Goal: Task Accomplishment & Management: Use online tool/utility

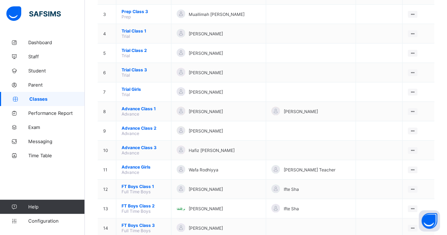
scroll to position [162, 0]
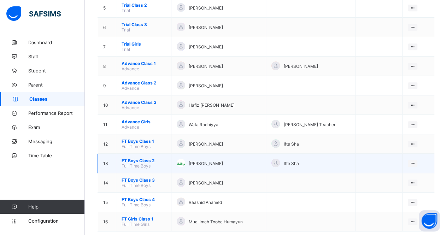
click at [138, 158] on span "FT Boys Class 2" at bounding box center [143, 160] width 44 height 5
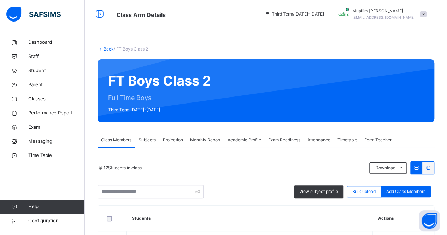
click at [178, 137] on span "Projection" at bounding box center [173, 140] width 20 height 6
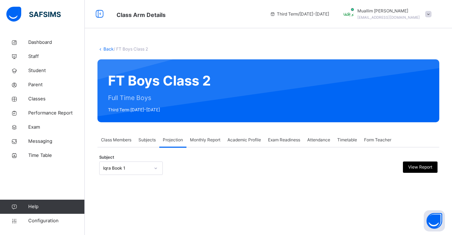
click at [140, 168] on div "Iqra Book 1" at bounding box center [126, 168] width 47 height 6
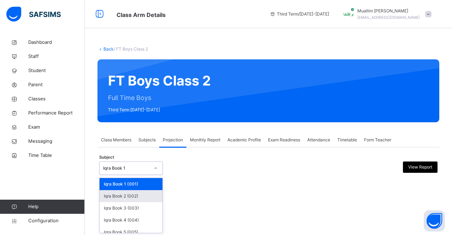
scroll to position [48, 0]
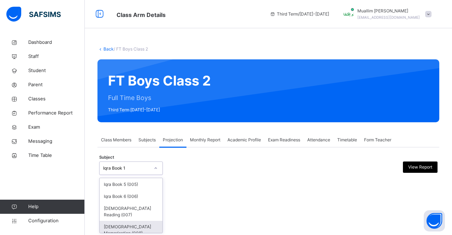
click at [138, 233] on div "Back / FT Boys Class 2 FT Boys Class 2 Full Time Boys Third Term [DATE]-[DATE] …" at bounding box center [268, 117] width 367 height 235
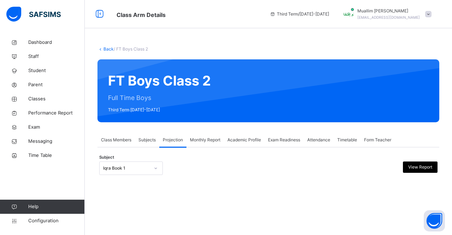
click at [131, 172] on div "Iqra Book 1" at bounding box center [124, 168] width 49 height 11
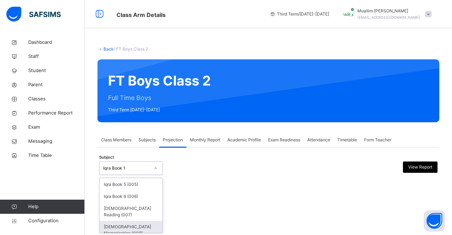
click at [131, 221] on div "[DEMOGRAPHIC_DATA] Memorisation (008)" at bounding box center [131, 230] width 63 height 18
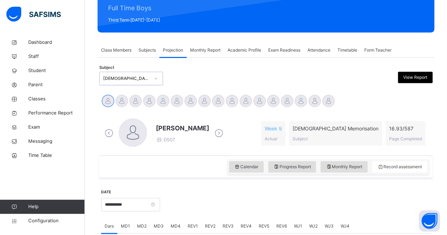
scroll to position [91, 0]
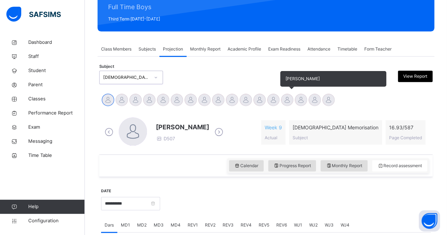
click at [290, 97] on div at bounding box center [287, 100] width 12 height 12
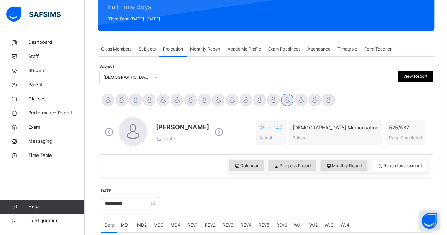
click at [282, 195] on div at bounding box center [295, 203] width 263 height 30
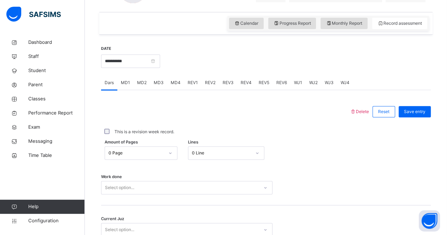
scroll to position [295, 0]
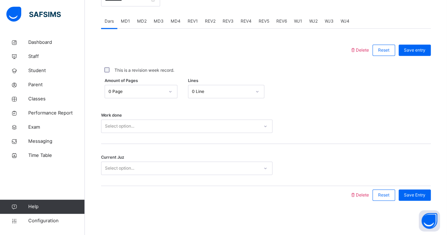
click at [138, 133] on div "Select option..." at bounding box center [186, 125] width 171 height 13
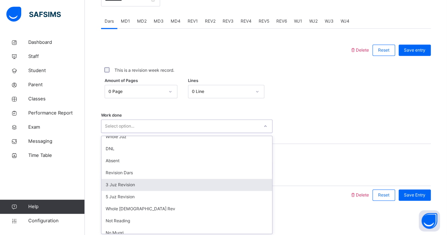
scroll to position [89, 0]
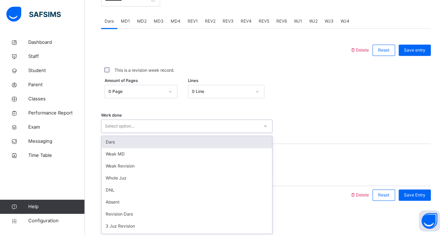
click at [245, 130] on div "Select option..." at bounding box center [179, 126] width 157 height 11
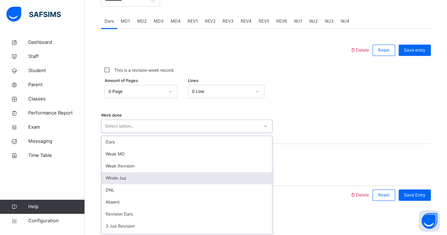
click at [177, 180] on div "Whole Juz" at bounding box center [186, 178] width 171 height 12
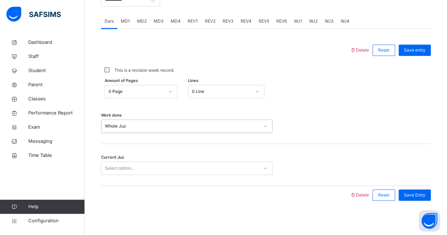
click at [155, 170] on div "Select option..." at bounding box center [179, 168] width 157 height 11
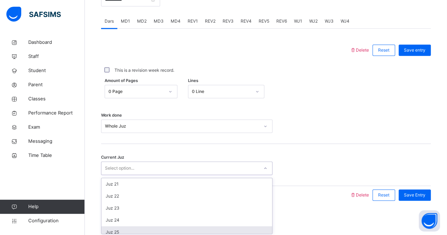
scroll to position [240, 0]
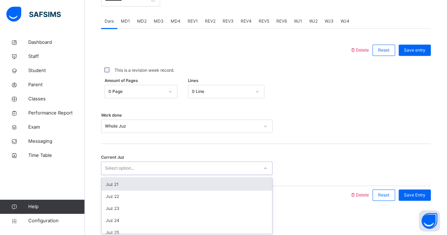
click at [150, 185] on div "Juz 21" at bounding box center [186, 184] width 171 height 12
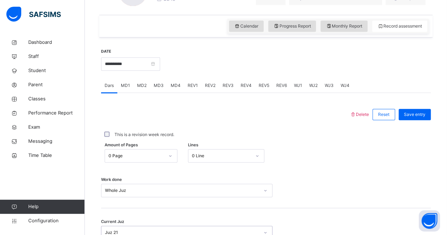
scroll to position [295, 0]
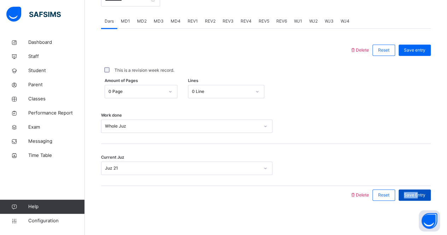
drag, startPoint x: 415, startPoint y: 186, endPoint x: 423, endPoint y: 196, distance: 12.6
click at [423, 196] on div "Save Entry" at bounding box center [413, 195] width 36 height 18
click at [423, 196] on span "Save Entry" at bounding box center [415, 195] width 22 height 6
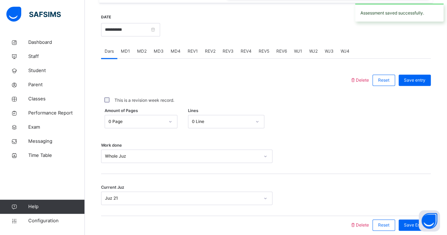
scroll to position [264, 0]
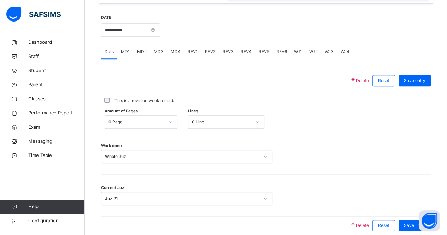
click at [298, 55] on div "WJ1" at bounding box center [297, 51] width 15 height 14
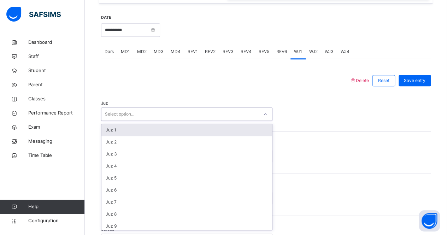
click at [219, 109] on div "Select option..." at bounding box center [179, 114] width 157 height 11
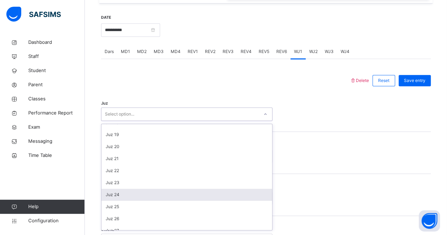
scroll to position [186, 0]
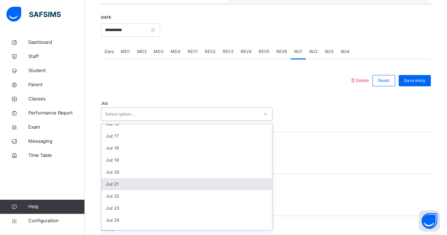
click at [184, 180] on div "Juz 21" at bounding box center [186, 184] width 171 height 12
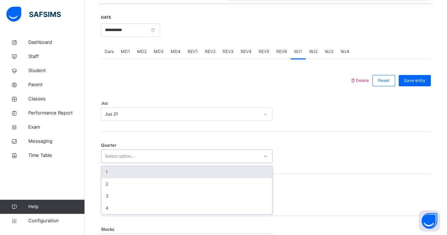
click at [173, 158] on div "Select option..." at bounding box center [179, 156] width 157 height 11
click at [180, 173] on div "1" at bounding box center [186, 172] width 171 height 12
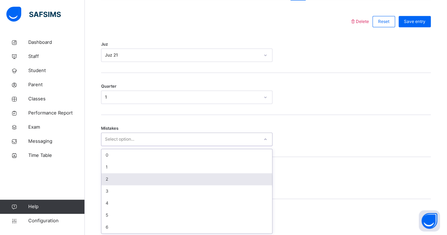
click at [177, 146] on div "option 2 focused, 3 of 7. 7 results available. Use Up and Down to choose option…" at bounding box center [186, 138] width 171 height 13
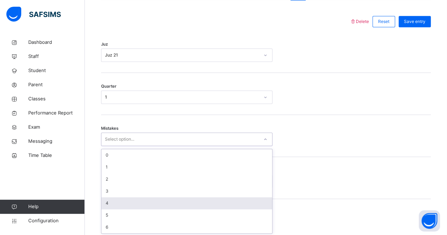
scroll to position [323, 0]
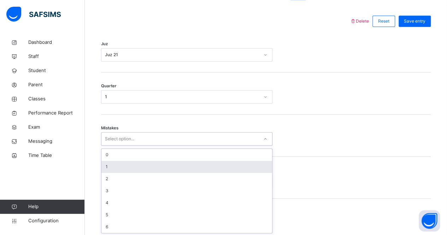
click at [222, 163] on div "1" at bounding box center [186, 167] width 171 height 12
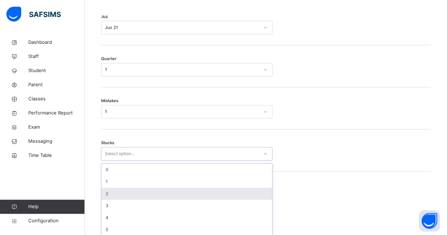
click at [182, 160] on div "option 2 focused, 3 of 6. 6 results available. Use Up and Down to choose option…" at bounding box center [186, 153] width 171 height 13
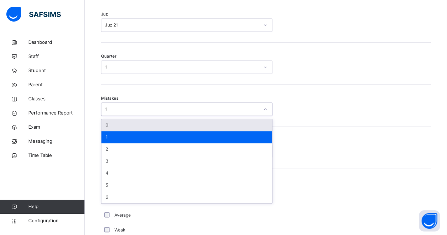
click at [155, 111] on div "1" at bounding box center [179, 109] width 157 height 11
click at [153, 127] on div "0" at bounding box center [186, 125] width 171 height 12
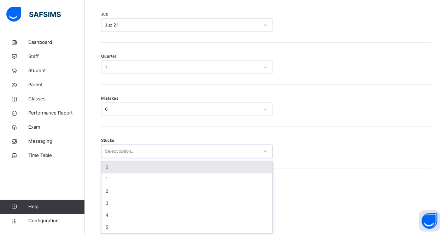
click at [135, 156] on div "Select option..." at bounding box center [186, 150] width 171 height 13
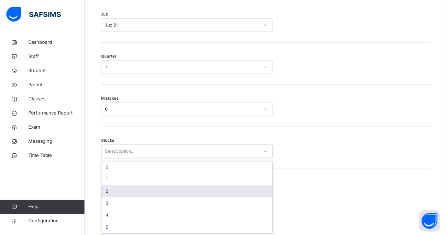
click at [131, 191] on div "2" at bounding box center [186, 191] width 171 height 12
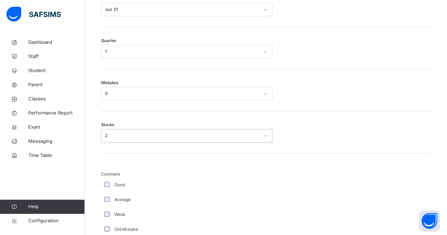
scroll to position [370, 0]
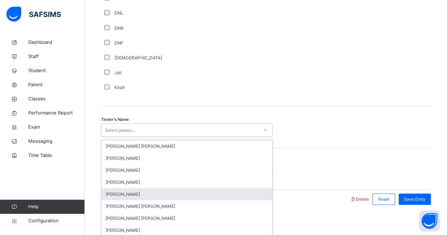
click at [142, 137] on div "option Ammar Osman focused, 5 of 90. 90 results available. Use Up and Down to c…" at bounding box center [186, 129] width 171 height 13
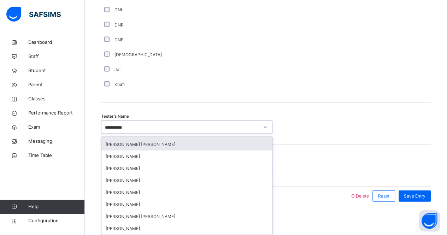
scroll to position [0, 0]
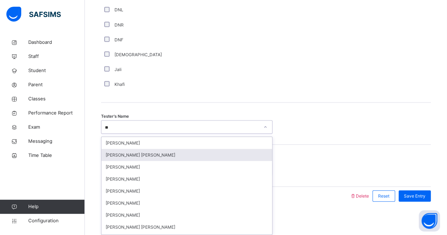
type input "*"
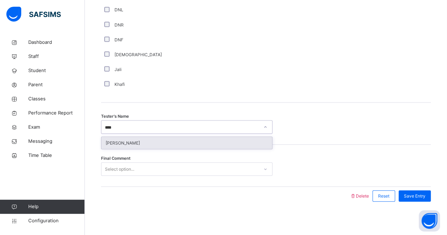
type input "*****"
click at [183, 139] on div "Muhammad Hashim" at bounding box center [186, 143] width 171 height 12
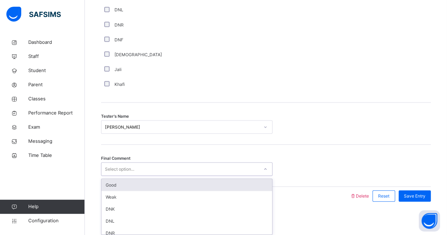
click at [182, 167] on div "Select option..." at bounding box center [179, 169] width 157 height 11
click at [184, 182] on div "Good" at bounding box center [186, 185] width 171 height 12
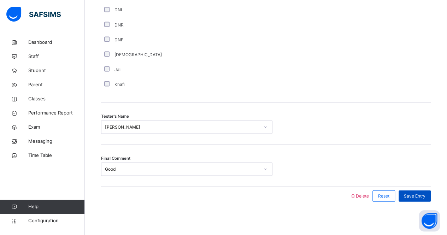
click at [423, 194] on span "Save Entry" at bounding box center [415, 195] width 22 height 6
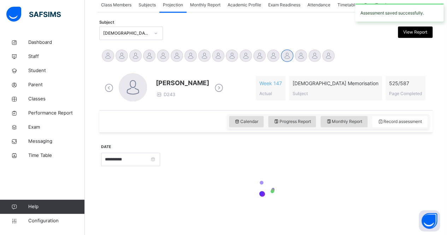
scroll to position [295, 0]
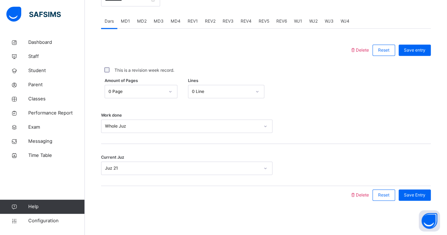
click at [314, 25] on div "WJ2" at bounding box center [313, 21] width 16 height 14
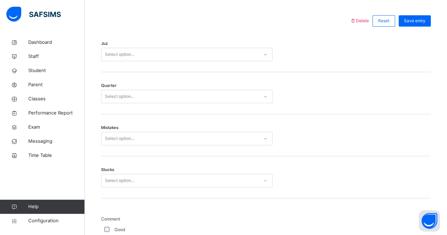
scroll to position [322, 0]
click at [216, 51] on div "Select option..." at bounding box center [179, 56] width 157 height 11
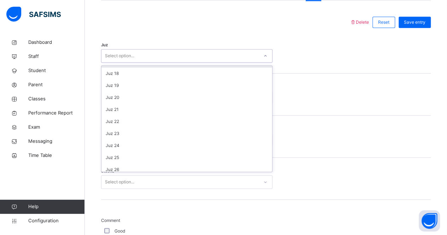
scroll to position [202, 0]
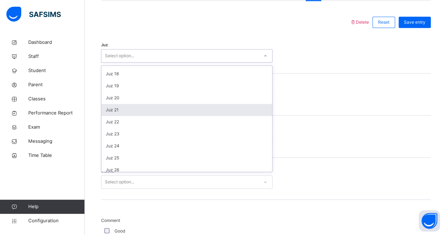
click at [204, 112] on div "Juz 21" at bounding box center [186, 110] width 171 height 12
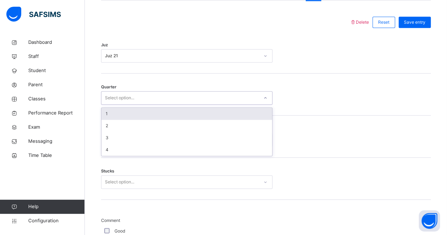
click at [199, 99] on div "Select option..." at bounding box center [179, 98] width 157 height 11
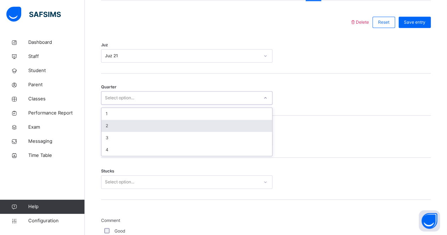
click at [208, 129] on div "2" at bounding box center [186, 126] width 171 height 12
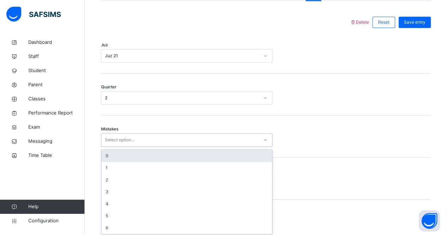
click at [199, 144] on div "Select option..." at bounding box center [186, 139] width 171 height 13
click at [182, 154] on div "0" at bounding box center [186, 156] width 171 height 12
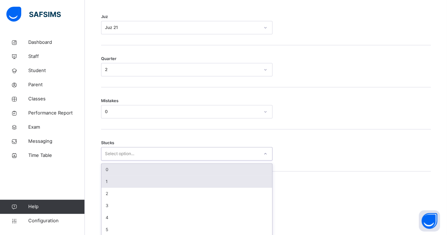
click at [166, 160] on div "option 0 focused, 1 of 6. 6 results available. Use Up and Down to choose option…" at bounding box center [186, 153] width 171 height 13
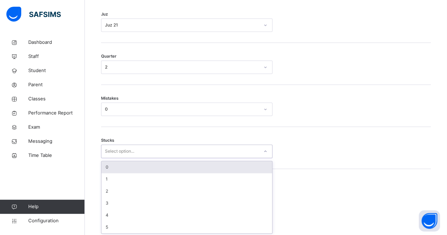
click at [166, 170] on div "0" at bounding box center [186, 167] width 171 height 12
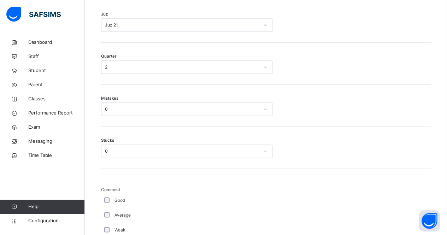
click at [107, 195] on div "Good" at bounding box center [189, 200] width 177 height 15
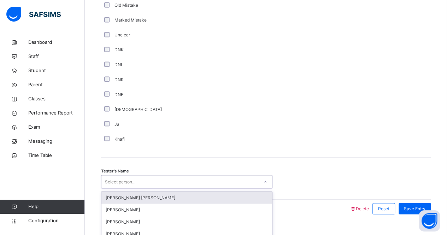
scroll to position [605, 0]
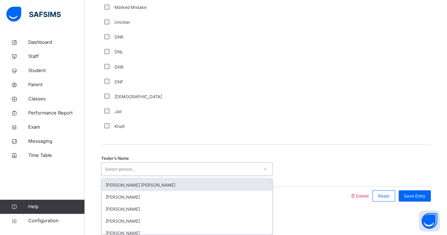
click at [143, 176] on div "option Ryan Punit Purshotam focused, 1 of 90. 90 results available. Use Up and …" at bounding box center [186, 168] width 171 height 13
type input "*****"
click at [241, 186] on div "Muhammad Haseeb Saud Khan" at bounding box center [186, 185] width 171 height 12
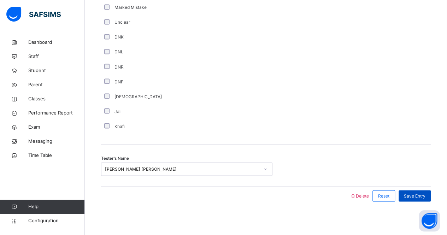
click at [417, 190] on div "Save Entry" at bounding box center [414, 195] width 32 height 11
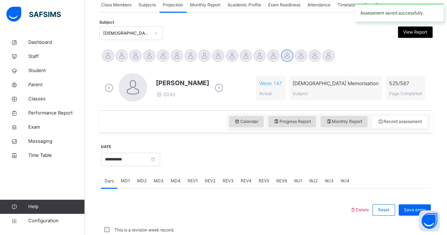
scroll to position [295, 0]
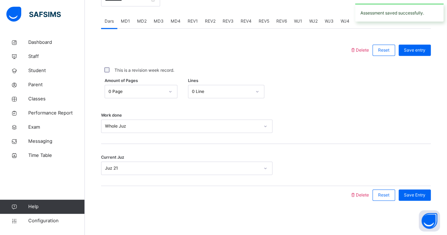
click at [332, 21] on div "WJ3" at bounding box center [329, 21] width 16 height 14
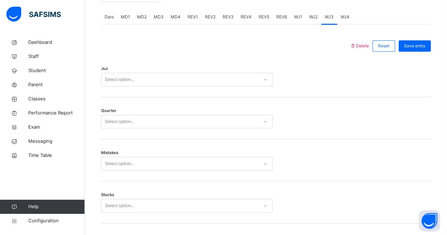
scroll to position [298, 0]
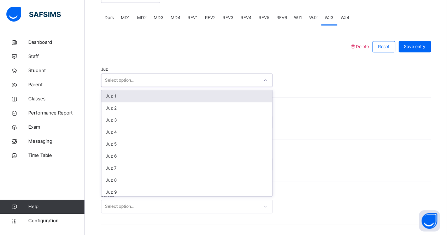
click at [200, 82] on div "Select option..." at bounding box center [179, 80] width 157 height 11
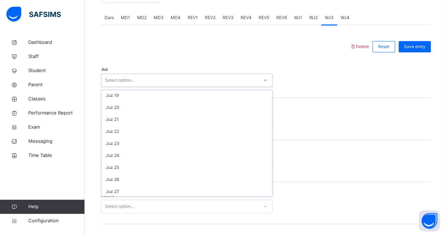
scroll to position [216, 0]
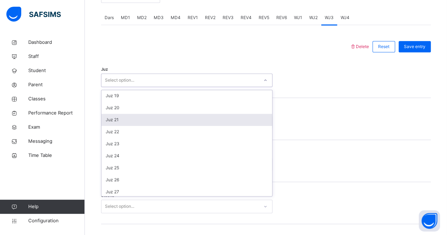
click at [184, 117] on div "Juz 21" at bounding box center [186, 120] width 171 height 12
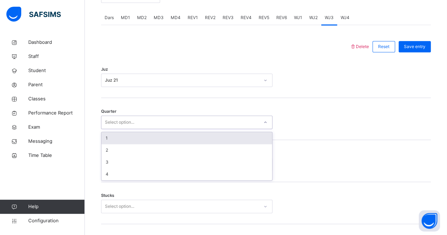
click at [183, 118] on div "Select option..." at bounding box center [179, 122] width 157 height 11
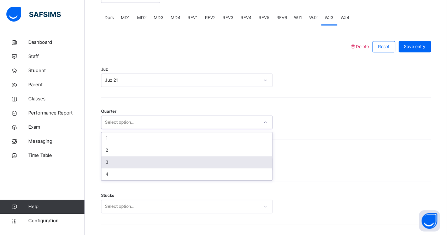
click at [193, 163] on div "3" at bounding box center [186, 162] width 171 height 12
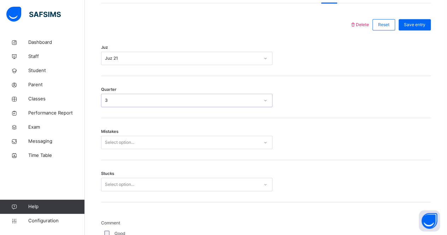
click at [190, 149] on div "Select option..." at bounding box center [186, 142] width 171 height 13
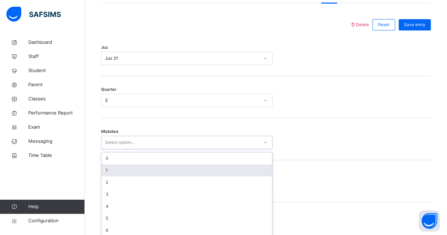
scroll to position [323, 0]
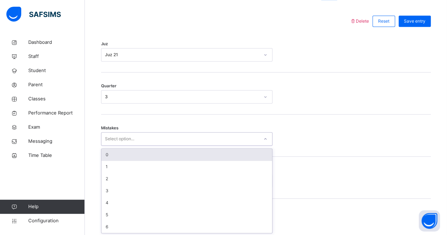
click at [199, 152] on div "0" at bounding box center [186, 155] width 171 height 12
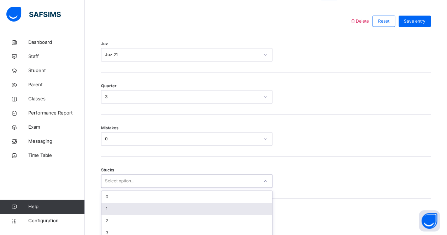
scroll to position [353, 0]
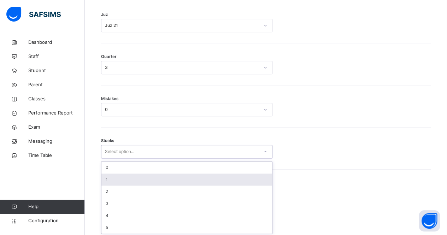
click at [183, 158] on div "option 1 focused, 2 of 6. 6 results available. Use Up and Down to choose option…" at bounding box center [186, 151] width 171 height 13
click at [183, 179] on div "1" at bounding box center [186, 179] width 171 height 12
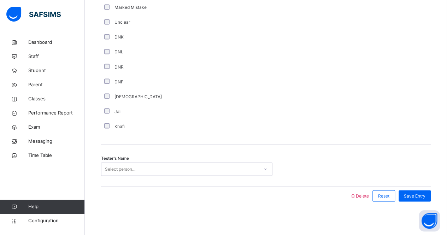
scroll to position [605, 0]
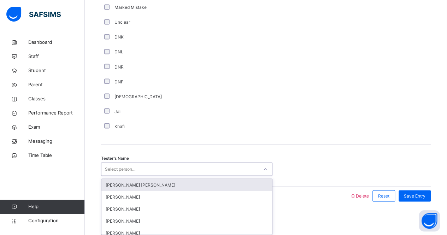
click at [177, 169] on div "Select person..." at bounding box center [179, 169] width 157 height 11
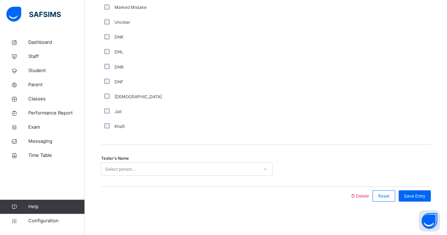
click at [197, 139] on div "Comment Good Average Weak Old Mistake Marked Mistake Unclear DNK DNL DNR DNF Mu…" at bounding box center [266, 31] width 330 height 228
click at [160, 169] on div "Select person..." at bounding box center [179, 169] width 157 height 11
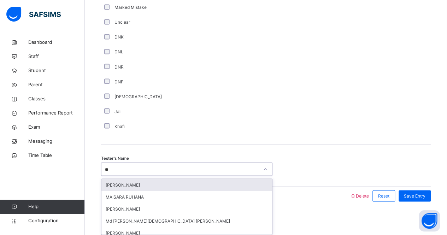
type input "*"
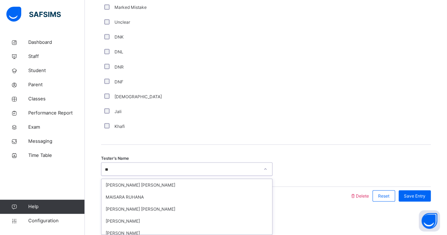
type input "*"
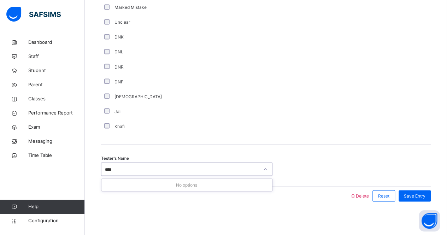
type input "***"
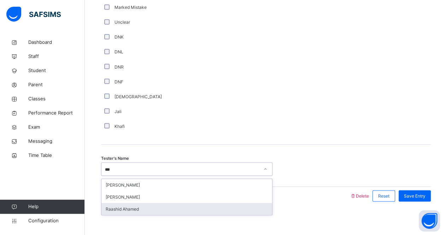
click at [184, 205] on div "Raashid Ahamed" at bounding box center [186, 209] width 171 height 12
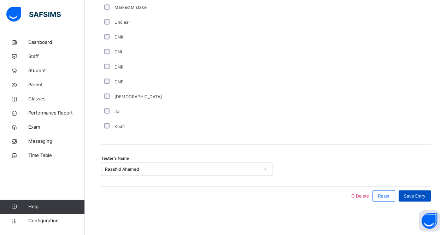
click at [413, 199] on div "Save Entry" at bounding box center [414, 195] width 32 height 11
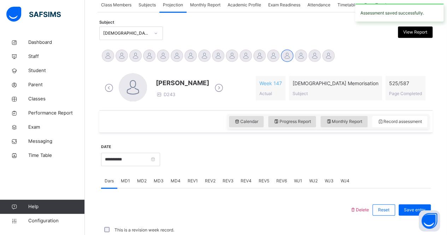
scroll to position [295, 0]
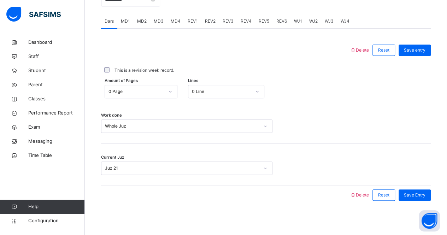
click at [343, 22] on span "WJ4" at bounding box center [344, 21] width 9 height 6
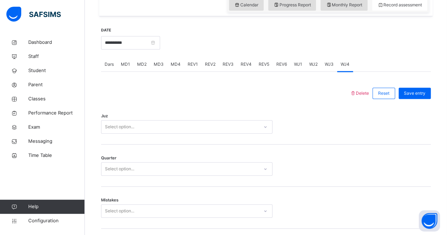
scroll to position [278, 0]
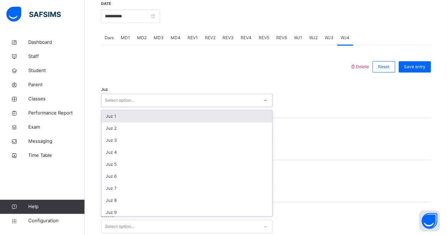
click at [224, 103] on div "Select option..." at bounding box center [179, 100] width 157 height 11
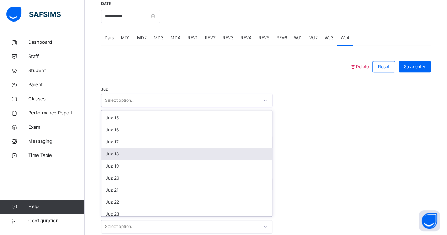
scroll to position [167, 0]
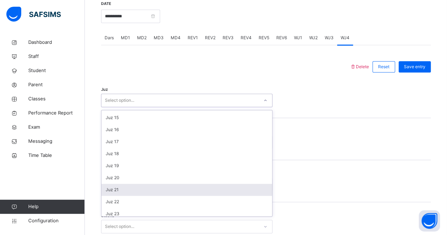
click at [218, 185] on div "Juz 21" at bounding box center [186, 190] width 171 height 12
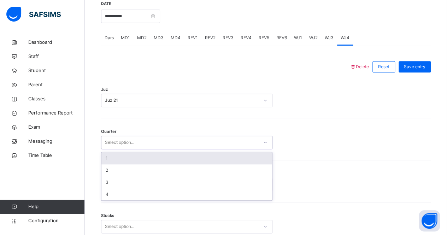
click at [179, 137] on div "Select option..." at bounding box center [179, 142] width 157 height 11
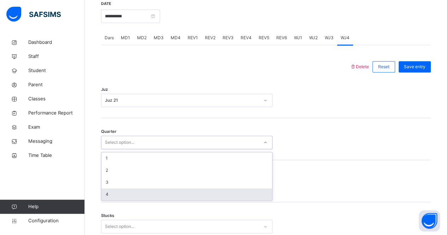
click at [180, 188] on div "4" at bounding box center [186, 194] width 171 height 12
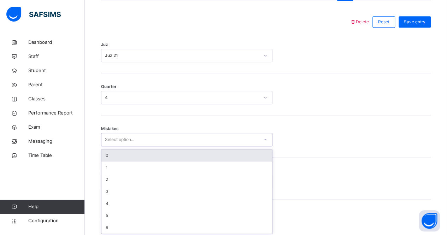
click at [180, 146] on div "option 0 focused, 1 of 7. 7 results available. Use Up and Down to choose option…" at bounding box center [186, 139] width 171 height 13
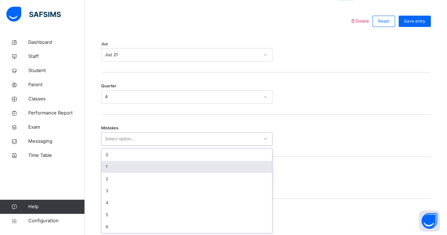
click at [182, 162] on div "1" at bounding box center [186, 167] width 171 height 12
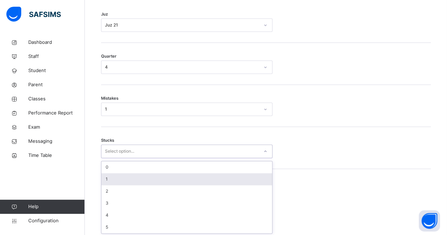
click at [172, 158] on div "option 1 focused, 2 of 6. 6 results available. Use Up and Down to choose option…" at bounding box center [186, 150] width 171 height 13
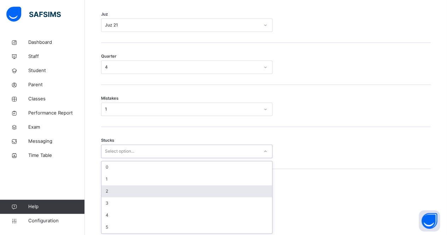
click at [173, 186] on div "2" at bounding box center [186, 191] width 171 height 12
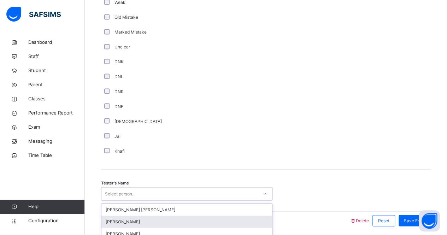
scroll to position [605, 0]
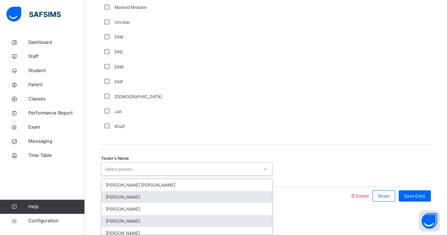
drag, startPoint x: 187, startPoint y: 195, endPoint x: 230, endPoint y: 213, distance: 46.8
click at [230, 176] on div "option Qais Rahimi focused, 2 of 90. 90 results available. Use Up and Down to c…" at bounding box center [186, 168] width 171 height 13
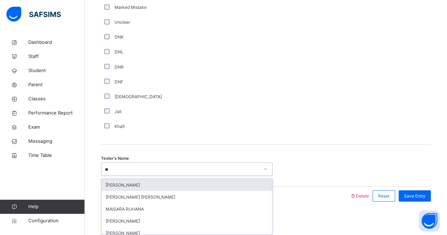
type input "***"
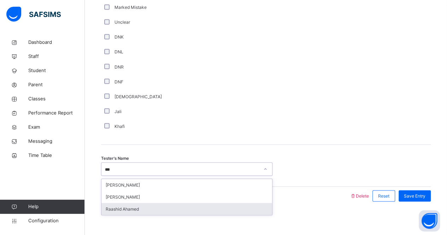
click at [203, 204] on div "Raashid Ahamed" at bounding box center [186, 209] width 171 height 12
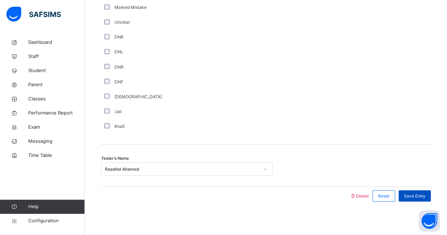
click at [413, 198] on div "Save Entry" at bounding box center [414, 195] width 32 height 11
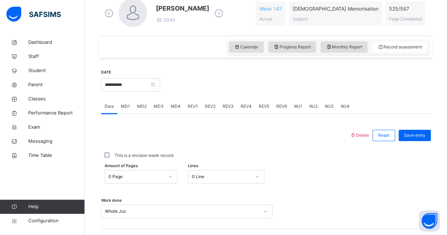
scroll to position [197, 0]
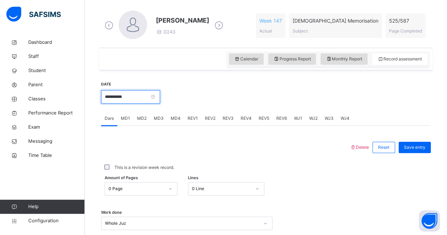
click at [160, 95] on input "**********" at bounding box center [130, 96] width 59 height 13
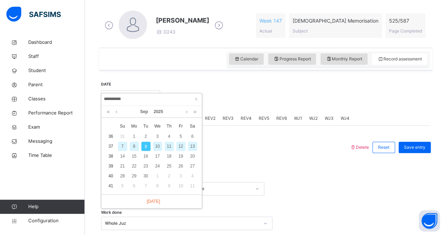
click at [136, 146] on div "8" at bounding box center [134, 146] width 9 height 9
type input "**********"
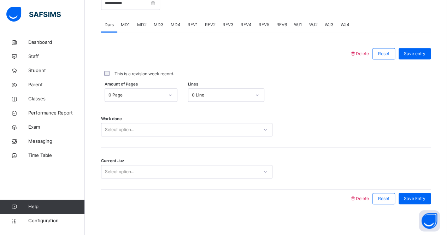
scroll to position [295, 0]
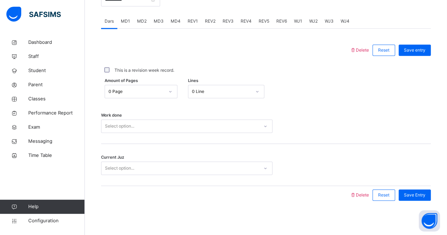
click at [139, 129] on div "Select option..." at bounding box center [179, 126] width 157 height 11
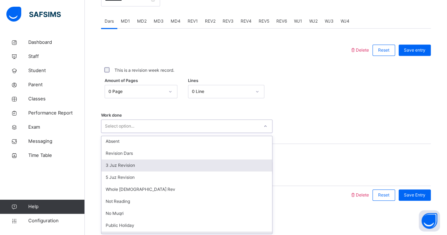
scroll to position [28, 0]
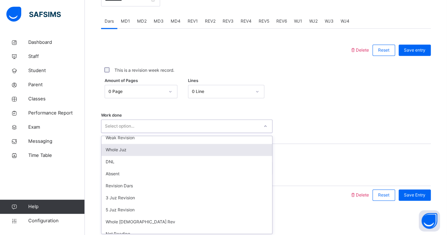
click at [139, 149] on div "Whole Juz" at bounding box center [186, 150] width 171 height 12
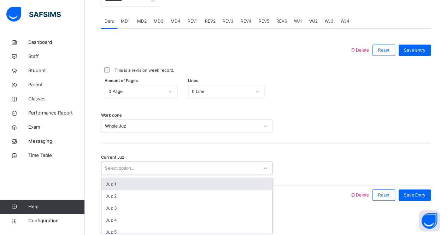
click at [140, 161] on div "Select option..." at bounding box center [186, 167] width 171 height 13
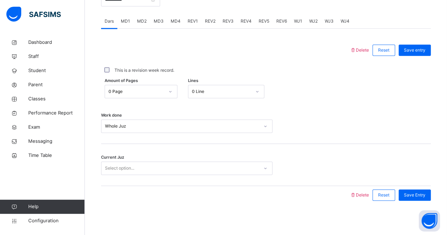
click at [310, 201] on div at bounding box center [226, 195] width 242 height 18
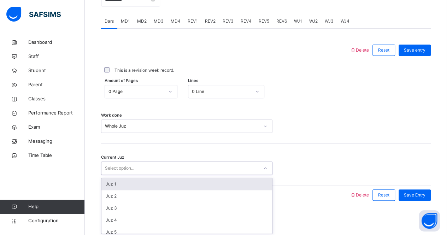
click at [206, 164] on div "Select option..." at bounding box center [179, 168] width 157 height 11
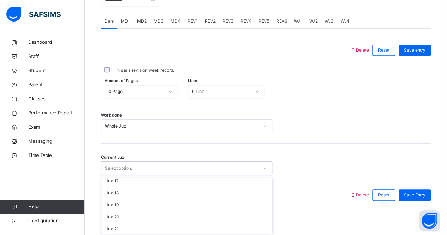
scroll to position [198, 0]
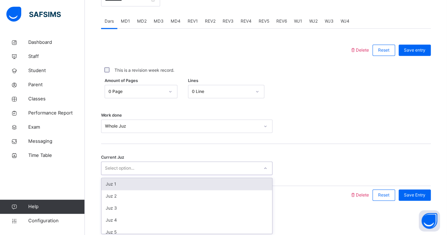
click at [188, 164] on div "Select option..." at bounding box center [179, 168] width 157 height 11
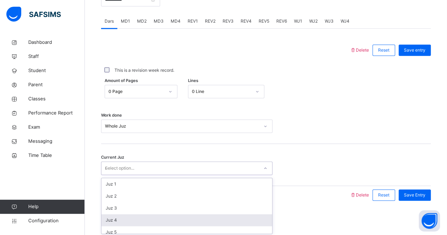
type input "**"
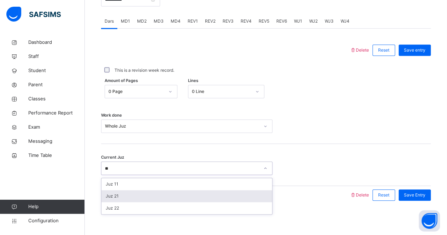
click at [212, 193] on div "Juz 21" at bounding box center [186, 196] width 171 height 12
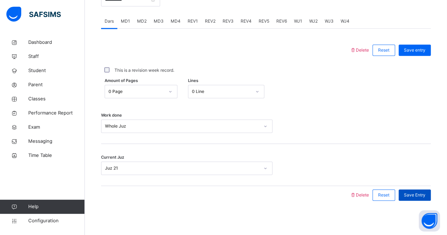
click at [417, 192] on span "Save Entry" at bounding box center [415, 195] width 22 height 6
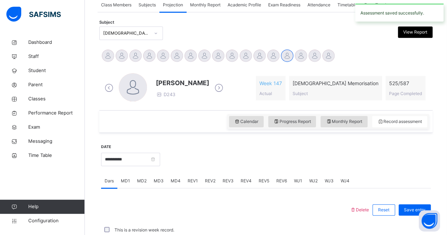
scroll to position [295, 0]
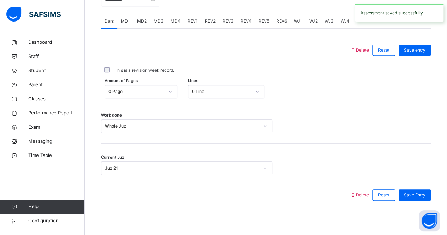
click at [302, 22] on div "WJ1" at bounding box center [297, 21] width 15 height 14
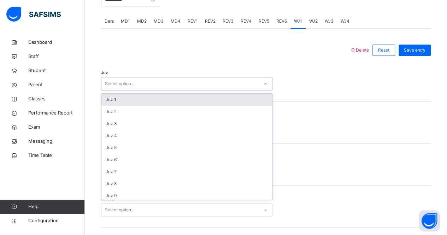
click at [165, 86] on div "Select option..." at bounding box center [179, 83] width 157 height 11
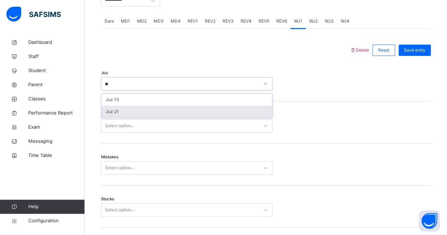
type input "**"
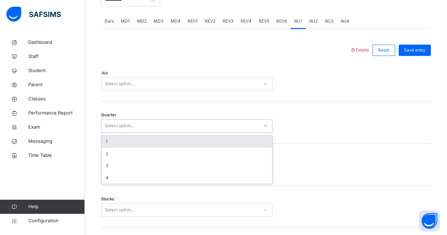
drag, startPoint x: 211, startPoint y: 119, endPoint x: 209, endPoint y: 74, distance: 44.9
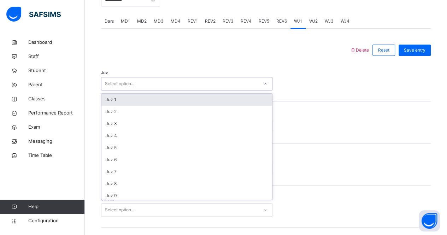
click at [209, 80] on div "Select option..." at bounding box center [179, 83] width 157 height 11
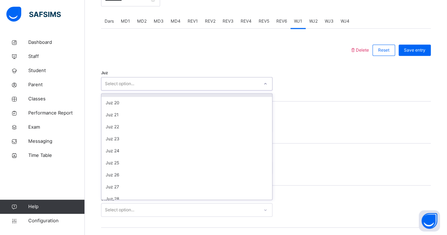
scroll to position [223, 0]
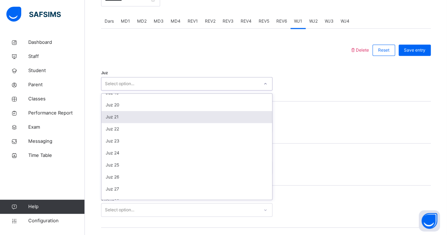
drag, startPoint x: 196, startPoint y: 125, endPoint x: 195, endPoint y: 115, distance: 9.9
click at [195, 115] on div "Juz 1 Juz 2 Juz 3 Juz 4 Juz 5 Juz 6 Juz 7 Juz 8 Juz 9 Juz 10 Juz 11 Juz 12 Juz …" at bounding box center [186, 147] width 171 height 106
click at [195, 115] on div "Juz 21" at bounding box center [186, 117] width 171 height 12
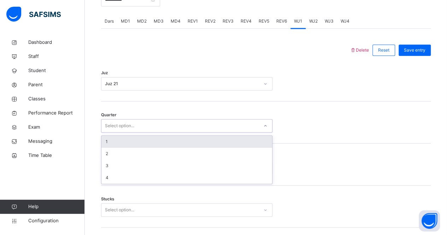
click at [180, 127] on div "Select option..." at bounding box center [179, 125] width 157 height 11
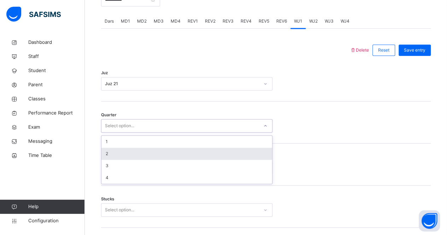
click at [174, 152] on div "2" at bounding box center [186, 154] width 171 height 12
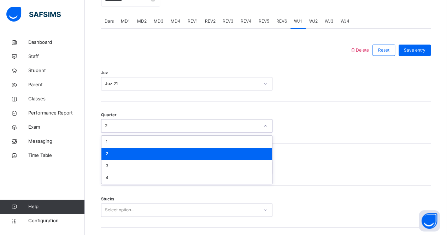
drag, startPoint x: 167, startPoint y: 129, endPoint x: 163, endPoint y: 150, distance: 21.5
click at [163, 132] on div "option 2, selected. option 2 focused, 2 of 4. 4 results available. Use Up and D…" at bounding box center [186, 125] width 171 height 13
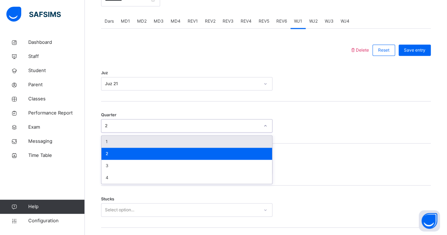
click at [161, 141] on div "1" at bounding box center [186, 142] width 171 height 12
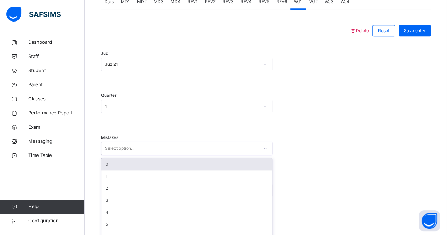
click at [146, 155] on div "option 0 focused, 1 of 7. 7 results available. Use Up and Down to choose option…" at bounding box center [186, 148] width 171 height 13
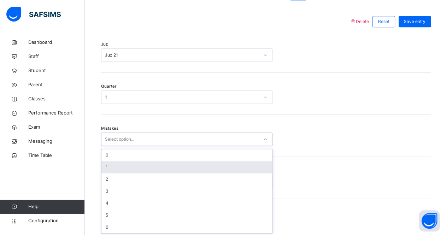
scroll to position [323, 0]
click at [146, 170] on div "1" at bounding box center [186, 167] width 171 height 12
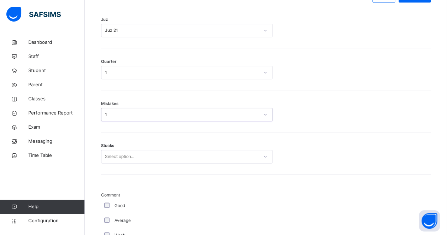
click at [150, 163] on div "Select option..." at bounding box center [186, 156] width 171 height 13
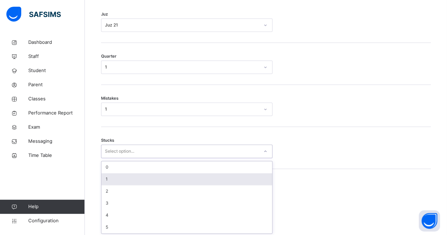
click at [150, 182] on div "1" at bounding box center [186, 179] width 171 height 12
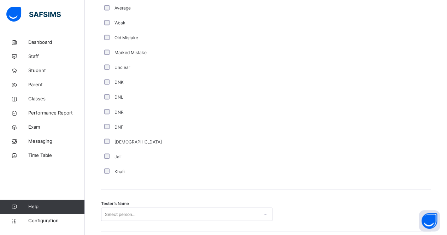
scroll to position [594, 0]
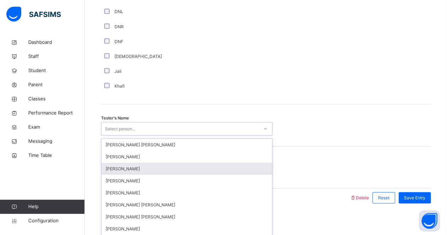
click at [160, 135] on div "option Ahmed Selami focused, 3 of 90. 90 results available. Use Up and Down to …" at bounding box center [186, 128] width 171 height 13
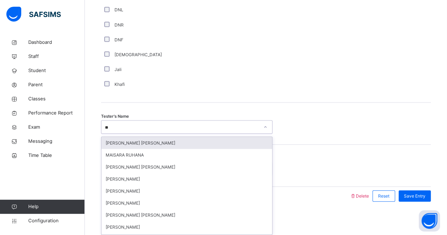
type input "***"
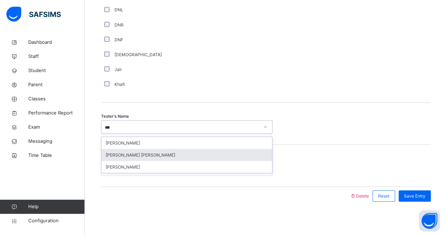
click at [161, 156] on div "[PERSON_NAME] [PERSON_NAME]" at bounding box center [186, 155] width 171 height 12
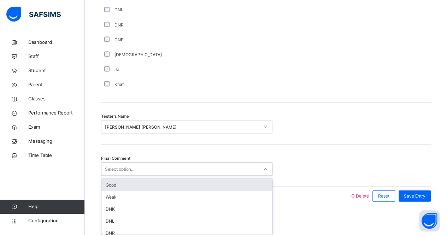
click at [162, 165] on div "Select option..." at bounding box center [179, 169] width 157 height 11
click at [164, 182] on div "Good" at bounding box center [186, 185] width 171 height 12
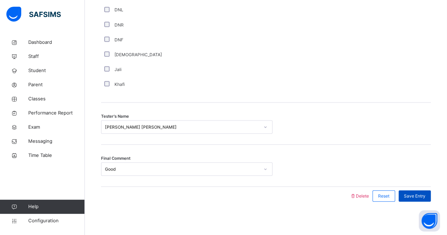
click at [421, 193] on span "Save Entry" at bounding box center [415, 195] width 22 height 6
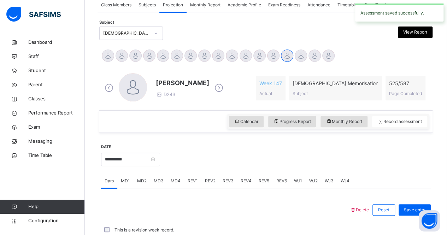
scroll to position [295, 0]
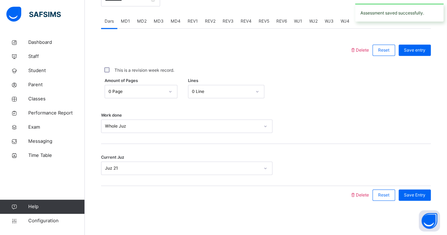
click at [309, 24] on div "WJ2" at bounding box center [313, 21] width 16 height 14
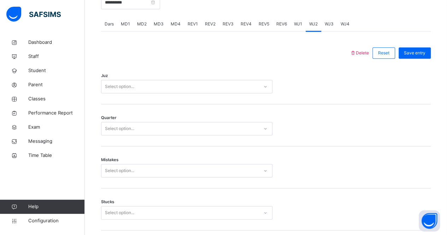
scroll to position [261, 0]
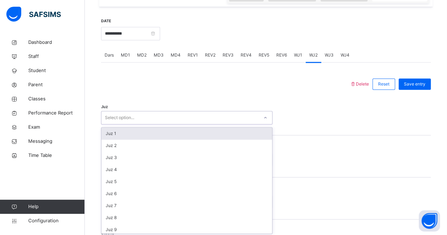
click at [200, 123] on div "Select option..." at bounding box center [186, 117] width 171 height 13
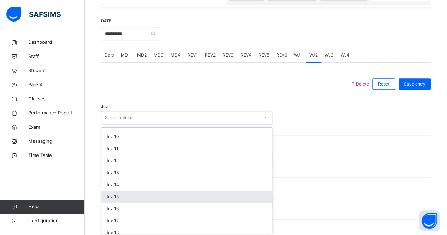
scroll to position [0, 0]
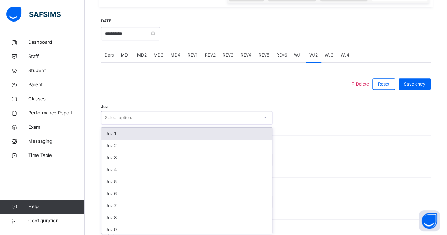
click at [162, 114] on div "Select option..." at bounding box center [179, 117] width 157 height 11
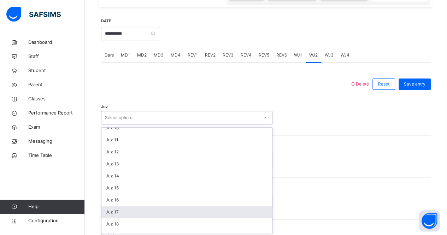
scroll to position [154, 0]
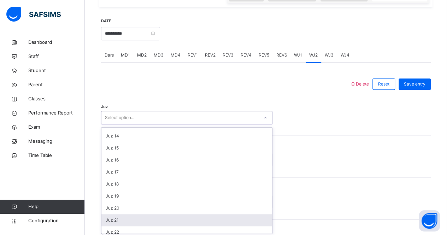
click at [181, 223] on div "Juz 21" at bounding box center [186, 220] width 171 height 12
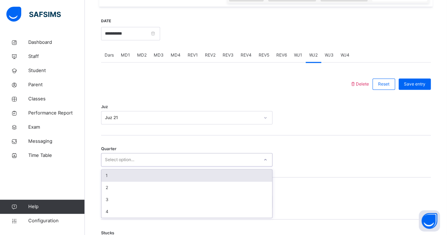
click at [174, 163] on div "Select option..." at bounding box center [179, 159] width 157 height 11
click at [189, 179] on div "1" at bounding box center [186, 176] width 171 height 12
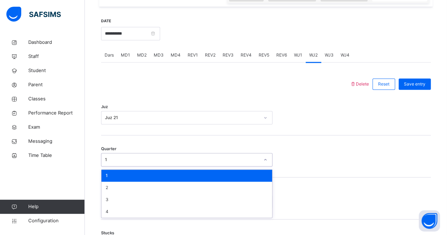
click at [179, 159] on div "1" at bounding box center [182, 159] width 154 height 6
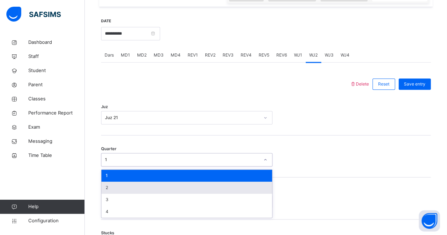
click at [175, 184] on div "2" at bounding box center [186, 188] width 171 height 12
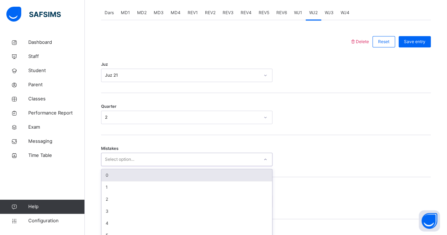
click at [158, 166] on div "option 0 focused, 1 of 7. 7 results available. Use Up and Down to choose option…" at bounding box center [186, 159] width 171 height 13
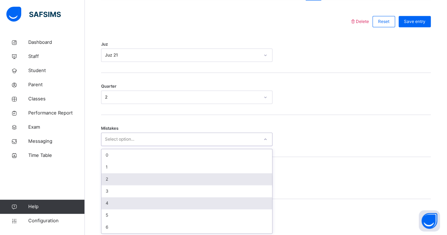
scroll to position [323, 0]
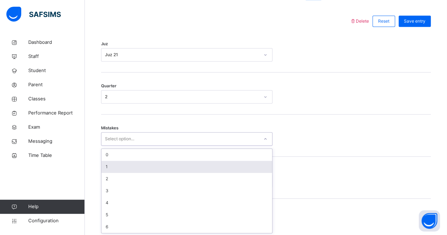
click at [160, 168] on div "1" at bounding box center [186, 167] width 171 height 12
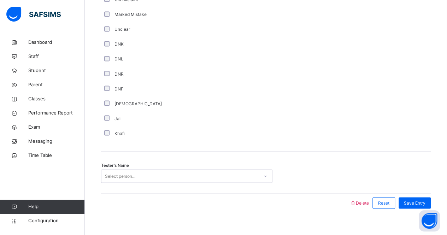
scroll to position [605, 0]
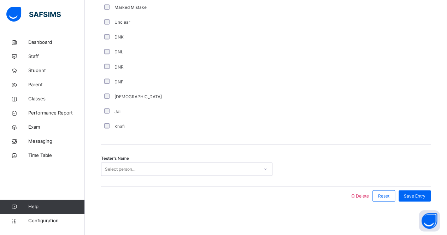
click at [177, 164] on div "Select person..." at bounding box center [179, 169] width 157 height 11
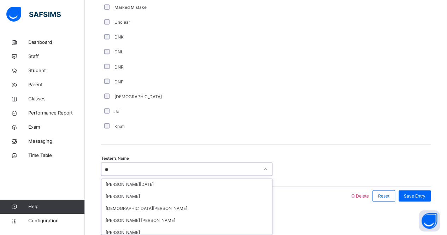
scroll to position [25, 0]
type input "***"
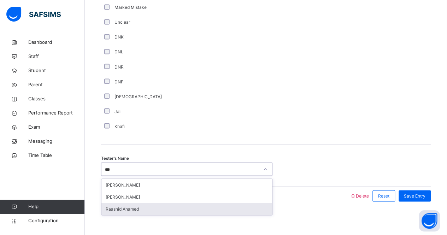
click at [182, 209] on div "Raashid Ahamed" at bounding box center [186, 209] width 171 height 12
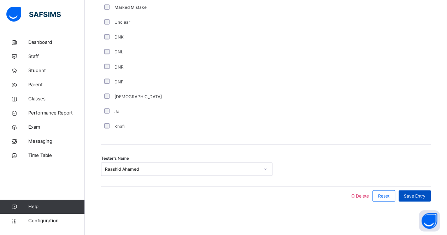
click at [417, 192] on span "Save Entry" at bounding box center [415, 195] width 22 height 6
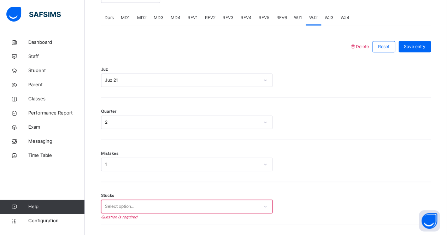
scroll to position [303, 0]
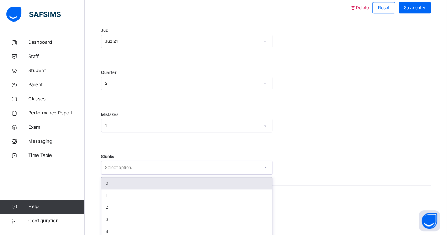
click at [181, 174] on div "option 0 focused, 1 of 6. 6 results available. Use Up and Down to choose option…" at bounding box center [186, 167] width 171 height 13
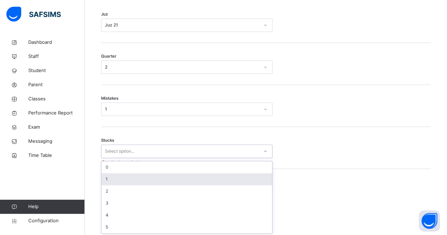
scroll to position [353, 0]
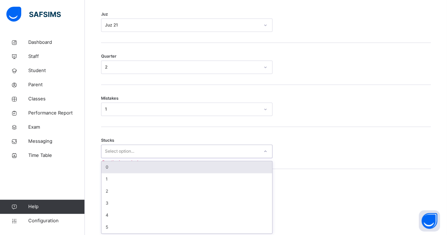
click at [178, 167] on div "0" at bounding box center [186, 167] width 171 height 12
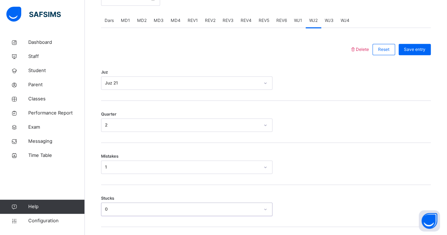
scroll to position [288, 0]
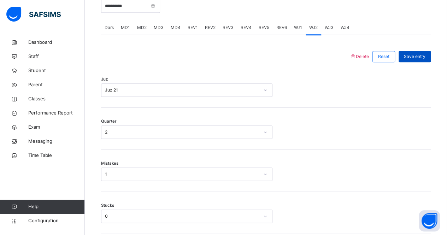
click at [425, 59] on div "Save entry" at bounding box center [414, 56] width 32 height 11
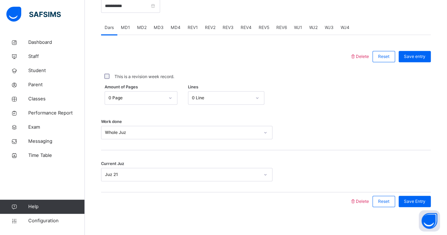
click at [331, 28] on span "WJ3" at bounding box center [329, 27] width 9 height 6
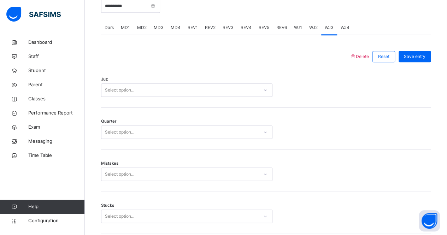
click at [214, 96] on div "Juz Select option..." at bounding box center [266, 87] width 330 height 42
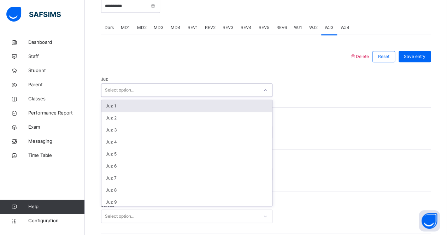
click at [212, 90] on div "Select option..." at bounding box center [179, 90] width 157 height 11
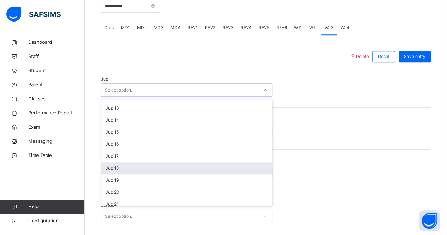
scroll to position [177, 0]
click at [201, 166] on div "Juz 21" at bounding box center [186, 169] width 171 height 12
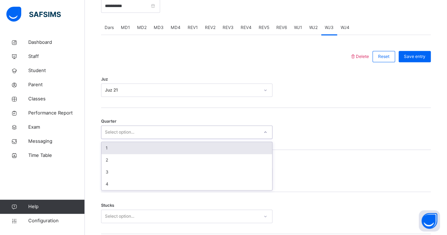
click at [188, 127] on div "Select option..." at bounding box center [179, 132] width 157 height 11
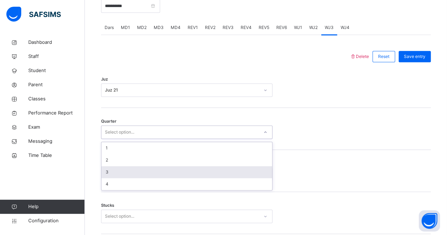
click at [175, 169] on div "3" at bounding box center [186, 172] width 171 height 12
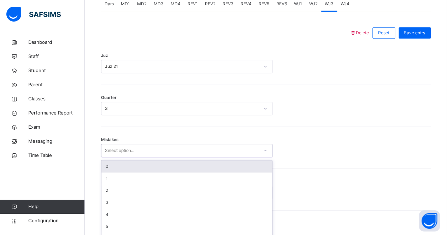
click at [178, 157] on div "option 0 focused, 1 of 7. 7 results available. Use Up and Down to choose option…" at bounding box center [186, 150] width 171 height 13
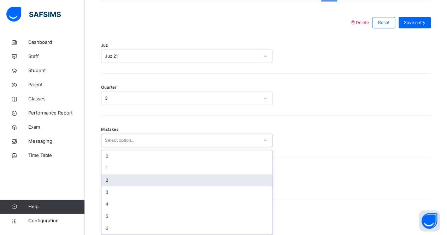
scroll to position [323, 0]
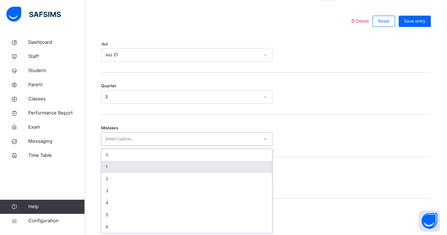
click at [177, 168] on div "1" at bounding box center [186, 167] width 171 height 12
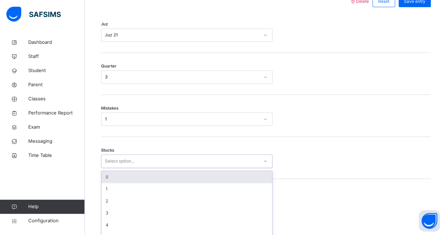
click at [176, 168] on div "option 0 focused, 1 of 6. 6 results available. Use Up and Down to choose option…" at bounding box center [186, 160] width 171 height 13
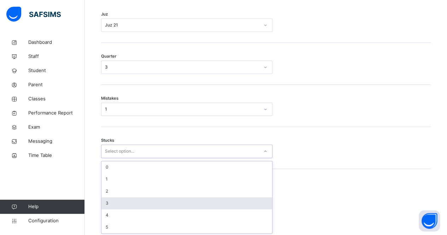
scroll to position [353, 0]
click at [172, 207] on div "3" at bounding box center [186, 203] width 171 height 12
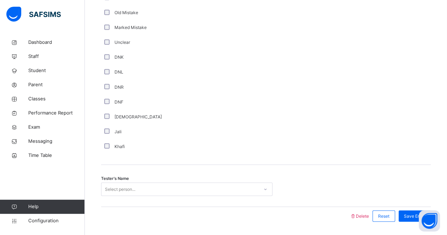
scroll to position [605, 0]
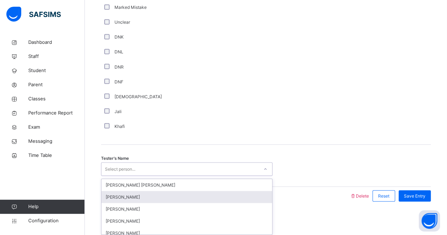
click at [150, 176] on div "option Qais Rahimi focused, 2 of 90. 90 results available. Use Up and Down to c…" at bounding box center [186, 168] width 171 height 13
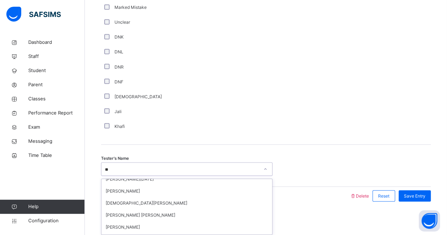
scroll to position [30, 0]
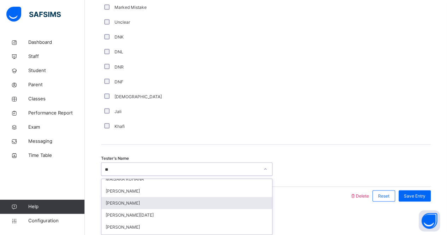
type input "***"
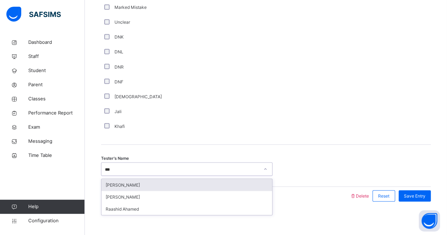
scroll to position [0, 0]
click at [179, 207] on div "Raashid Ahamed" at bounding box center [186, 209] width 171 height 12
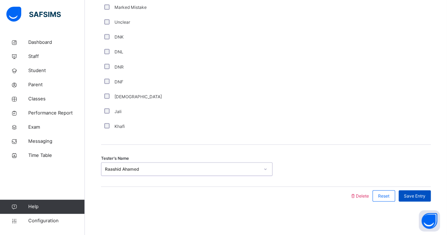
click at [431, 191] on div "Save Entry" at bounding box center [414, 195] width 32 height 11
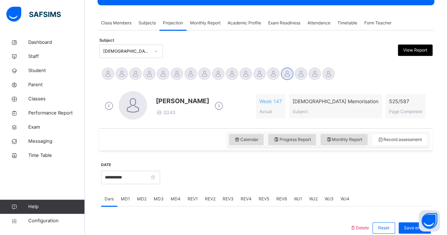
scroll to position [117, 0]
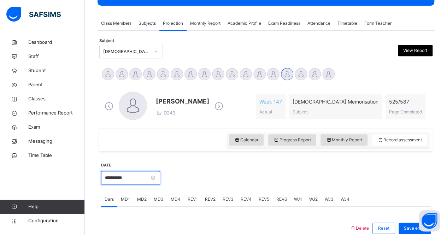
click at [153, 178] on input "**********" at bounding box center [130, 177] width 59 height 13
click at [283, 184] on div at bounding box center [295, 177] width 263 height 30
click at [190, 197] on span "REV1" at bounding box center [193, 199] width 10 height 6
drag, startPoint x: 190, startPoint y: 197, endPoint x: 195, endPoint y: 198, distance: 5.1
click at [195, 198] on span "REV1" at bounding box center [193, 199] width 10 height 6
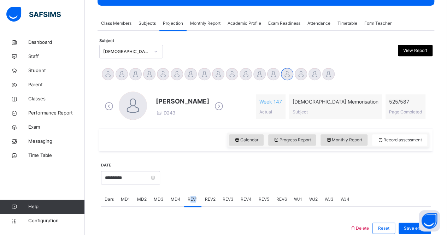
click at [195, 198] on span "REV1" at bounding box center [193, 199] width 10 height 6
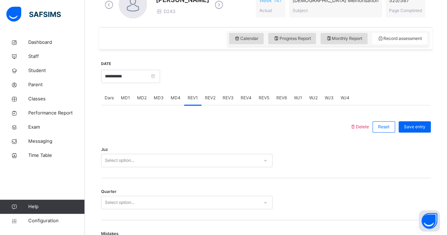
scroll to position [229, 0]
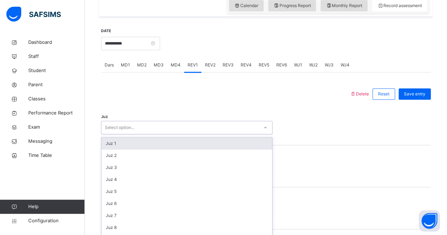
click at [220, 134] on div "option Juz 1 focused, 1 of 30. 30 results available. Use Up and Down to choose …" at bounding box center [186, 127] width 171 height 13
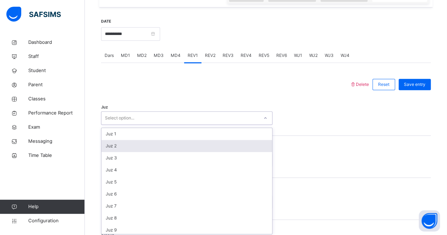
scroll to position [261, 0]
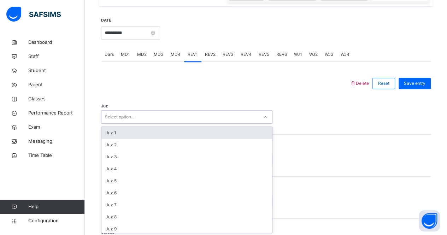
click at [214, 129] on div "Juz 1" at bounding box center [186, 133] width 171 height 12
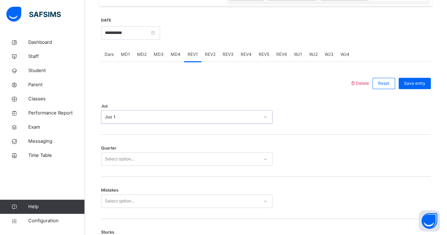
click at [189, 160] on div "Select option..." at bounding box center [179, 159] width 157 height 11
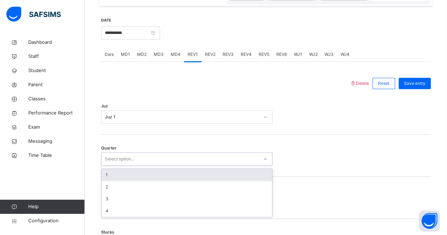
click at [189, 173] on div "1" at bounding box center [186, 175] width 171 height 12
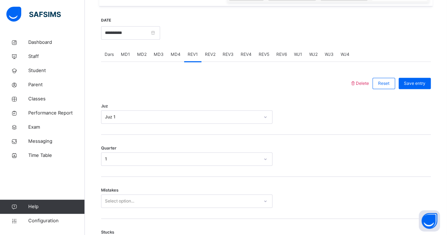
click at [189, 173] on div "Quarter 1" at bounding box center [266, 156] width 330 height 42
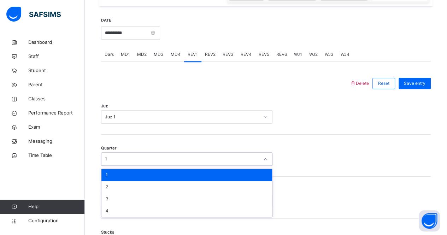
click at [186, 162] on div "1" at bounding box center [179, 159] width 157 height 11
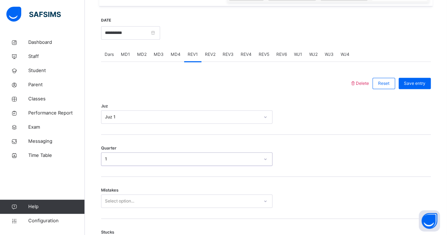
click at [186, 162] on div "1" at bounding box center [179, 159] width 157 height 11
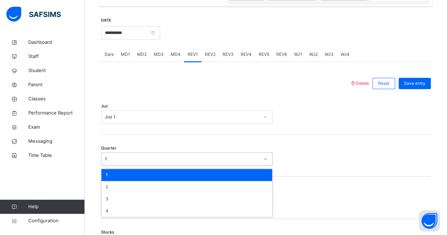
click at [186, 162] on div "1" at bounding box center [179, 159] width 157 height 11
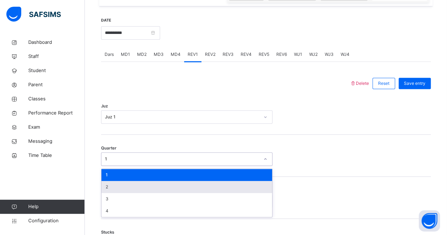
click at [181, 190] on div "2" at bounding box center [186, 187] width 171 height 12
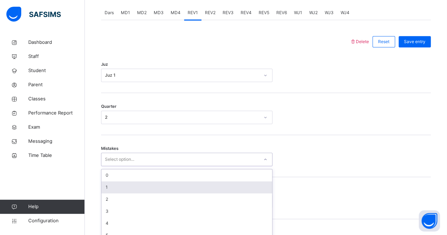
click at [178, 166] on div "option 1 focused, 2 of 7. 7 results available. Use Up and Down to choose option…" at bounding box center [186, 159] width 171 height 13
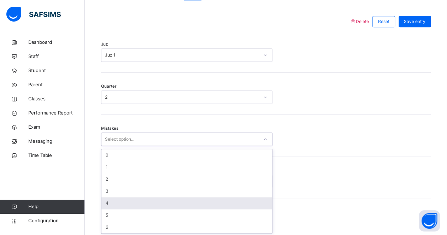
scroll to position [323, 0]
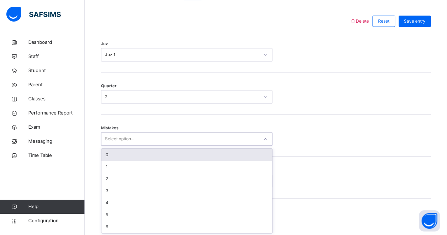
click at [164, 156] on div "0" at bounding box center [186, 155] width 171 height 12
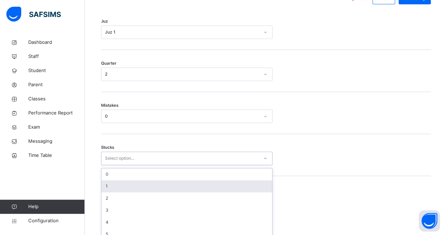
click at [158, 165] on div "option 1 focused, 2 of 6. 6 results available. Use Up and Down to choose option…" at bounding box center [186, 158] width 171 height 13
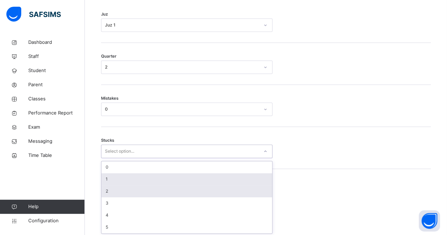
scroll to position [353, 0]
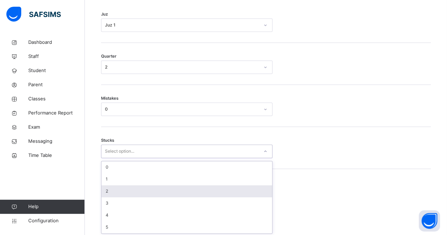
click at [160, 191] on div "2" at bounding box center [186, 191] width 171 height 12
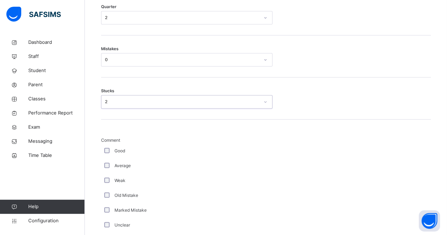
scroll to position [408, 0]
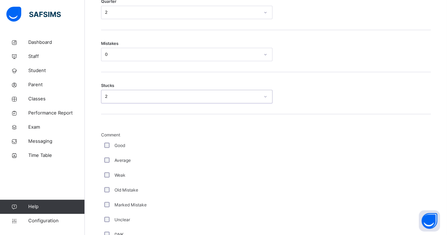
click at [139, 168] on div "Weak" at bounding box center [189, 175] width 177 height 15
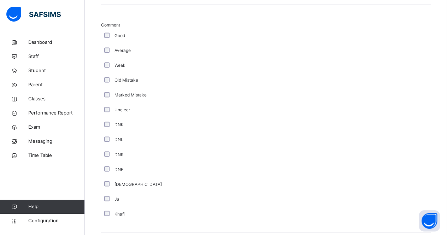
scroll to position [567, 0]
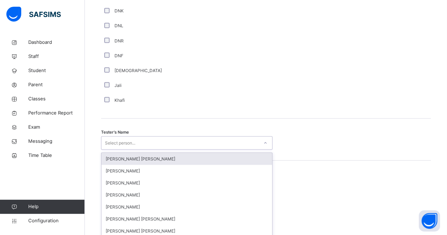
click at [149, 149] on div "option Ryan Punit Purshotam focused, 1 of 90. 90 results available. Use Up and …" at bounding box center [186, 142] width 171 height 13
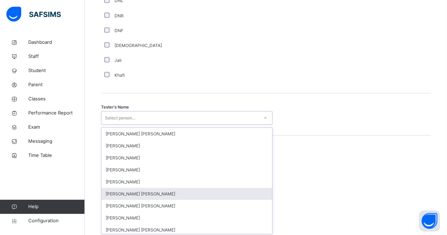
scroll to position [657, 0]
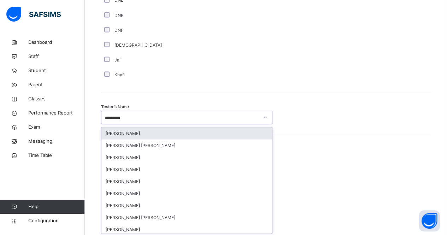
type input "********"
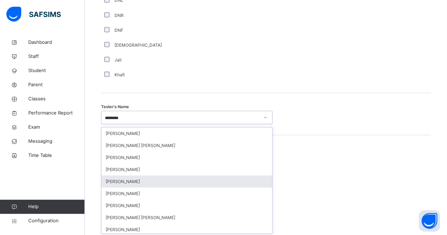
click at [210, 185] on div "[PERSON_NAME]" at bounding box center [186, 181] width 171 height 12
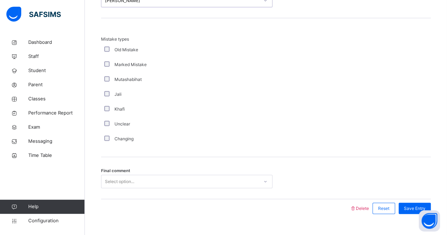
scroll to position [786, 0]
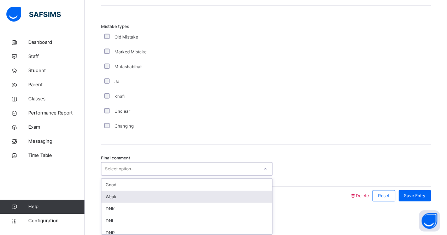
click at [178, 176] on div "option Weak focused, 2 of 6. 6 results available. Use Up and Down to choose opt…" at bounding box center [186, 168] width 171 height 13
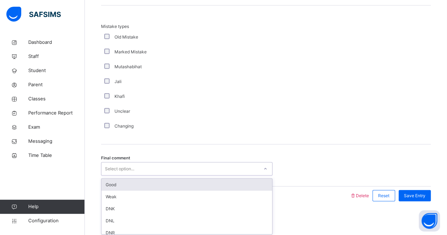
click at [197, 188] on div "Good" at bounding box center [186, 185] width 171 height 12
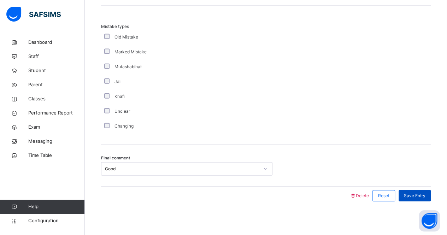
click at [414, 198] on div "Save Entry" at bounding box center [414, 195] width 32 height 11
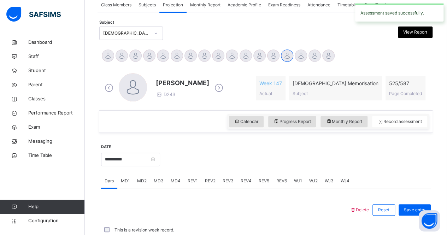
scroll to position [295, 0]
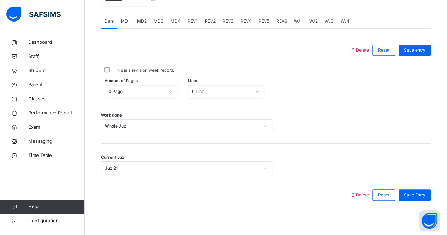
click at [206, 22] on span "REV2" at bounding box center [210, 21] width 11 height 6
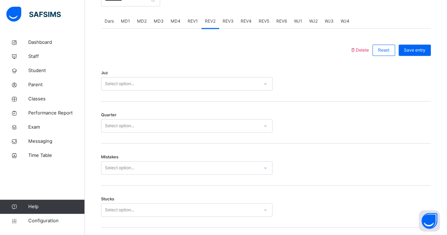
scroll to position [786, 0]
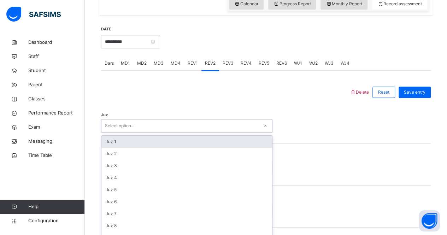
click at [201, 132] on div "option Juz 1 focused, 1 of 30. 30 results available. Use Up and Down to choose …" at bounding box center [186, 125] width 171 height 13
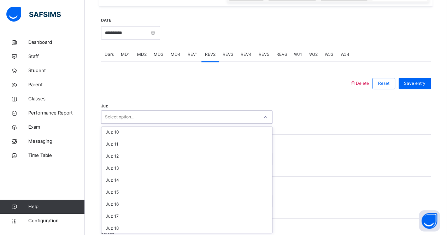
scroll to position [0, 0]
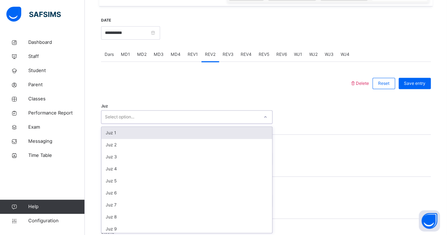
click at [171, 135] on div "Juz 1" at bounding box center [186, 133] width 171 height 12
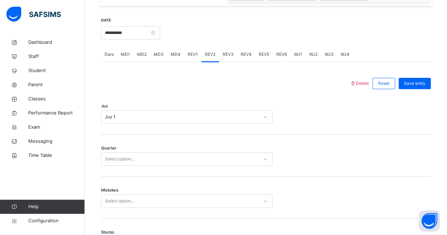
click at [162, 165] on div "Quarter Select option..." at bounding box center [266, 156] width 330 height 42
drag, startPoint x: 179, startPoint y: 166, endPoint x: 222, endPoint y: 162, distance: 42.9
click at [222, 162] on div "Quarter Select option..." at bounding box center [266, 156] width 330 height 42
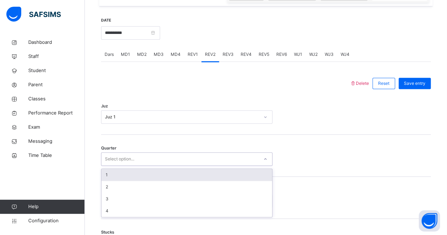
click at [222, 162] on div "Select option..." at bounding box center [179, 159] width 157 height 11
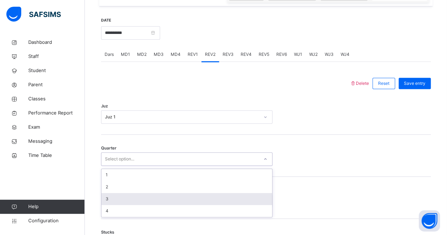
click at [223, 197] on div "3" at bounding box center [186, 199] width 171 height 12
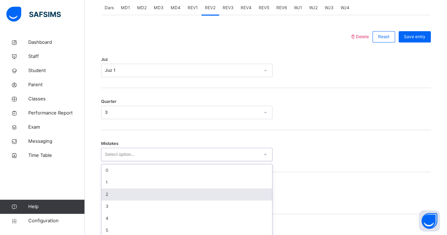
click at [216, 161] on div "option 2 focused, 3 of 7. 7 results available. Use Up and Down to choose option…" at bounding box center [186, 154] width 171 height 13
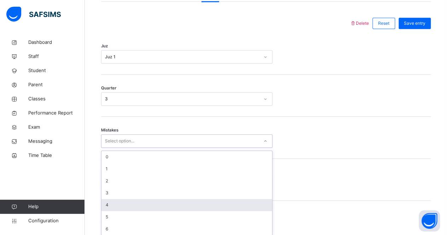
scroll to position [323, 0]
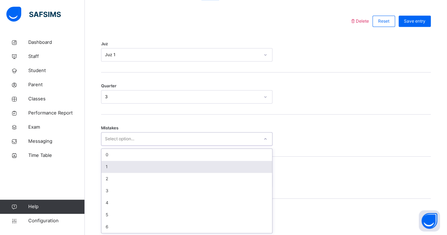
click at [241, 168] on div "1" at bounding box center [186, 167] width 171 height 12
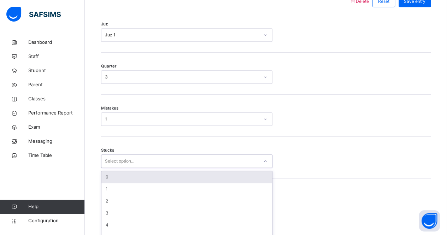
click at [210, 168] on div "option 0 focused, 1 of 6. 6 results available. Use Up and Down to choose option…" at bounding box center [186, 160] width 171 height 13
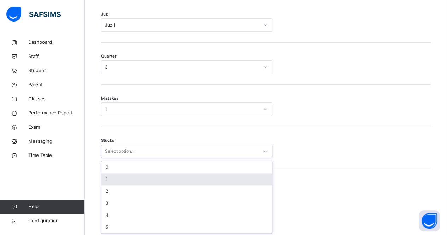
scroll to position [353, 0]
click at [210, 178] on div "1" at bounding box center [186, 179] width 171 height 12
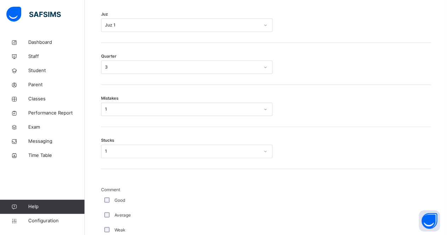
drag, startPoint x: 210, startPoint y: 178, endPoint x: 105, endPoint y: 201, distance: 107.5
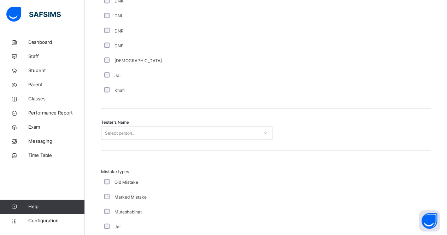
click at [196, 139] on div "Select person..." at bounding box center [186, 132] width 171 height 13
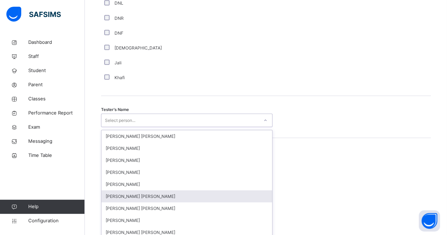
scroll to position [657, 0]
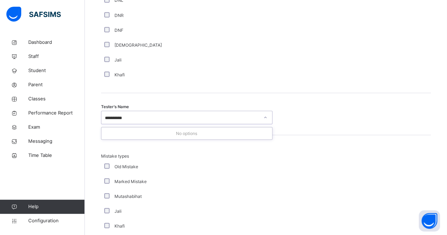
type input "********"
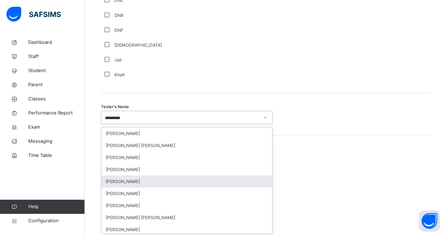
click at [235, 182] on div "[PERSON_NAME]" at bounding box center [186, 181] width 171 height 12
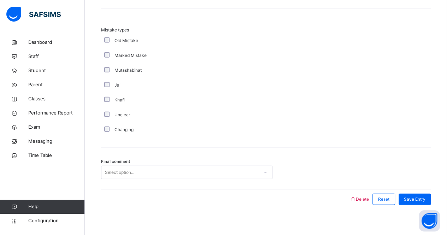
scroll to position [786, 0]
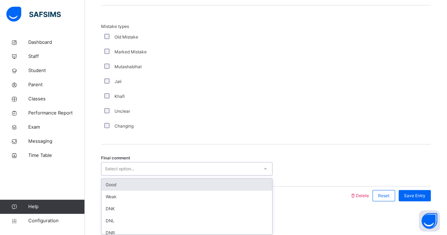
click at [227, 164] on div "Select option..." at bounding box center [179, 169] width 157 height 11
click at [259, 179] on div "Good" at bounding box center [186, 185] width 171 height 12
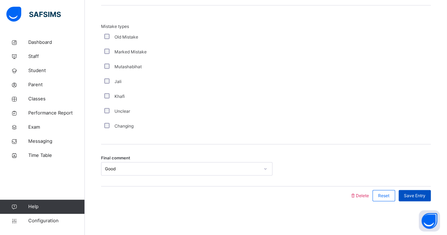
click at [430, 197] on div "Save Entry" at bounding box center [414, 195] width 32 height 11
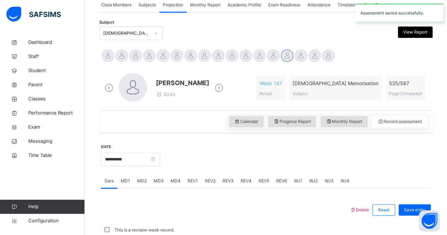
scroll to position [295, 0]
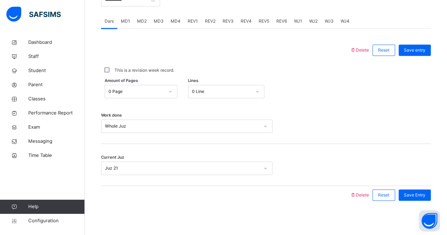
click at [228, 22] on span "REV3" at bounding box center [227, 21] width 11 height 6
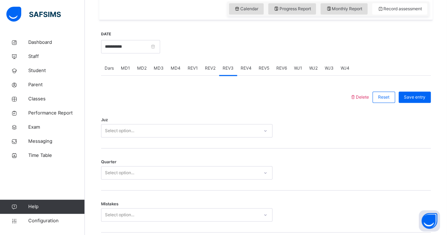
scroll to position [251, 0]
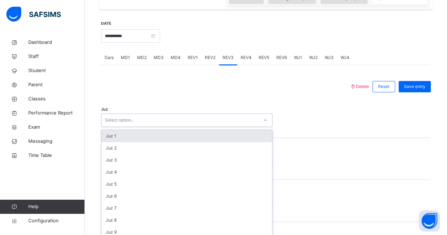
click at [207, 127] on div "option Juz 1 focused, 1 of 30. 30 results available. Use Up and Down to choose …" at bounding box center [186, 119] width 171 height 13
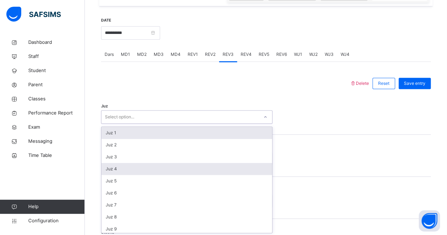
scroll to position [261, 0]
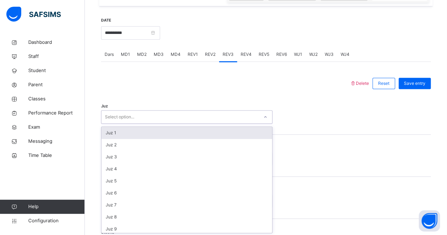
click at [211, 137] on div "Juz 1" at bounding box center [186, 133] width 171 height 12
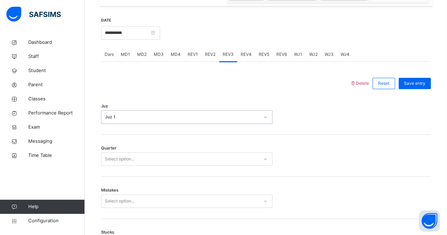
click at [183, 158] on div "Select option..." at bounding box center [179, 159] width 157 height 11
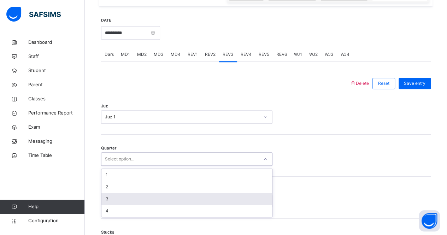
click at [173, 197] on div "3" at bounding box center [186, 199] width 171 height 12
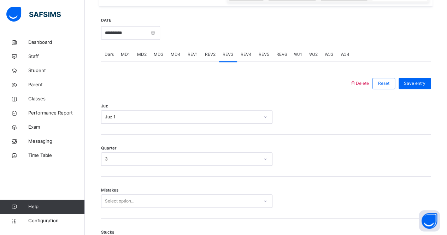
click at [166, 166] on div "Quarter 3" at bounding box center [266, 156] width 330 height 42
click at [166, 161] on div "3" at bounding box center [182, 159] width 154 height 6
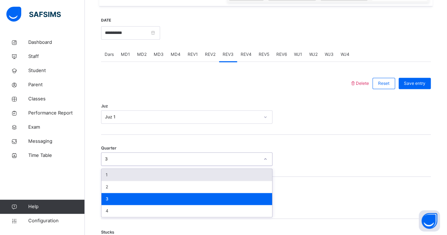
click at [166, 161] on div "3" at bounding box center [182, 159] width 154 height 6
click at [164, 156] on div "3" at bounding box center [182, 159] width 154 height 6
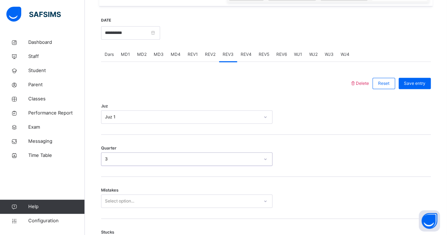
click at [164, 156] on div "3" at bounding box center [182, 159] width 154 height 6
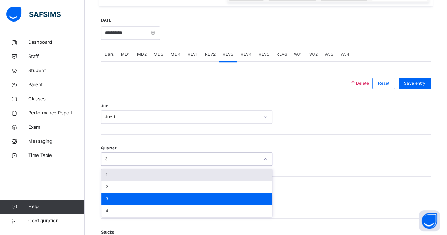
click at [149, 159] on div "3" at bounding box center [182, 159] width 154 height 6
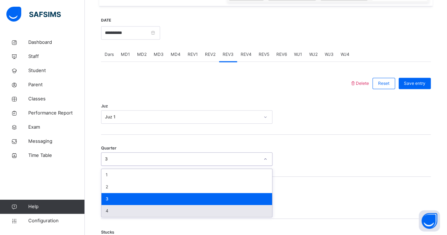
click at [149, 207] on div "4" at bounding box center [186, 211] width 171 height 12
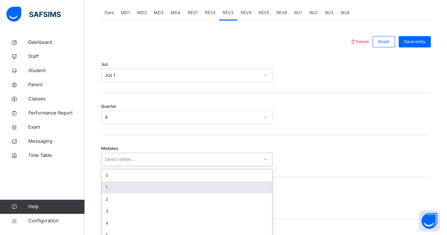
click at [147, 166] on div "option 1 focused, 2 of 7. 7 results available. Use Up and Down to choose option…" at bounding box center [186, 159] width 171 height 13
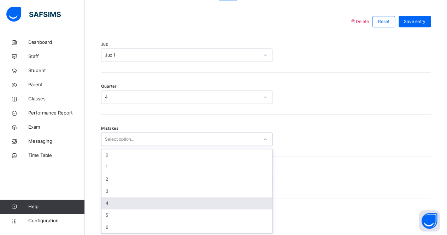
scroll to position [323, 0]
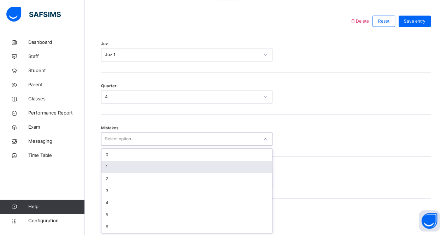
click at [171, 165] on div "1" at bounding box center [186, 167] width 171 height 12
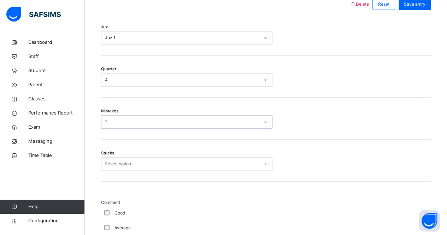
click at [156, 171] on div "Select option..." at bounding box center [186, 163] width 171 height 13
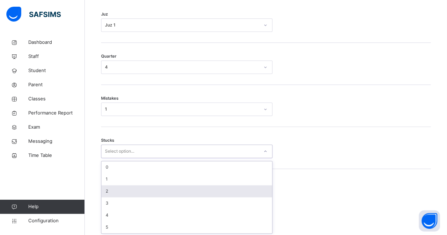
scroll to position [353, 0]
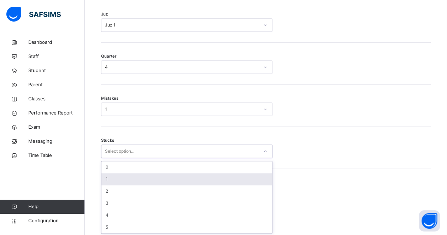
click at [154, 179] on div "1" at bounding box center [186, 179] width 171 height 12
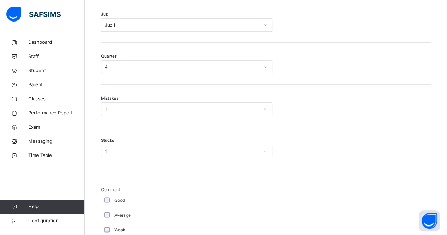
click at [109, 213] on div "Average" at bounding box center [189, 215] width 173 height 6
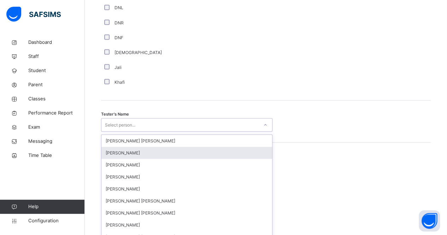
click at [186, 131] on div "option Qais Rahimi focused, 2 of 90. 90 results available. Use Up and Down to c…" at bounding box center [186, 124] width 171 height 13
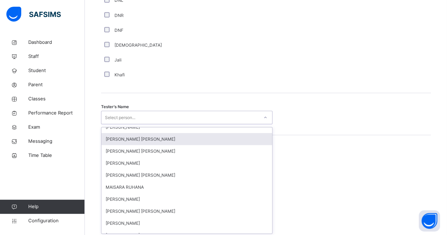
scroll to position [42, 0]
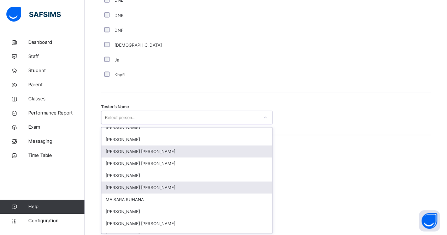
type input "***"
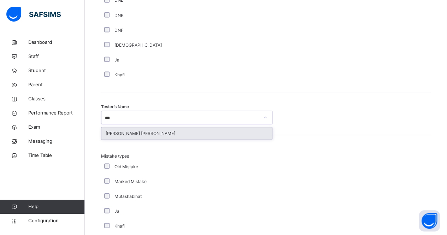
click at [156, 130] on div "[PERSON_NAME] [PERSON_NAME]" at bounding box center [186, 133] width 171 height 12
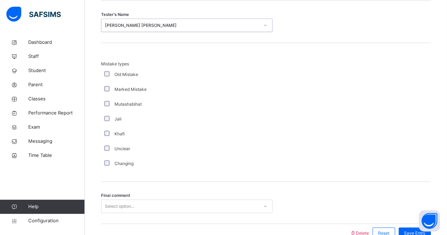
scroll to position [786, 0]
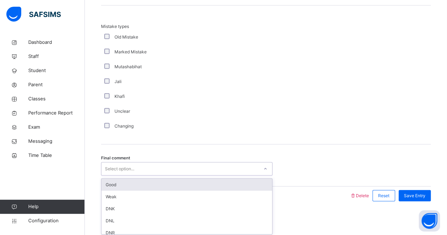
click at [155, 166] on div "Select option..." at bounding box center [179, 169] width 157 height 11
click at [171, 183] on div "Good" at bounding box center [186, 185] width 171 height 12
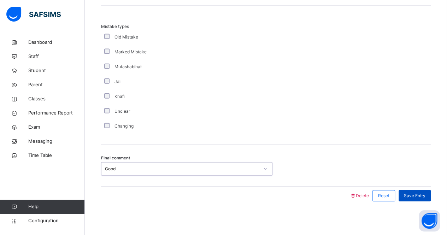
click at [418, 197] on div "Save Entry" at bounding box center [414, 195] width 32 height 11
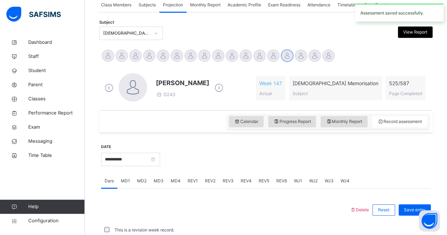
scroll to position [295, 0]
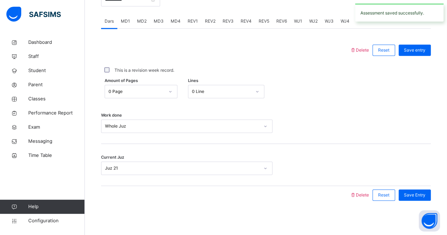
click at [246, 24] on div "REV4" at bounding box center [246, 21] width 18 height 14
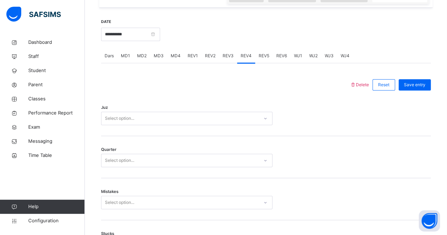
scroll to position [262, 0]
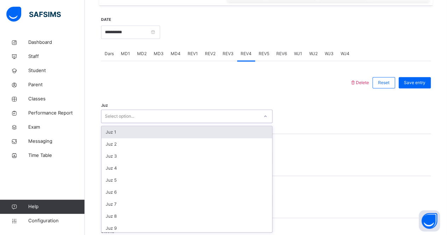
click at [209, 115] on div "Select option..." at bounding box center [179, 116] width 157 height 11
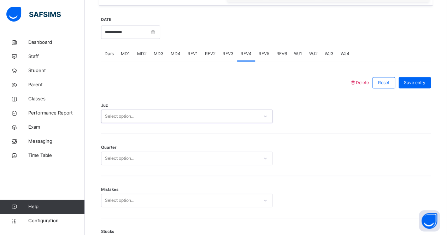
click at [209, 115] on div "Select option..." at bounding box center [179, 116] width 157 height 11
type input "**"
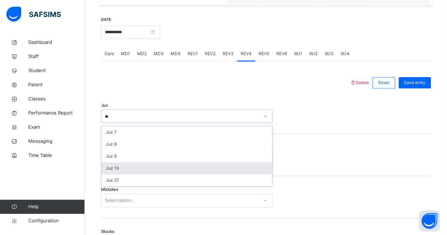
click at [177, 171] on div "Juz 19" at bounding box center [186, 168] width 171 height 12
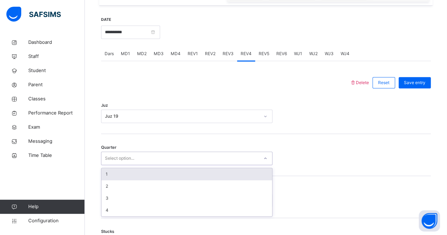
click at [155, 152] on div "Select option..." at bounding box center [186, 158] width 171 height 13
click at [156, 175] on div "1" at bounding box center [186, 174] width 171 height 12
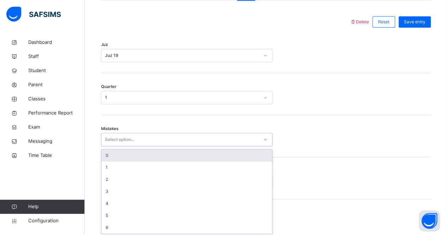
scroll to position [323, 0]
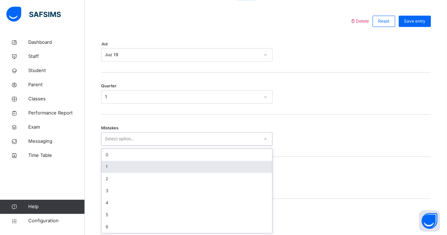
drag, startPoint x: 143, startPoint y: 199, endPoint x: 147, endPoint y: 168, distance: 31.3
click at [147, 146] on div "option 1 focused, 2 of 7. 7 results available. Use Up and Down to choose option…" at bounding box center [186, 138] width 171 height 13
click at [147, 168] on div "1" at bounding box center [186, 167] width 171 height 12
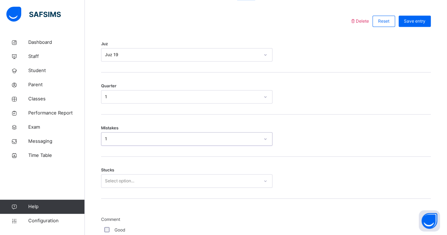
click at [147, 168] on div "Stucks Select option..." at bounding box center [266, 177] width 330 height 42
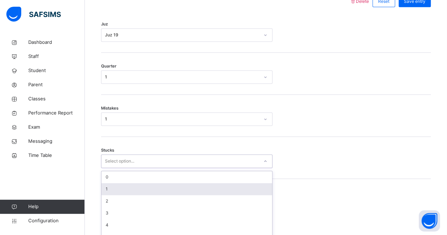
click at [143, 168] on div "option 1 focused, 2 of 6. 6 results available. Use Up and Down to choose option…" at bounding box center [186, 160] width 171 height 13
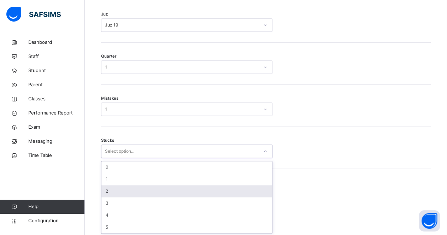
click at [143, 185] on div "2" at bounding box center [186, 191] width 171 height 12
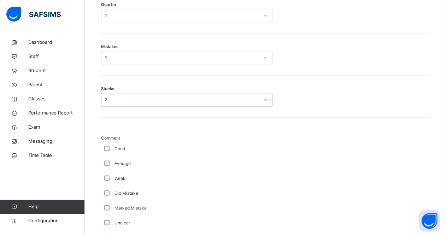
scroll to position [405, 0]
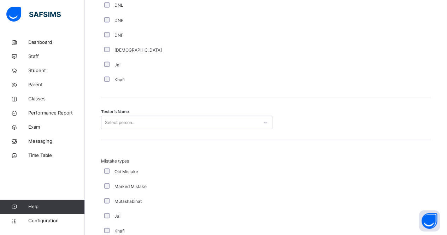
click at [167, 129] on div "Select person..." at bounding box center [186, 121] width 171 height 13
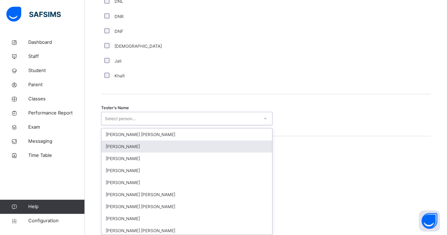
scroll to position [657, 0]
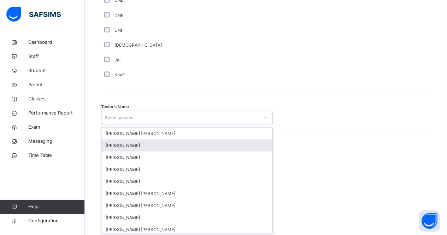
type input "*"
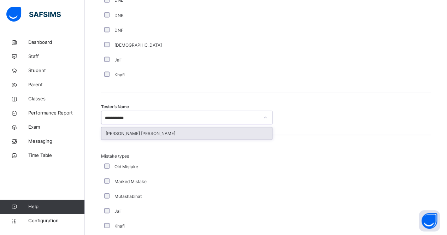
type input "**********"
click at [171, 129] on div "[PERSON_NAME] [PERSON_NAME]" at bounding box center [186, 133] width 171 height 12
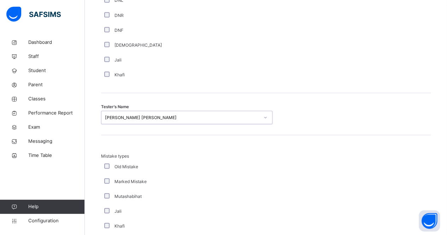
scroll to position [786, 0]
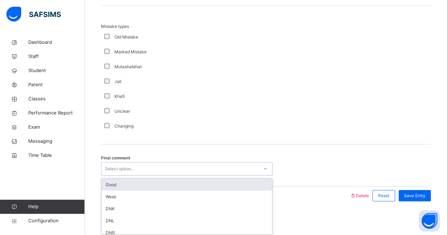
click at [180, 168] on div "Select option..." at bounding box center [179, 169] width 157 height 11
click at [197, 186] on div "Good" at bounding box center [186, 185] width 171 height 12
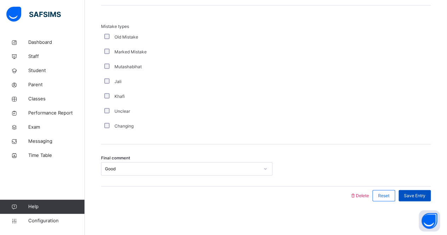
click at [420, 197] on div "Save Entry" at bounding box center [414, 195] width 32 height 11
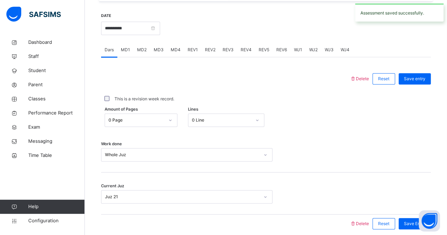
scroll to position [266, 0]
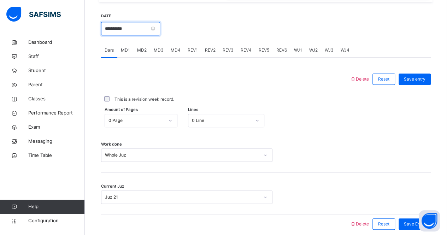
click at [158, 31] on input "**********" at bounding box center [130, 28] width 59 height 13
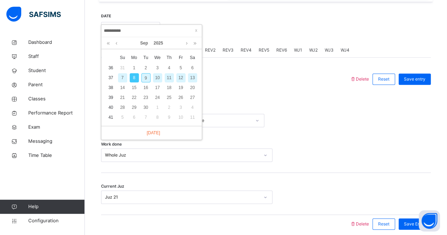
click at [121, 79] on div "7" at bounding box center [122, 77] width 9 height 9
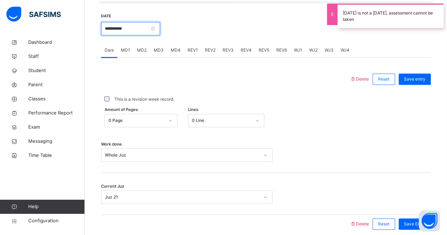
click at [160, 31] on input "**********" at bounding box center [130, 28] width 59 height 13
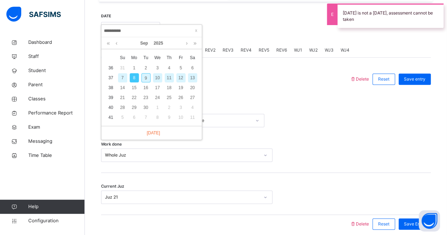
click at [168, 31] on input "**********" at bounding box center [151, 31] width 96 height 8
click at [190, 70] on div "6" at bounding box center [192, 67] width 9 height 9
type input "**********"
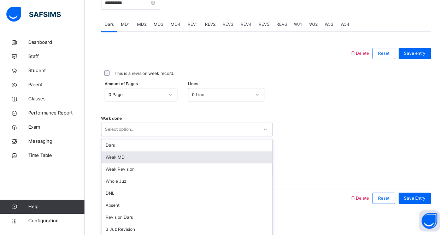
click at [141, 136] on div "option Weak MD focused, 2 of 16. 16 results available. Use Up and Down to choos…" at bounding box center [186, 129] width 171 height 13
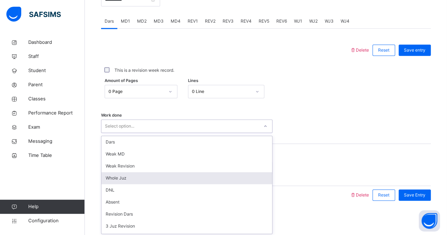
click at [168, 179] on div "Whole Juz" at bounding box center [186, 178] width 171 height 12
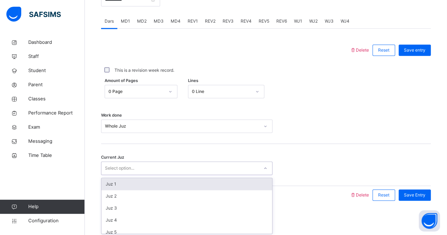
click at [162, 167] on div "Select option..." at bounding box center [179, 168] width 157 height 11
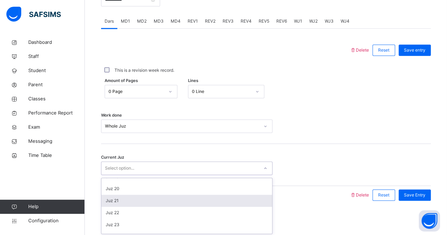
scroll to position [224, 0]
click at [160, 198] on div "Juz 21" at bounding box center [186, 200] width 171 height 12
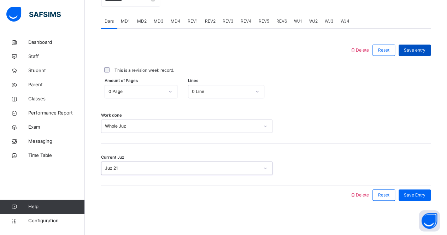
click at [424, 53] on div "Save entry" at bounding box center [414, 49] width 32 height 11
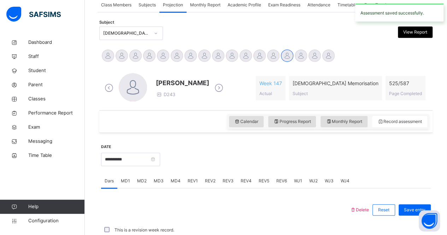
scroll to position [295, 0]
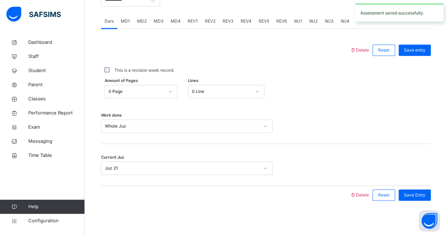
click at [295, 19] on span "WJ1" at bounding box center [298, 21] width 8 height 6
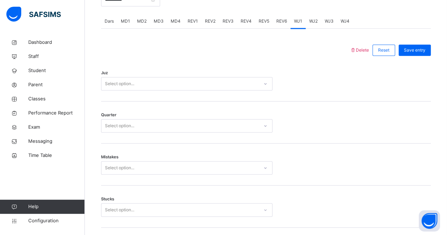
click at [295, 19] on span "WJ1" at bounding box center [298, 21] width 8 height 6
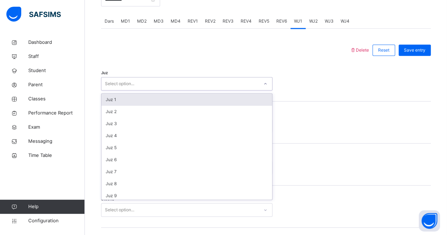
click at [189, 86] on div "Select option..." at bounding box center [179, 83] width 157 height 11
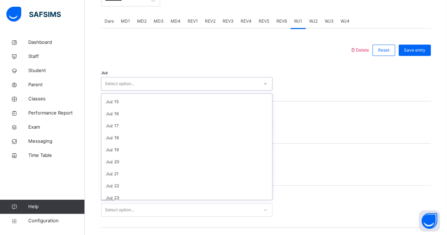
scroll to position [178, 0]
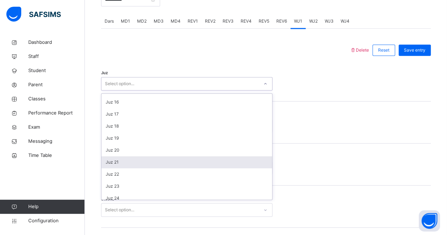
click at [180, 161] on div "Juz 21" at bounding box center [186, 162] width 171 height 12
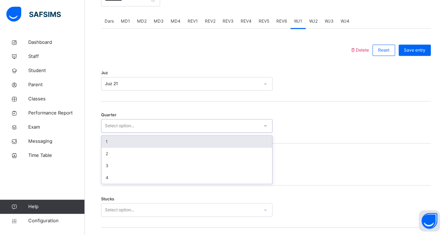
click at [160, 123] on div "Select option..." at bounding box center [179, 125] width 157 height 11
click at [166, 141] on div "1" at bounding box center [186, 142] width 171 height 12
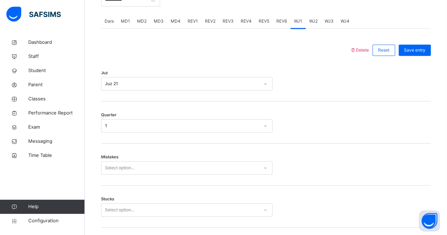
click at [166, 141] on div "Quarter 1" at bounding box center [266, 122] width 330 height 42
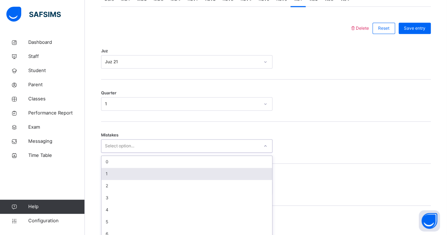
click at [155, 153] on div "option 1 focused, 2 of 7. 7 results available. Use Up and Down to choose option…" at bounding box center [186, 145] width 171 height 13
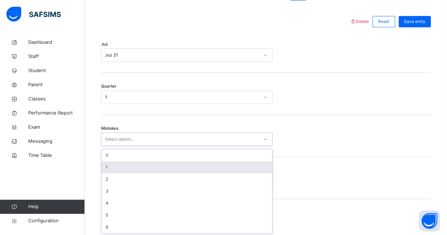
scroll to position [323, 0]
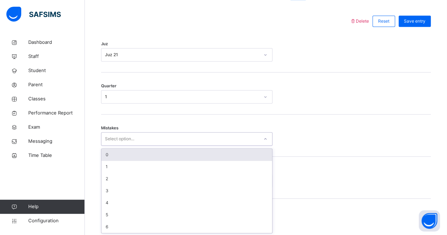
click at [154, 149] on div "0" at bounding box center [186, 155] width 171 height 12
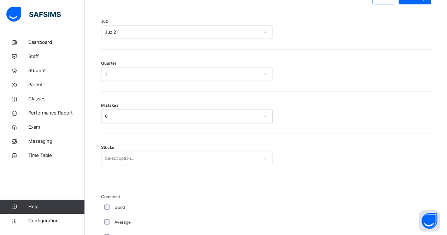
click at [144, 165] on div "Select option..." at bounding box center [186, 158] width 171 height 13
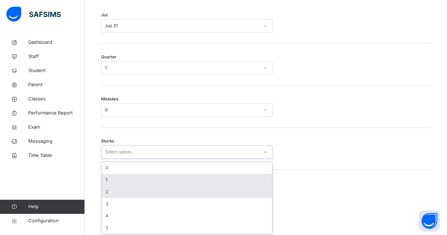
scroll to position [353, 0]
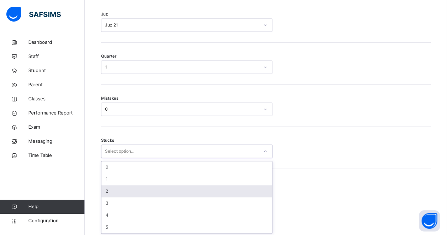
click at [146, 185] on div "2" at bounding box center [186, 191] width 171 height 12
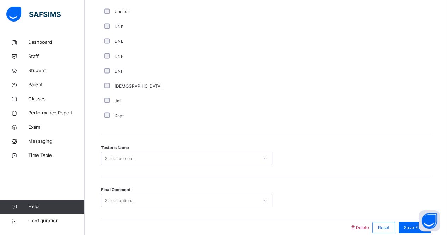
scroll to position [647, 0]
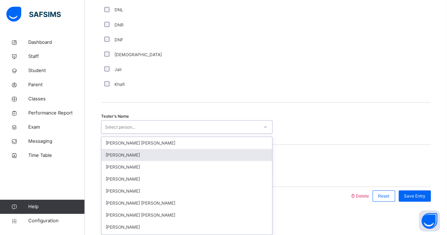
click at [143, 133] on div "option Qais Rahimi focused, 2 of 90. 90 results available. Use Up and Down to c…" at bounding box center [186, 126] width 171 height 13
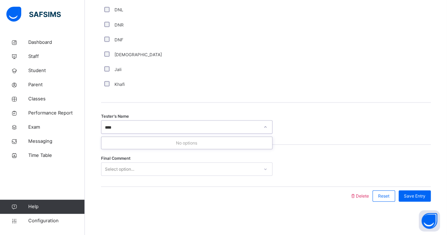
type input "****"
click at [146, 137] on div "Tester's Name Select person..." at bounding box center [266, 123] width 330 height 42
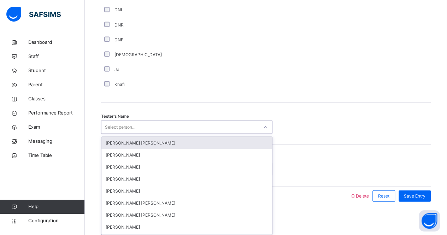
click at [121, 124] on div "Select person..." at bounding box center [120, 126] width 30 height 13
type input "***"
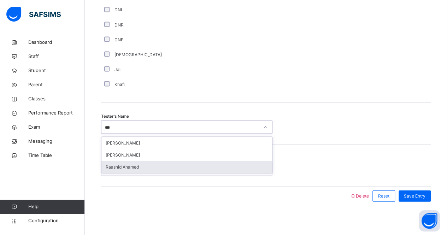
click at [136, 166] on div "Raashid Ahamed" at bounding box center [186, 167] width 171 height 12
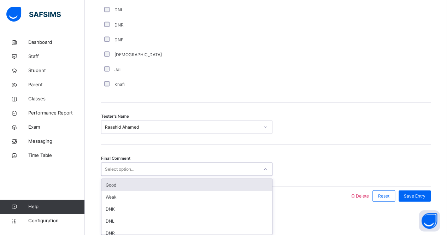
click at [136, 166] on div "Select option..." at bounding box center [179, 169] width 157 height 11
click at [160, 188] on div "Good" at bounding box center [186, 185] width 171 height 12
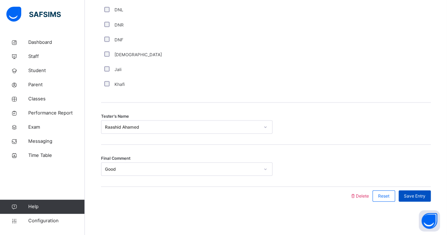
click at [419, 195] on span "Save Entry" at bounding box center [415, 195] width 22 height 6
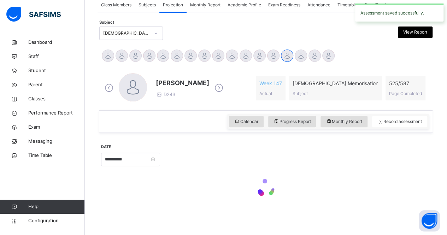
click at [419, 195] on div at bounding box center [266, 189] width 330 height 30
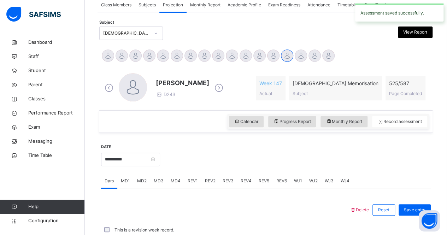
scroll to position [295, 0]
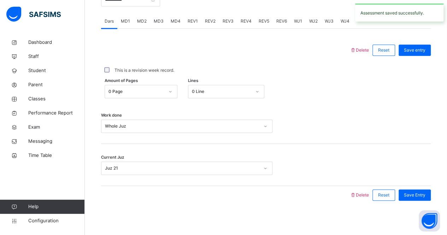
click at [193, 24] on div "REV1" at bounding box center [192, 21] width 17 height 14
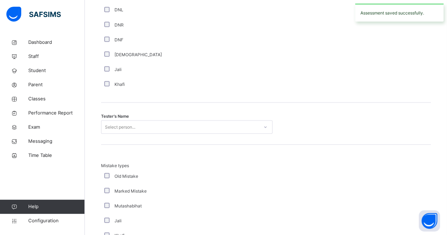
click at [193, 24] on div "DNR" at bounding box center [189, 25] width 173 height 6
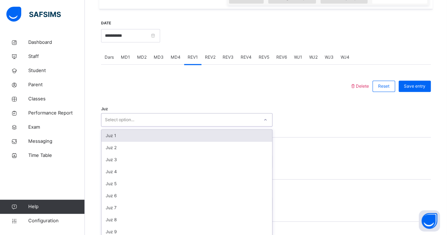
click at [172, 123] on div "Select option..." at bounding box center [186, 119] width 171 height 13
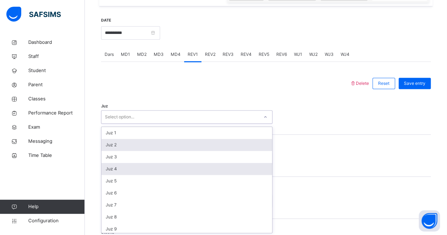
scroll to position [261, 0]
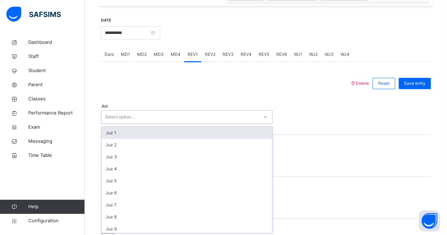
click at [166, 127] on div "Juz 1" at bounding box center [186, 133] width 171 height 12
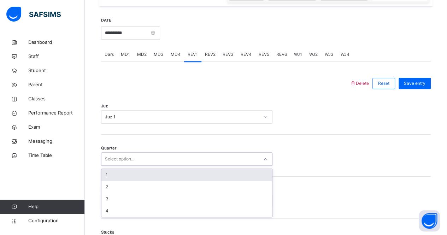
click at [158, 161] on div "Select option..." at bounding box center [179, 159] width 157 height 11
click at [159, 178] on div "1" at bounding box center [186, 175] width 171 height 12
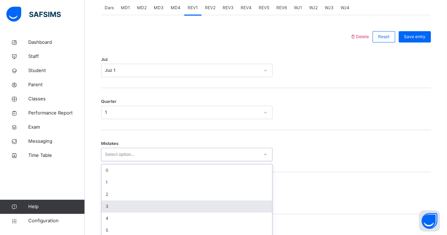
click at [156, 161] on div "option 3 focused, 4 of 7. 7 results available. Use Up and Down to choose option…" at bounding box center [186, 154] width 171 height 13
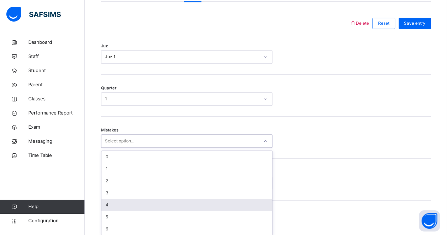
scroll to position [323, 0]
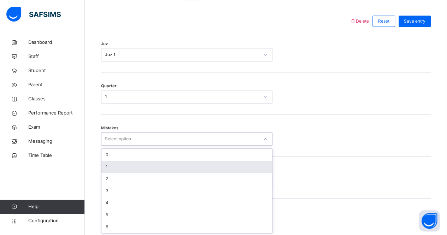
click at [167, 165] on div "1" at bounding box center [186, 167] width 171 height 12
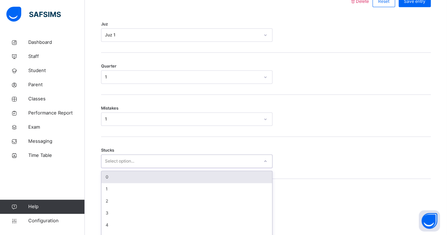
click at [157, 168] on div "option 0 focused, 1 of 6. 6 results available. Use Up and Down to choose option…" at bounding box center [186, 160] width 171 height 13
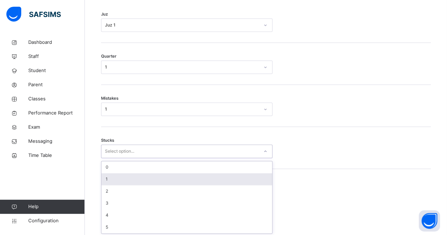
scroll to position [353, 0]
click at [157, 179] on div "1" at bounding box center [186, 179] width 171 height 12
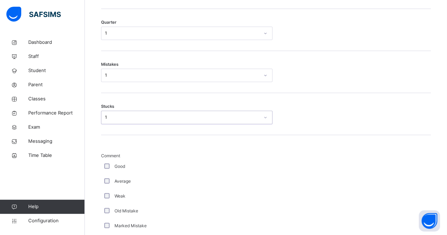
scroll to position [402, 0]
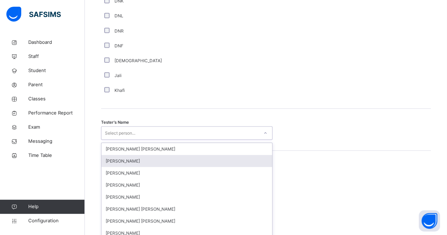
click at [195, 139] on div "option Qais Rahimi focused, 2 of 90. 90 results available. Use Up and Down to c…" at bounding box center [186, 132] width 171 height 13
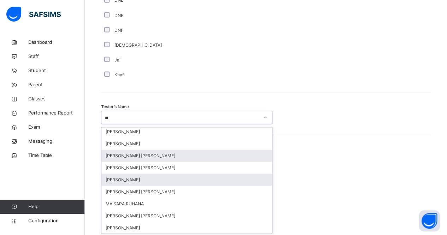
scroll to position [0, 0]
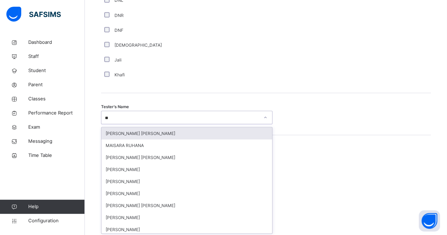
type input "***"
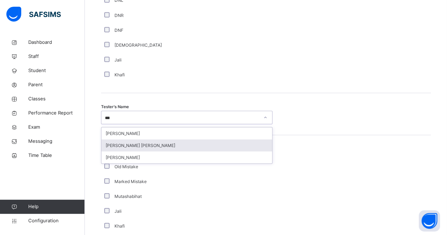
click at [178, 146] on div "[PERSON_NAME] [PERSON_NAME]" at bounding box center [186, 145] width 171 height 12
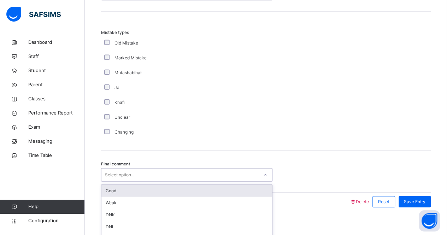
scroll to position [786, 0]
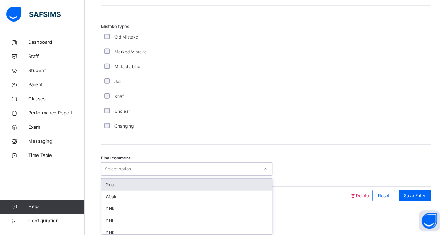
click at [189, 173] on div "Select option..." at bounding box center [186, 168] width 171 height 13
click at [195, 186] on div "Good" at bounding box center [186, 185] width 171 height 12
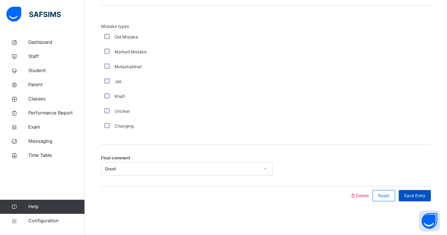
click at [425, 195] on span "Save Entry" at bounding box center [415, 195] width 22 height 6
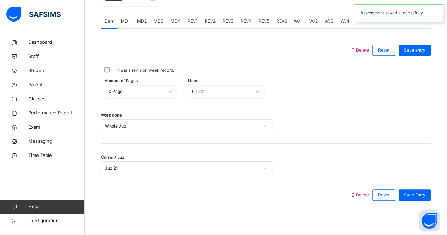
scroll to position [254, 0]
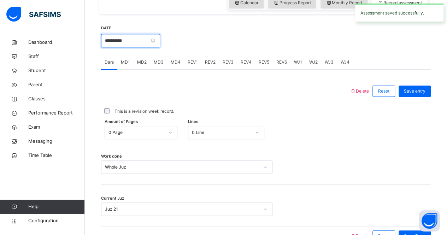
click at [147, 44] on input "**********" at bounding box center [130, 40] width 59 height 13
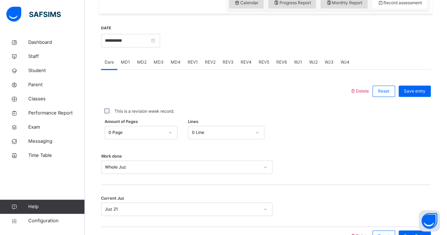
click at [219, 91] on div at bounding box center [226, 91] width 242 height 18
click at [310, 63] on span "WJ2" at bounding box center [313, 62] width 8 height 6
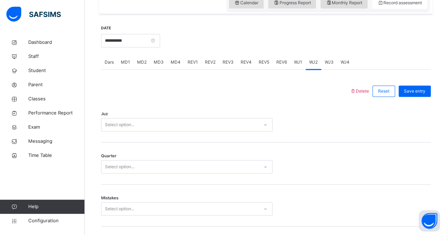
click at [325, 67] on div "WJ3" at bounding box center [329, 62] width 16 height 14
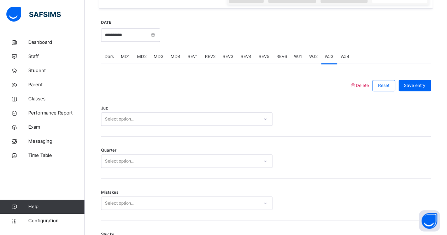
click at [169, 123] on div "Select option..." at bounding box center [179, 119] width 157 height 11
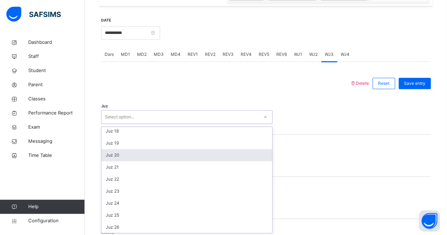
scroll to position [214, 0]
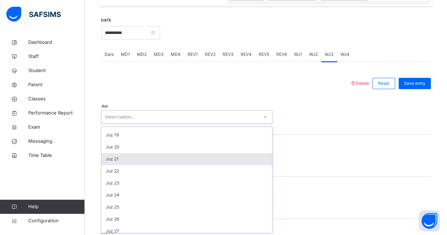
click at [180, 153] on div "Juz 21" at bounding box center [186, 159] width 171 height 12
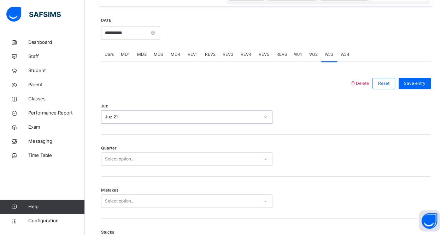
click at [178, 162] on div "Select option..." at bounding box center [179, 159] width 157 height 11
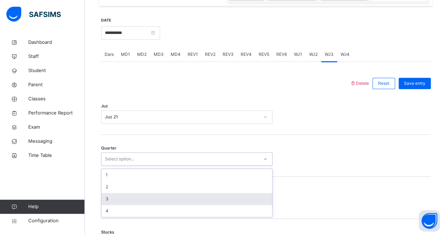
click at [179, 198] on div "3" at bounding box center [186, 199] width 171 height 12
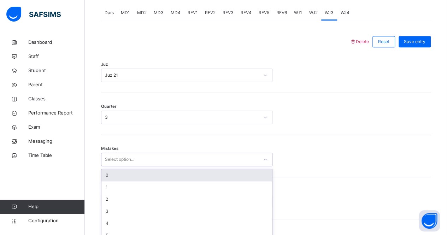
click at [179, 166] on div "option 0 focused, 1 of 7. 7 results available. Use Up and Down to choose option…" at bounding box center [186, 159] width 171 height 13
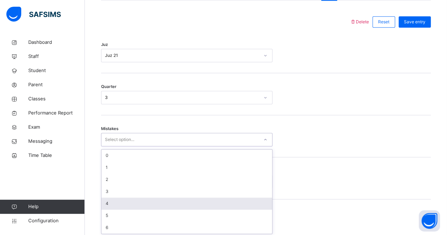
scroll to position [323, 0]
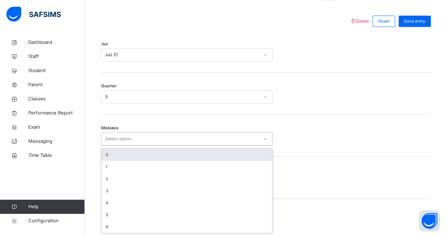
click at [165, 158] on div "0" at bounding box center [186, 155] width 171 height 12
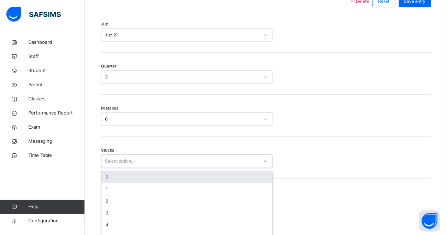
click at [164, 168] on div "option 0 focused, 1 of 6. 6 results available. Use Up and Down to choose option…" at bounding box center [186, 160] width 171 height 13
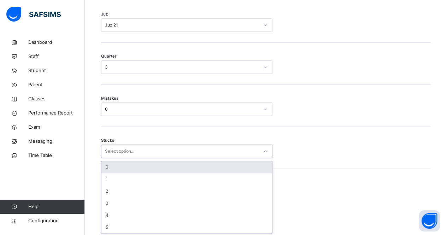
scroll to position [353, 0]
click at [164, 170] on div "0" at bounding box center [186, 167] width 171 height 12
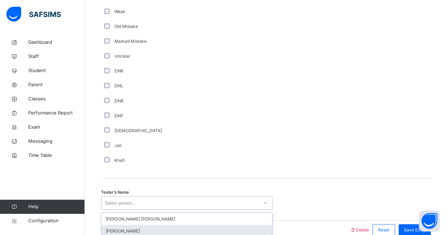
scroll to position [605, 0]
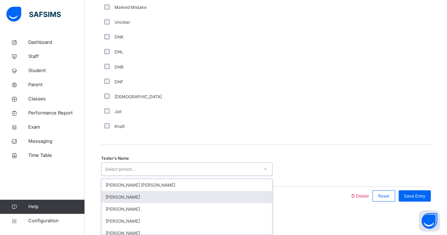
click at [178, 176] on div "option Qais Rahimi focused, 2 of 90. 90 results available. Use Up and Down to c…" at bounding box center [186, 168] width 171 height 13
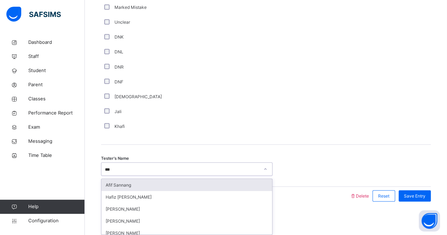
type input "***"
click at [193, 176] on div "Tester's Name option Afif Sannang focused, 29 of 90. 14 results available for s…" at bounding box center [266, 165] width 330 height 42
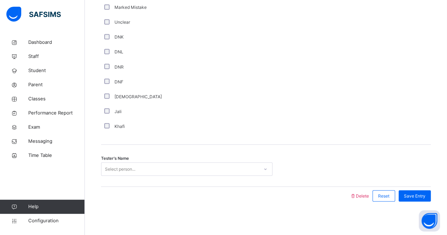
click at [193, 176] on div "Tester's Name Select person..." at bounding box center [266, 165] width 330 height 42
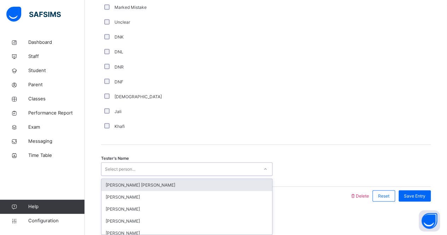
click at [174, 173] on div "Select person..." at bounding box center [186, 168] width 171 height 13
type input "****"
click at [180, 186] on div "Afif Sannang" at bounding box center [186, 185] width 171 height 12
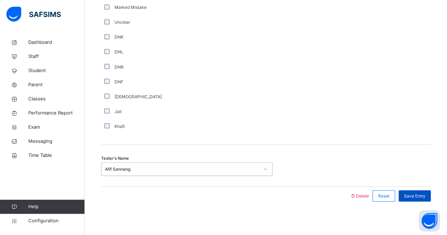
click at [415, 192] on span "Save Entry" at bounding box center [415, 195] width 22 height 6
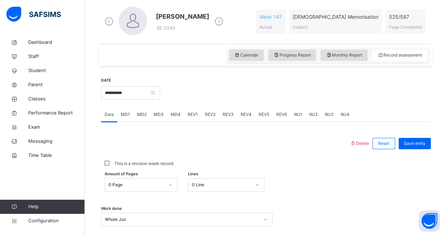
scroll to position [193, 0]
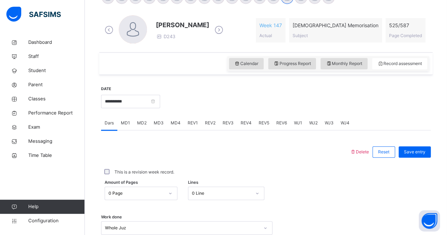
click at [146, 107] on div "**********" at bounding box center [130, 100] width 59 height 30
click at [160, 101] on input "**********" at bounding box center [130, 101] width 59 height 13
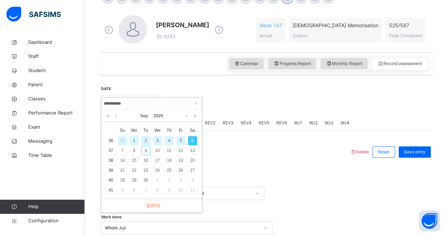
click at [180, 139] on div "5" at bounding box center [180, 140] width 9 height 9
type input "**********"
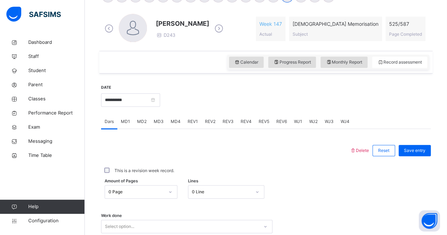
scroll to position [208, 0]
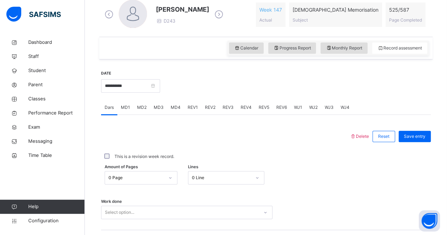
click at [283, 194] on div "Work done Select option..." at bounding box center [266, 209] width 330 height 42
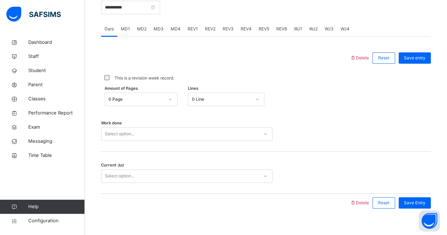
click at [197, 141] on div "Select option..." at bounding box center [186, 133] width 171 height 13
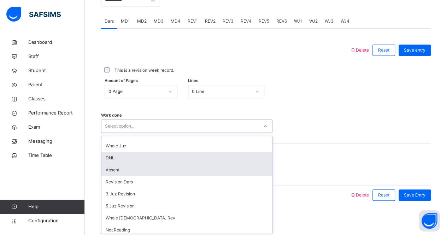
scroll to position [0, 0]
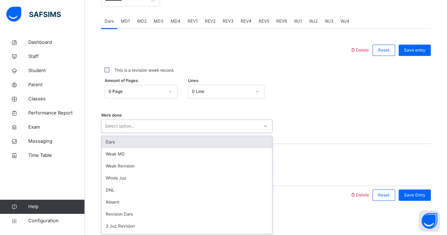
click at [138, 137] on div "Dars" at bounding box center [186, 142] width 171 height 12
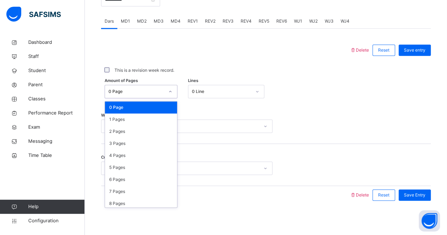
click at [144, 90] on div "0 Page" at bounding box center [136, 91] width 56 height 6
click at [130, 119] on div "1 Pages" at bounding box center [141, 119] width 72 height 12
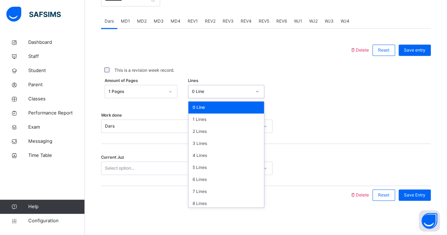
click at [199, 92] on div "0 Line" at bounding box center [221, 91] width 59 height 6
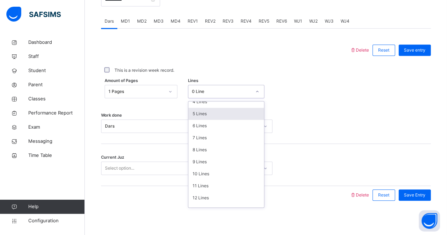
scroll to position [52, 0]
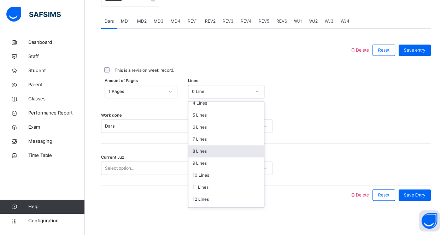
click at [206, 152] on div "8 Lines" at bounding box center [226, 151] width 76 height 12
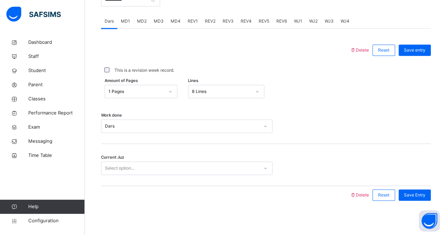
drag, startPoint x: 164, startPoint y: 160, endPoint x: 174, endPoint y: 168, distance: 13.3
click at [174, 168] on div "Current Juz Select option..." at bounding box center [266, 165] width 330 height 42
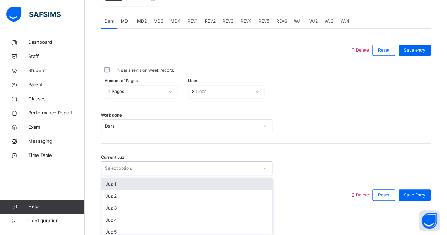
click at [174, 168] on div "Select option..." at bounding box center [179, 168] width 157 height 11
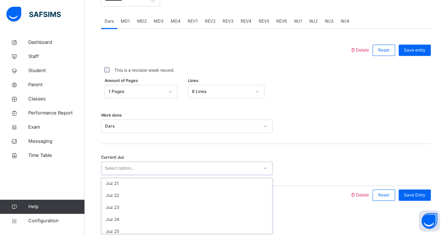
scroll to position [241, 0]
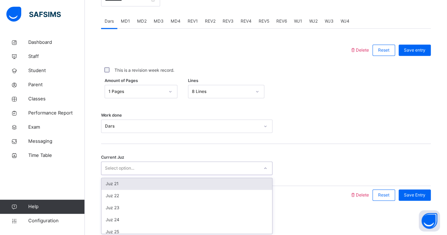
click at [192, 185] on div "Juz 21" at bounding box center [186, 184] width 171 height 12
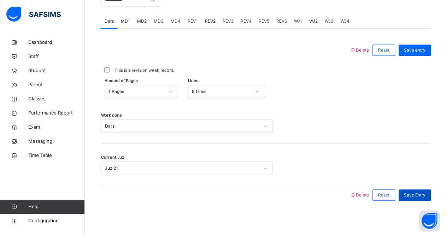
click at [413, 195] on span "Save Entry" at bounding box center [415, 195] width 22 height 6
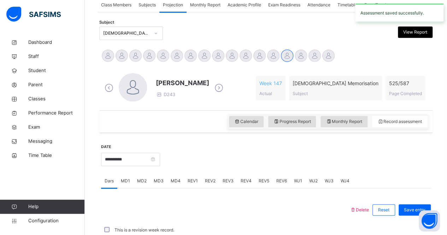
scroll to position [295, 0]
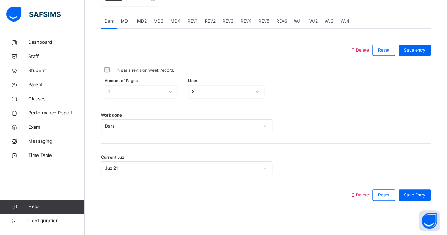
click at [142, 23] on span "MD2" at bounding box center [142, 21] width 10 height 6
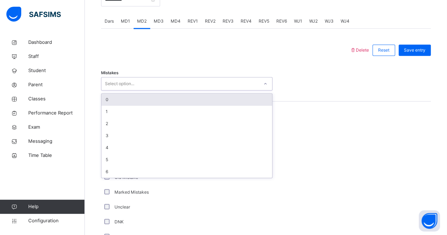
click at [149, 81] on div "Select option..." at bounding box center [179, 83] width 157 height 11
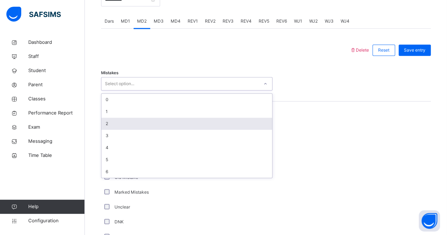
click at [164, 119] on div "2" at bounding box center [186, 124] width 171 height 12
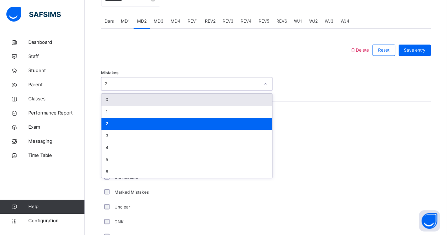
click at [118, 82] on div "2" at bounding box center [182, 84] width 154 height 6
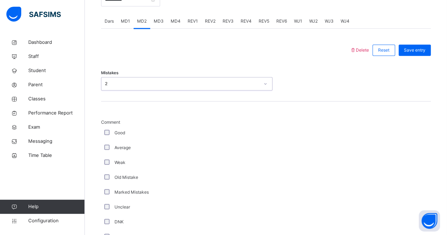
drag, startPoint x: 118, startPoint y: 82, endPoint x: 119, endPoint y: 87, distance: 5.0
click at [119, 87] on div "2" at bounding box center [179, 83] width 157 height 11
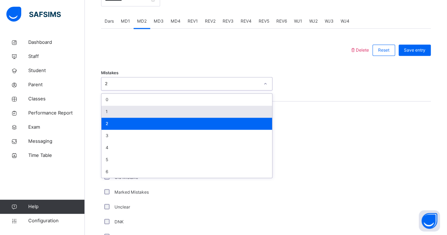
click at [126, 111] on div "1" at bounding box center [186, 112] width 171 height 12
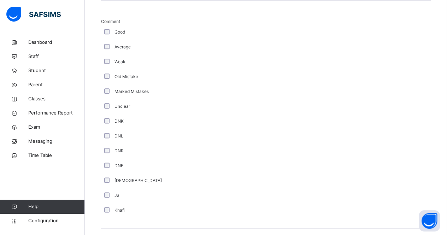
scroll to position [521, 0]
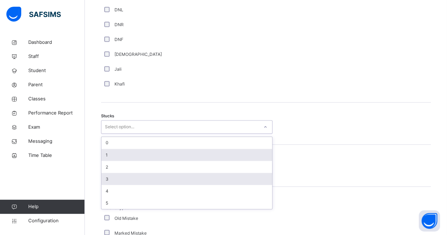
drag, startPoint x: 110, startPoint y: 129, endPoint x: 143, endPoint y: 174, distance: 56.3
click at [143, 133] on div "option 1 focused, 2 of 6. 6 results available. Use Up and Down to choose option…" at bounding box center [186, 126] width 171 height 13
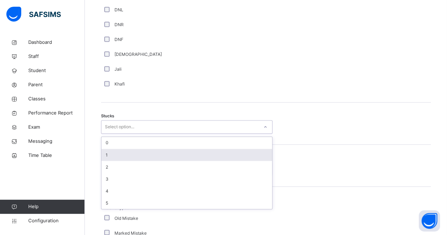
click at [162, 153] on div "1" at bounding box center [186, 155] width 171 height 12
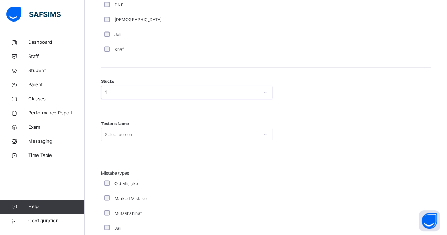
click at [153, 141] on div "Select person..." at bounding box center [186, 133] width 171 height 13
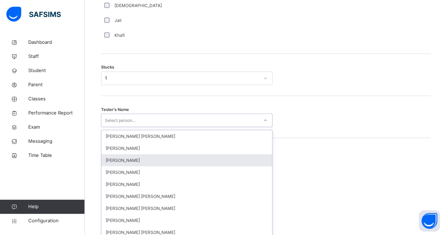
scroll to position [573, 0]
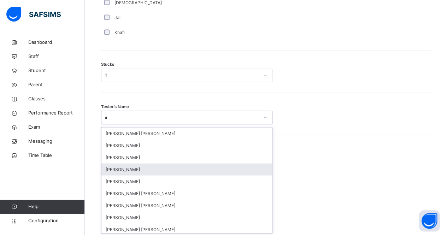
type input "**"
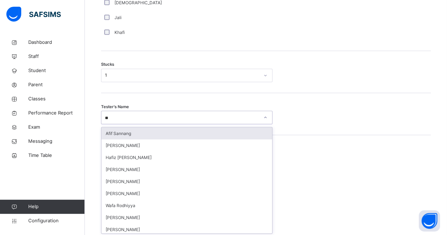
click at [141, 131] on div "Afif Sannang" at bounding box center [186, 133] width 171 height 12
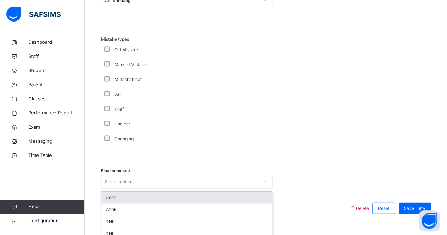
scroll to position [702, 0]
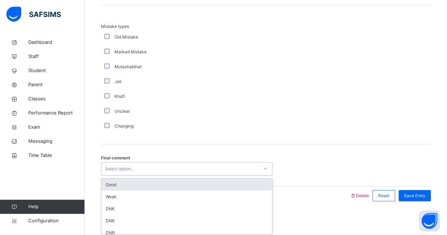
click at [162, 176] on div "option Good focused, 1 of 6. 6 results available. Use Up and Down to choose opt…" at bounding box center [186, 168] width 171 height 13
click at [166, 179] on div "Good" at bounding box center [186, 185] width 171 height 12
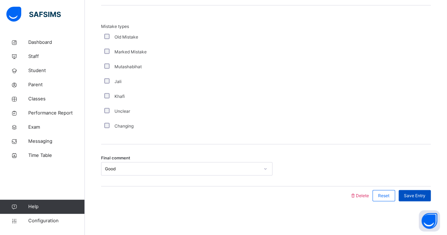
click at [415, 195] on span "Save Entry" at bounding box center [415, 195] width 22 height 6
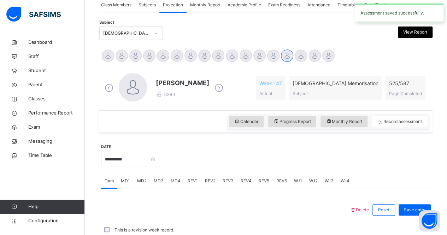
scroll to position [295, 0]
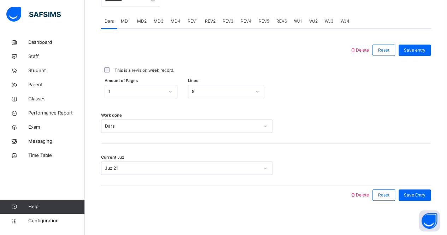
click at [181, 20] on div "MD4" at bounding box center [175, 21] width 17 height 14
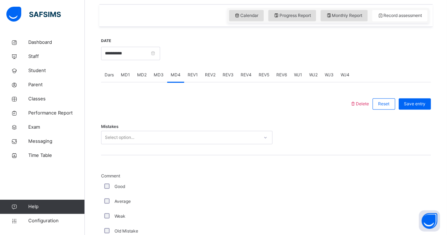
scroll to position [258, 0]
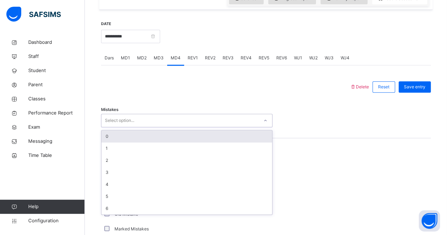
click at [167, 116] on div "Select option..." at bounding box center [179, 120] width 157 height 11
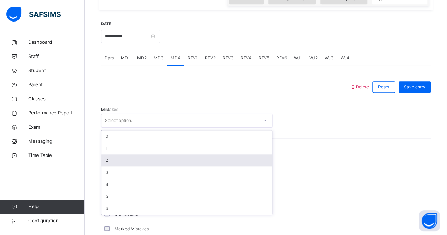
click at [171, 155] on div "2" at bounding box center [186, 160] width 171 height 12
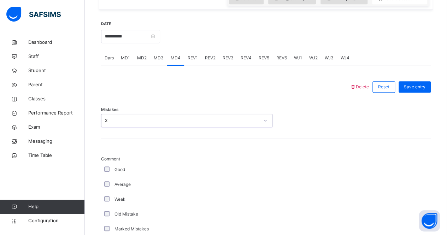
click at [129, 120] on div "2" at bounding box center [182, 120] width 154 height 6
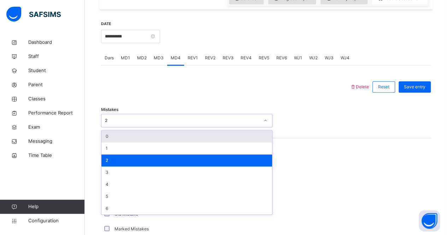
click at [129, 120] on div "2" at bounding box center [182, 120] width 154 height 6
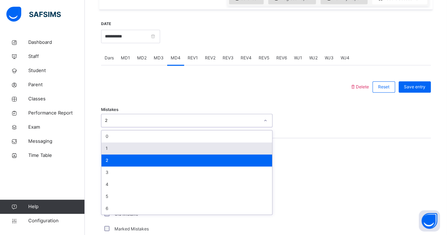
click at [126, 142] on div "1" at bounding box center [186, 148] width 171 height 12
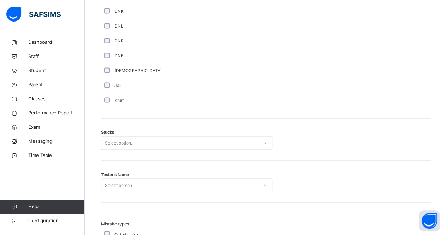
scroll to position [505, 0]
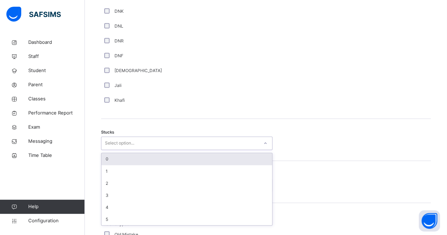
click at [126, 142] on div "Select option..." at bounding box center [119, 142] width 29 height 13
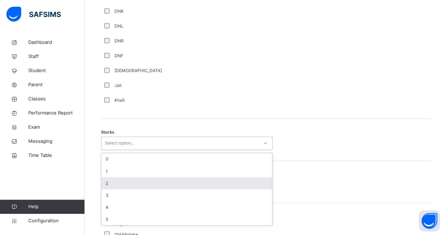
click at [131, 178] on div "2" at bounding box center [186, 183] width 171 height 12
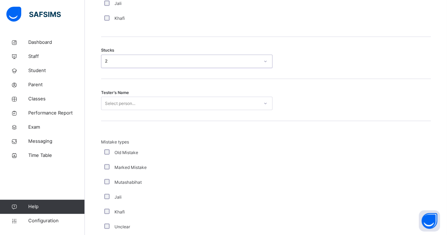
scroll to position [587, 0]
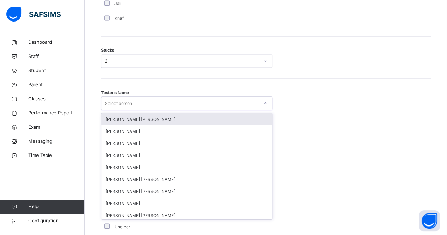
click at [127, 106] on div "Select person..." at bounding box center [120, 102] width 30 height 13
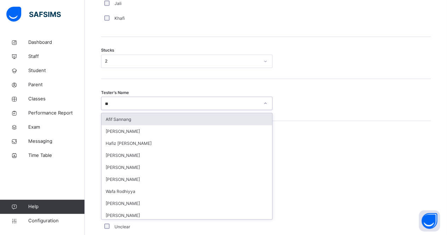
type input "***"
click at [135, 117] on div "Afif Sannang" at bounding box center [186, 119] width 171 height 12
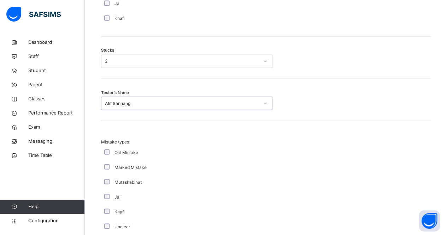
scroll to position [702, 0]
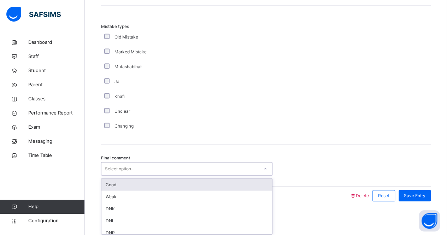
click at [153, 166] on div "Select option..." at bounding box center [179, 169] width 157 height 11
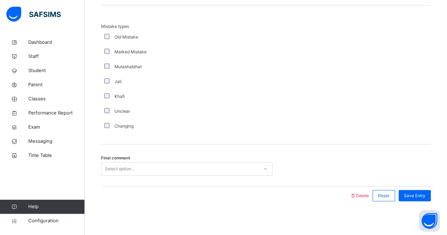
click at [164, 176] on div "Final comment Select option..." at bounding box center [266, 165] width 330 height 42
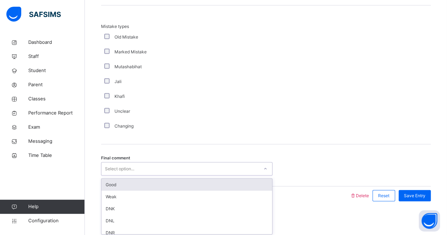
drag, startPoint x: 203, startPoint y: 166, endPoint x: 203, endPoint y: 189, distance: 22.3
click at [203, 176] on div "option Good focused, 1 of 6. 6 results available. Use Up and Down to choose opt…" at bounding box center [186, 168] width 171 height 13
click at [203, 189] on div "Good" at bounding box center [186, 185] width 171 height 12
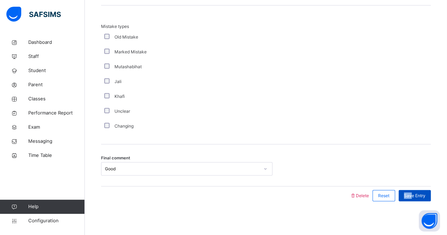
drag, startPoint x: 416, startPoint y: 188, endPoint x: 419, endPoint y: 196, distance: 9.1
click at [419, 196] on div "Save Entry" at bounding box center [413, 195] width 36 height 18
click at [419, 196] on span "Save Entry" at bounding box center [415, 195] width 22 height 6
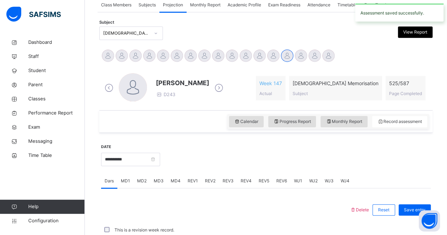
scroll to position [295, 0]
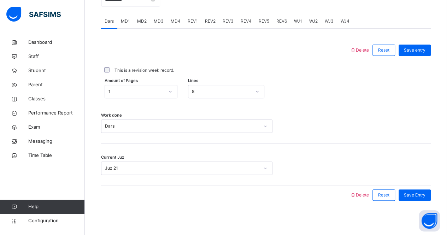
click at [189, 22] on span "REV1" at bounding box center [193, 21] width 10 height 6
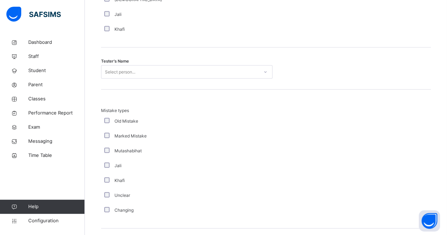
click at [189, 22] on div "Khafi" at bounding box center [189, 29] width 177 height 15
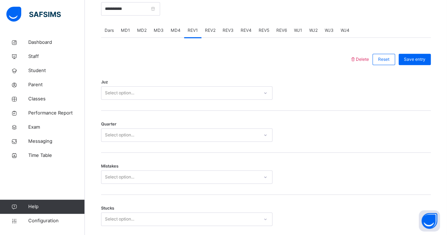
scroll to position [278, 0]
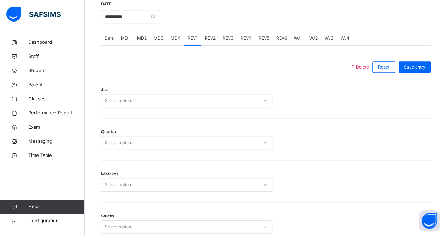
click at [149, 99] on div "Select option..." at bounding box center [179, 100] width 157 height 11
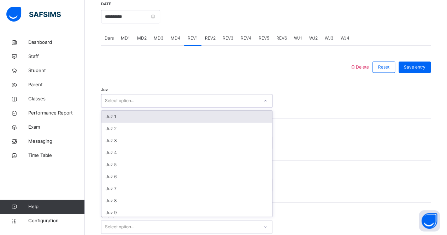
click at [149, 99] on div "Select option..." at bounding box center [179, 100] width 157 height 11
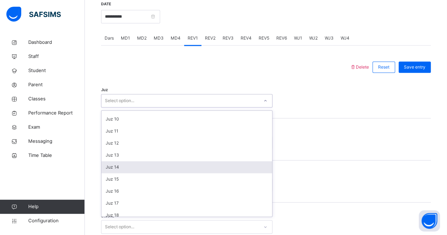
scroll to position [254, 0]
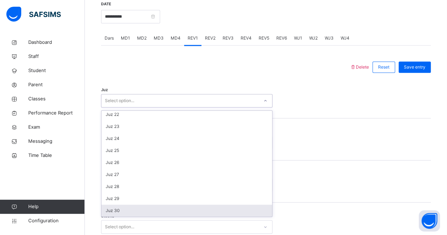
click at [138, 213] on div "Juz 30" at bounding box center [186, 210] width 171 height 12
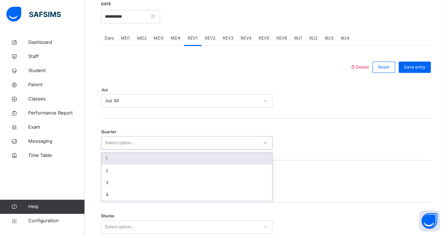
click at [133, 141] on div "Select option..." at bounding box center [119, 142] width 29 height 13
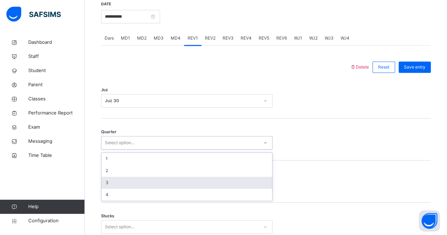
click at [151, 179] on div "3" at bounding box center [186, 183] width 171 height 12
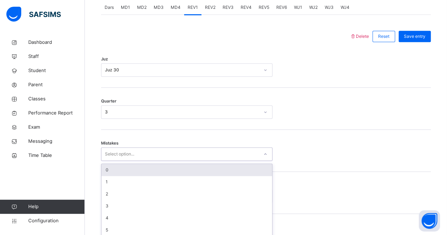
click at [151, 161] on div "option 0 focused, 1 of 7. 7 results available. Use Up and Down to choose option…" at bounding box center [186, 153] width 171 height 13
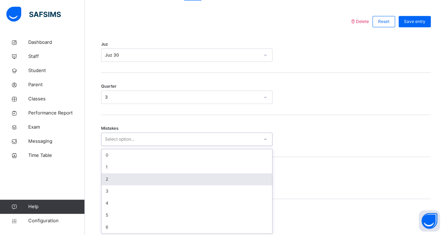
scroll to position [323, 0]
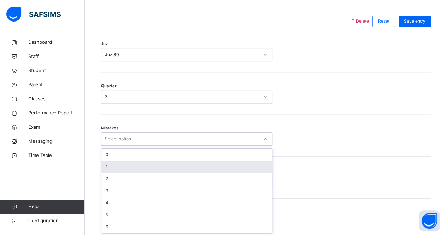
click at [146, 161] on div "1" at bounding box center [186, 167] width 171 height 12
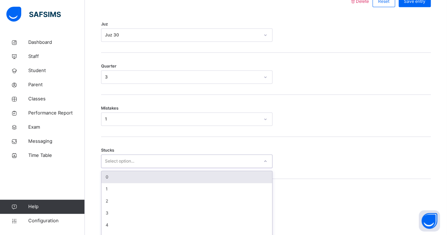
click at [143, 168] on div "option 0 focused, 1 of 6. 6 results available. Use Up and Down to choose option…" at bounding box center [186, 160] width 171 height 13
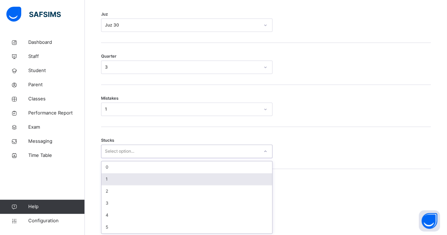
click at [143, 178] on div "1" at bounding box center [186, 179] width 171 height 12
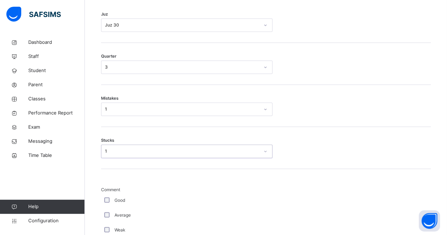
scroll to position [353, 0]
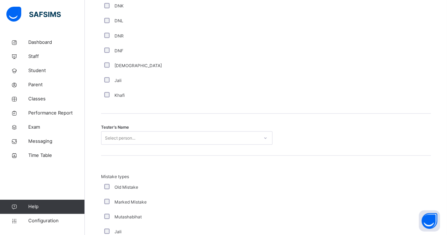
click at [108, 144] on div "Select person..." at bounding box center [186, 137] width 171 height 13
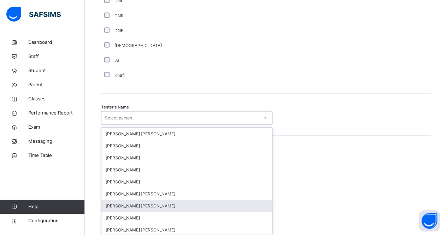
scroll to position [657, 0]
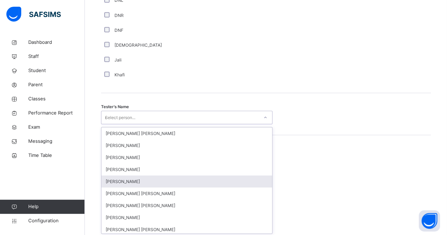
type input "***"
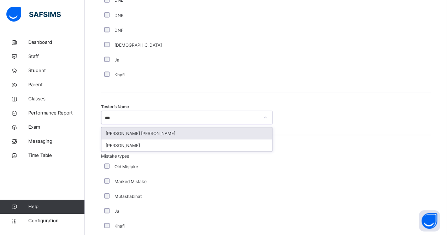
click at [154, 127] on div "[PERSON_NAME] [PERSON_NAME]" at bounding box center [186, 133] width 171 height 12
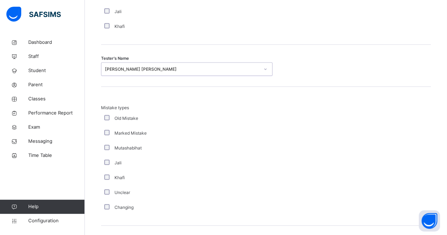
scroll to position [786, 0]
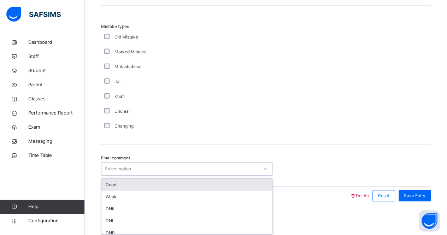
click at [242, 164] on div "Select option..." at bounding box center [179, 169] width 157 height 11
click at [255, 185] on div "Good" at bounding box center [186, 185] width 171 height 12
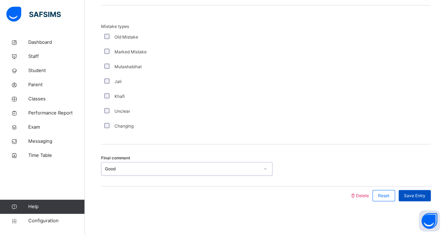
click at [422, 193] on span "Save Entry" at bounding box center [415, 195] width 22 height 6
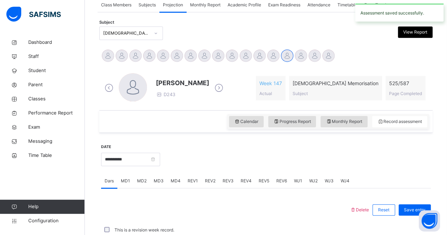
scroll to position [295, 0]
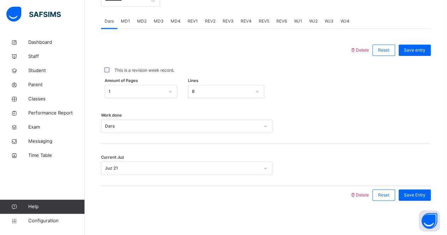
click at [144, 48] on div at bounding box center [226, 50] width 242 height 18
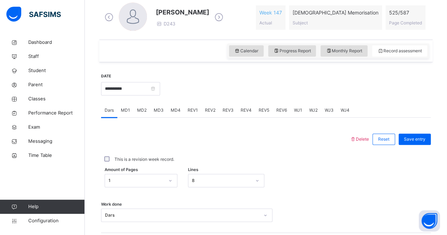
scroll to position [217, 0]
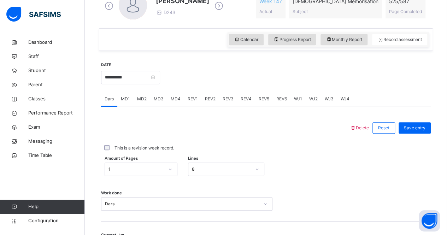
click at [231, 101] on span "REV3" at bounding box center [227, 99] width 11 height 6
click at [205, 100] on span "REV2" at bounding box center [210, 99] width 11 height 6
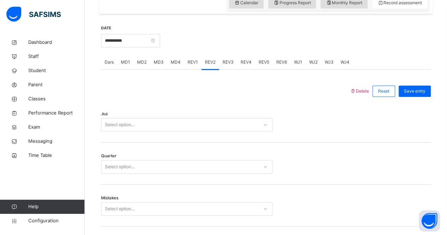
click at [191, 131] on div "Select option..." at bounding box center [186, 124] width 171 height 13
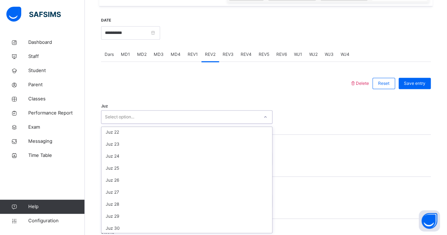
scroll to position [254, 0]
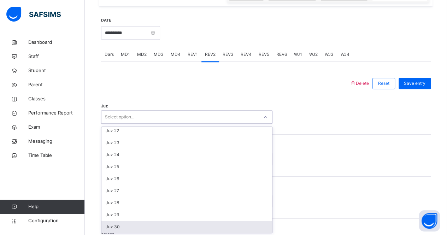
click at [197, 223] on div "Juz 30" at bounding box center [186, 227] width 171 height 12
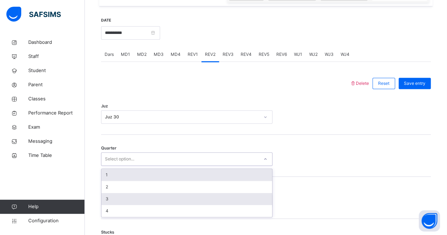
click at [213, 202] on div "3" at bounding box center [186, 199] width 171 height 12
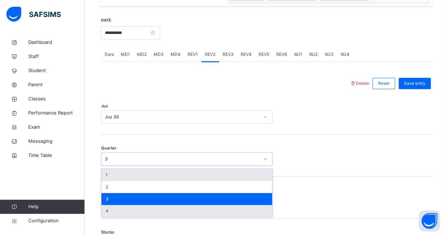
click at [212, 210] on div "4" at bounding box center [186, 211] width 171 height 12
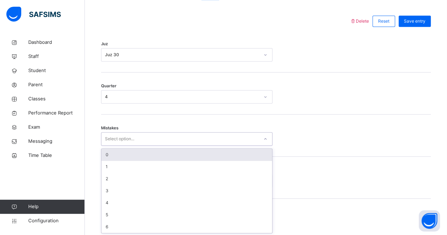
click at [214, 159] on div "0" at bounding box center [186, 155] width 171 height 12
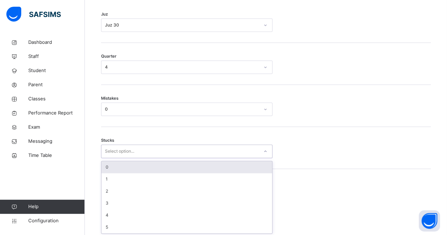
click at [219, 167] on div "0" at bounding box center [186, 167] width 171 height 12
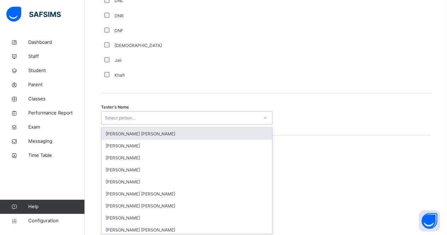
scroll to position [657, 0]
type input "**"
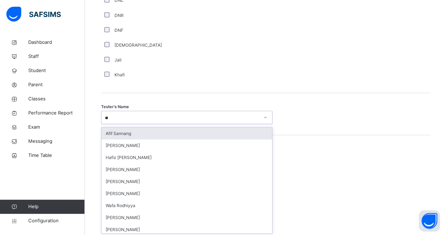
click at [211, 127] on div "Afif Sannang" at bounding box center [186, 133] width 171 height 12
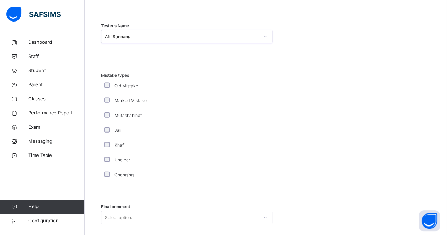
scroll to position [786, 0]
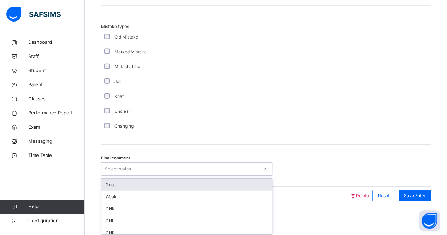
click at [190, 186] on div "Good" at bounding box center [186, 185] width 171 height 12
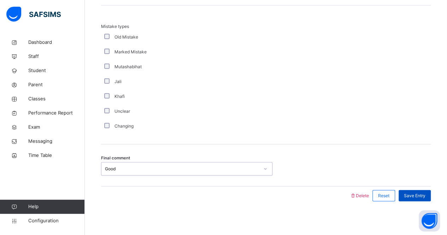
click at [412, 197] on span "Save Entry" at bounding box center [415, 195] width 22 height 6
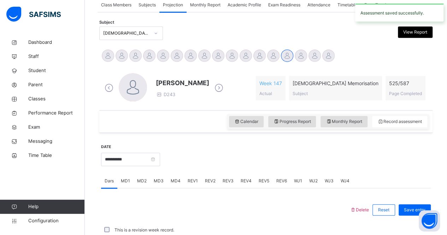
scroll to position [295, 0]
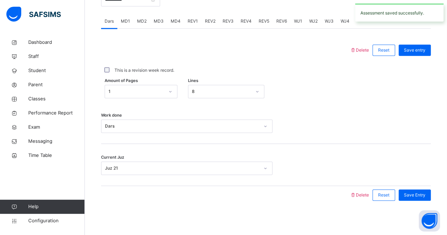
click at [231, 25] on div "REV3" at bounding box center [228, 21] width 18 height 14
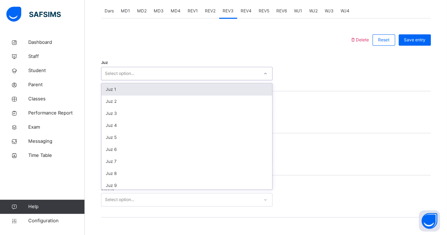
scroll to position [25, 0]
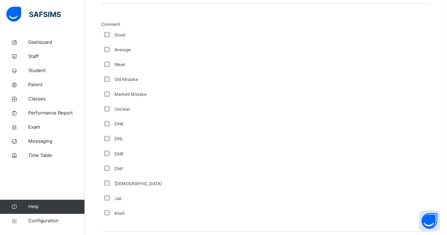
click at [224, 195] on div "Jali" at bounding box center [189, 198] width 173 height 6
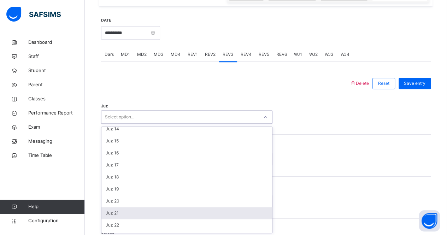
scroll to position [138, 0]
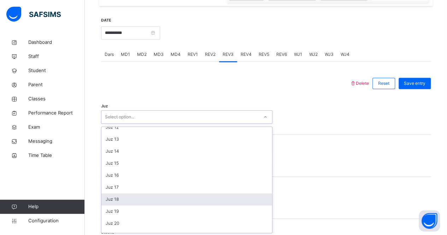
click at [219, 201] on div "Juz 18" at bounding box center [186, 199] width 171 height 12
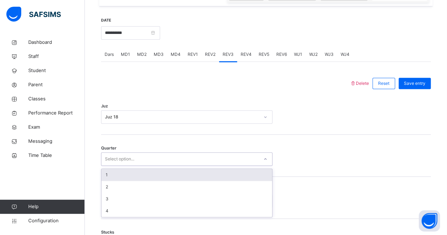
click at [159, 163] on div "Select option..." at bounding box center [179, 159] width 157 height 11
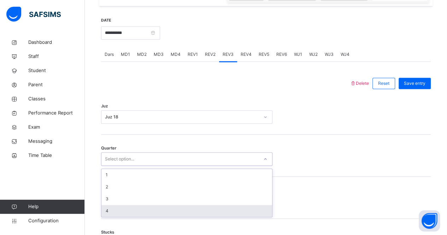
click at [169, 214] on div "4" at bounding box center [186, 211] width 171 height 12
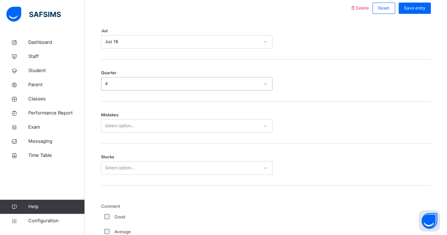
scroll to position [345, 0]
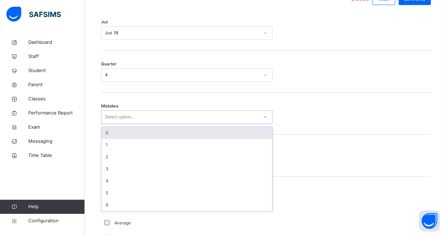
click at [155, 113] on div "Select option..." at bounding box center [179, 117] width 157 height 11
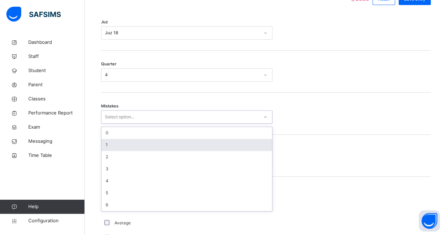
click at [134, 148] on div "1" at bounding box center [186, 145] width 171 height 12
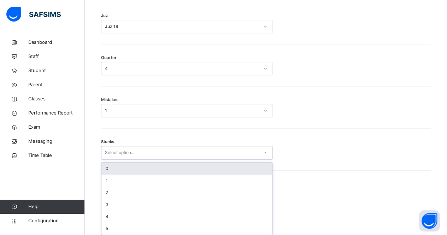
click at [136, 157] on div "Select option..." at bounding box center [186, 152] width 171 height 13
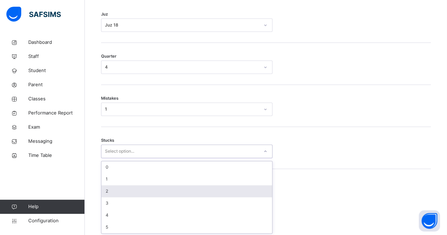
click at [147, 190] on div "2" at bounding box center [186, 191] width 171 height 12
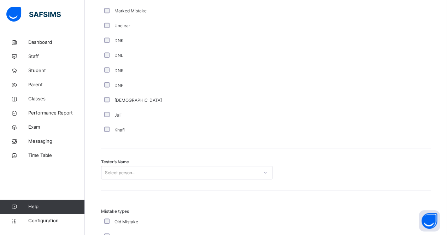
scroll to position [638, 0]
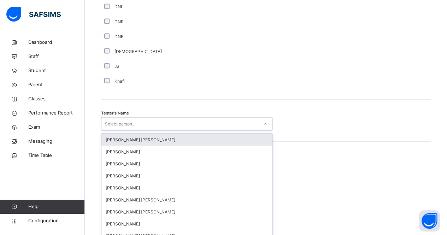
click at [155, 130] on div "option Ryan Punit Purshotam focused, 1 of 90. 90 results available. Use Up and …" at bounding box center [186, 123] width 171 height 13
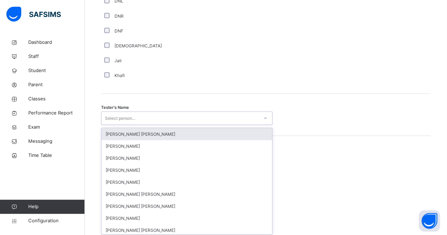
scroll to position [657, 0]
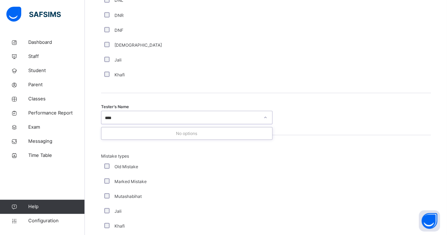
type input "***"
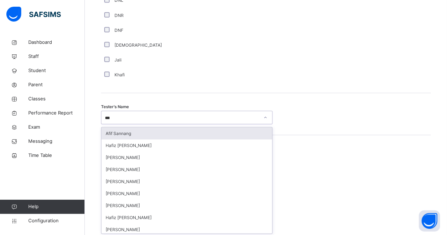
click at [155, 135] on div "Afif Sannang" at bounding box center [186, 133] width 171 height 12
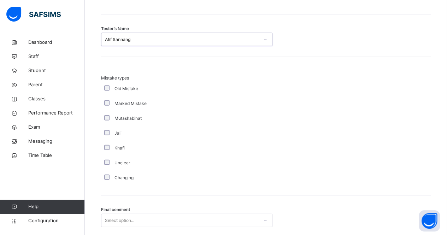
scroll to position [786, 0]
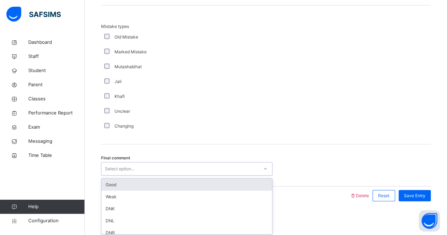
click at [159, 164] on div "Select option..." at bounding box center [179, 169] width 157 height 11
click at [173, 186] on div "Good" at bounding box center [186, 185] width 171 height 12
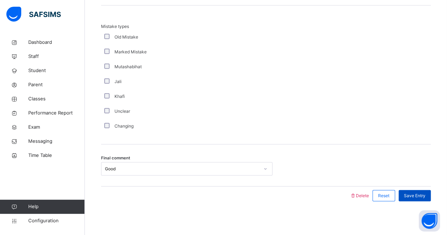
click at [417, 192] on span "Save Entry" at bounding box center [415, 195] width 22 height 6
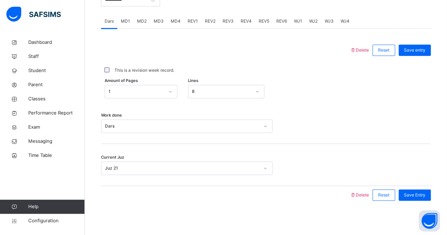
scroll to position [256, 0]
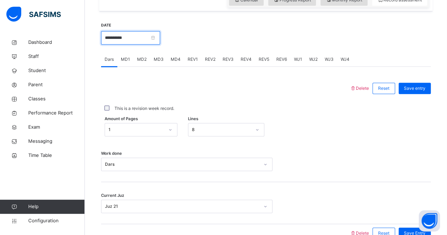
click at [154, 36] on input "**********" at bounding box center [130, 37] width 59 height 13
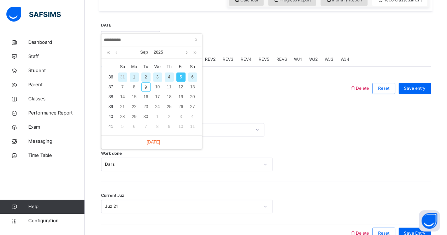
click at [169, 78] on div "4" at bounding box center [169, 76] width 9 height 9
type input "**********"
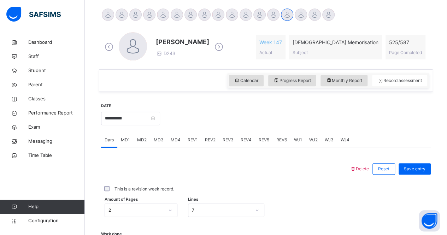
scroll to position [176, 0]
click at [287, 83] on div "Progress Report" at bounding box center [292, 80] width 48 height 11
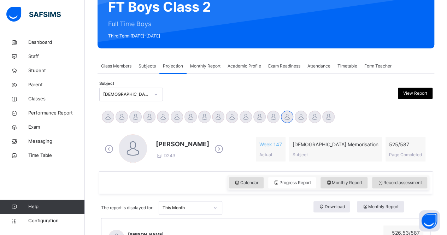
scroll to position [74, 0]
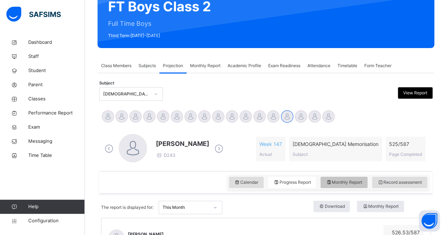
click at [355, 182] on span "Monthly Report" at bounding box center [344, 182] width 36 height 6
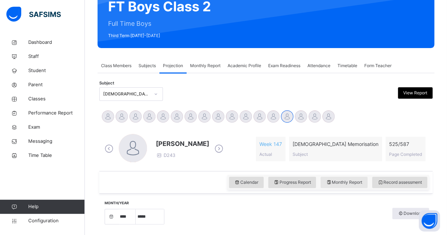
select select "****"
select select "*"
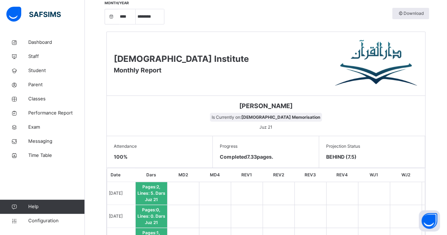
scroll to position [188, 0]
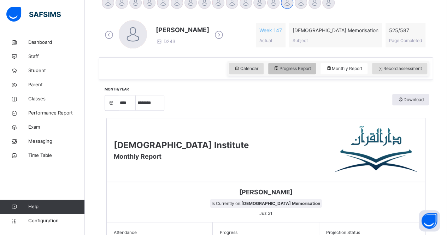
click at [297, 66] on span "Progress Report" at bounding box center [291, 68] width 37 height 6
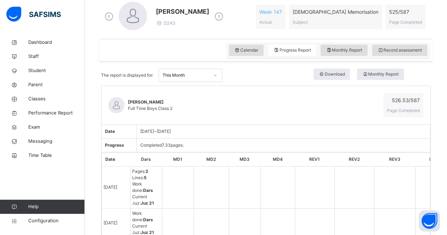
scroll to position [159, 0]
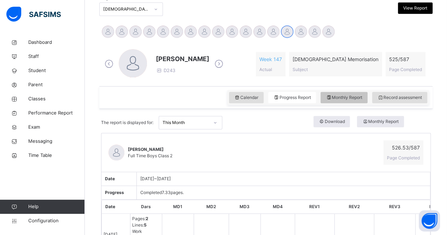
click at [350, 99] on span "Monthly Report" at bounding box center [344, 97] width 36 height 6
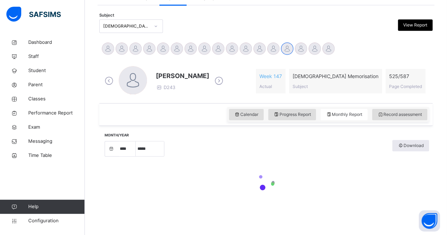
select select "****"
select select "*"
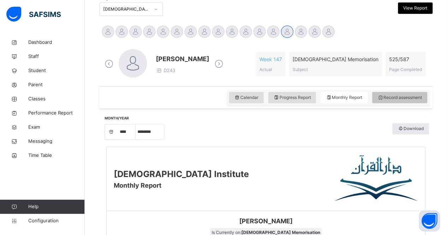
click at [399, 101] on div "Record assessment" at bounding box center [399, 97] width 55 height 11
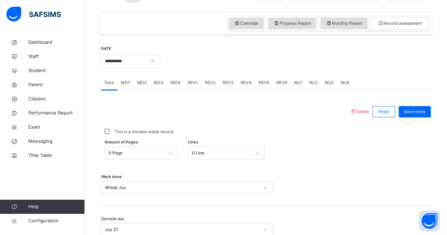
scroll to position [269, 0]
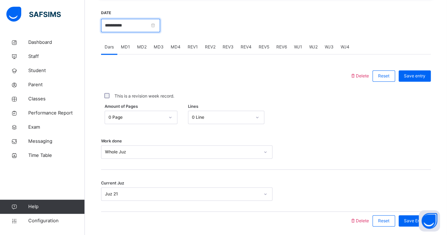
click at [125, 19] on input "**********" at bounding box center [130, 25] width 59 height 13
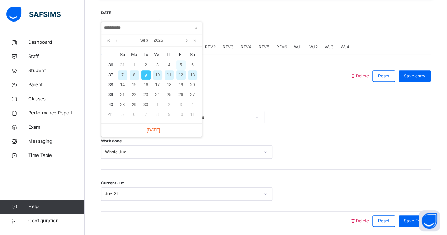
click at [182, 61] on div "5" at bounding box center [180, 64] width 9 height 9
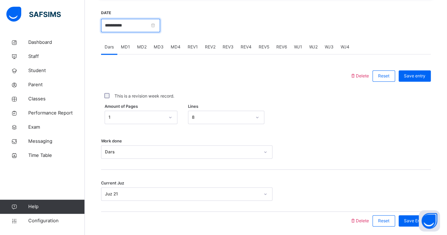
click at [142, 28] on input "**********" at bounding box center [130, 25] width 59 height 13
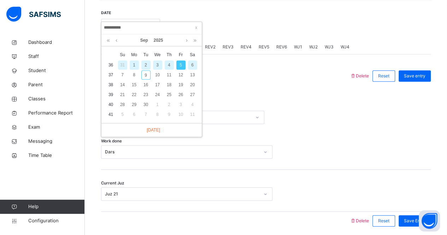
click at [169, 66] on div "4" at bounding box center [169, 64] width 9 height 9
type input "**********"
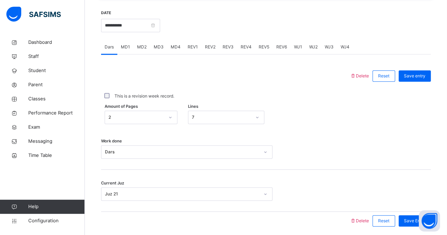
click at [158, 48] on span "MD3" at bounding box center [159, 47] width 10 height 6
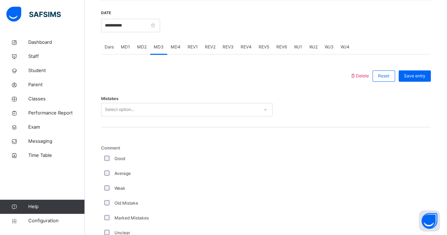
click at [158, 117] on div "Mistakes Select option..." at bounding box center [266, 106] width 330 height 42
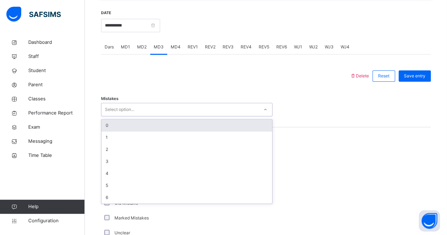
click at [158, 111] on div "Select option..." at bounding box center [179, 109] width 157 height 11
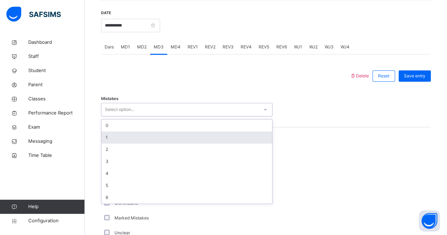
click at [160, 137] on div "1" at bounding box center [186, 137] width 171 height 12
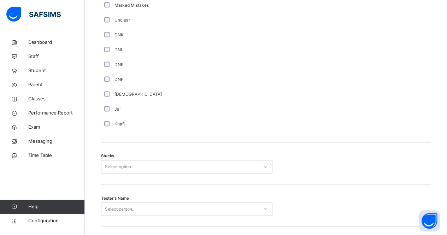
scroll to position [507, 0]
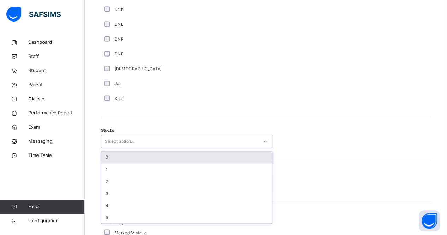
click at [125, 145] on div "Select option..." at bounding box center [119, 141] width 29 height 13
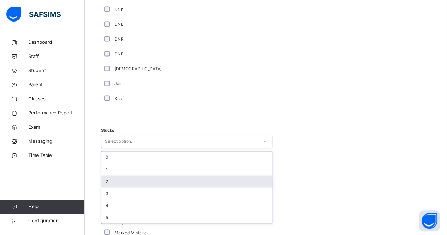
click at [141, 176] on div "2" at bounding box center [186, 181] width 171 height 12
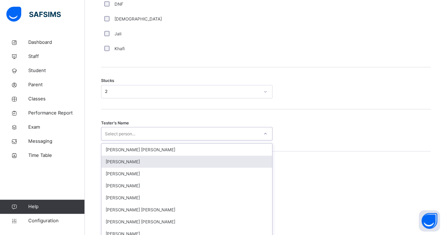
click at [145, 140] on div "option Qais Rahimi focused, 2 of 90. 90 results available. Use Up and Down to c…" at bounding box center [186, 133] width 171 height 13
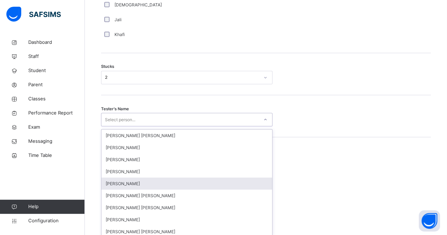
scroll to position [573, 0]
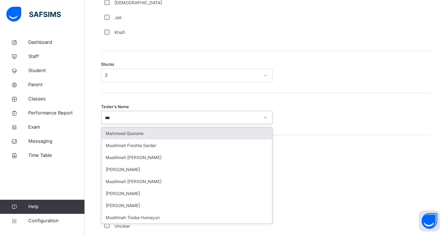
type input "****"
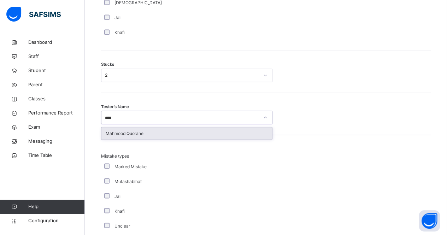
drag, startPoint x: 225, startPoint y: 126, endPoint x: 235, endPoint y: 132, distance: 12.0
click at [235, 132] on div "Mahmood Quorane" at bounding box center [186, 133] width 171 height 12
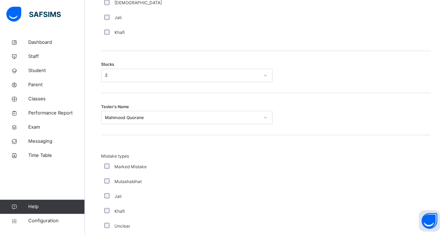
click at [235, 132] on div "Tester's Name Mahmood Quorane" at bounding box center [266, 114] width 330 height 42
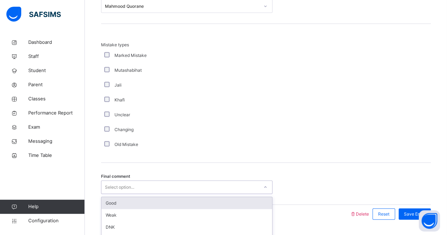
scroll to position [702, 0]
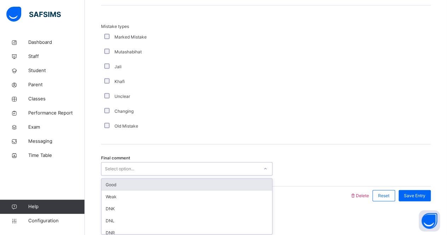
click at [152, 176] on div "option Good focused, 1 of 6. 6 results available. Use Up and Down to choose opt…" at bounding box center [186, 168] width 171 height 13
click at [152, 185] on div "Good" at bounding box center [186, 185] width 171 height 12
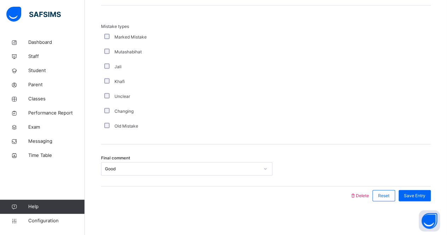
click at [152, 186] on div at bounding box center [226, 195] width 242 height 18
click at [421, 193] on span "Save Entry" at bounding box center [415, 195] width 22 height 6
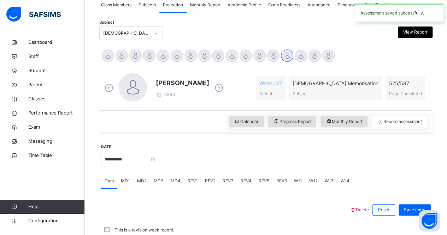
scroll to position [295, 0]
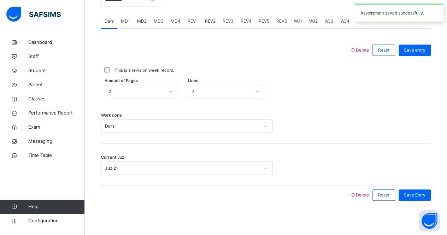
click at [174, 22] on span "MD4" at bounding box center [176, 21] width 10 height 6
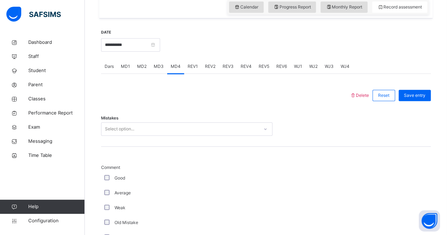
scroll to position [249, 0]
click at [239, 125] on div "Select option..." at bounding box center [179, 129] width 157 height 11
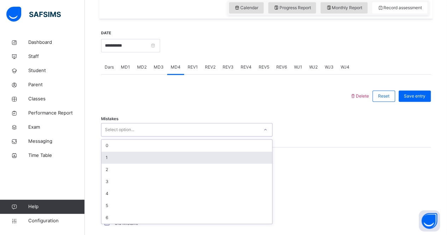
click at [232, 152] on div "1" at bounding box center [186, 158] width 171 height 12
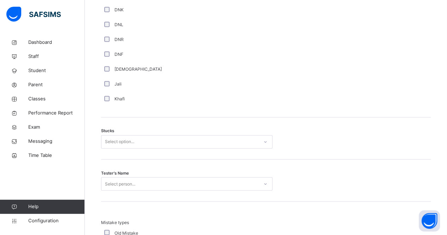
scroll to position [506, 0]
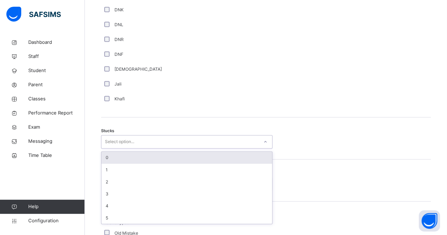
click at [139, 137] on div "Select option..." at bounding box center [179, 141] width 157 height 11
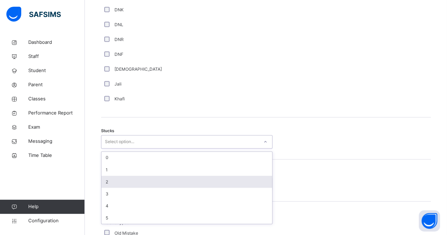
click at [165, 176] on div "2" at bounding box center [186, 182] width 171 height 12
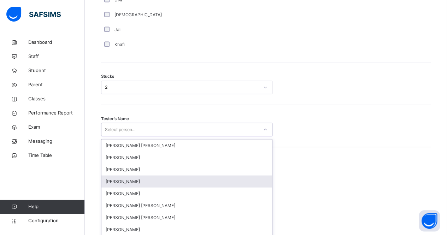
click at [171, 136] on div "option Wajid Sadath focused, 4 of 90. 90 results available. Use Up and Down to …" at bounding box center [186, 129] width 171 height 13
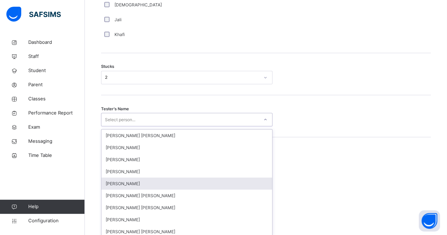
scroll to position [573, 0]
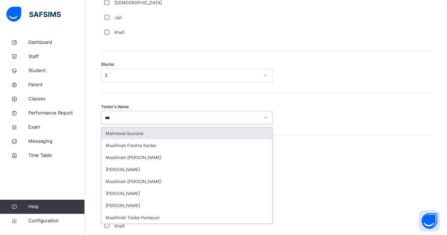
type input "***"
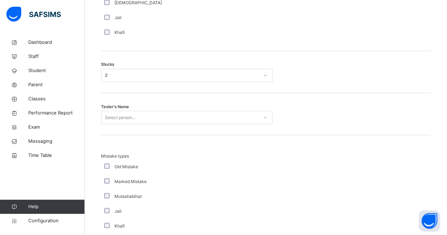
click at [249, 123] on div "Tester's Name Select person..." at bounding box center [266, 114] width 330 height 42
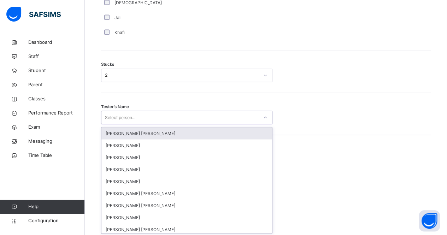
click at [192, 116] on div "Select person..." at bounding box center [179, 117] width 157 height 11
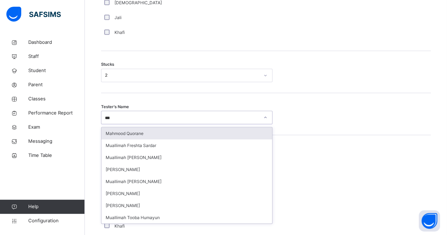
type input "****"
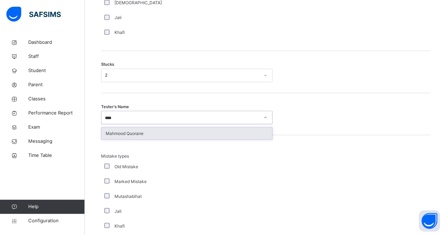
click at [189, 137] on div "Mahmood Quorane" at bounding box center [186, 133] width 171 height 12
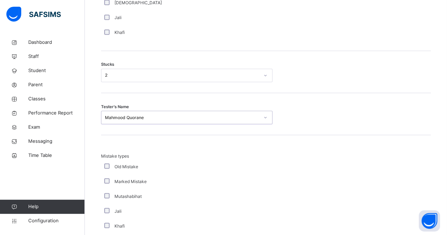
scroll to position [702, 0]
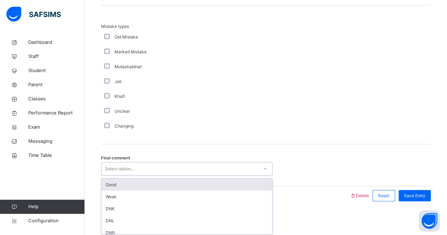
click at [168, 162] on div "Select option..." at bounding box center [186, 168] width 171 height 13
click at [243, 181] on div "Good" at bounding box center [186, 185] width 171 height 12
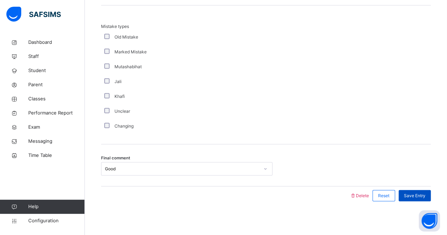
click at [431, 194] on div "Save Entry" at bounding box center [414, 195] width 32 height 11
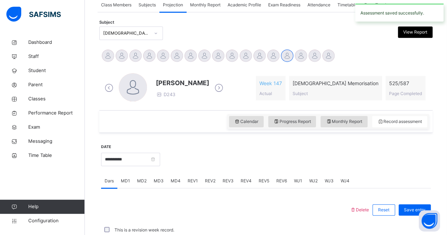
scroll to position [295, 0]
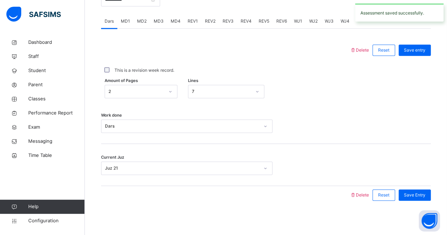
click at [292, 216] on div "**********" at bounding box center [265, 51] width 333 height 334
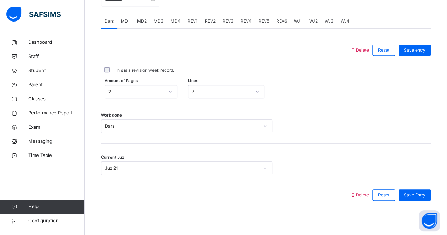
click at [190, 22] on span "REV1" at bounding box center [193, 21] width 10 height 6
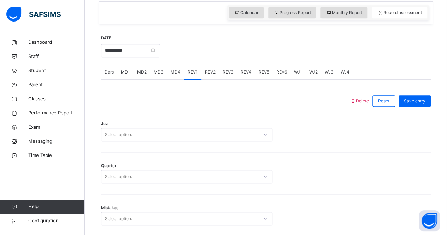
scroll to position [242, 0]
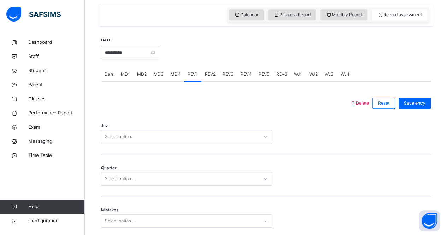
click at [221, 143] on div "Juz Select option..." at bounding box center [266, 133] width 330 height 42
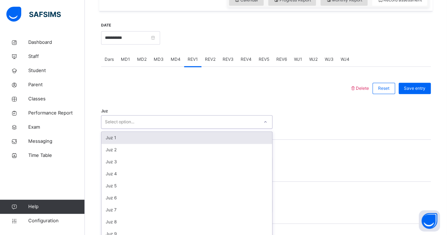
click at [210, 129] on div "option Juz 1 focused, 1 of 30. 30 results available. Use Up and Down to choose …" at bounding box center [186, 121] width 171 height 13
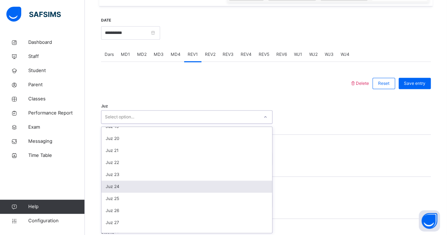
scroll to position [254, 0]
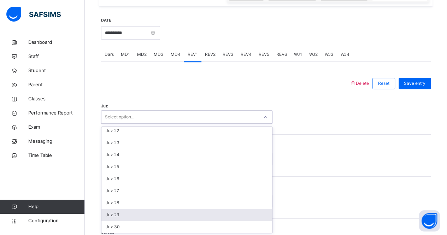
click at [192, 215] on div "Juz 29" at bounding box center [186, 215] width 171 height 12
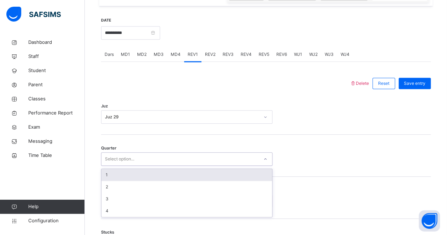
click at [155, 164] on div "Select option..." at bounding box center [186, 158] width 171 height 13
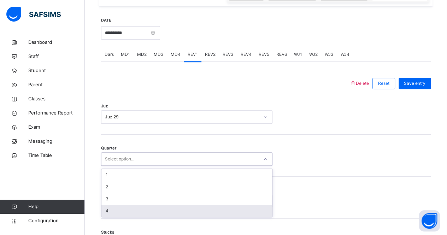
click at [177, 216] on div "Mistakes Select option..." at bounding box center [266, 198] width 330 height 42
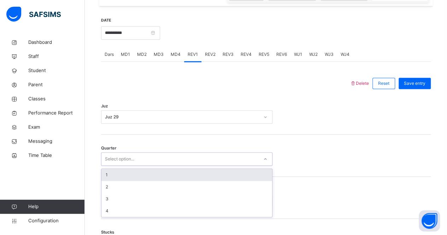
click at [157, 152] on div "Select option..." at bounding box center [186, 158] width 171 height 13
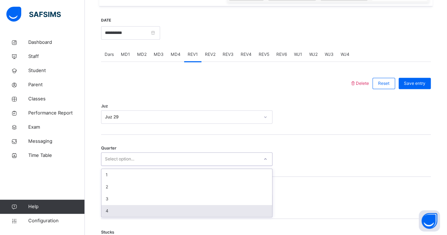
click at [163, 212] on div "4" at bounding box center [186, 211] width 171 height 12
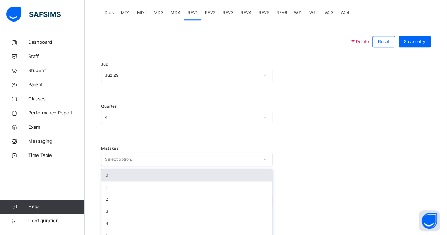
click at [160, 166] on div "option 0 focused, 1 of 7. 7 results available. Use Up and Down to choose option…" at bounding box center [186, 159] width 171 height 13
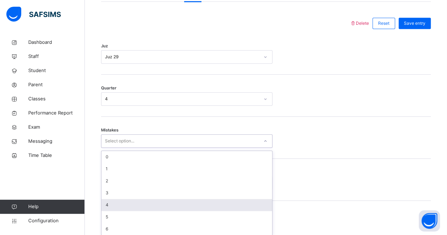
scroll to position [323, 0]
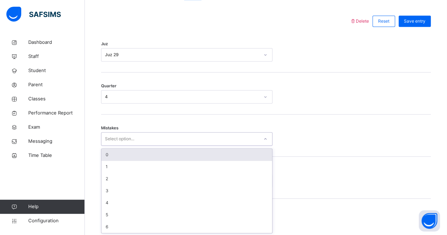
click at [164, 152] on div "0" at bounding box center [186, 155] width 171 height 12
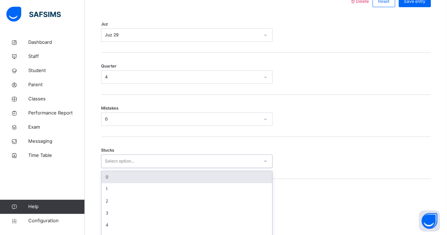
click at [159, 168] on div "option 0 focused, 1 of 6. 6 results available. Use Up and Down to choose option…" at bounding box center [186, 160] width 171 height 13
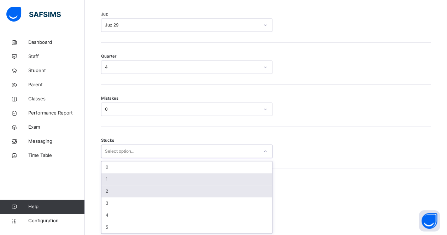
scroll to position [353, 0]
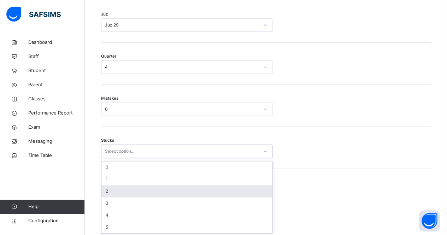
click at [164, 192] on div "2" at bounding box center [186, 191] width 171 height 12
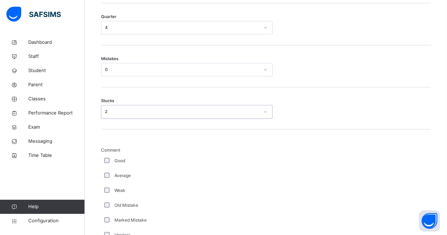
scroll to position [393, 0]
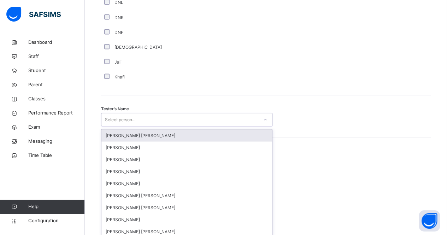
click at [151, 127] on div "Tester's Name option Ryan Punit Purshotam focused, 1 of 90. 90 results availabl…" at bounding box center [266, 116] width 330 height 42
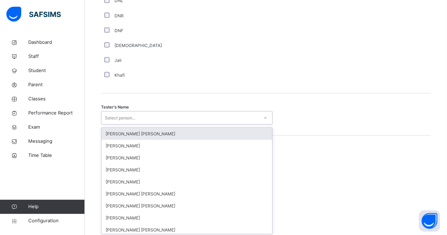
scroll to position [657, 0]
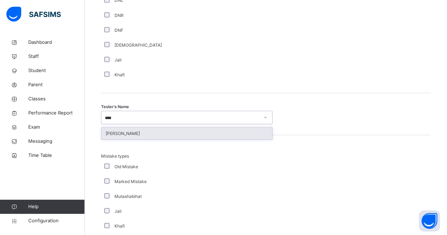
type input "*****"
click at [162, 136] on div "[PERSON_NAME]" at bounding box center [186, 133] width 171 height 12
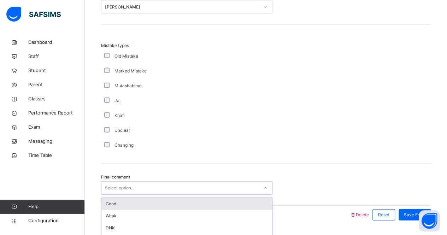
scroll to position [786, 0]
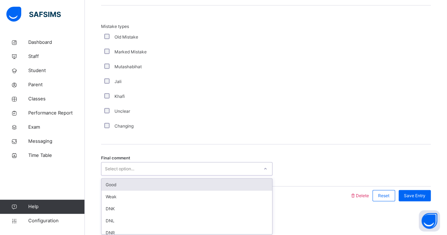
click at [126, 176] on div "option Good focused, 1 of 6. 6 results available. Use Up and Down to choose opt…" at bounding box center [186, 168] width 171 height 13
click at [142, 185] on div "Good" at bounding box center [186, 185] width 171 height 12
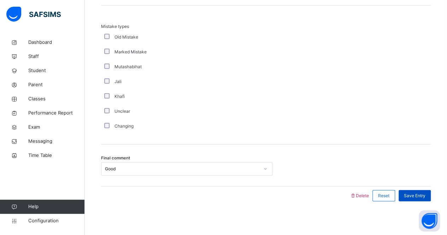
click at [420, 195] on span "Save Entry" at bounding box center [415, 195] width 22 height 6
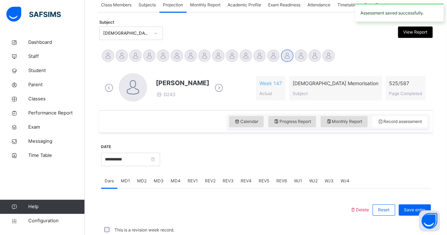
scroll to position [295, 0]
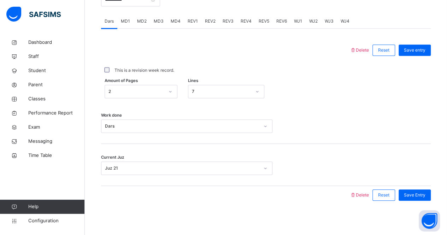
click at [208, 22] on span "REV2" at bounding box center [210, 21] width 11 height 6
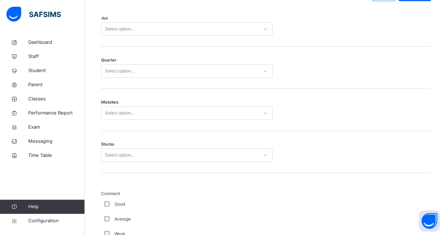
scroll to position [349, 0]
drag, startPoint x: 182, startPoint y: 37, endPoint x: 215, endPoint y: 31, distance: 34.1
click at [215, 31] on div "Juz Select option..." at bounding box center [266, 26] width 330 height 42
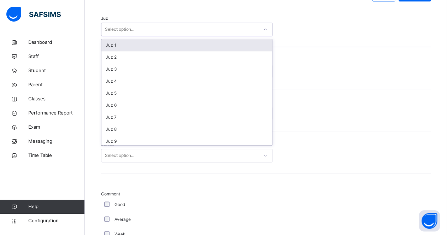
click at [215, 31] on div "Select option..." at bounding box center [179, 29] width 157 height 11
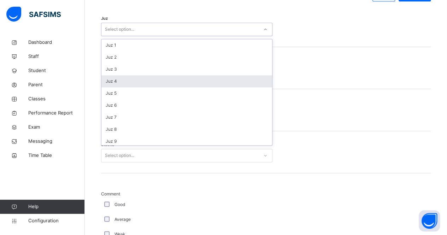
scroll to position [254, 0]
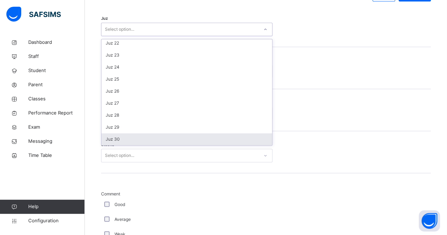
click at [154, 139] on div "Juz 30" at bounding box center [186, 139] width 171 height 12
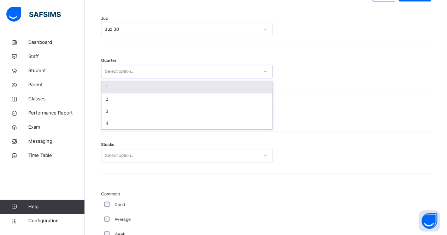
click at [181, 68] on div "Select option..." at bounding box center [179, 71] width 157 height 11
click at [180, 91] on div "1" at bounding box center [186, 87] width 171 height 12
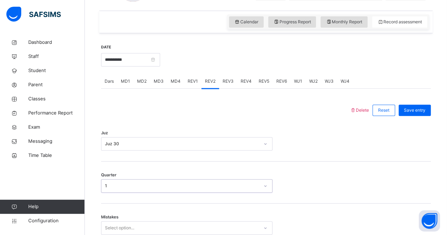
scroll to position [266, 0]
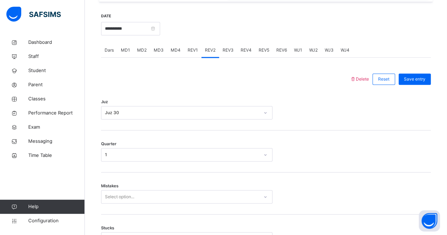
click at [226, 205] on div "Mistakes Select option..." at bounding box center [266, 193] width 330 height 42
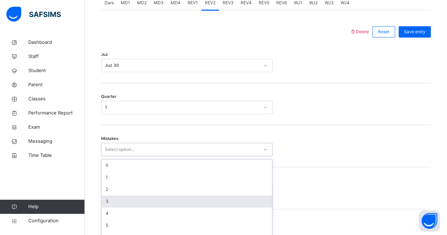
click at [244, 156] on div "option 3 focused, 4 of 7. 7 results available. Use Up and Down to choose option…" at bounding box center [186, 149] width 171 height 13
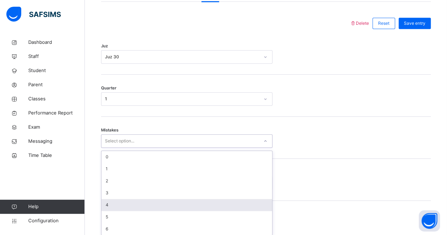
scroll to position [323, 0]
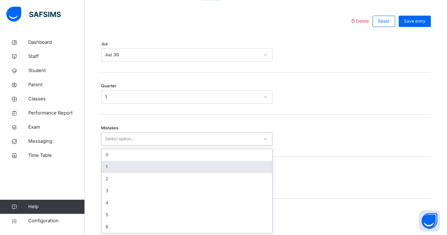
click at [206, 166] on div "1" at bounding box center [186, 167] width 171 height 12
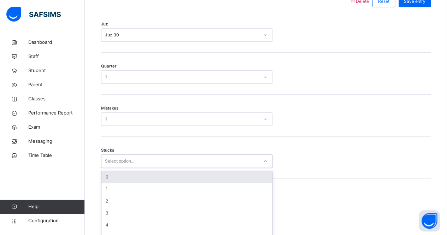
click at [206, 168] on div "option 0 focused, 1 of 6. 6 results available. Use Up and Down to choose option…" at bounding box center [186, 160] width 171 height 13
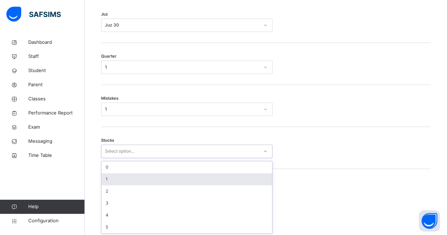
click at [206, 174] on div "1" at bounding box center [186, 179] width 171 height 12
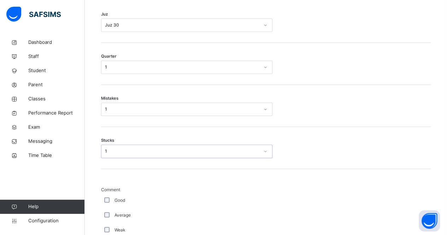
scroll to position [353, 0]
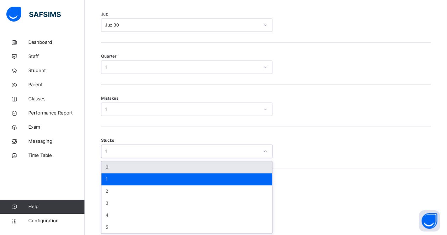
click at [205, 150] on div "1" at bounding box center [182, 151] width 154 height 6
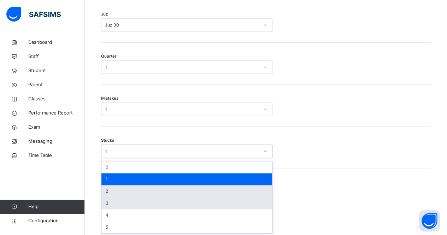
click at [208, 197] on div "3" at bounding box center [186, 203] width 171 height 12
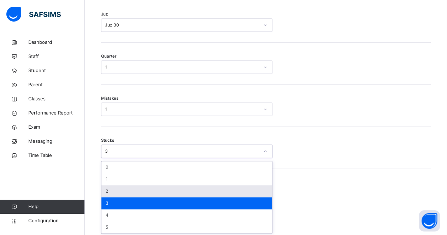
drag, startPoint x: 235, startPoint y: 148, endPoint x: 232, endPoint y: 192, distance: 43.5
click at [232, 158] on div "option 3, selected. option 2 focused, 3 of 6. 6 results available. Use Up and D…" at bounding box center [186, 150] width 171 height 13
click at [232, 192] on div "2" at bounding box center [186, 191] width 171 height 12
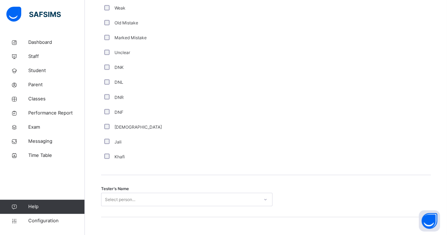
scroll to position [595, 0]
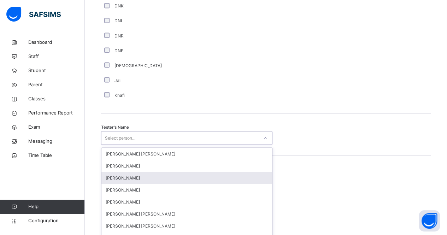
click at [168, 144] on div "option Ahmed Selami focused, 3 of 90. 90 results available. Use Up and Down to …" at bounding box center [186, 137] width 171 height 13
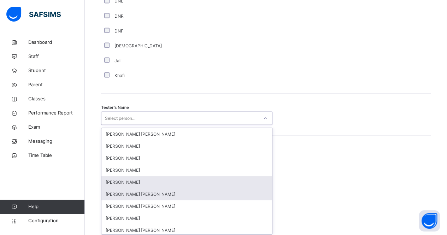
scroll to position [657, 0]
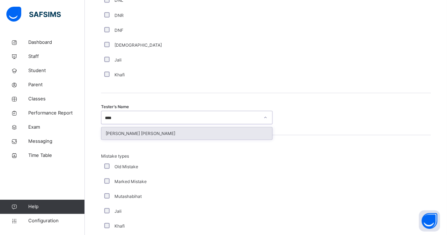
type input "*****"
click at [195, 135] on div "[PERSON_NAME] [PERSON_NAME]" at bounding box center [186, 133] width 171 height 12
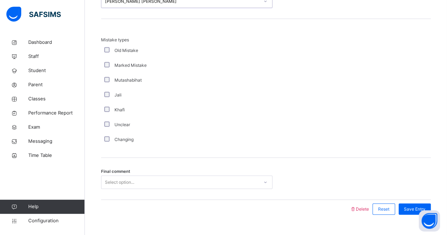
scroll to position [786, 0]
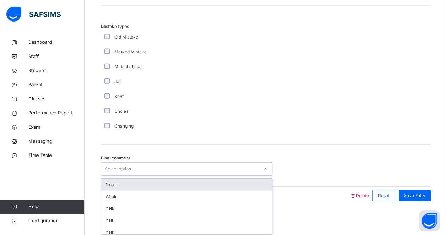
click at [240, 176] on div "option Good focused, 1 of 6. 6 results available. Use Up and Down to choose opt…" at bounding box center [186, 168] width 171 height 13
click at [247, 186] on div "Good" at bounding box center [186, 185] width 171 height 12
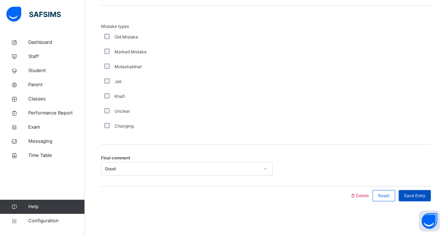
click at [431, 192] on div "Save Entry" at bounding box center [414, 195] width 32 height 11
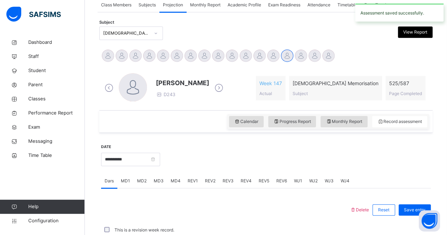
scroll to position [295, 0]
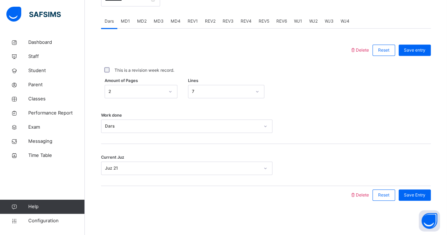
click at [270, 195] on div at bounding box center [226, 195] width 242 height 18
click at [223, 21] on span "REV3" at bounding box center [227, 21] width 11 height 6
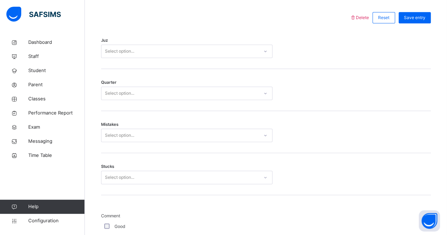
scroll to position [318, 0]
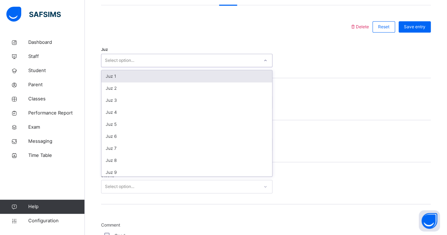
click at [218, 63] on div "Select option..." at bounding box center [179, 60] width 157 height 11
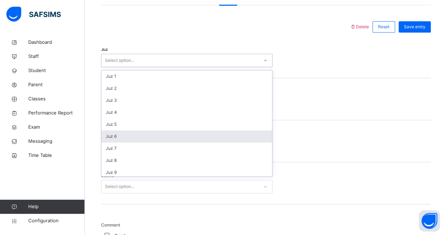
scroll to position [254, 0]
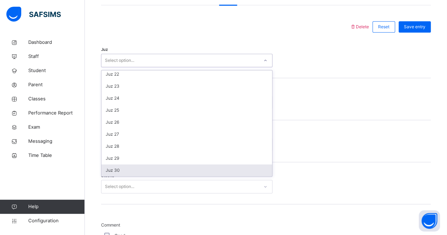
click at [229, 170] on div "Juz 30" at bounding box center [186, 170] width 171 height 12
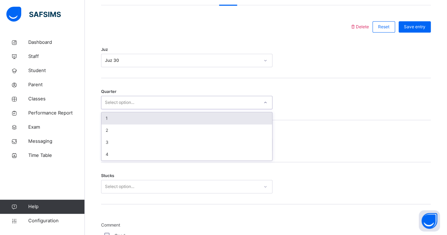
click at [184, 101] on div "Select option..." at bounding box center [179, 102] width 157 height 11
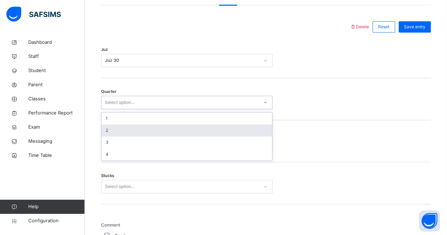
click at [184, 133] on div "2" at bounding box center [186, 130] width 171 height 12
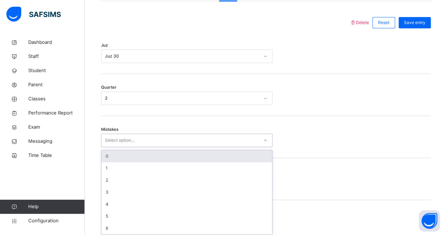
click at [183, 144] on div "Select option..." at bounding box center [179, 140] width 157 height 11
click at [187, 156] on div "0" at bounding box center [186, 155] width 171 height 12
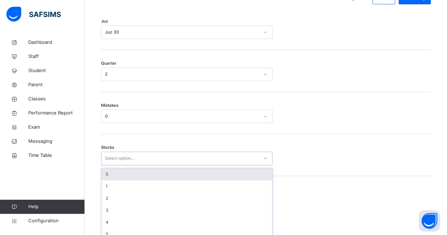
click at [188, 165] on div "option 0 focused, 1 of 6. 6 results available. Use Up and Down to choose option…" at bounding box center [186, 158] width 171 height 13
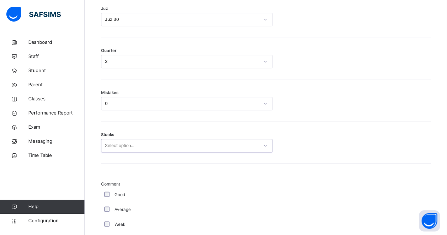
scroll to position [360, 0]
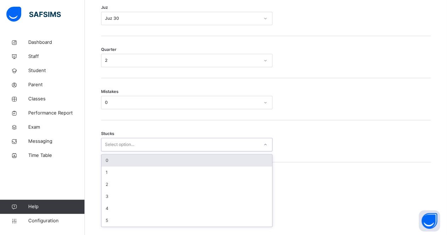
click at [251, 147] on div "Select option..." at bounding box center [179, 144] width 157 height 11
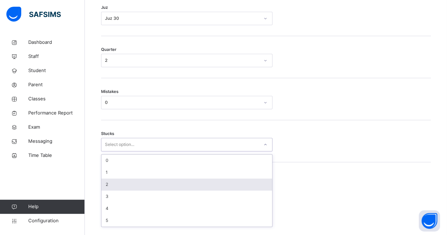
click at [211, 186] on div "2" at bounding box center [186, 184] width 171 height 12
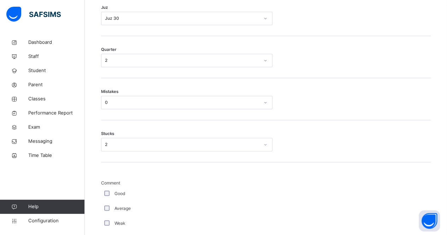
click at [103, 192] on div "Good" at bounding box center [189, 193] width 173 height 6
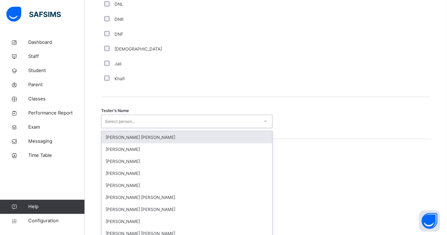
click at [192, 128] on div "option Ryan Punit Purshotam focused, 1 of 90. 90 results available. Use Up and …" at bounding box center [186, 120] width 171 height 13
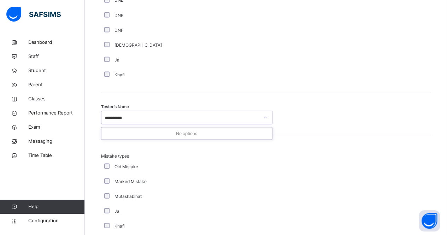
type input "********"
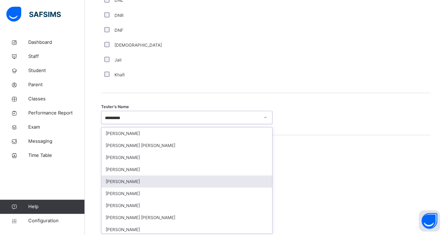
click at [210, 182] on div "[PERSON_NAME]" at bounding box center [186, 181] width 171 height 12
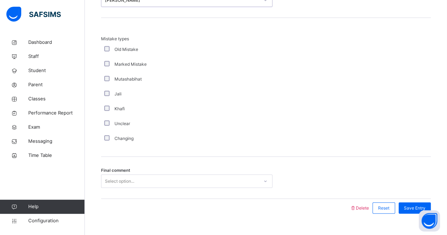
scroll to position [775, 0]
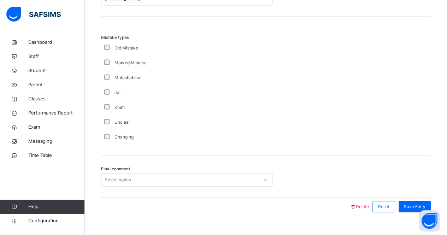
drag, startPoint x: 214, startPoint y: 186, endPoint x: 243, endPoint y: 180, distance: 29.8
click at [243, 180] on div "Final comment Select option..." at bounding box center [266, 176] width 330 height 42
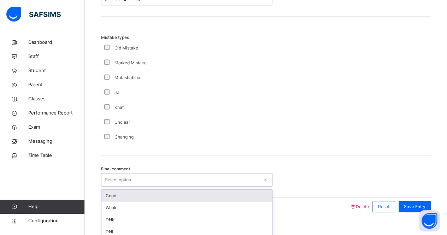
scroll to position [786, 0]
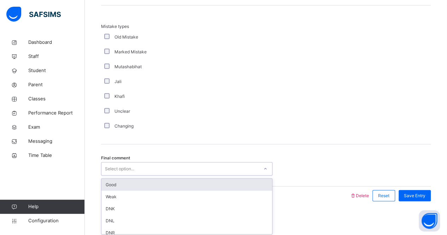
click at [243, 176] on div "option Good focused, 1 of 6. 6 results available. Use Up and Down to choose opt…" at bounding box center [186, 168] width 171 height 13
click at [245, 187] on div "Good" at bounding box center [186, 185] width 171 height 12
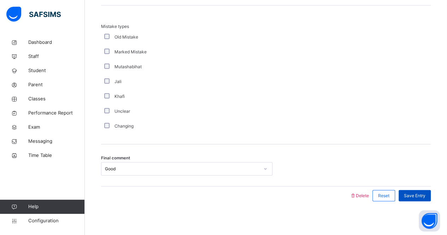
click at [425, 197] on span "Save Entry" at bounding box center [415, 195] width 22 height 6
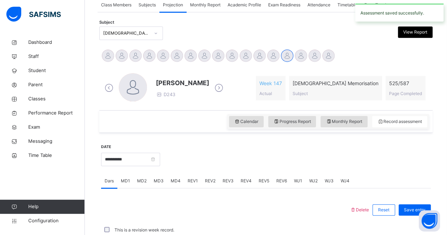
scroll to position [295, 0]
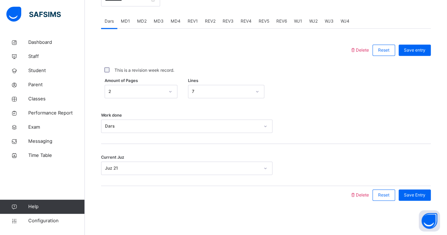
click at [250, 19] on div "REV4" at bounding box center [246, 21] width 18 height 14
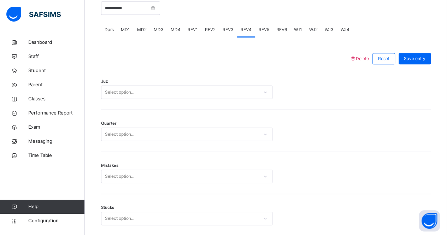
scroll to position [285, 0]
click at [194, 101] on div "Juz Select option..." at bounding box center [266, 90] width 330 height 42
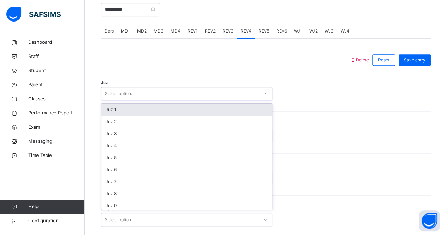
click at [226, 95] on div "Select option..." at bounding box center [179, 93] width 157 height 11
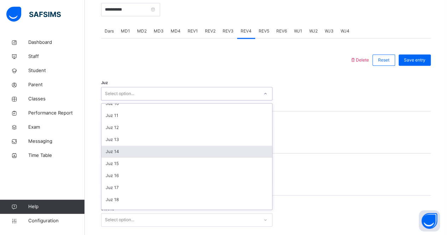
scroll to position [178, 0]
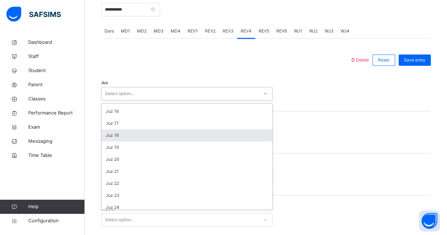
click at [242, 134] on div "Juz 18" at bounding box center [186, 135] width 171 height 12
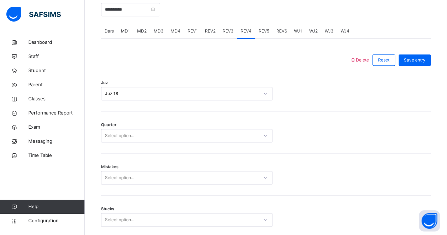
drag, startPoint x: 200, startPoint y: 142, endPoint x: 219, endPoint y: 139, distance: 19.2
click at [219, 139] on div "Quarter Select option..." at bounding box center [266, 132] width 330 height 42
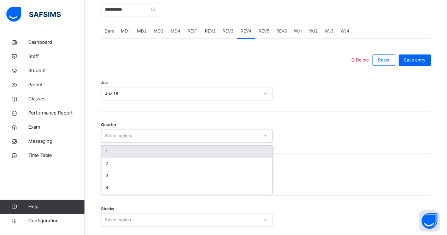
click at [219, 139] on div "Select option..." at bounding box center [179, 135] width 157 height 11
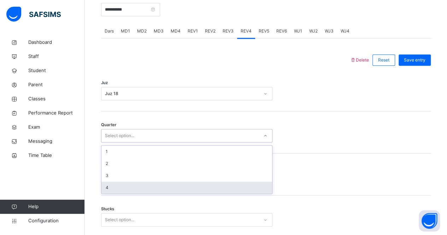
click at [228, 183] on div "4" at bounding box center [186, 188] width 171 height 12
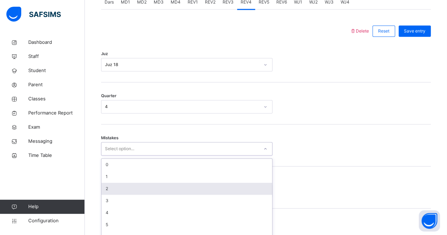
click at [228, 155] on div "option 2 focused, 3 of 7. 7 results available. Use Up and Down to choose option…" at bounding box center [186, 148] width 171 height 13
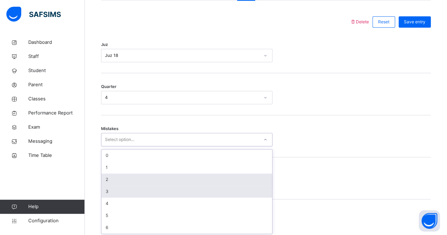
scroll to position [323, 0]
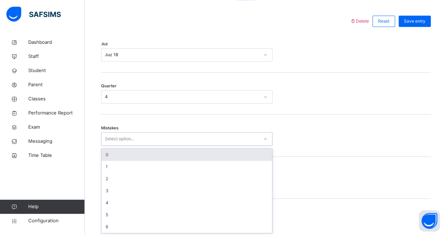
click at [239, 153] on div "0" at bounding box center [186, 155] width 171 height 12
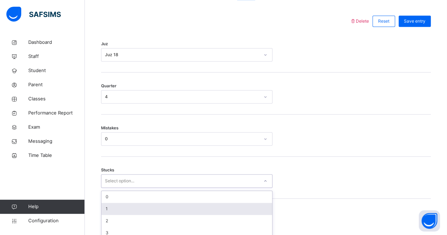
scroll to position [353, 0]
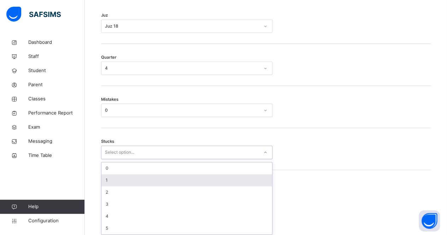
click at [182, 159] on div "option 1 focused, 2 of 6. 6 results available. Use Up and Down to choose option…" at bounding box center [186, 152] width 171 height 13
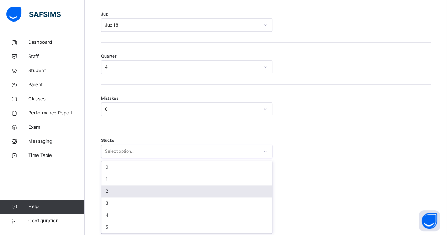
click at [182, 186] on div "2" at bounding box center [186, 191] width 171 height 12
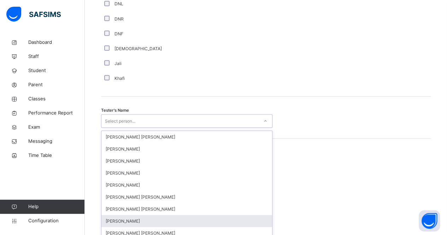
click at [208, 127] on div "option IMAZ AHMED MALIK focused, 8 of 90. 90 results available. Use Up and Down…" at bounding box center [186, 120] width 171 height 13
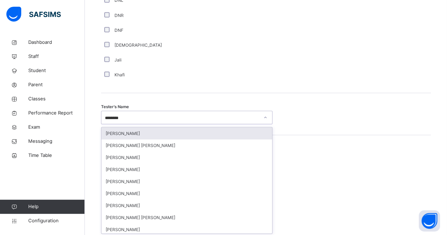
type input "********"
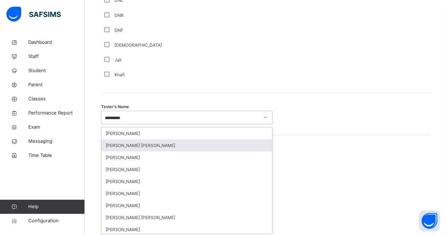
click at [248, 142] on div "[PERSON_NAME] [PERSON_NAME]" at bounding box center [186, 145] width 171 height 12
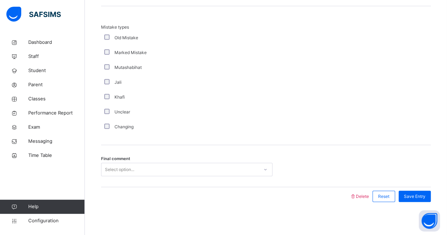
scroll to position [786, 0]
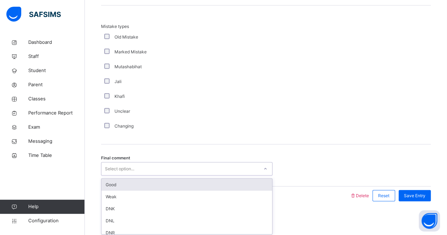
click at [196, 170] on div "Select option..." at bounding box center [179, 169] width 157 height 11
click at [264, 185] on div "Good" at bounding box center [186, 185] width 171 height 12
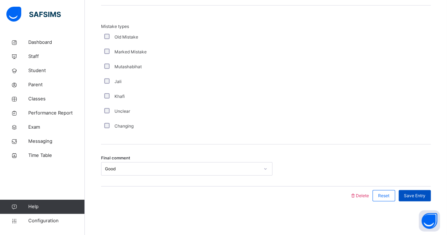
click at [417, 192] on span "Save Entry" at bounding box center [415, 195] width 22 height 6
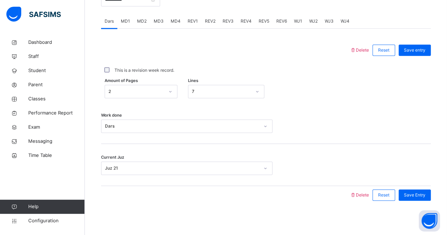
scroll to position [259, 0]
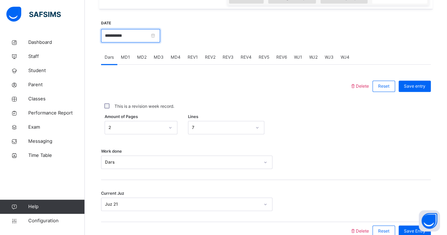
click at [160, 34] on input "**********" at bounding box center [130, 35] width 59 height 13
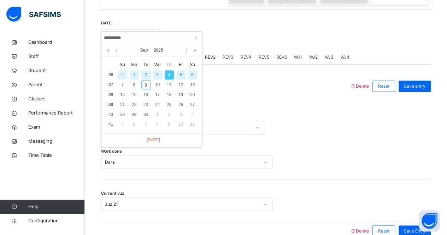
click at [158, 75] on div "3" at bounding box center [157, 74] width 9 height 9
type input "**********"
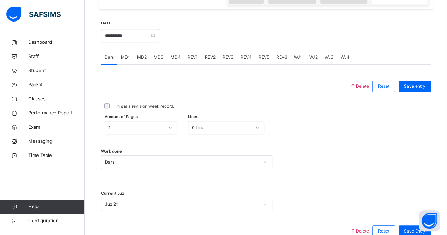
click at [172, 134] on div "Amount of Pages 1 Lines 0 Line" at bounding box center [266, 127] width 330 height 20
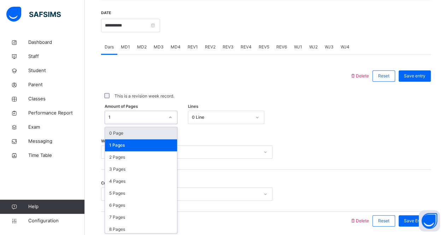
click at [176, 125] on div "Amount of Pages option 0 Page focused, 1 of 588. 588 results available. Use Up …" at bounding box center [266, 117] width 330 height 20
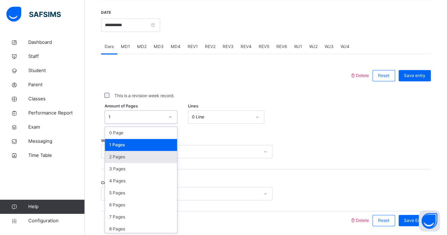
click at [155, 158] on div "2 Pages" at bounding box center [141, 157] width 72 height 12
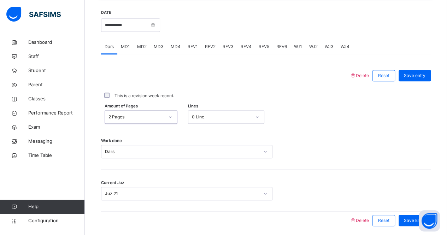
click at [239, 112] on div "0 Line" at bounding box center [219, 117] width 62 height 11
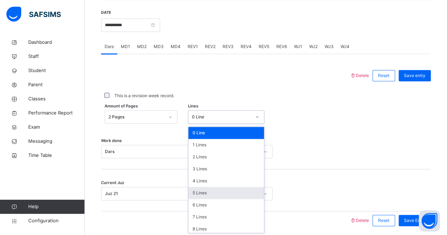
click at [233, 187] on div "5 Lines" at bounding box center [226, 193] width 76 height 12
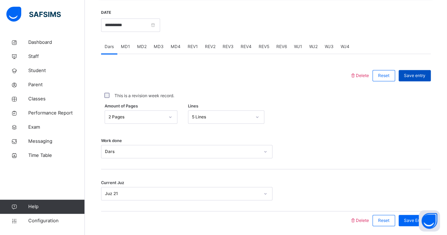
click at [422, 70] on div "Save entry" at bounding box center [414, 75] width 32 height 11
drag, startPoint x: 139, startPoint y: 53, endPoint x: 120, endPoint y: 41, distance: 21.9
click at [120, 41] on div "Dars MD1 MD2 MD3 MD4 REV1 REV2 REV3 REV4 REV5 REV6 WJ1 WJ2 WJ3 WJ4" at bounding box center [266, 47] width 330 height 14
click at [120, 41] on div "MD1" at bounding box center [125, 47] width 16 height 14
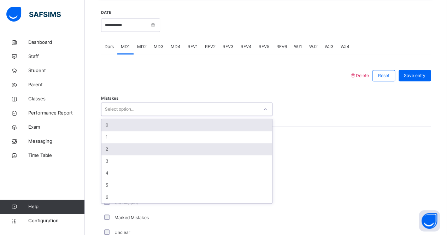
drag, startPoint x: 139, startPoint y: 108, endPoint x: 154, endPoint y: 142, distance: 37.1
click at [154, 116] on div "option 0 focused, 1 of 7. 7 results available. Use Up and Down to choose option…" at bounding box center [186, 108] width 171 height 13
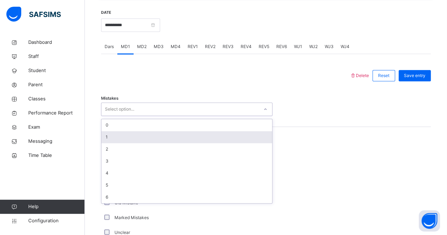
click at [156, 135] on div "1" at bounding box center [186, 137] width 171 height 12
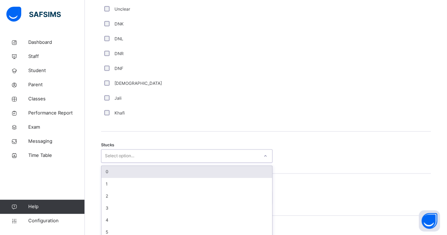
click at [165, 162] on div "option 0 focused, 1 of 6. 6 results available. Use Up and Down to choose option…" at bounding box center [186, 155] width 171 height 13
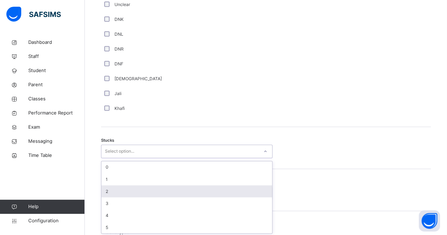
scroll to position [497, 0]
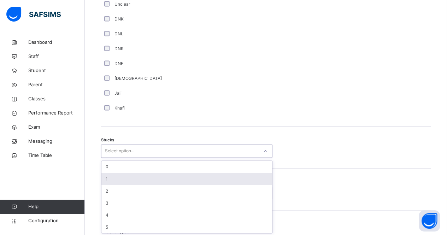
click at [185, 179] on div "1" at bounding box center [186, 179] width 171 height 12
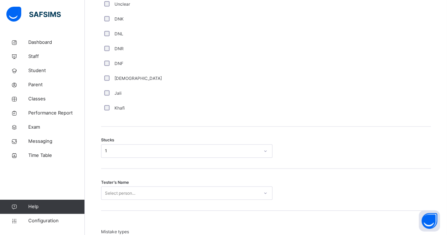
click at [170, 199] on div "Tester's Name Select person..." at bounding box center [266, 189] width 330 height 42
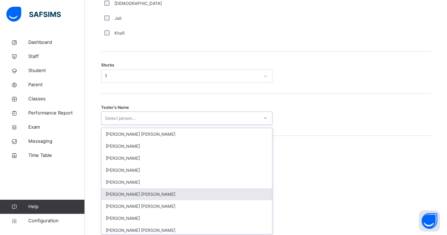
scroll to position [573, 0]
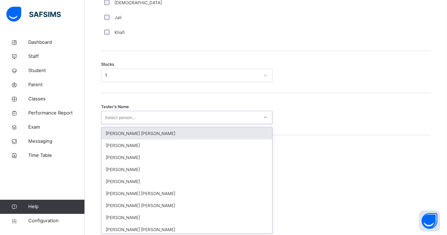
drag, startPoint x: 191, startPoint y: 197, endPoint x: 255, endPoint y: 113, distance: 105.3
click at [255, 113] on div "Select person..." at bounding box center [179, 117] width 157 height 11
type input "***"
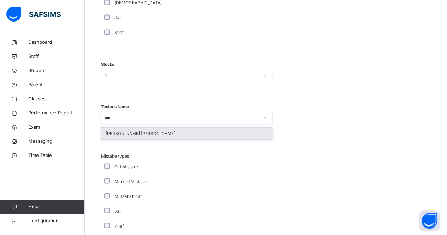
click at [259, 128] on div "[PERSON_NAME] [PERSON_NAME]" at bounding box center [186, 133] width 171 height 12
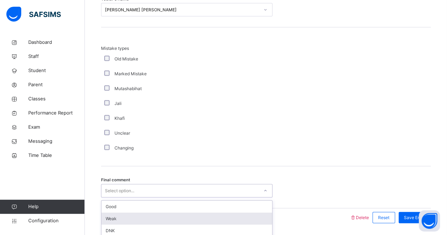
scroll to position [702, 0]
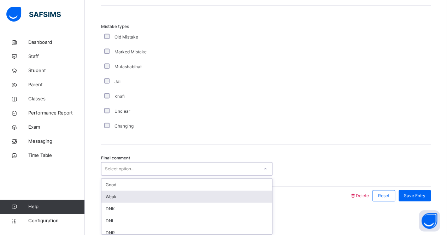
click at [261, 176] on div "option Weak focused, 2 of 6. 6 results available. Use Up and Down to choose opt…" at bounding box center [186, 168] width 171 height 13
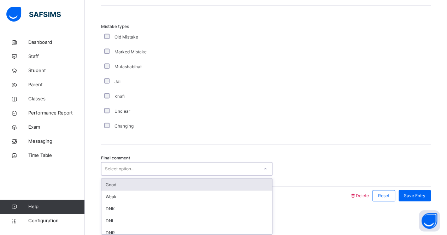
click at [250, 185] on div "Good" at bounding box center [186, 185] width 171 height 12
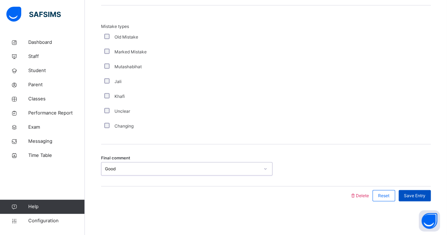
click at [408, 192] on div "Save Entry" at bounding box center [414, 195] width 32 height 11
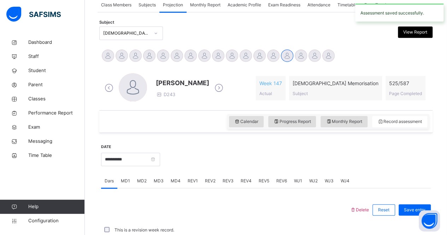
scroll to position [295, 0]
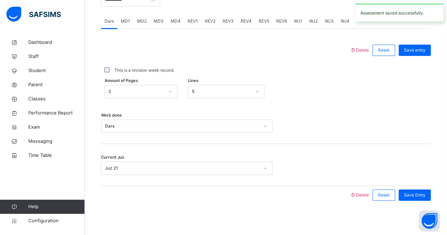
click at [176, 20] on span "MD4" at bounding box center [176, 21] width 10 height 6
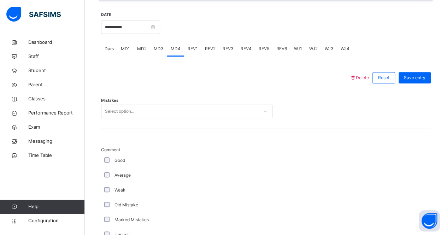
scroll to position [276, 0]
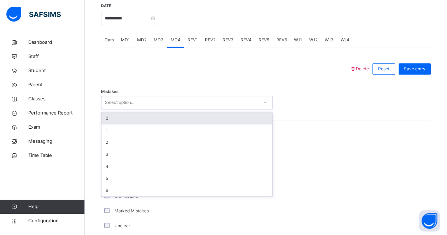
click at [172, 99] on div "Select option..." at bounding box center [179, 102] width 157 height 11
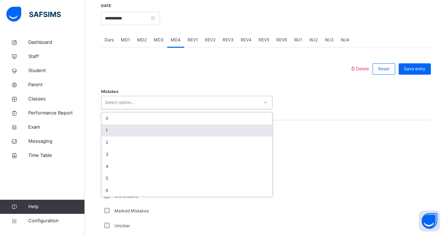
click at [190, 134] on div "1" at bounding box center [186, 130] width 171 height 12
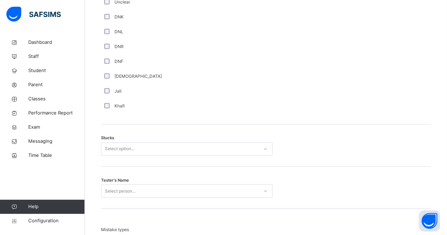
scroll to position [509, 0]
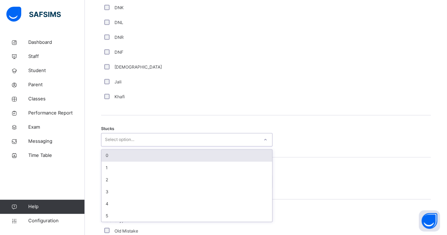
click at [130, 139] on div "Select option..." at bounding box center [119, 139] width 29 height 13
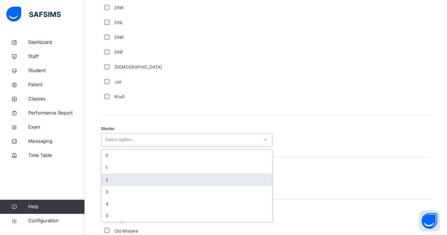
click at [175, 178] on div "2" at bounding box center [186, 179] width 171 height 12
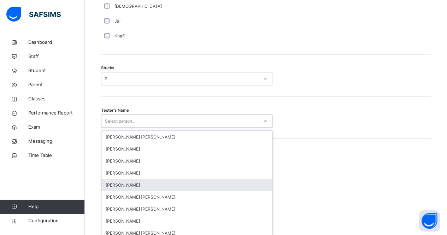
click at [175, 127] on div "option Ammar Osman focused, 5 of 90. 90 results available. Use Up and Down to c…" at bounding box center [186, 120] width 171 height 13
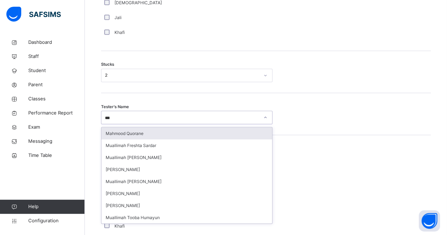
scroll to position [0, 0]
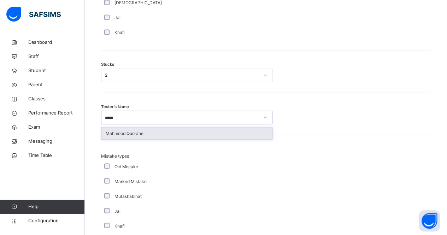
type input "*****"
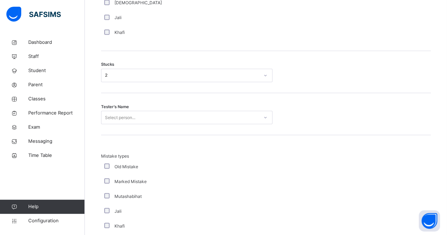
click at [252, 142] on div "Mistake types Old Mistake Marked Mistake Mutashabihat Jali Khafi Unclear Changi…" at bounding box center [266, 204] width 330 height 139
click at [236, 124] on div "Tester's Name Select person..." at bounding box center [266, 114] width 330 height 42
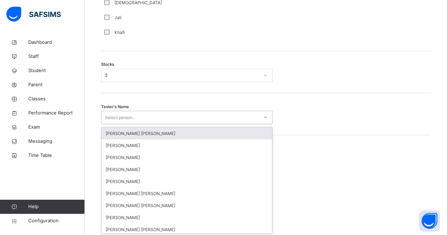
click at [239, 117] on div "Select person..." at bounding box center [179, 117] width 157 height 11
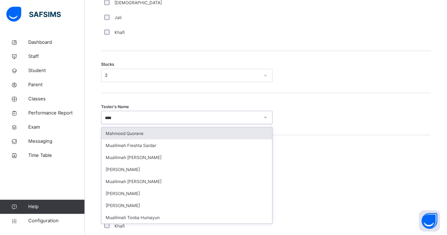
type input "*****"
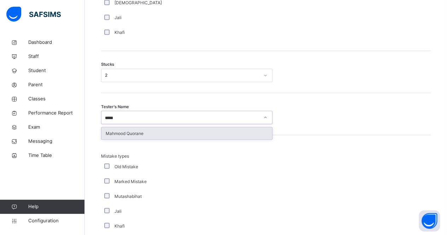
click at [254, 130] on div "Mahmood Quorane" at bounding box center [186, 133] width 171 height 12
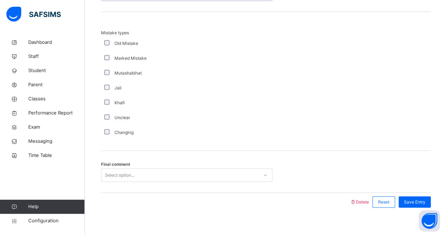
scroll to position [702, 0]
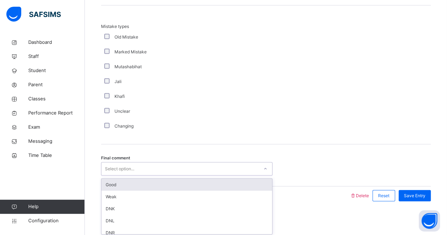
click at [218, 162] on div "Select option..." at bounding box center [186, 168] width 171 height 13
click at [231, 184] on div "Good" at bounding box center [186, 185] width 171 height 12
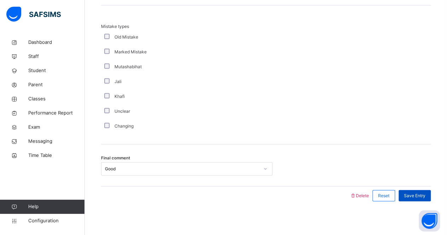
click at [417, 196] on span "Save Entry" at bounding box center [415, 195] width 22 height 6
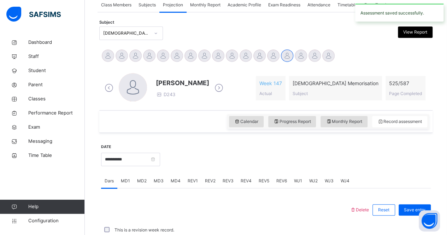
scroll to position [295, 0]
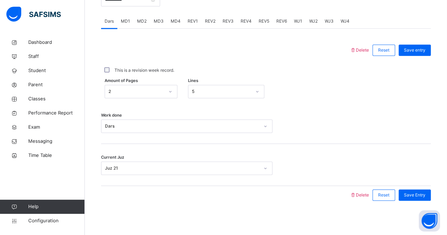
click at [196, 22] on span "REV1" at bounding box center [193, 21] width 10 height 6
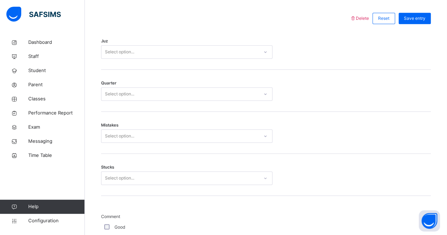
scroll to position [291, 0]
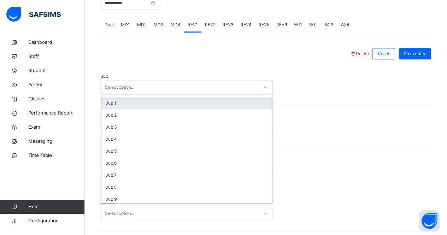
click at [208, 84] on div "Select option..." at bounding box center [179, 87] width 157 height 11
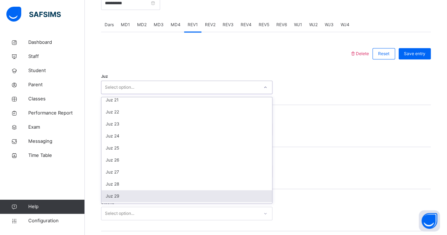
scroll to position [251, 0]
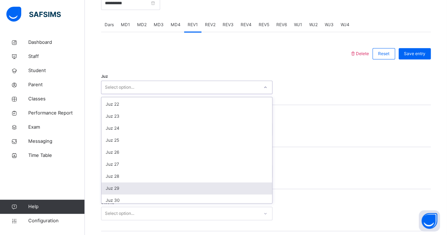
click at [224, 189] on div "Juz 29" at bounding box center [186, 188] width 171 height 12
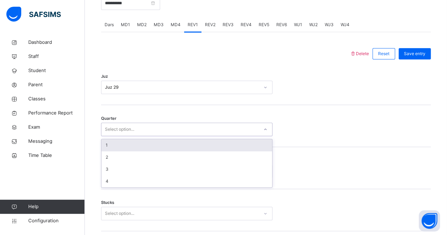
click at [242, 128] on div "Select option..." at bounding box center [179, 129] width 157 height 11
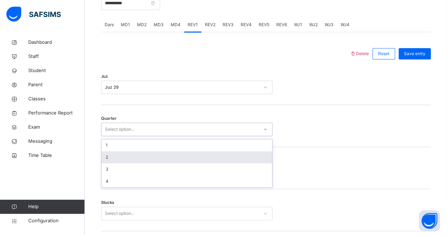
drag, startPoint x: 218, startPoint y: 164, endPoint x: 234, endPoint y: 158, distance: 17.1
click at [234, 158] on div "1 2 3 4" at bounding box center [186, 163] width 171 height 48
click at [234, 158] on div "2" at bounding box center [186, 157] width 171 height 12
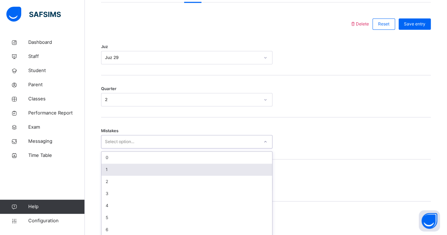
scroll to position [323, 0]
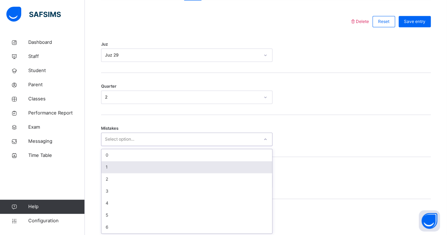
click at [210, 146] on div "option 1 focused, 2 of 7. 7 results available. Use Up and Down to choose option…" at bounding box center [186, 138] width 171 height 13
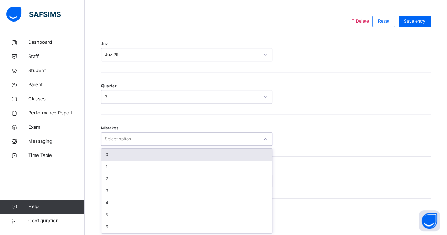
click at [241, 153] on div "0" at bounding box center [186, 155] width 171 height 12
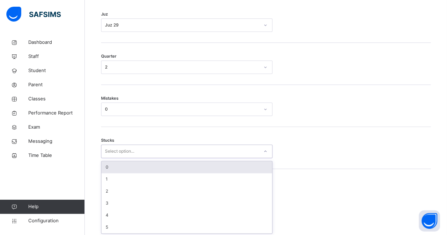
click at [241, 158] on div "option 0 focused, 1 of 6. 6 results available. Use Up and Down to choose option…" at bounding box center [186, 150] width 171 height 13
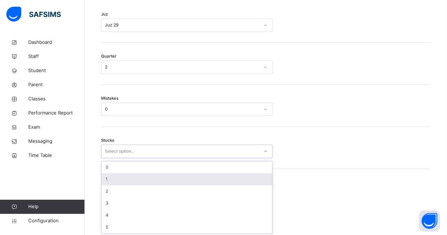
scroll to position [353, 0]
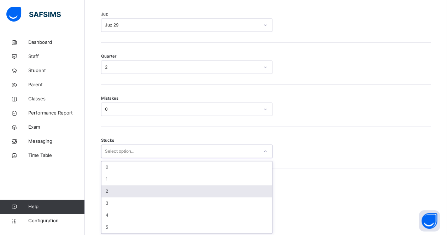
click at [247, 195] on div "2" at bounding box center [186, 191] width 171 height 12
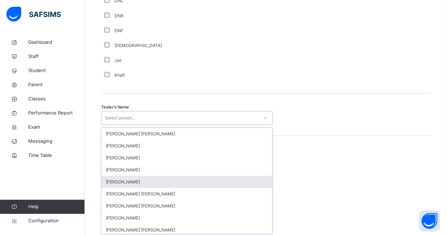
click at [172, 124] on div "option Ammar Osman focused, 5 of 90. 90 results available. Use Up and Down to c…" at bounding box center [186, 117] width 171 height 13
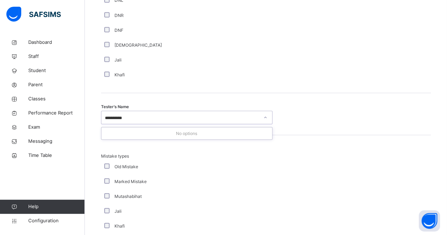
type input "********"
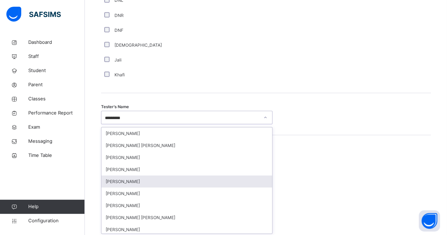
click at [187, 176] on div "[PERSON_NAME]" at bounding box center [186, 181] width 171 height 12
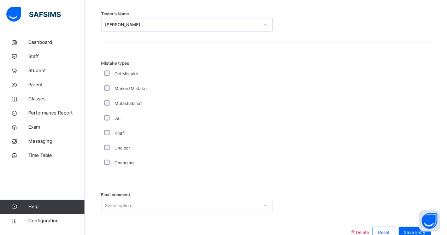
scroll to position [786, 0]
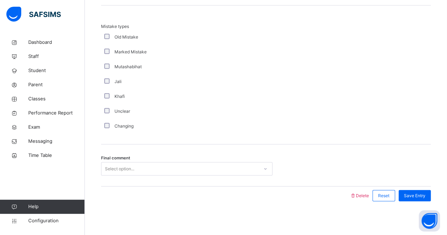
click at [174, 176] on div "Select option..." at bounding box center [186, 168] width 171 height 13
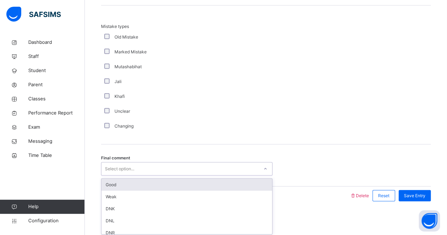
click at [220, 187] on div "Good" at bounding box center [186, 185] width 171 height 12
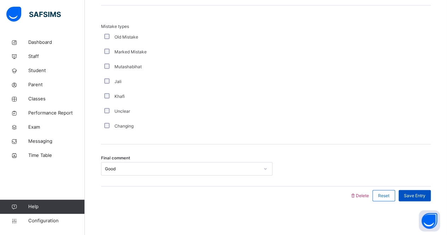
click at [424, 198] on div "Save Entry" at bounding box center [414, 195] width 32 height 11
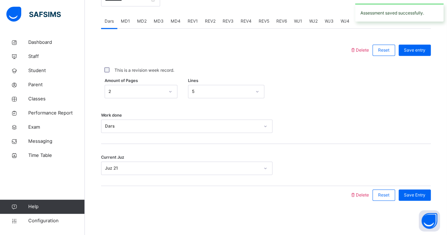
scroll to position [267, 0]
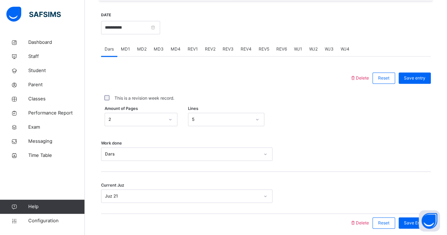
click at [211, 49] on span "REV2" at bounding box center [210, 49] width 11 height 6
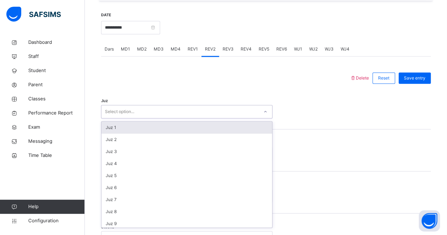
click at [193, 109] on div "Select option..." at bounding box center [179, 111] width 157 height 11
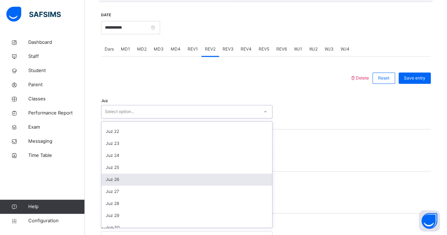
scroll to position [249, 0]
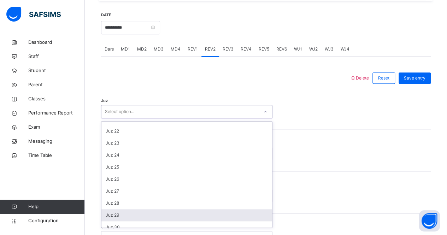
click at [203, 211] on div "Juz 29" at bounding box center [186, 215] width 171 height 12
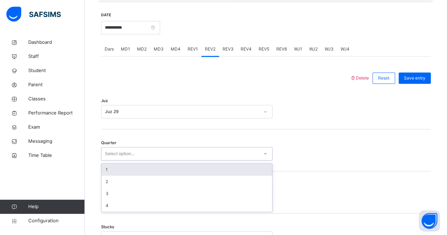
click at [181, 147] on div "Select option..." at bounding box center [186, 153] width 171 height 13
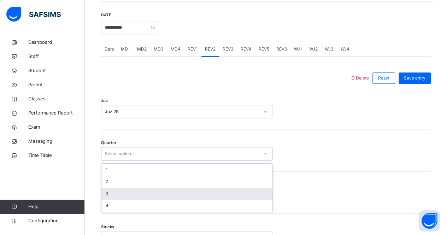
click at [188, 188] on div "3" at bounding box center [186, 194] width 171 height 12
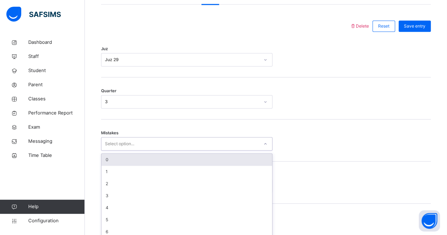
click at [204, 150] on div "option 0 focused, 1 of 7. 7 results available. Use Up and Down to choose option…" at bounding box center [186, 143] width 171 height 13
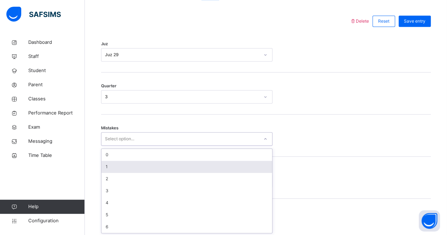
click at [219, 164] on div "1" at bounding box center [186, 167] width 171 height 12
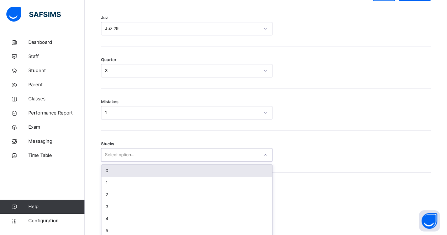
click at [201, 161] on div "option 0 focused, 1 of 6. 6 results available. Use Up and Down to choose option…" at bounding box center [186, 154] width 171 height 13
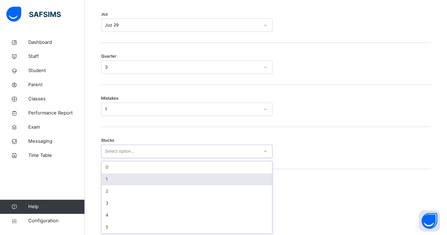
click at [201, 180] on div "1" at bounding box center [186, 179] width 171 height 12
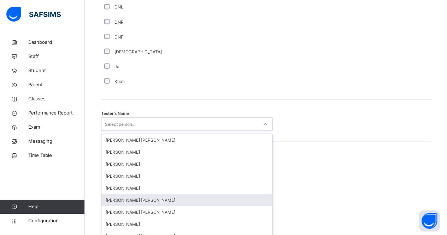
scroll to position [657, 0]
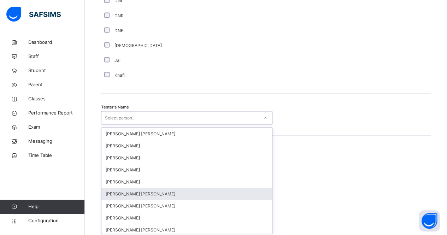
click at [171, 124] on div "option Mohammad Hanzalah Siddiqui focused, 6 of 90. 90 results available. Use U…" at bounding box center [186, 117] width 171 height 13
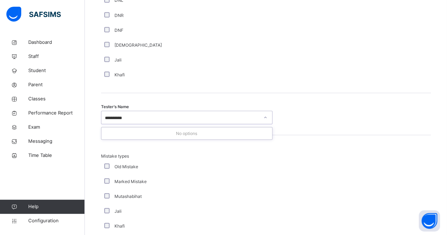
type input "********"
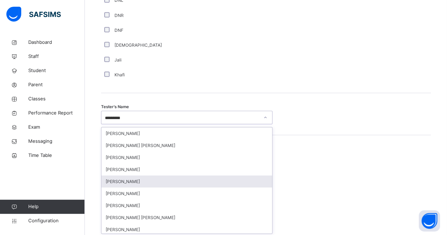
click at [205, 181] on div "[PERSON_NAME]" at bounding box center [186, 181] width 171 height 12
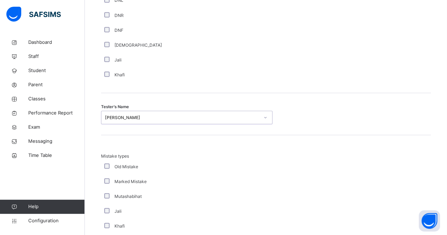
scroll to position [786, 0]
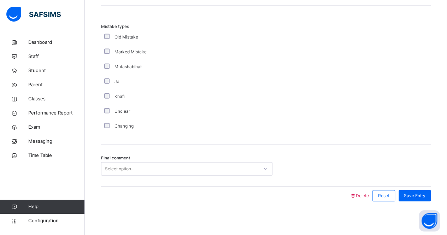
click at [168, 164] on div "Select option..." at bounding box center [179, 169] width 157 height 11
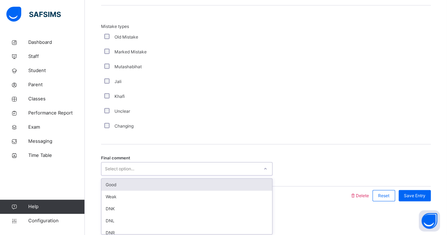
click at [190, 186] on div "Good" at bounding box center [186, 185] width 171 height 12
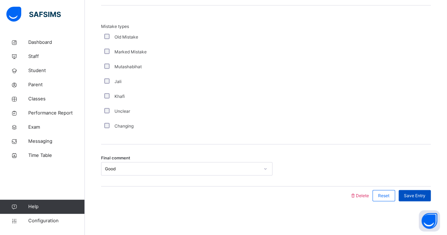
click at [418, 195] on span "Save Entry" at bounding box center [415, 195] width 22 height 6
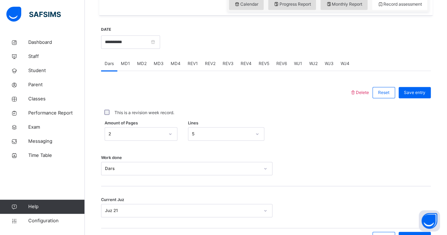
scroll to position [252, 0]
drag, startPoint x: 160, startPoint y: 49, endPoint x: 184, endPoint y: 39, distance: 26.0
click at [184, 39] on div "**********" at bounding box center [266, 41] width 330 height 30
click at [160, 42] on input "**********" at bounding box center [130, 42] width 59 height 13
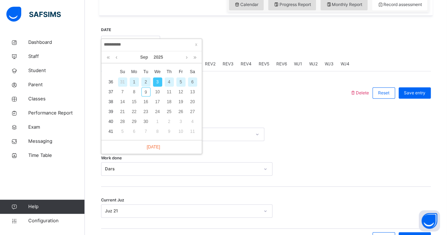
click at [146, 81] on div "2" at bounding box center [145, 81] width 9 height 9
type input "**********"
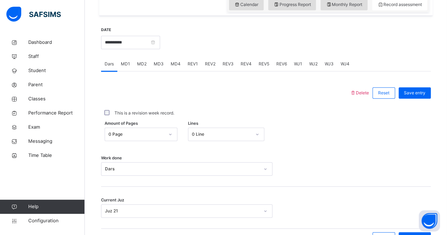
click at [143, 65] on span "MD2" at bounding box center [142, 64] width 10 height 6
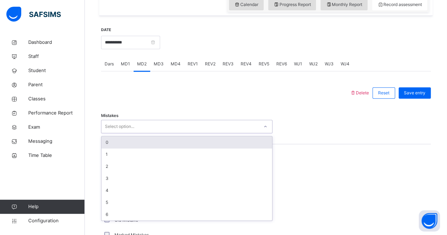
click at [155, 127] on div "Select option..." at bounding box center [179, 126] width 157 height 11
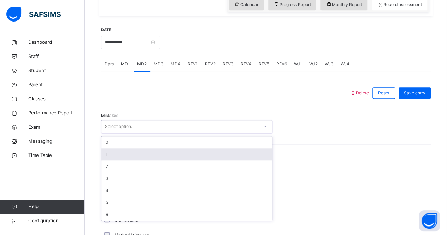
click at [160, 149] on div "1" at bounding box center [186, 154] width 171 height 12
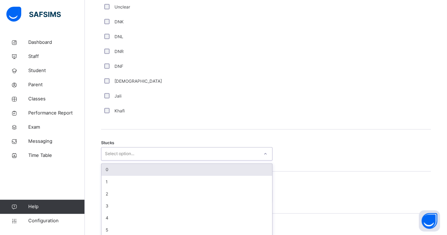
click at [109, 160] on div "option 0 focused, 1 of 6. 6 results available. Use Up and Down to choose option…" at bounding box center [186, 153] width 171 height 13
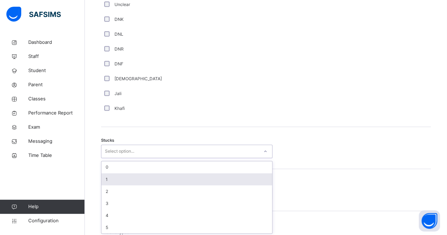
scroll to position [497, 0]
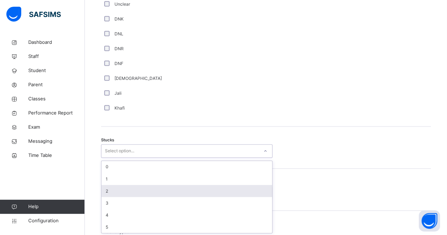
click at [139, 187] on div "2" at bounding box center [186, 191] width 171 height 12
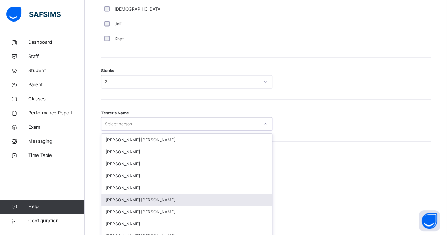
scroll to position [573, 0]
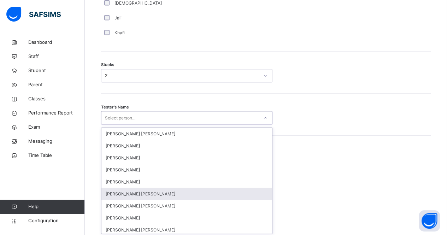
click at [155, 124] on div "option Mohammad Hanzalah Siddiqui focused, 6 of 90. 90 results available. Use U…" at bounding box center [186, 117] width 171 height 13
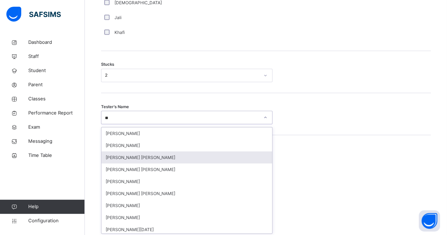
type input "***"
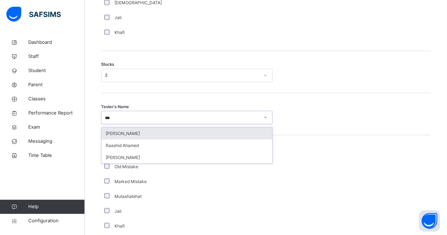
click at [158, 137] on div "[PERSON_NAME]" at bounding box center [186, 133] width 171 height 12
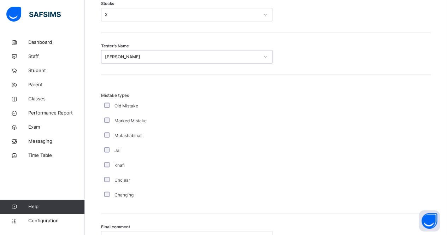
scroll to position [702, 0]
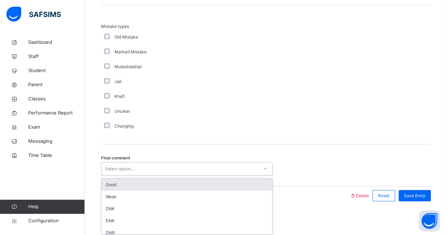
click at [155, 172] on div "Select option..." at bounding box center [179, 169] width 157 height 11
click at [164, 182] on div "Good" at bounding box center [186, 185] width 171 height 12
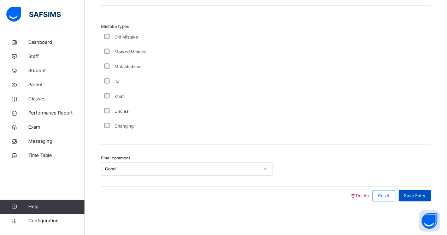
click at [417, 196] on span "Save Entry" at bounding box center [415, 195] width 22 height 6
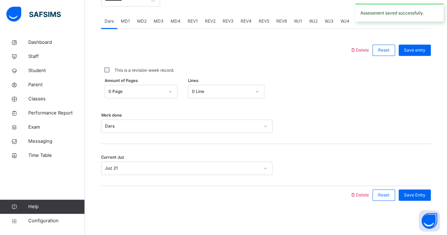
scroll to position [286, 0]
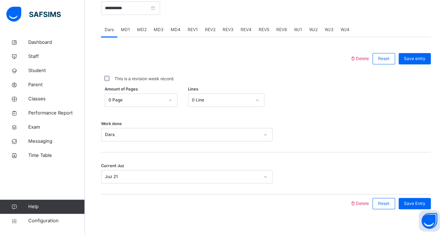
click at [176, 34] on div "MD4" at bounding box center [175, 30] width 17 height 14
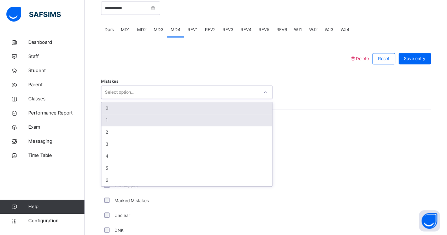
drag, startPoint x: 189, startPoint y: 85, endPoint x: 189, endPoint y: 114, distance: 28.3
click at [189, 99] on div "option 0 focused, 1 of 7. 7 results available. Use Up and Down to choose option…" at bounding box center [186, 91] width 171 height 13
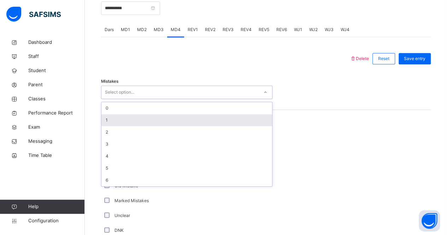
click at [211, 119] on div "1" at bounding box center [186, 120] width 171 height 12
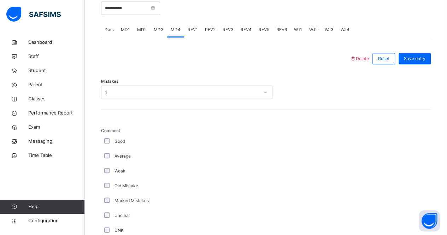
click at [108, 140] on div "Good" at bounding box center [189, 141] width 173 height 6
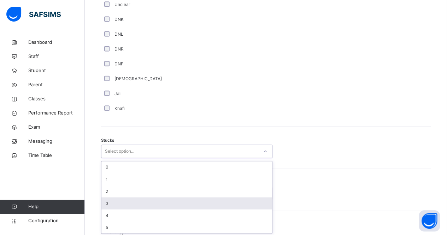
click at [206, 158] on div "option 3 focused, 4 of 6. 6 results available. Use Up and Down to choose option…" at bounding box center [186, 150] width 171 height 13
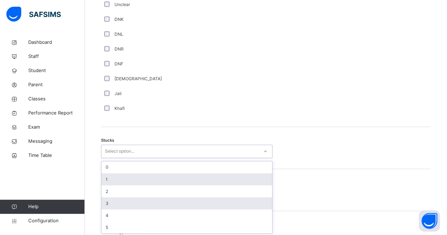
scroll to position [497, 0]
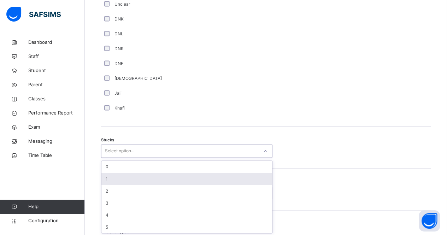
click at [208, 178] on div "1" at bounding box center [186, 179] width 171 height 12
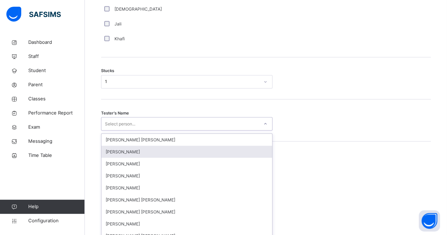
click at [165, 130] on div "option Qais Rahimi focused, 2 of 90. 90 results available. Use Up and Down to c…" at bounding box center [186, 123] width 171 height 13
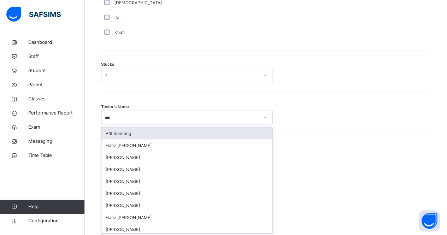
type input "****"
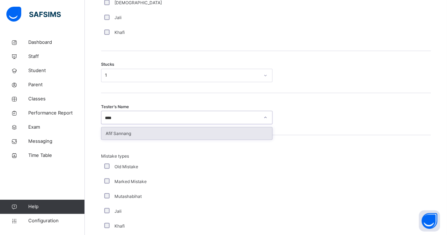
click at [165, 129] on div "Afif Sannang" at bounding box center [186, 133] width 171 height 12
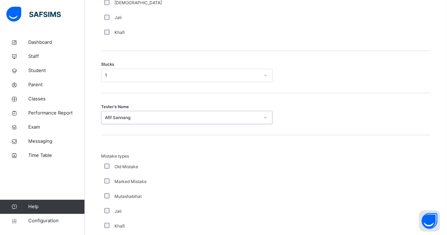
scroll to position [702, 0]
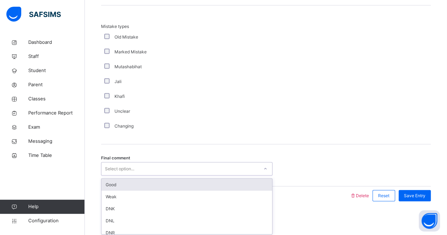
click at [155, 171] on div "Select option..." at bounding box center [179, 169] width 157 height 11
click at [242, 179] on div "Good" at bounding box center [186, 185] width 171 height 12
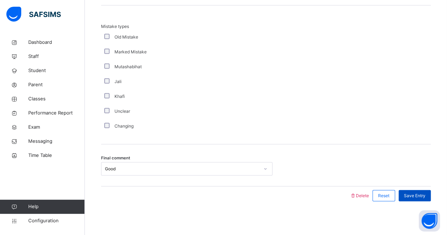
click at [411, 190] on div "Save Entry" at bounding box center [414, 195] width 32 height 11
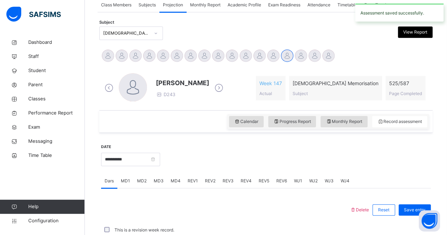
scroll to position [295, 0]
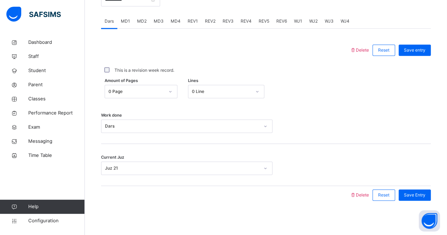
click at [192, 22] on span "REV1" at bounding box center [193, 21] width 10 height 6
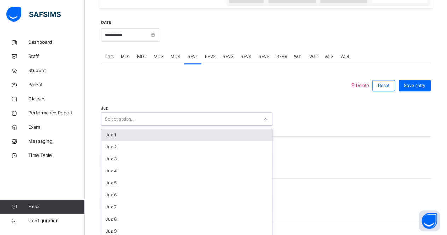
click at [184, 126] on div "option Juz 1 focused, 1 of 30. 30 results available. Use Up and Down to choose …" at bounding box center [186, 118] width 171 height 13
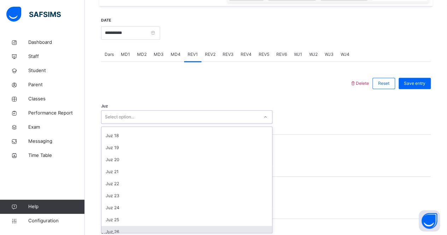
scroll to position [254, 0]
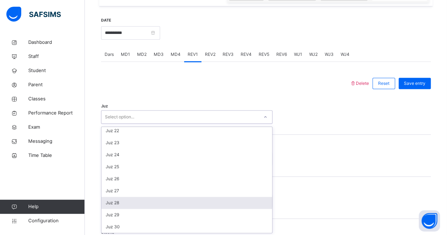
click at [186, 198] on div "Juz 28" at bounding box center [186, 203] width 171 height 12
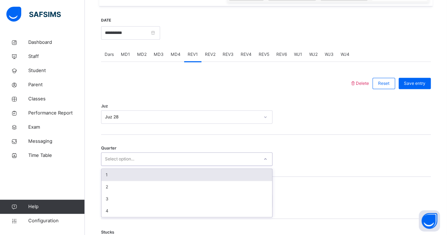
click at [165, 162] on div "Select option..." at bounding box center [179, 159] width 157 height 11
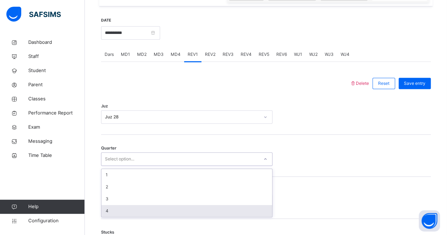
click at [171, 205] on div "4" at bounding box center [186, 211] width 171 height 12
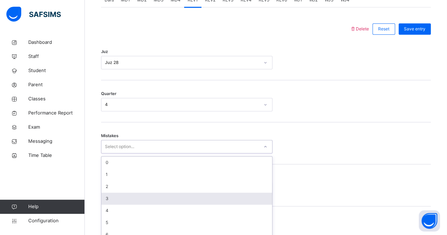
click at [159, 153] on div "option 3 focused, 4 of 7. 7 results available. Use Up and Down to choose option…" at bounding box center [186, 146] width 171 height 13
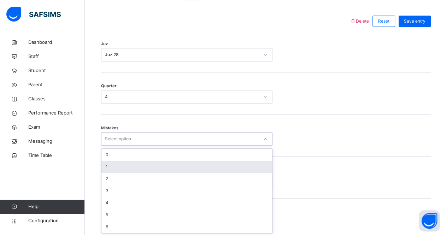
click at [193, 168] on div "1" at bounding box center [186, 167] width 171 height 12
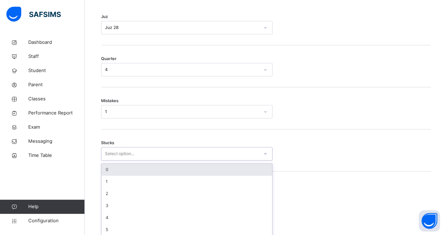
click at [170, 160] on div "option 0 focused, 1 of 6. 6 results available. Use Up and Down to choose option…" at bounding box center [186, 153] width 171 height 13
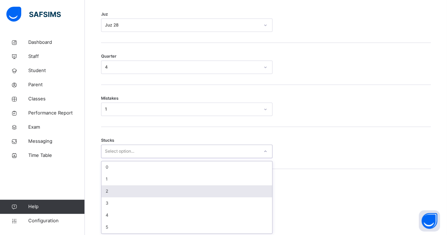
click at [173, 186] on div "2" at bounding box center [186, 191] width 171 height 12
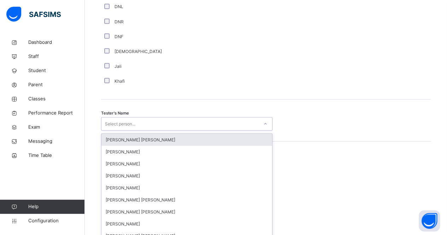
click at [131, 130] on div "option Ryan Punit Purshotam focused, 1 of 90. 90 results available. Use Up and …" at bounding box center [186, 123] width 171 height 13
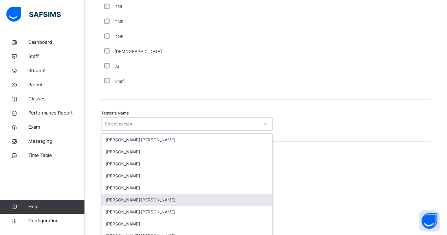
scroll to position [657, 0]
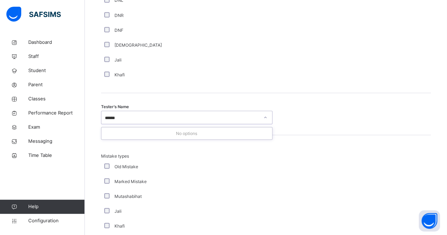
type input "*****"
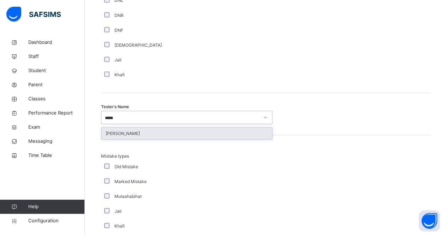
click at [200, 132] on div "[PERSON_NAME]" at bounding box center [186, 133] width 171 height 12
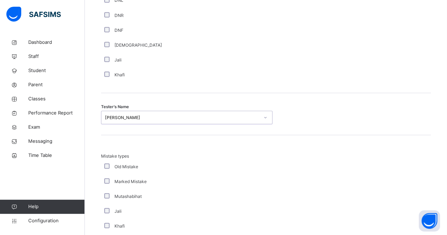
scroll to position [786, 0]
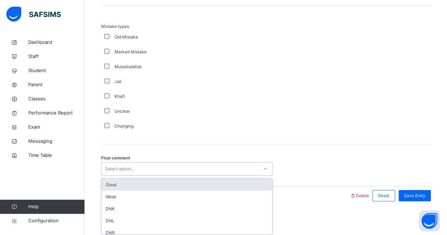
click at [218, 167] on div "Select option..." at bounding box center [179, 169] width 157 height 11
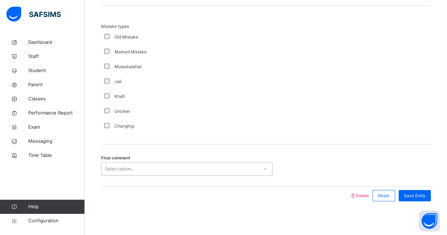
click at [214, 173] on div "Select option..." at bounding box center [186, 168] width 171 height 13
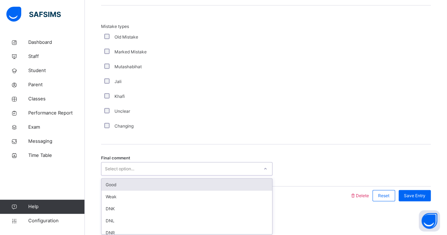
click at [220, 172] on div "Select option..." at bounding box center [179, 169] width 157 height 11
click at [236, 185] on div "Good" at bounding box center [186, 185] width 171 height 12
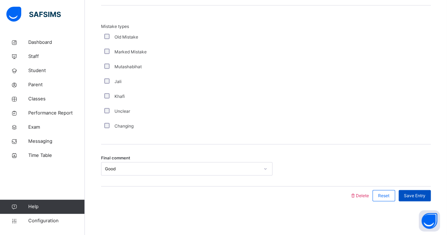
click at [415, 199] on div "Save Entry" at bounding box center [414, 195] width 32 height 11
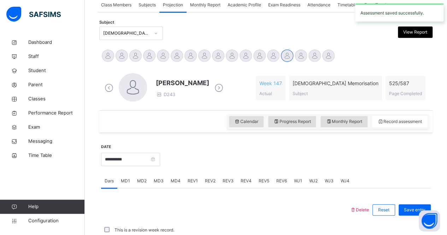
scroll to position [295, 0]
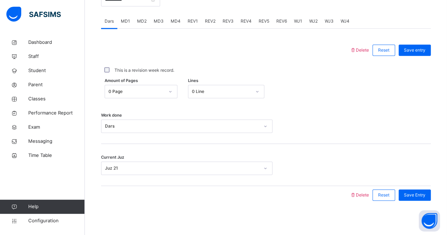
click at [208, 20] on span "REV2" at bounding box center [210, 21] width 11 height 6
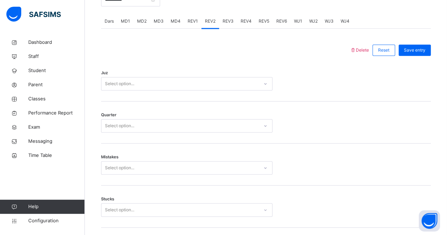
drag, startPoint x: 172, startPoint y: 75, endPoint x: 175, endPoint y: 86, distance: 11.3
click at [175, 86] on div "Juz Select option..." at bounding box center [266, 80] width 330 height 42
click at [175, 86] on div "Select option..." at bounding box center [179, 83] width 157 height 11
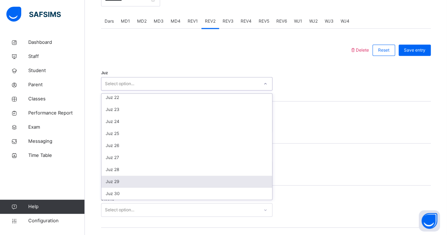
click at [174, 180] on div "Juz 29" at bounding box center [186, 182] width 171 height 12
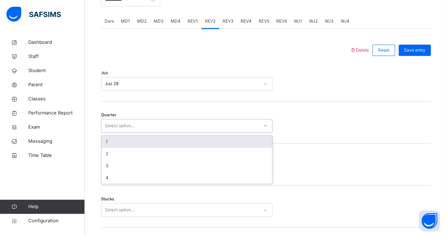
click at [169, 129] on div "Select option..." at bounding box center [179, 125] width 157 height 11
click at [198, 144] on div "1" at bounding box center [186, 142] width 171 height 12
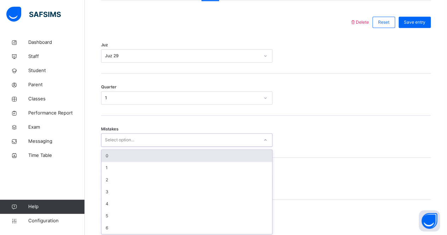
click at [184, 147] on div "option 0 focused, 1 of 7. 7 results available. Use Up and Down to choose option…" at bounding box center [186, 139] width 171 height 13
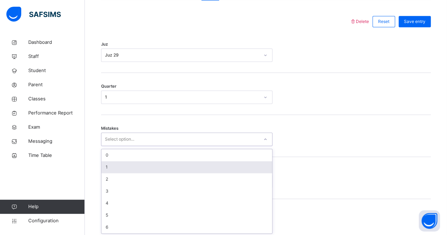
scroll to position [323, 0]
type input "*"
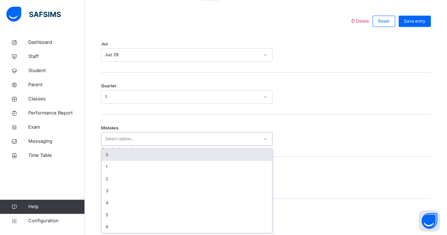
type input "*"
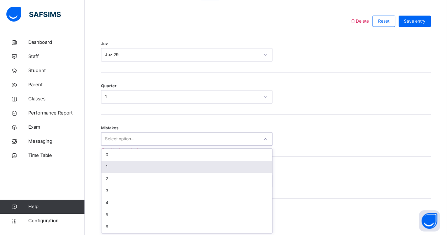
click at [158, 169] on div "1" at bounding box center [186, 167] width 171 height 12
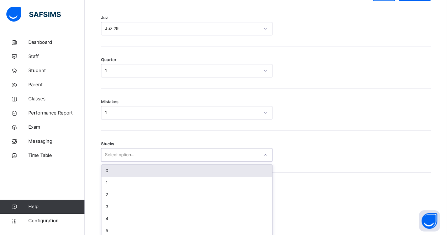
click at [161, 161] on div "option 0 focused, 1 of 6. 6 results available. Use Up and Down to choose option…" at bounding box center [186, 154] width 171 height 13
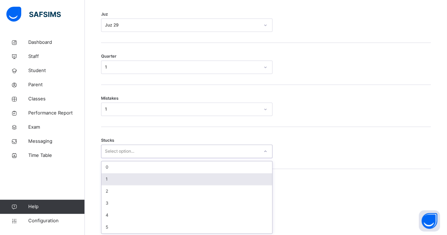
scroll to position [353, 0]
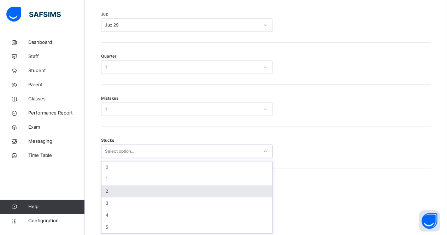
click at [165, 189] on div "2" at bounding box center [186, 191] width 171 height 12
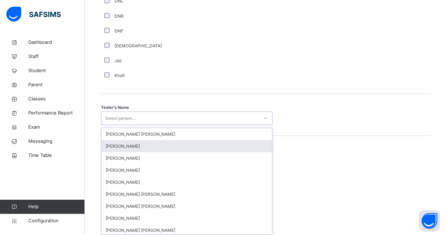
click at [152, 125] on div "option Qais Rahimi focused, 2 of 90. 90 results available. Use Up and Down to c…" at bounding box center [186, 117] width 171 height 13
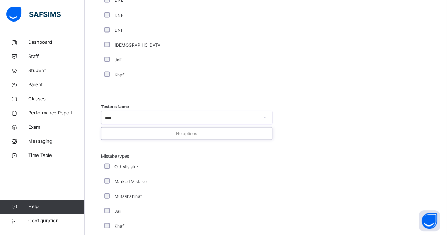
type input "***"
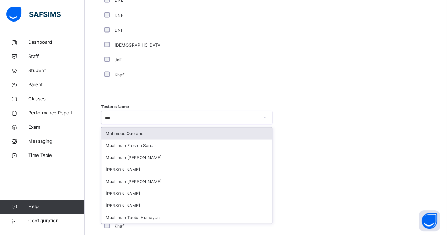
click at [164, 129] on div "Mahmood Quorane" at bounding box center [186, 133] width 171 height 12
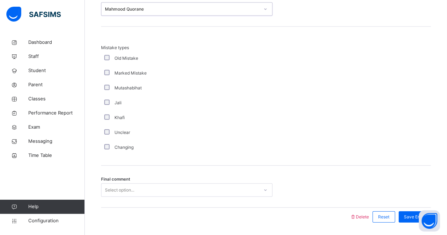
scroll to position [786, 0]
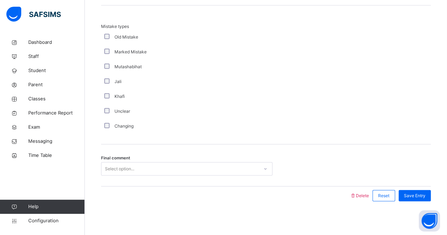
click at [169, 160] on div "Final comment Select option..." at bounding box center [266, 165] width 330 height 42
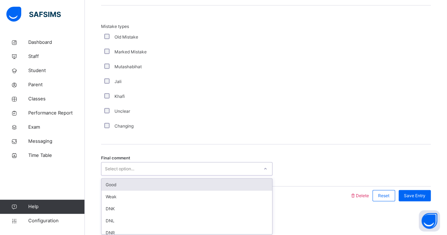
click at [186, 171] on div "Select option..." at bounding box center [179, 169] width 157 height 11
click at [220, 187] on div "Good" at bounding box center [186, 185] width 171 height 12
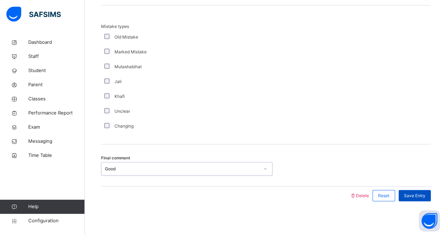
click at [425, 193] on span "Save Entry" at bounding box center [415, 195] width 22 height 6
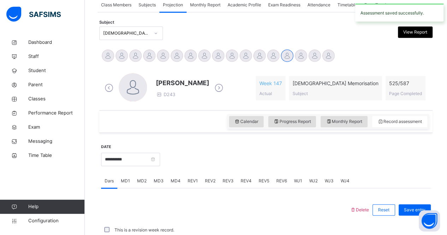
scroll to position [295, 0]
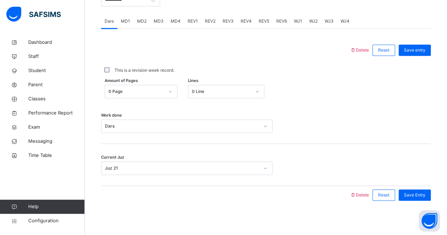
click at [225, 25] on div "REV3" at bounding box center [228, 21] width 18 height 14
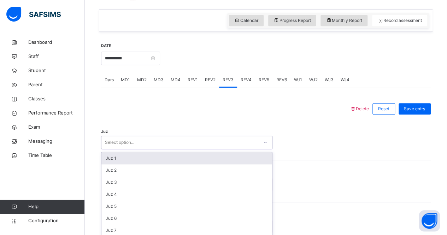
scroll to position [261, 0]
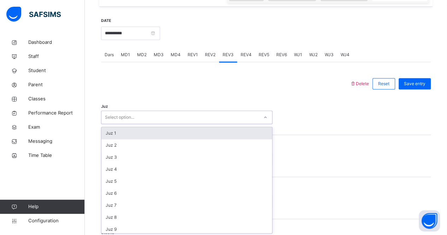
click at [251, 124] on div "option Juz 1 focused, 1 of 30. 30 results available. Use Up and Down to choose …" at bounding box center [186, 117] width 171 height 13
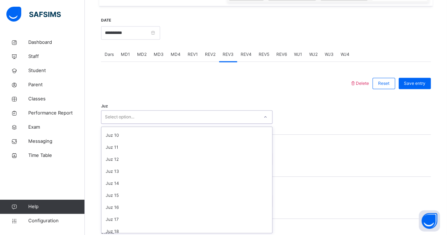
scroll to position [149, 0]
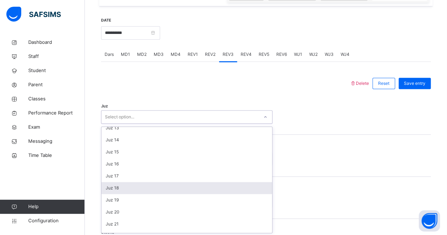
click at [244, 186] on div "Juz 18" at bounding box center [186, 188] width 171 height 12
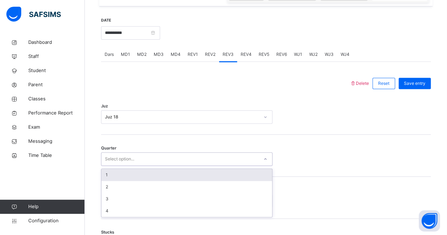
click at [216, 160] on div "Select option..." at bounding box center [179, 159] width 157 height 11
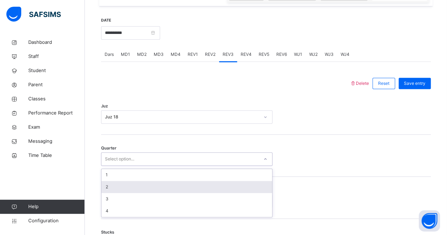
click at [249, 190] on div "2" at bounding box center [186, 187] width 171 height 12
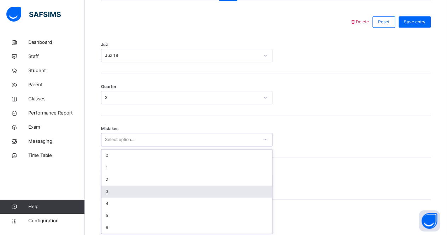
click at [219, 146] on div "option 3 focused, 4 of 7. 7 results available. Use Up and Down to choose option…" at bounding box center [186, 139] width 171 height 13
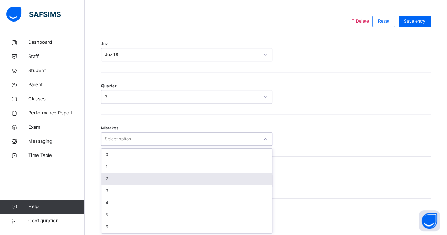
click at [230, 176] on div "2" at bounding box center [186, 179] width 171 height 12
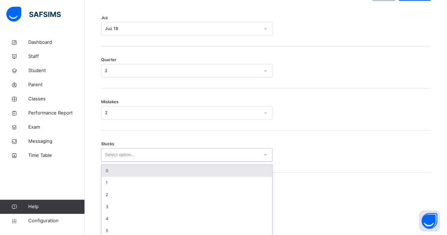
click at [200, 161] on div "option 0 focused, 1 of 6. 6 results available. Use Up and Down to choose option…" at bounding box center [186, 154] width 171 height 13
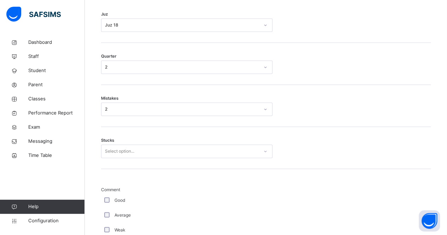
click at [230, 158] on div "Stucks Select option..." at bounding box center [266, 148] width 330 height 42
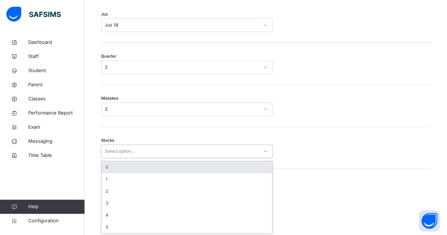
click at [230, 150] on div "Select option..." at bounding box center [179, 151] width 157 height 11
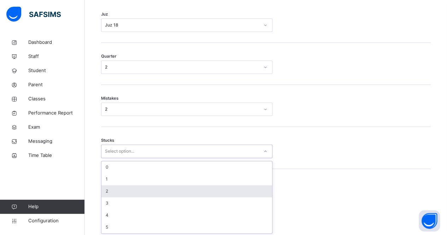
click at [233, 192] on div "2" at bounding box center [186, 191] width 171 height 12
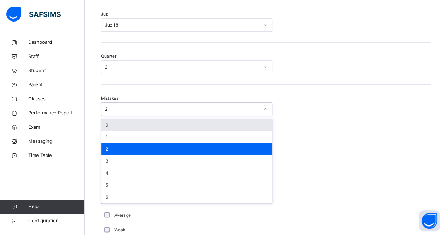
click at [220, 112] on div "2" at bounding box center [179, 109] width 157 height 11
click at [219, 128] on div "0" at bounding box center [186, 125] width 171 height 12
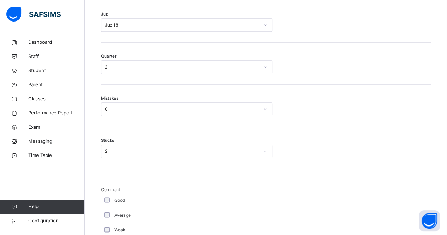
click at [108, 199] on div "Good" at bounding box center [189, 200] width 173 height 6
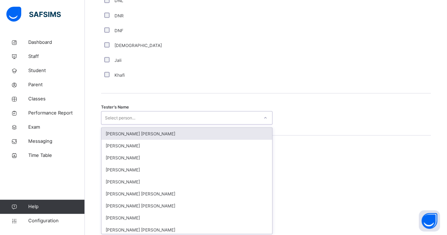
click at [145, 124] on div "option Ryan Punit Purshotam focused, 1 of 90. 90 results available. Use Up and …" at bounding box center [186, 117] width 171 height 13
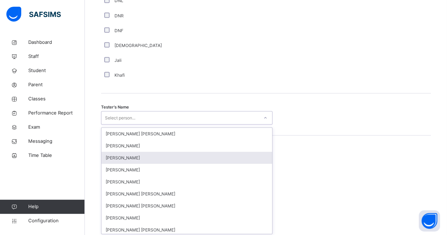
scroll to position [657, 0]
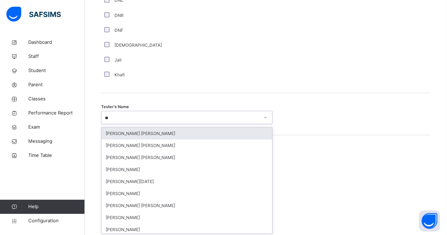
type input "*"
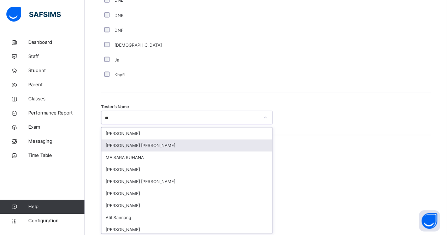
type input "*"
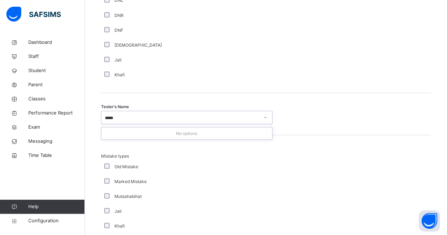
type input "****"
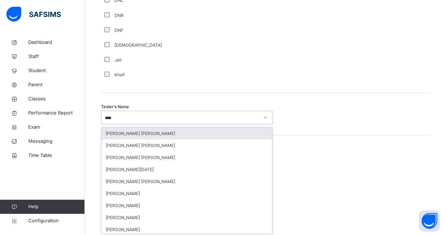
click at [225, 133] on div "[PERSON_NAME] [PERSON_NAME]" at bounding box center [186, 133] width 171 height 12
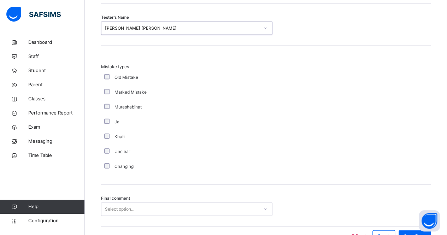
scroll to position [786, 0]
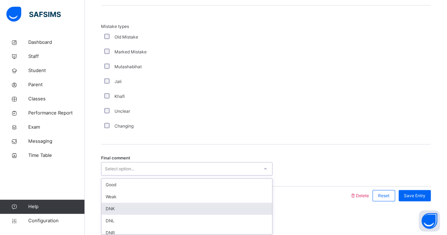
click at [183, 176] on div "option DNK focused, 3 of 6. 6 results available. Use Up and Down to choose opti…" at bounding box center [186, 168] width 171 height 13
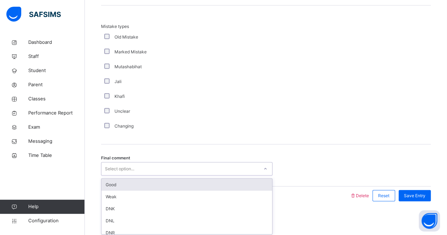
click at [237, 182] on div "Good" at bounding box center [186, 185] width 171 height 12
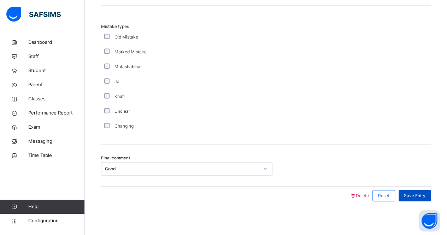
click at [413, 192] on span "Save Entry" at bounding box center [415, 195] width 22 height 6
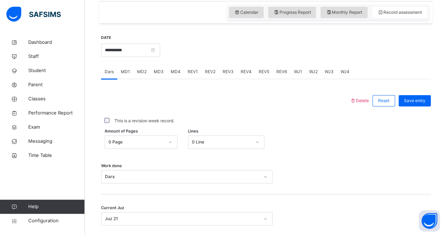
scroll to position [244, 0]
click at [160, 53] on input "**********" at bounding box center [130, 50] width 59 height 13
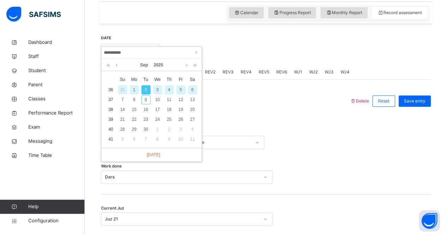
click at [134, 89] on div "1" at bounding box center [134, 89] width 9 height 9
type input "**********"
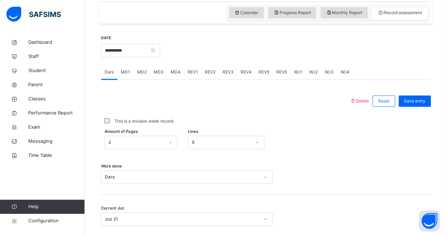
click at [157, 72] on span "MD3" at bounding box center [159, 72] width 10 height 6
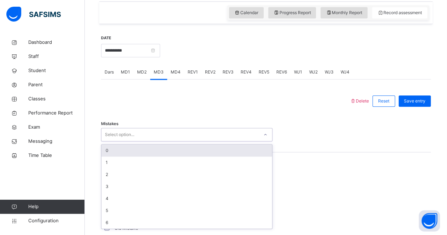
click at [161, 134] on div "Select option..." at bounding box center [179, 134] width 157 height 11
click at [201, 148] on div "0" at bounding box center [186, 150] width 171 height 12
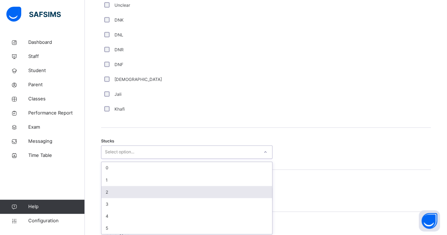
click at [131, 159] on div "option 2 focused, 3 of 6. 6 results available. Use Up and Down to choose option…" at bounding box center [186, 151] width 171 height 13
click at [160, 186] on div "2" at bounding box center [186, 191] width 171 height 12
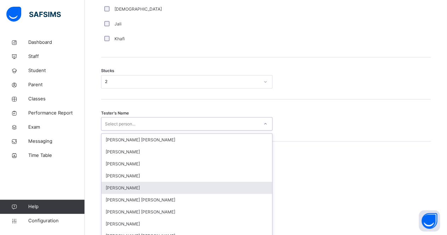
click at [159, 130] on div "option Ammar Osman focused, 5 of 90. 90 results available. Use Up and Down to c…" at bounding box center [186, 123] width 171 height 13
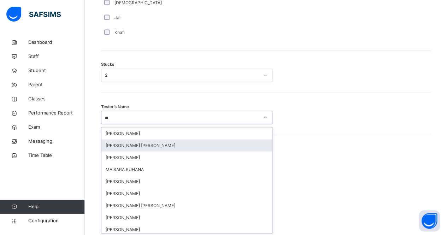
type input "***"
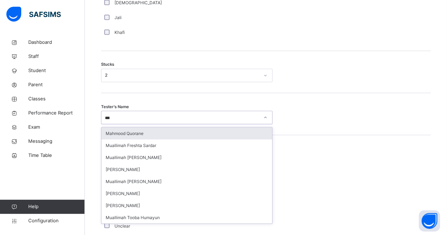
click at [217, 134] on div "Mahmood Quorane" at bounding box center [186, 133] width 171 height 12
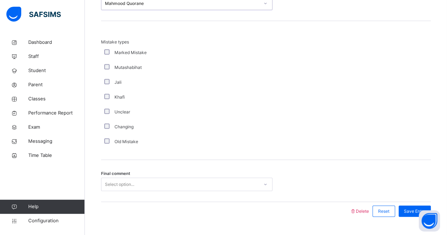
scroll to position [702, 0]
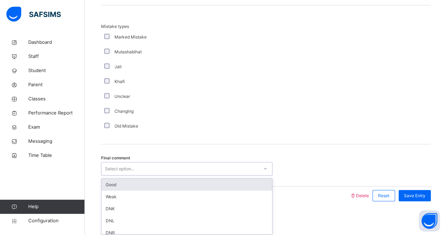
click at [221, 171] on div "Select option..." at bounding box center [179, 169] width 157 height 11
click at [259, 181] on div "Good" at bounding box center [186, 185] width 171 height 12
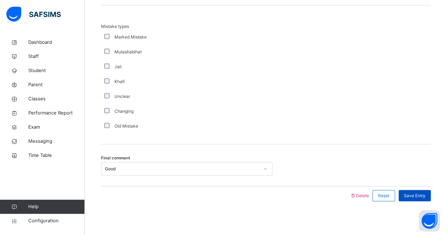
click at [414, 197] on div "Save Entry" at bounding box center [414, 195] width 32 height 11
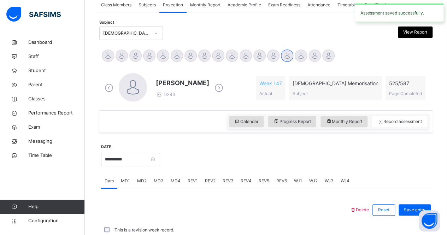
scroll to position [295, 0]
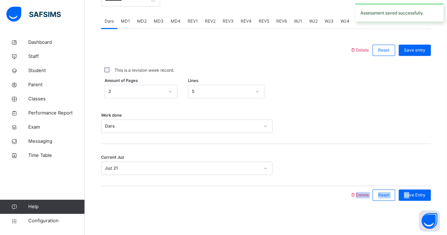
drag, startPoint x: 414, startPoint y: 197, endPoint x: 345, endPoint y: 206, distance: 69.4
click at [345, 206] on div "**********" at bounding box center [266, 94] width 330 height 235
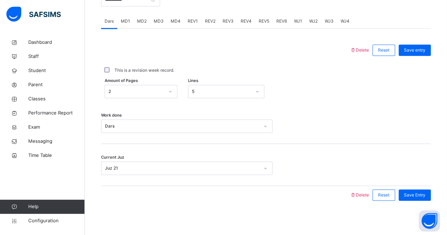
click at [172, 21] on span "MD4" at bounding box center [176, 21] width 10 height 6
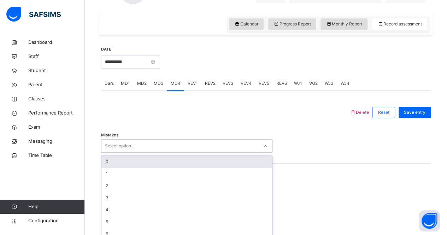
click at [176, 153] on div "option 0 focused, 1 of 7. 7 results available. Use Up and Down to choose option…" at bounding box center [186, 145] width 171 height 13
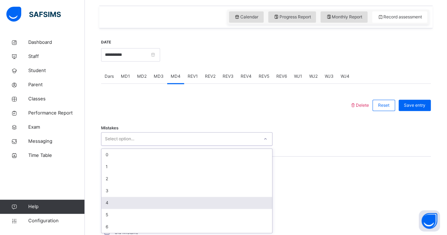
scroll to position [239, 0]
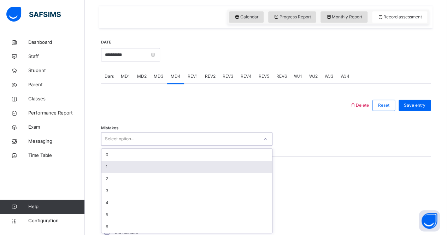
click at [224, 167] on div "1" at bounding box center [186, 167] width 171 height 12
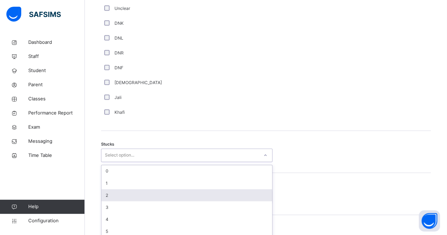
click at [160, 162] on div "option 2 focused, 3 of 6. 6 results available. Use Up and Down to choose option…" at bounding box center [186, 154] width 171 height 13
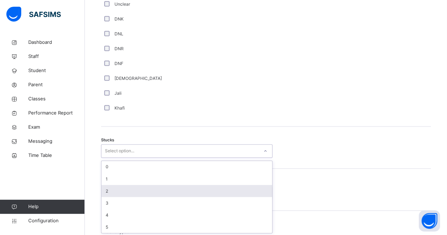
click at [174, 192] on div "2" at bounding box center [186, 191] width 171 height 12
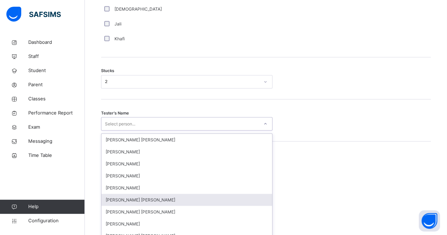
click at [163, 130] on div "option Mohammad Hanzalah Siddiqui focused, 6 of 90. 90 results available. Use U…" at bounding box center [186, 123] width 171 height 13
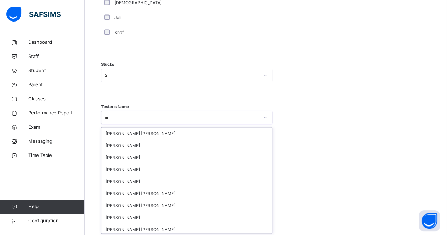
type input "****"
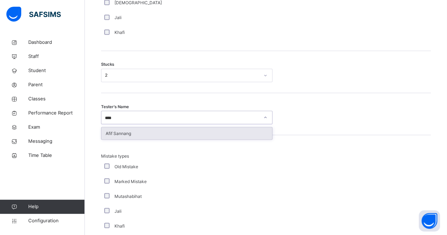
click at [203, 130] on div "Afif Sannang" at bounding box center [186, 133] width 171 height 12
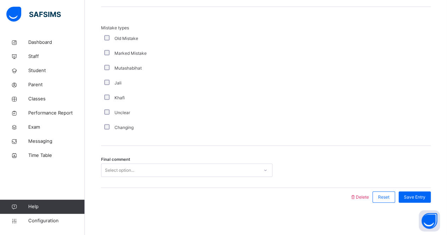
scroll to position [702, 0]
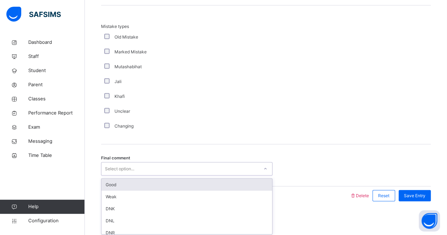
click at [165, 164] on div "Select option..." at bounding box center [179, 169] width 157 height 11
click at [186, 181] on div "Good" at bounding box center [186, 185] width 171 height 12
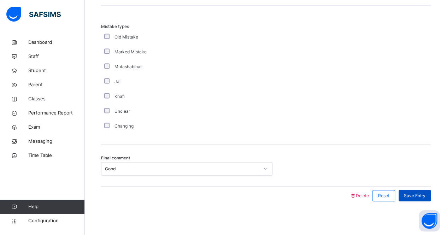
click at [412, 192] on span "Save Entry" at bounding box center [415, 195] width 22 height 6
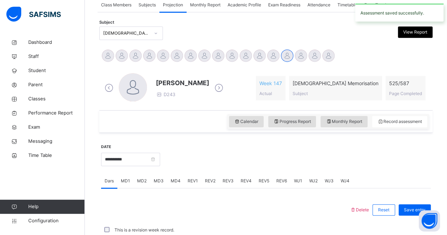
scroll to position [295, 0]
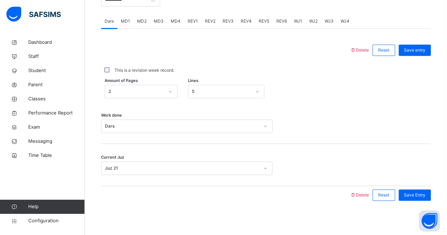
click at [192, 23] on span "REV1" at bounding box center [193, 21] width 10 height 6
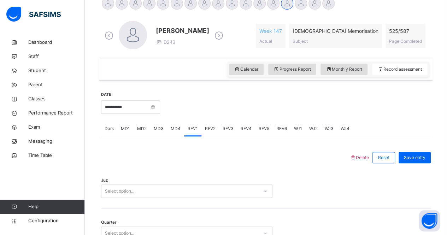
scroll to position [259, 0]
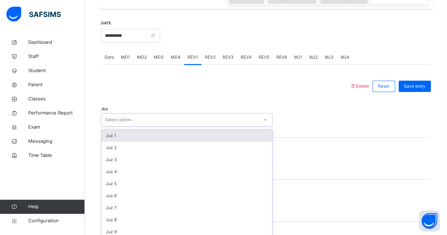
click at [195, 123] on div "Select option..." at bounding box center [179, 119] width 157 height 11
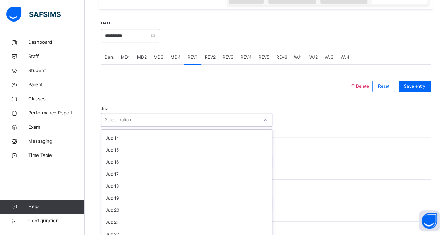
scroll to position [254, 0]
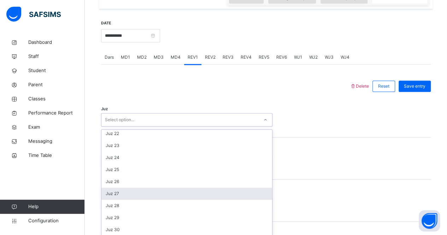
click at [202, 197] on div "Juz 27" at bounding box center [186, 194] width 171 height 12
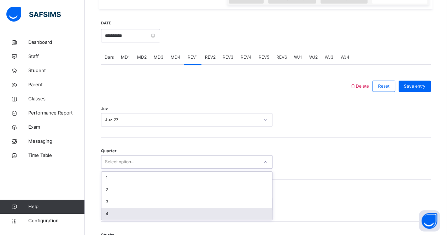
drag, startPoint x: 176, startPoint y: 159, endPoint x: 178, endPoint y: 219, distance: 59.4
click at [178, 168] on div "option 4 focused, 4 of 4. 4 results available. Use Up and Down to choose option…" at bounding box center [186, 161] width 171 height 13
click at [178, 219] on div "1 2 3 4" at bounding box center [186, 195] width 171 height 49
click at [186, 213] on div "4" at bounding box center [186, 214] width 171 height 12
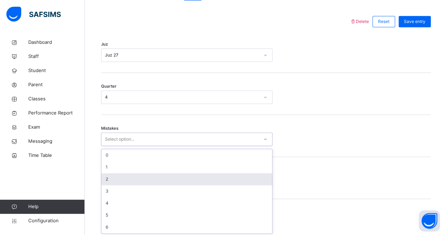
click at [229, 146] on div "option 2 focused, 3 of 7. 7 results available. Use Up and Down to choose option…" at bounding box center [186, 138] width 171 height 13
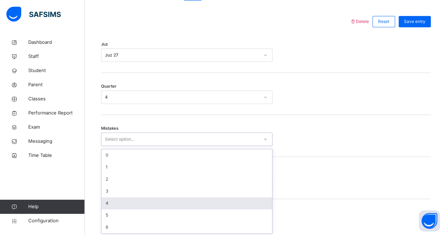
scroll to position [323, 0]
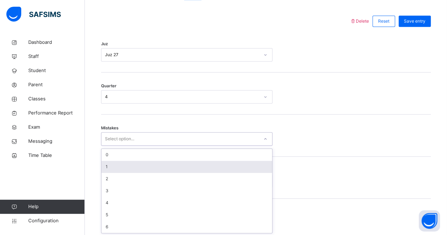
click at [267, 162] on div "1" at bounding box center [186, 167] width 171 height 12
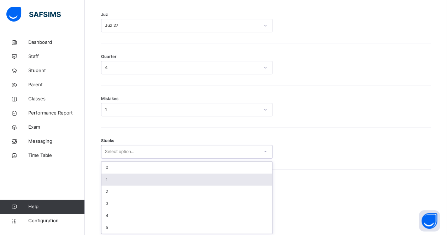
click at [242, 158] on div "option 1 focused, 2 of 6. 6 results available. Use Up and Down to choose option…" at bounding box center [186, 151] width 171 height 13
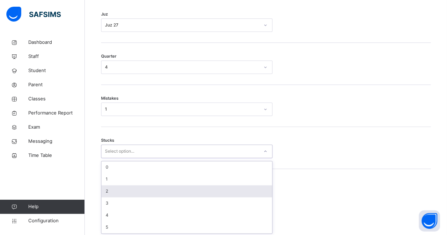
drag, startPoint x: 242, startPoint y: 182, endPoint x: 244, endPoint y: 193, distance: 11.4
click at [244, 193] on div "0 1 2 3 4 5" at bounding box center [186, 197] width 171 height 72
click at [244, 193] on div "2" at bounding box center [186, 191] width 171 height 12
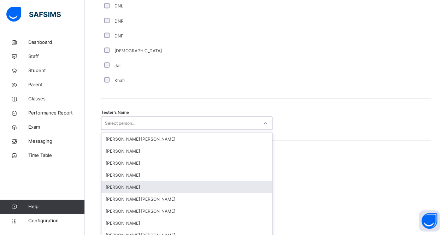
click at [167, 130] on div "option Ammar Osman focused, 5 of 90. 90 results available. Use Up and Down to c…" at bounding box center [186, 122] width 171 height 13
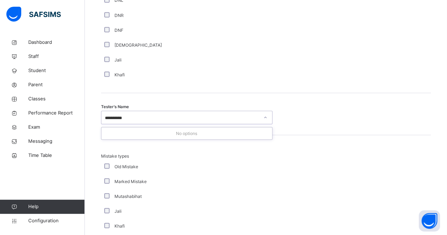
type input "********"
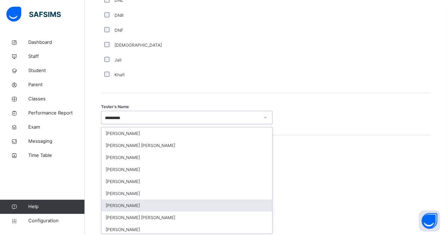
click at [222, 205] on div "[PERSON_NAME]" at bounding box center [186, 205] width 171 height 12
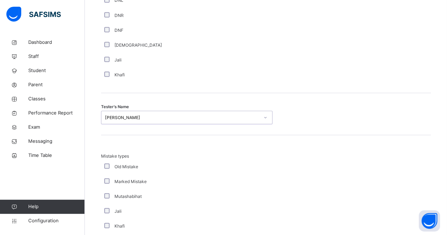
scroll to position [786, 0]
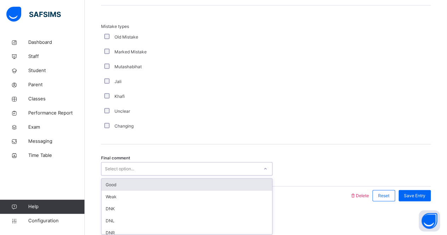
click at [192, 170] on div "Select option..." at bounding box center [179, 169] width 157 height 11
click at [247, 189] on div "Good" at bounding box center [186, 185] width 171 height 12
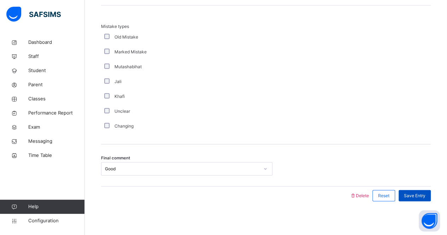
click at [419, 194] on span "Save Entry" at bounding box center [415, 195] width 22 height 6
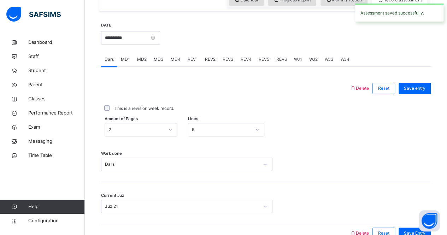
scroll to position [254, 0]
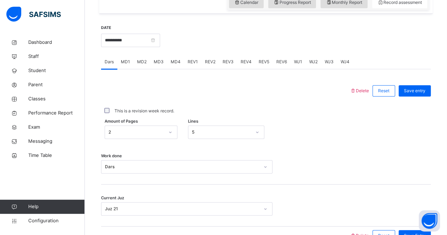
click at [214, 62] on span "REV2" at bounding box center [210, 62] width 11 height 6
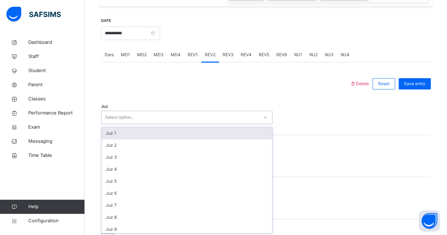
click at [210, 124] on div "option Juz 1 focused, 1 of 30. 30 results available. Use Up and Down to choose …" at bounding box center [186, 117] width 171 height 13
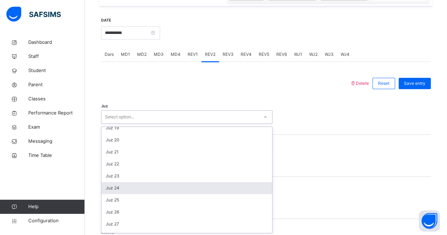
scroll to position [233, 0]
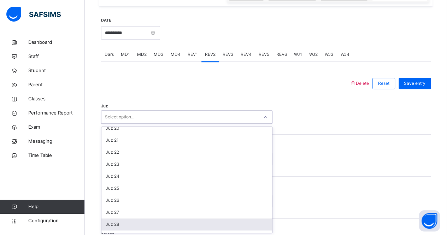
click at [218, 227] on div "Juz 28" at bounding box center [186, 224] width 171 height 12
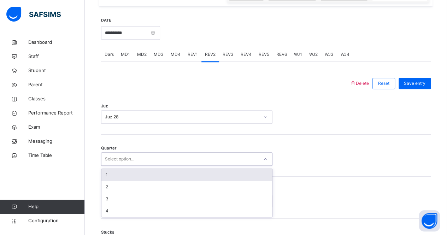
click at [180, 164] on div "Select option..." at bounding box center [186, 158] width 171 height 13
click at [230, 169] on div "1" at bounding box center [186, 175] width 171 height 12
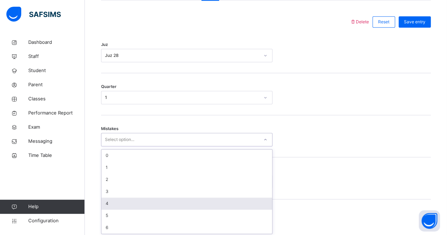
click at [227, 146] on div "option 4 focused, 5 of 7. 7 results available. Use Up and Down to choose option…" at bounding box center [186, 139] width 171 height 13
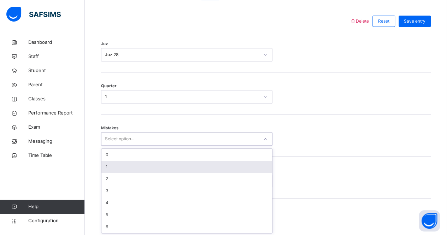
click at [232, 161] on div "1" at bounding box center [186, 167] width 171 height 12
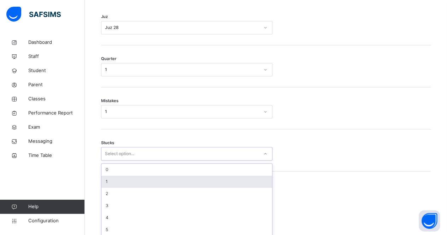
click at [217, 160] on div "option 1 focused, 2 of 6. 6 results available. Use Up and Down to choose option…" at bounding box center [186, 153] width 171 height 13
click at [217, 181] on div "1" at bounding box center [186, 179] width 171 height 12
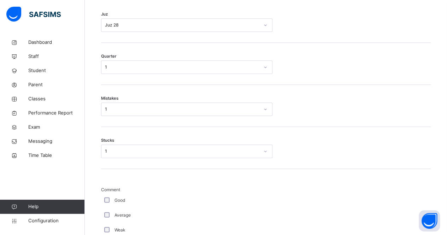
drag, startPoint x: 111, startPoint y: 199, endPoint x: 103, endPoint y: 195, distance: 9.0
click at [103, 195] on div "Good" at bounding box center [189, 200] width 177 height 15
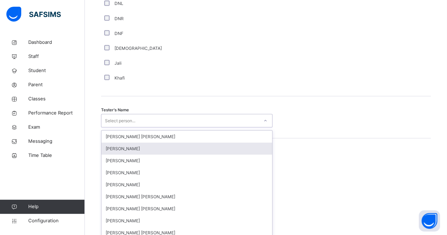
scroll to position [657, 0]
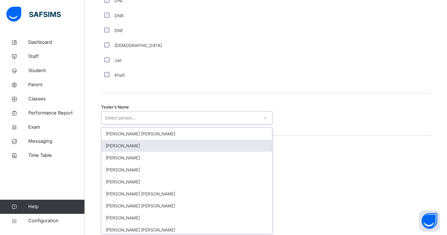
click at [216, 124] on div "option Qais Rahimi focused, 2 of 90. 90 results available. Use Up and Down to c…" at bounding box center [186, 117] width 171 height 13
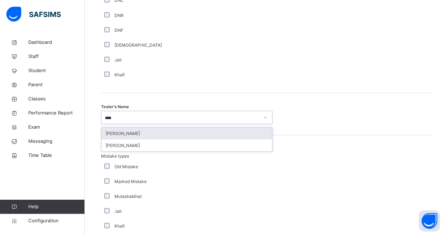
type input "*****"
click at [244, 132] on div "[PERSON_NAME]" at bounding box center [186, 133] width 171 height 12
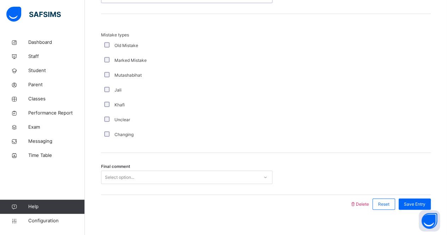
scroll to position [786, 0]
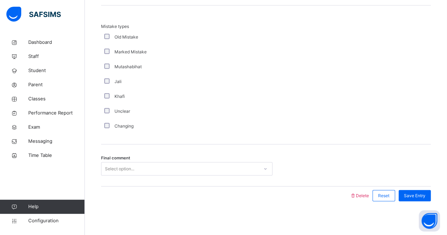
click at [244, 173] on div "Select option..." at bounding box center [186, 168] width 171 height 13
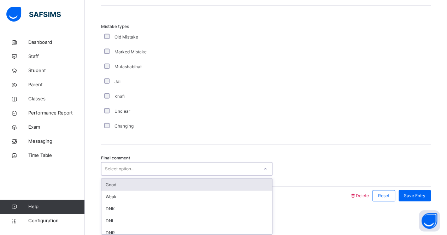
click at [246, 182] on div "Good" at bounding box center [186, 185] width 171 height 12
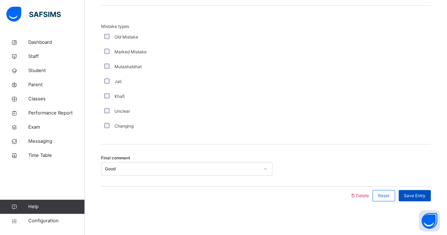
click at [412, 192] on span "Save Entry" at bounding box center [415, 195] width 22 height 6
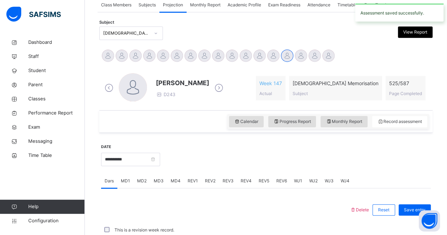
scroll to position [295, 0]
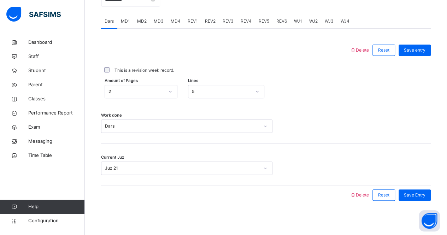
click at [227, 20] on span "REV3" at bounding box center [227, 21] width 11 height 6
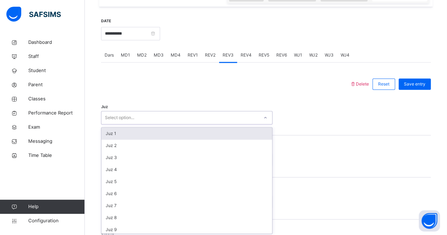
click at [225, 124] on div "Juz option Juz 1 focused, 1 of 30. 30 results available. Use Up and Down to cho…" at bounding box center [266, 114] width 330 height 42
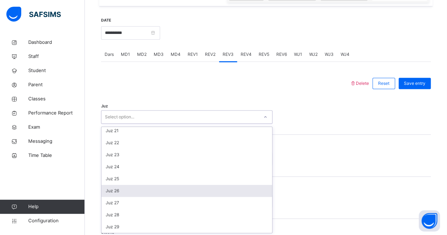
scroll to position [254, 0]
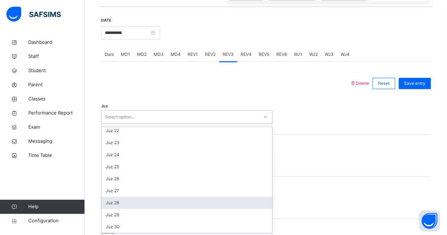
click at [233, 198] on div "Juz 28" at bounding box center [186, 203] width 171 height 12
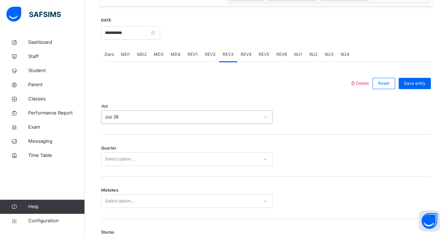
click at [215, 155] on div "Select option..." at bounding box center [179, 159] width 157 height 11
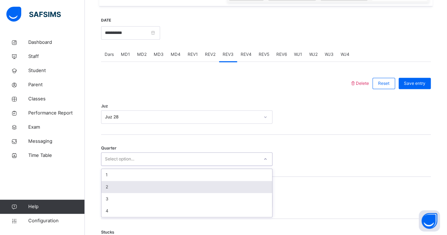
click at [225, 188] on div "2" at bounding box center [186, 187] width 171 height 12
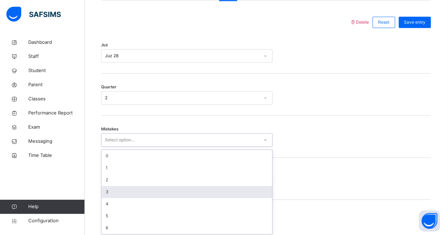
click at [152, 147] on div "option 3 focused, 4 of 7. 7 results available. Use Up and Down to choose option…" at bounding box center [186, 139] width 171 height 13
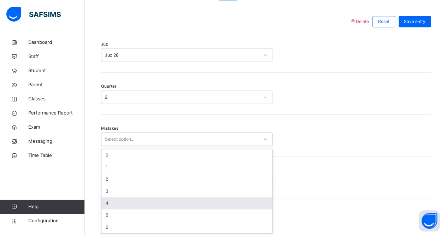
scroll to position [323, 0]
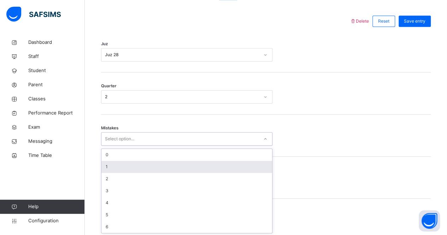
click at [200, 164] on div "1" at bounding box center [186, 167] width 171 height 12
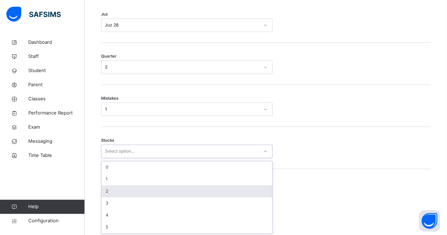
click at [184, 158] on div "option 2 focused, 3 of 6. 6 results available. Use Up and Down to choose option…" at bounding box center [186, 150] width 171 height 13
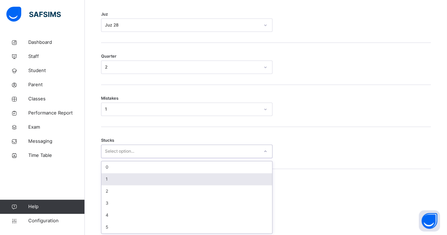
drag, startPoint x: 184, startPoint y: 185, endPoint x: 200, endPoint y: 174, distance: 18.9
click at [200, 174] on div "0 1 2 3 4 5" at bounding box center [186, 197] width 171 height 72
click at [200, 174] on div "1" at bounding box center [186, 179] width 171 height 12
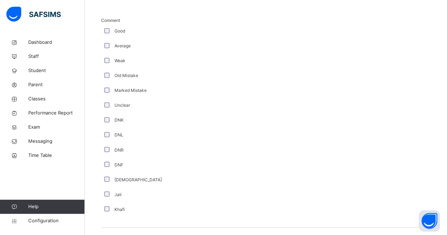
scroll to position [548, 0]
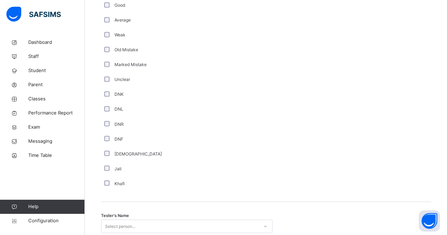
click at [159, 213] on div "Tester's Name Select person..." at bounding box center [266, 223] width 330 height 42
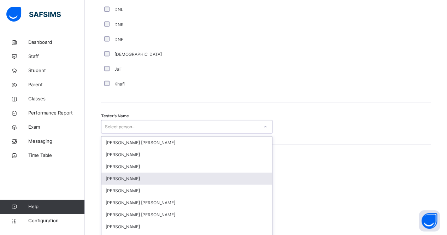
click at [179, 133] on div "option Wajid Sadath focused, 4 of 90. 90 results available. Use Up and Down to …" at bounding box center [186, 126] width 171 height 13
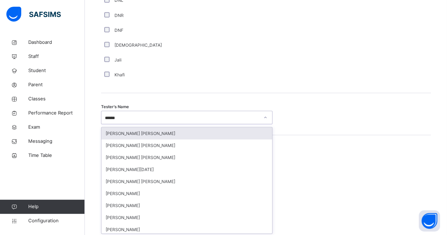
type input "*******"
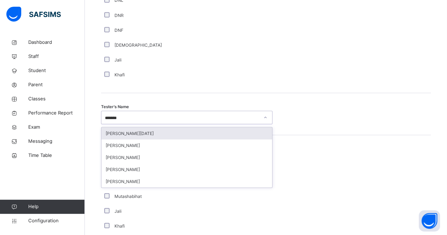
click at [256, 131] on div "[PERSON_NAME][DATE]" at bounding box center [186, 133] width 171 height 12
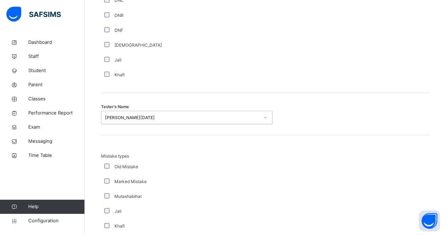
scroll to position [786, 0]
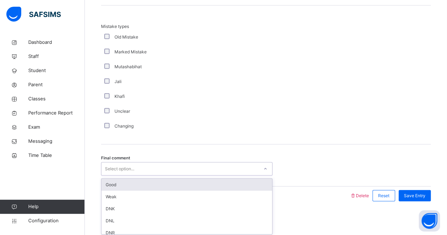
click at [224, 169] on div "Select option..." at bounding box center [179, 169] width 157 height 11
click at [238, 185] on div "Good" at bounding box center [186, 185] width 171 height 12
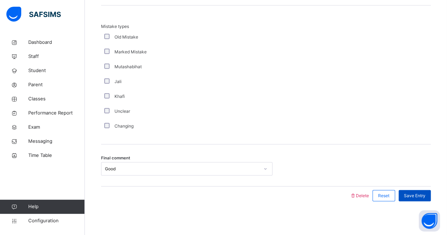
click at [415, 196] on span "Save Entry" at bounding box center [415, 195] width 22 height 6
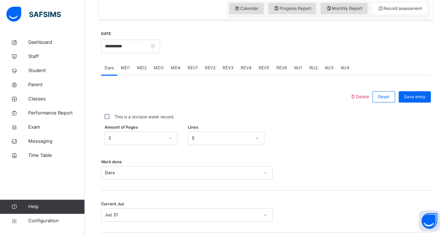
scroll to position [244, 0]
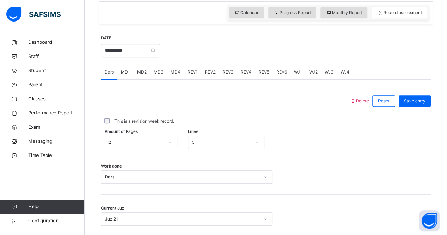
click at [241, 69] on span "REV4" at bounding box center [246, 72] width 11 height 6
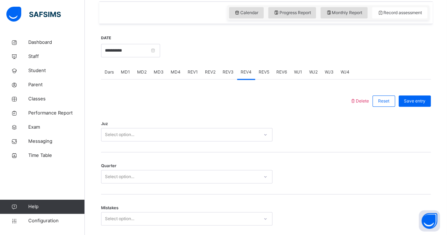
click at [226, 72] on span "REV3" at bounding box center [227, 72] width 11 height 6
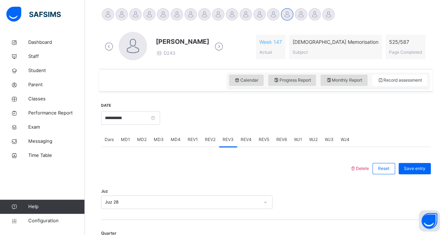
scroll to position [176, 0]
click at [244, 137] on span "REV4" at bounding box center [246, 140] width 11 height 6
drag, startPoint x: 262, startPoint y: 212, endPoint x: 275, endPoint y: 202, distance: 16.2
click at [275, 202] on div "Juz Select option..." at bounding box center [266, 199] width 330 height 42
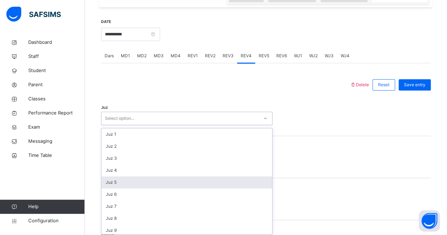
click at [267, 125] on div "option Juz 5 focused, 5 of 30. 30 results available. Use Up and Down to choose …" at bounding box center [186, 118] width 171 height 13
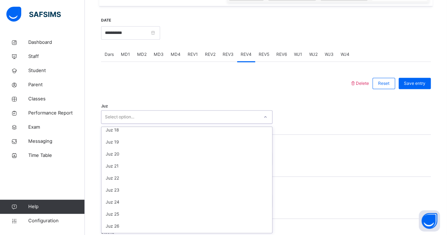
scroll to position [200, 0]
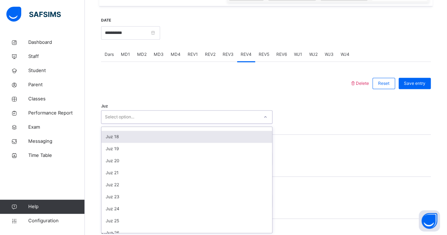
click at [240, 135] on div "Juz 18" at bounding box center [186, 137] width 171 height 12
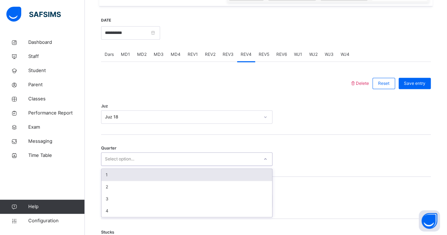
click at [216, 157] on div "Select option..." at bounding box center [179, 159] width 157 height 11
click at [231, 171] on div "1" at bounding box center [186, 175] width 171 height 12
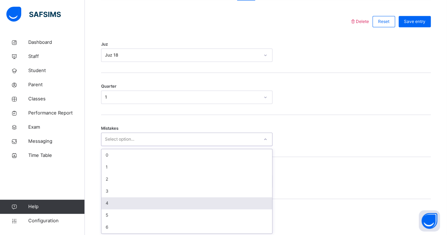
click at [191, 146] on div "option 4 focused, 5 of 7. 7 results available. Use Up and Down to choose option…" at bounding box center [186, 138] width 171 height 13
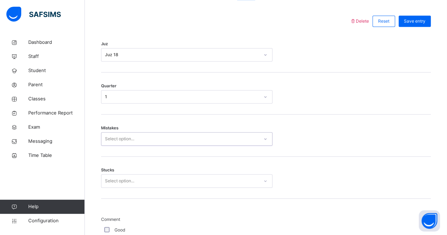
click at [197, 143] on div "Select option..." at bounding box center [186, 138] width 171 height 13
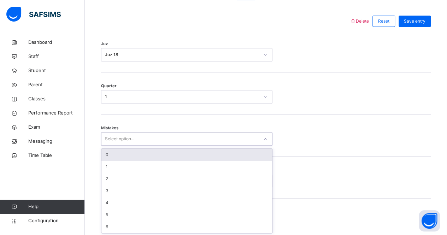
drag, startPoint x: 203, startPoint y: 139, endPoint x: 204, endPoint y: 154, distance: 14.8
click at [204, 146] on div "option 0 focused, 1 of 7. 7 results available. Use Up and Down to choose option…" at bounding box center [186, 138] width 171 height 13
click at [204, 154] on div "0" at bounding box center [186, 155] width 171 height 12
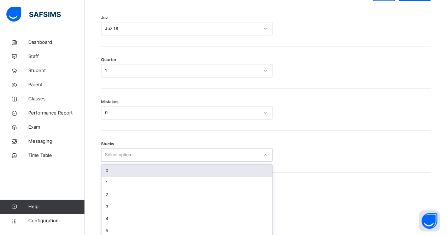
click at [202, 161] on div "option 0 focused, 1 of 6. 6 results available. Use Up and Down to choose option…" at bounding box center [186, 154] width 171 height 13
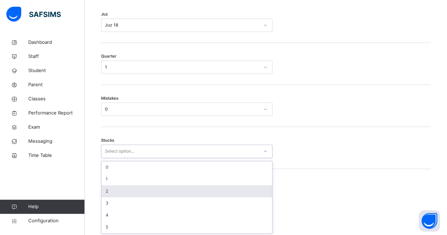
scroll to position [353, 0]
click at [231, 192] on div "2" at bounding box center [186, 191] width 171 height 12
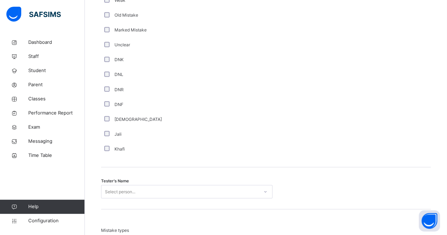
scroll to position [681, 0]
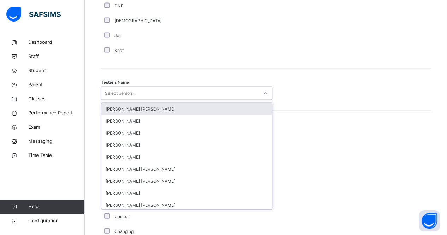
click at [236, 95] on div "Select person..." at bounding box center [179, 93] width 157 height 11
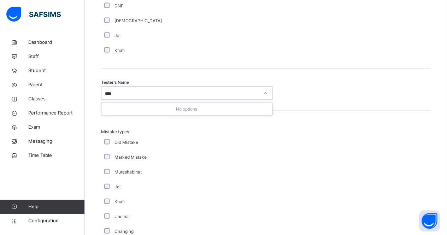
type input "***"
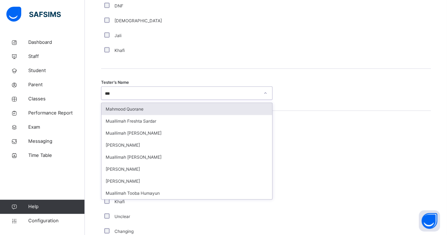
click at [241, 109] on div "Mahmood Quorane" at bounding box center [186, 109] width 171 height 12
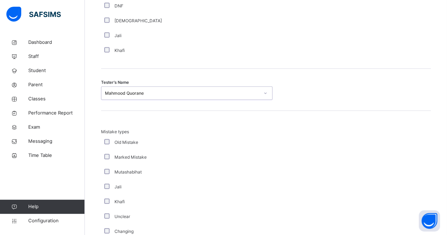
scroll to position [786, 0]
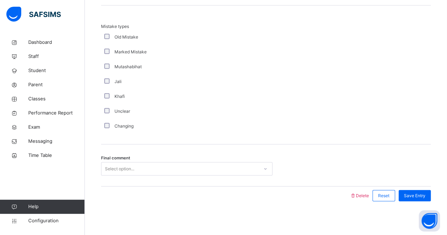
drag, startPoint x: 218, startPoint y: 154, endPoint x: 231, endPoint y: 155, distance: 12.5
click at [231, 155] on div "Final comment Select option..." at bounding box center [266, 165] width 330 height 42
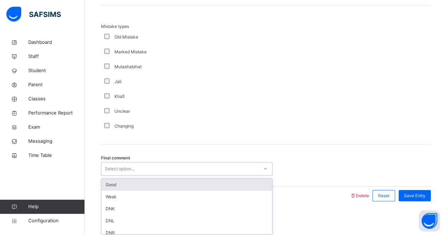
click at [245, 168] on div "Select option..." at bounding box center [179, 169] width 157 height 11
click at [259, 184] on div "Good" at bounding box center [186, 185] width 171 height 12
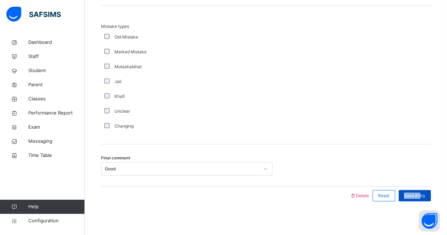
drag, startPoint x: 412, startPoint y: 188, endPoint x: 425, endPoint y: 193, distance: 13.3
click at [425, 193] on div "Save Entry" at bounding box center [413, 195] width 36 height 18
click at [425, 193] on span "Save Entry" at bounding box center [415, 195] width 22 height 6
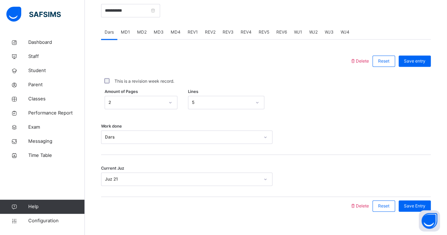
scroll to position [274, 0]
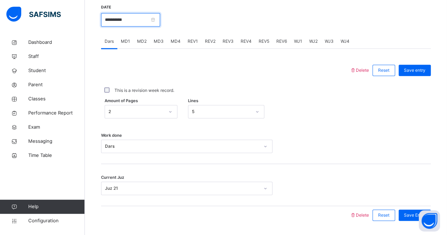
click at [160, 20] on input "**********" at bounding box center [130, 19] width 59 height 13
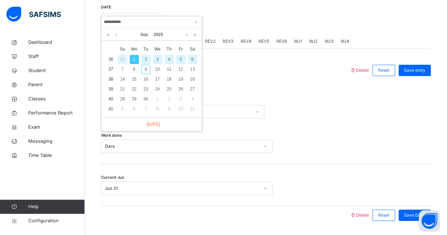
click at [116, 34] on link at bounding box center [116, 35] width 5 height 12
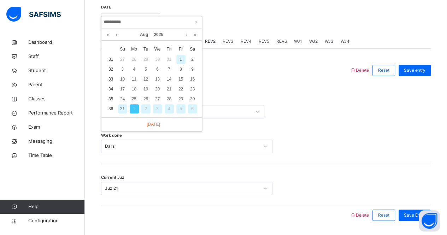
click at [122, 109] on div "31" at bounding box center [122, 108] width 9 height 9
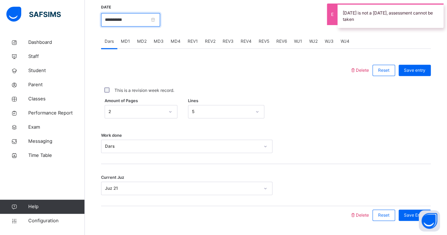
click at [155, 23] on input "**********" at bounding box center [130, 19] width 59 height 13
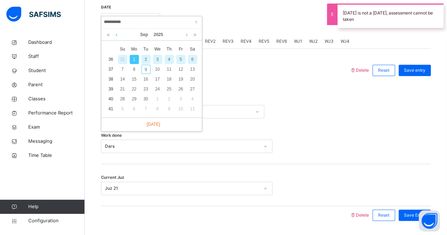
click at [116, 35] on link at bounding box center [116, 35] width 5 height 12
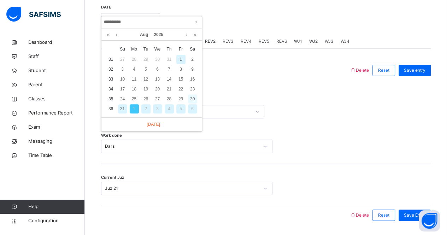
click at [192, 98] on div "30" at bounding box center [192, 98] width 9 height 9
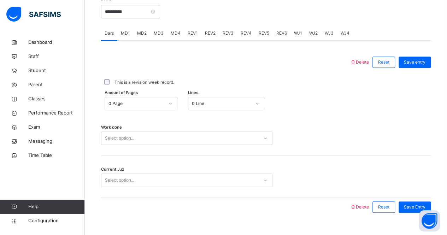
scroll to position [283, 0]
click at [406, 104] on div "Amount of Pages 0 Page Lines 0 Line" at bounding box center [266, 102] width 330 height 13
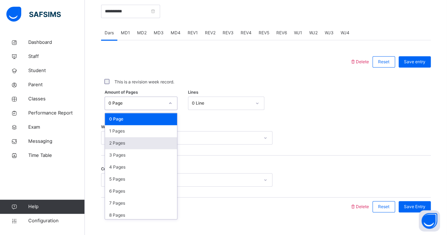
click at [109, 144] on div "2 Pages" at bounding box center [141, 143] width 72 height 12
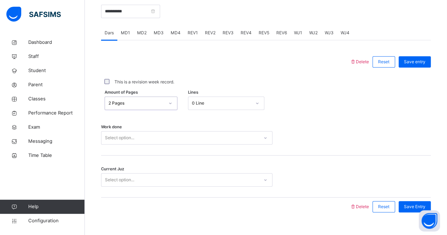
scroll to position [295, 0]
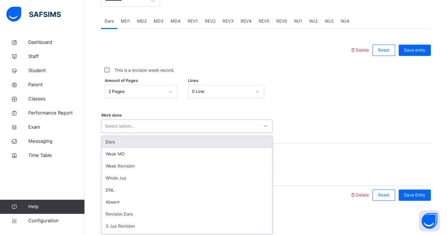
click at [110, 141] on div "Dars" at bounding box center [186, 142] width 171 height 12
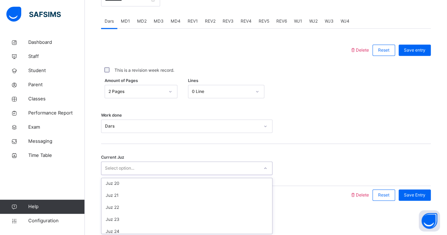
scroll to position [228, 0]
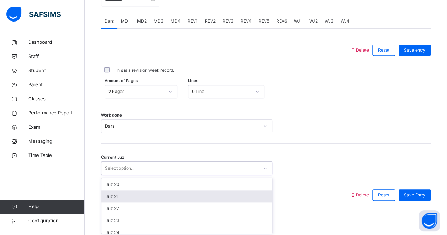
click at [107, 198] on div "Juz 21" at bounding box center [186, 196] width 171 height 12
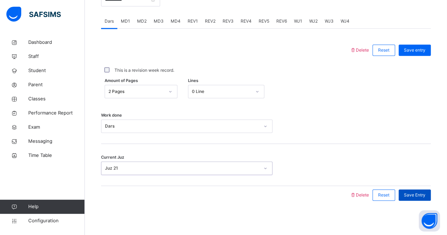
click at [425, 193] on span "Save Entry" at bounding box center [415, 195] width 22 height 6
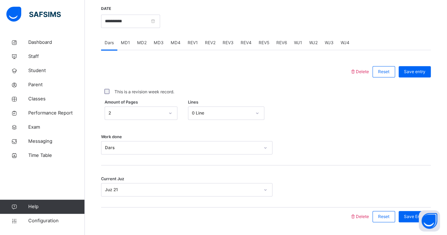
scroll to position [273, 0]
click at [124, 45] on span "MD1" at bounding box center [125, 43] width 9 height 6
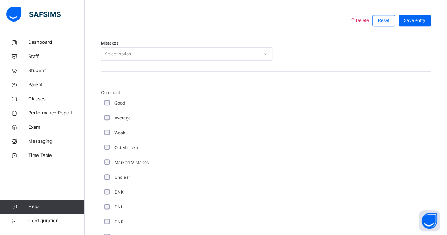
click at [208, 142] on div "Old Mistake" at bounding box center [189, 147] width 177 height 15
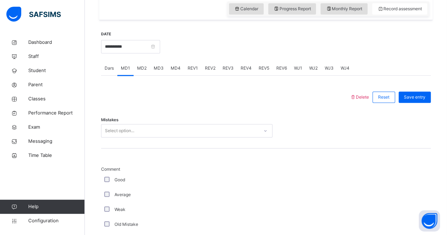
scroll to position [231, 0]
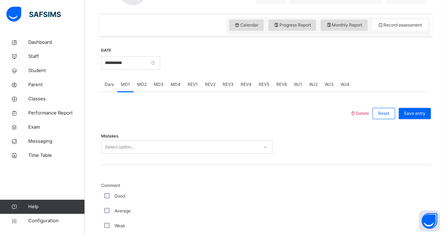
click at [229, 89] on div "REV3" at bounding box center [228, 84] width 18 height 14
click at [250, 88] on div "REV4" at bounding box center [246, 84] width 18 height 14
click at [213, 86] on span "REV2" at bounding box center [210, 84] width 11 height 6
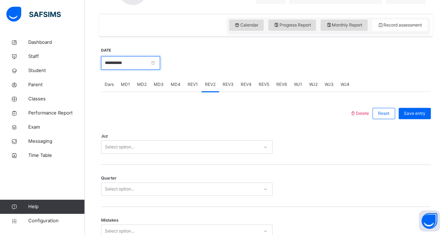
click at [152, 62] on input "**********" at bounding box center [130, 62] width 59 height 13
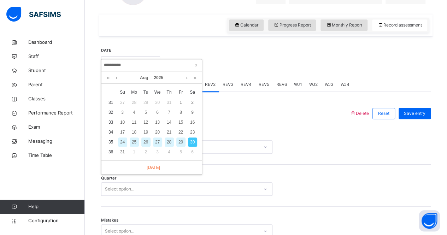
click at [181, 143] on div "29" at bounding box center [180, 141] width 9 height 9
type input "**********"
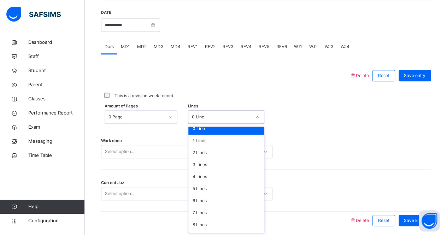
scroll to position [8, 0]
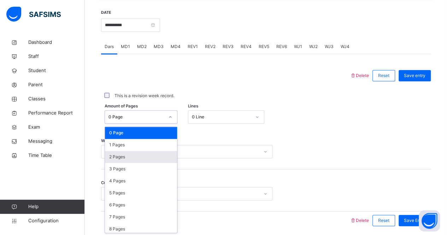
click at [168, 158] on div "2 Pages" at bounding box center [141, 157] width 72 height 12
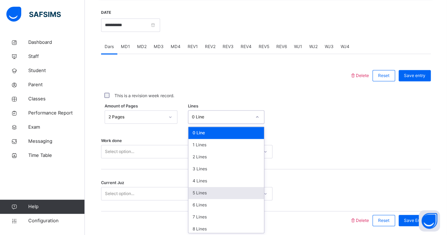
click at [216, 194] on div "5 Lines" at bounding box center [226, 193] width 76 height 12
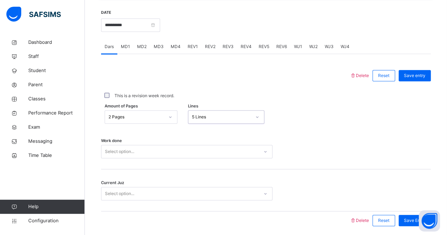
scroll to position [295, 0]
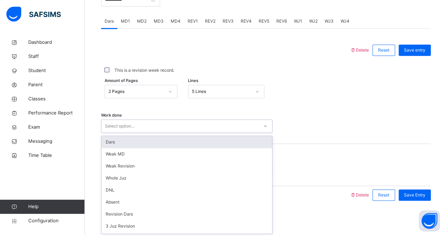
click at [194, 143] on div "Dars" at bounding box center [186, 142] width 171 height 12
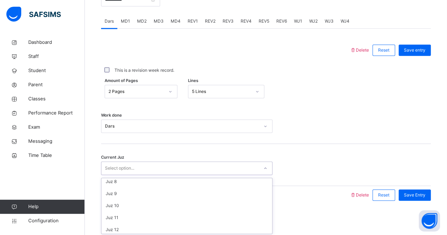
scroll to position [0, 0]
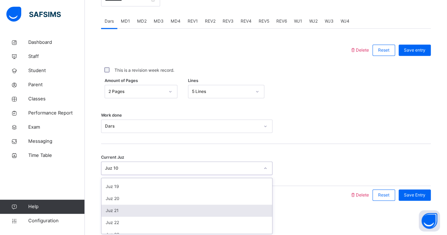
click at [202, 212] on div "Juz 21" at bounding box center [186, 210] width 171 height 12
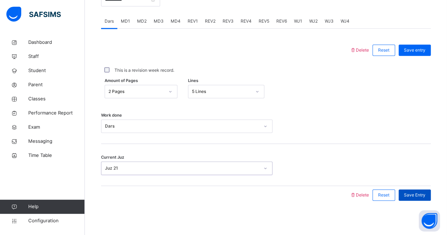
click at [406, 196] on div "Save Entry" at bounding box center [414, 194] width 32 height 11
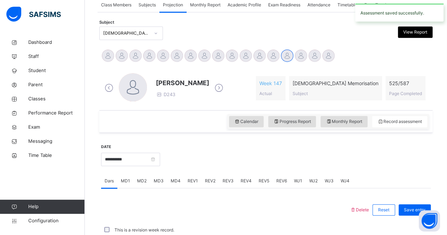
scroll to position [295, 0]
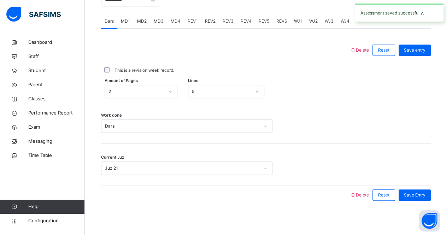
click at [139, 25] on div "MD2" at bounding box center [141, 21] width 17 height 14
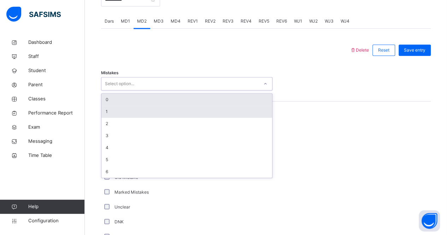
click at [210, 106] on div "1" at bounding box center [186, 112] width 171 height 12
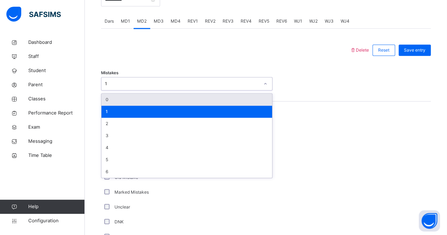
click at [208, 107] on div "1" at bounding box center [186, 112] width 171 height 12
click at [209, 104] on div "0" at bounding box center [186, 100] width 171 height 12
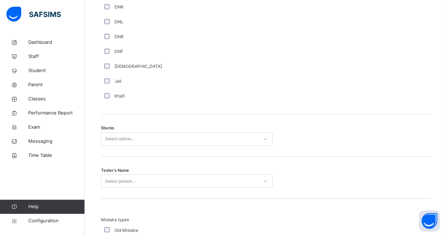
scroll to position [510, 0]
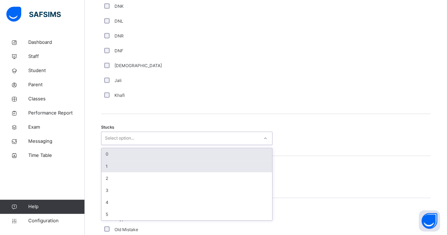
click at [106, 165] on div "1" at bounding box center [186, 166] width 171 height 12
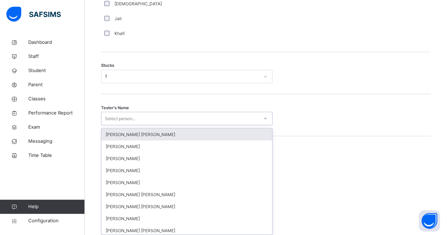
scroll to position [573, 0]
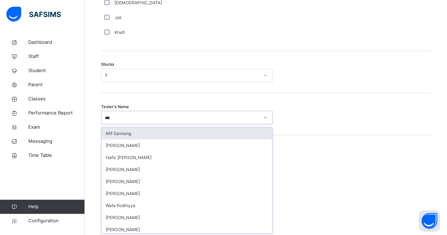
type input "****"
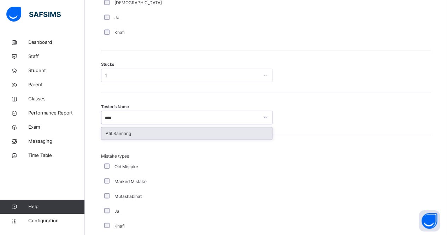
click at [263, 136] on div "Afif Sannang" at bounding box center [186, 133] width 171 height 12
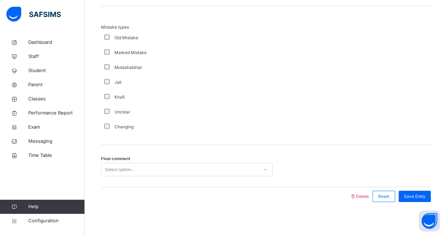
scroll to position [702, 0]
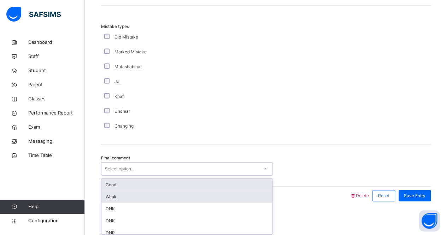
click at [254, 191] on div "Weak" at bounding box center [186, 197] width 171 height 12
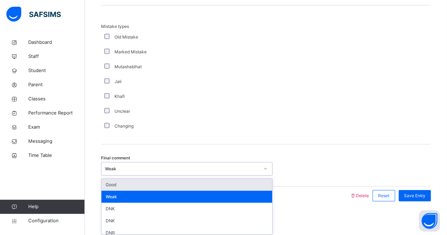
click at [251, 182] on div "Good" at bounding box center [186, 185] width 171 height 12
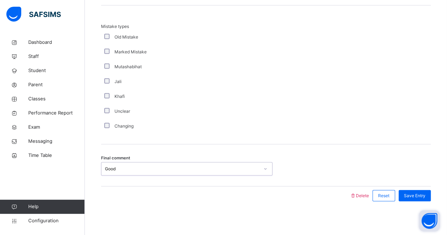
click at [421, 211] on button "Open asap" at bounding box center [428, 220] width 21 height 21
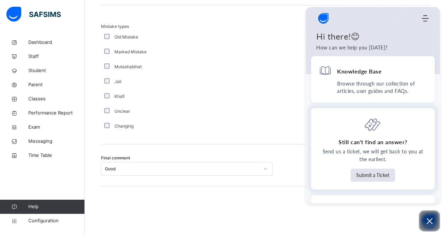
click at [420, 163] on p "Send us a ticket, we will get back to you at the earliest." at bounding box center [373, 156] width 108 height 16
click at [433, 228] on button "Open asap" at bounding box center [428, 220] width 21 height 21
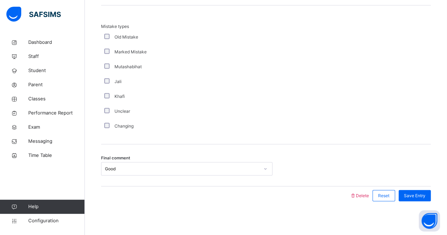
click at [440, 203] on div "Welcome to SAFSIMS AI Home Knowledge Base Submit Ticket Hi there!😊 How can we h…" at bounding box center [440, 203] width 0 height 0
click at [415, 193] on span "Save Entry" at bounding box center [415, 195] width 22 height 6
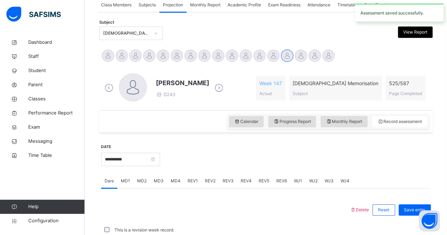
scroll to position [295, 0]
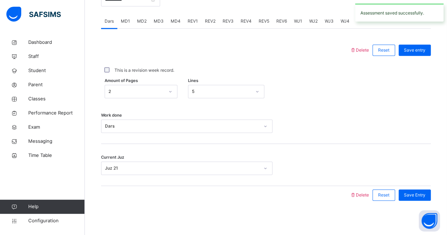
click at [172, 25] on div "MD4" at bounding box center [175, 21] width 17 height 14
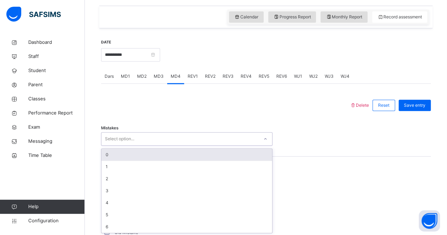
click at [165, 149] on div "0" at bounding box center [186, 155] width 171 height 12
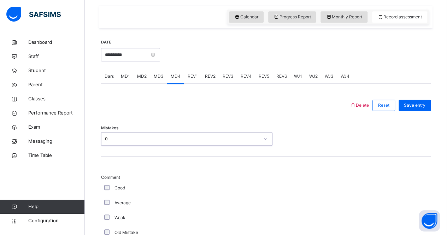
click at [165, 155] on div "Mistakes option 0, selected. 0 results available. Select is focused ,type to re…" at bounding box center [266, 135] width 330 height 42
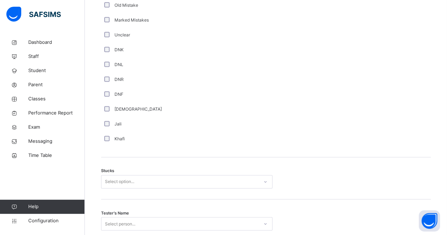
click at [172, 194] on div "Stucks Select option..." at bounding box center [266, 178] width 330 height 42
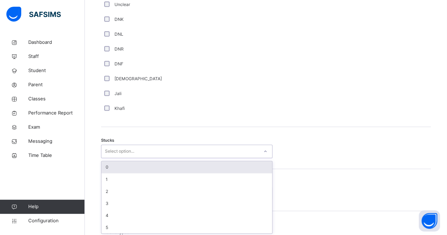
scroll to position [497, 0]
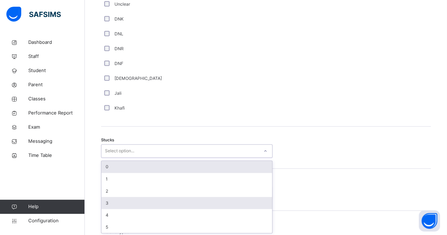
click at [186, 197] on div "3" at bounding box center [186, 203] width 171 height 12
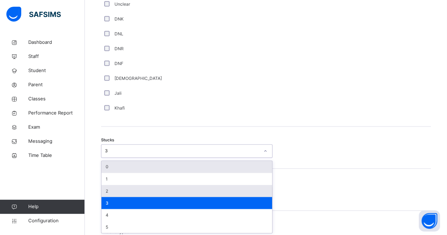
click at [176, 195] on div "2" at bounding box center [186, 191] width 171 height 12
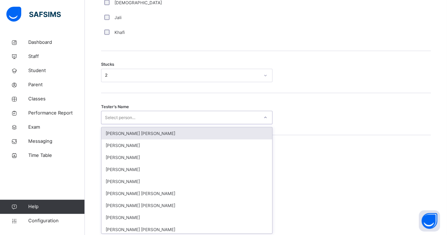
scroll to position [573, 0]
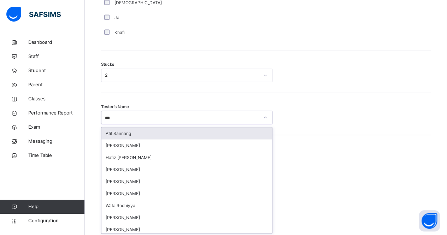
type input "****"
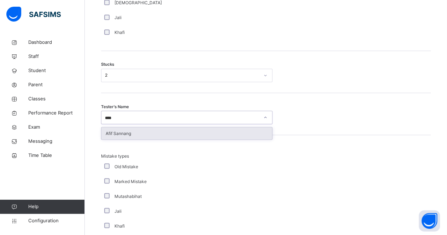
click at [242, 137] on div "Afif Sannang" at bounding box center [186, 133] width 171 height 12
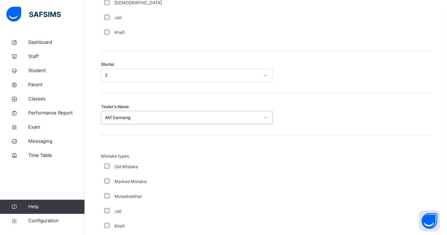
click at [242, 136] on div "Mistake types Old Mistake Marked Mistake Mutashabihat Jali Khafi Unclear Changi…" at bounding box center [266, 204] width 330 height 139
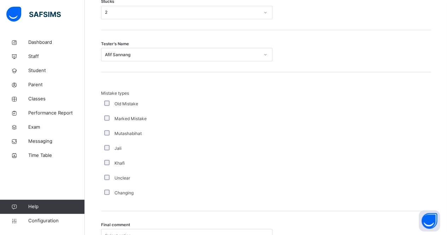
scroll to position [702, 0]
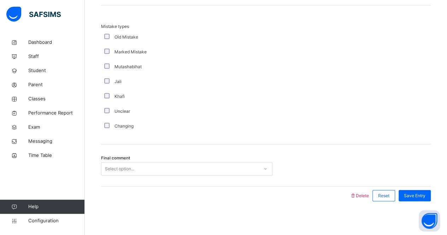
click at [220, 184] on div "Final comment Select option..." at bounding box center [266, 165] width 330 height 42
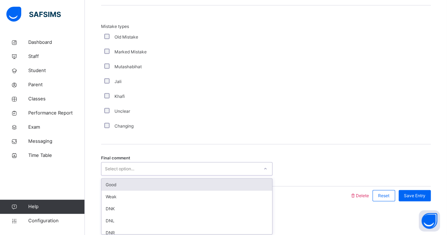
click at [224, 187] on div "Good" at bounding box center [186, 185] width 171 height 12
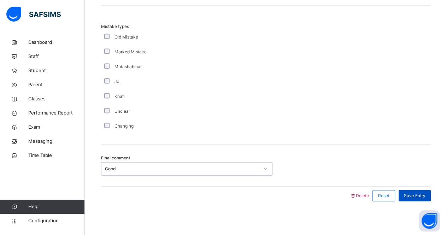
click at [420, 196] on span "Save Entry" at bounding box center [415, 195] width 22 height 6
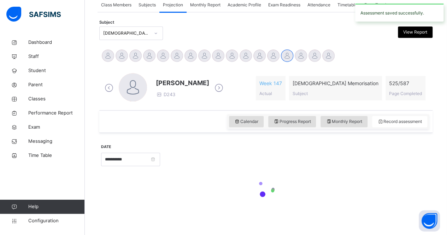
scroll to position [295, 0]
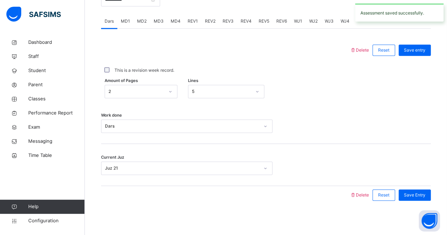
click at [193, 27] on div "REV1" at bounding box center [192, 21] width 17 height 14
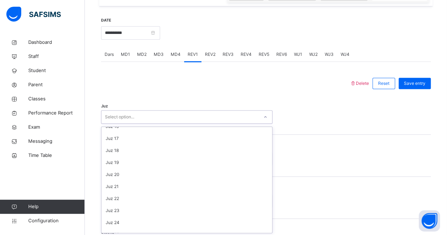
scroll to position [186, 0]
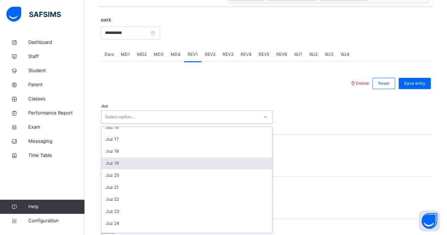
click at [180, 167] on div "Juz 19" at bounding box center [186, 163] width 171 height 12
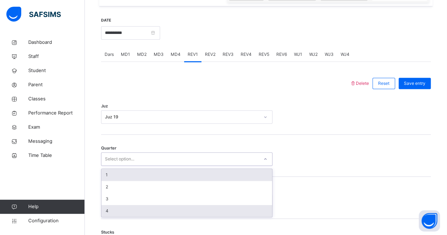
click at [175, 212] on div "4" at bounding box center [186, 211] width 171 height 12
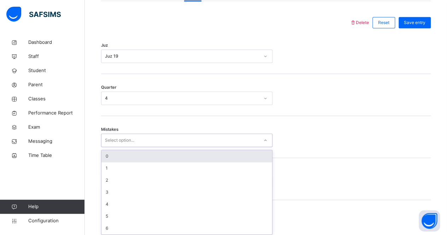
scroll to position [323, 0]
click at [186, 157] on div "0" at bounding box center [186, 155] width 171 height 12
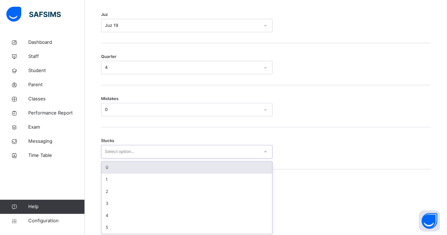
scroll to position [353, 0]
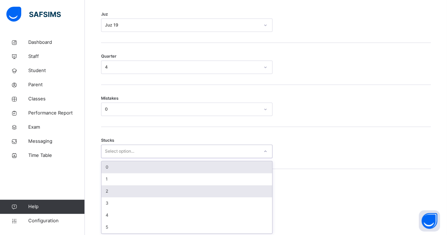
click at [181, 191] on div "2" at bounding box center [186, 191] width 171 height 12
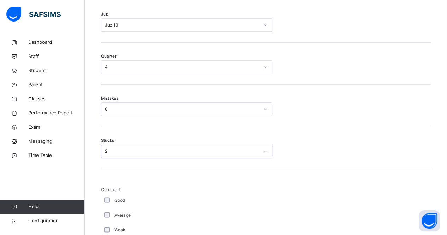
click at [188, 194] on div "Good" at bounding box center [189, 200] width 177 height 15
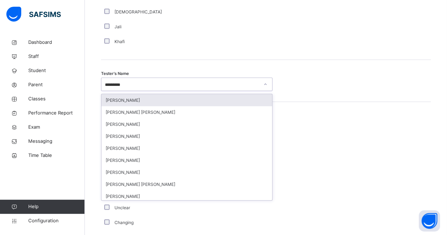
scroll to position [2, 0]
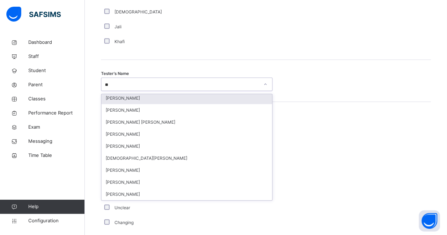
type input "*"
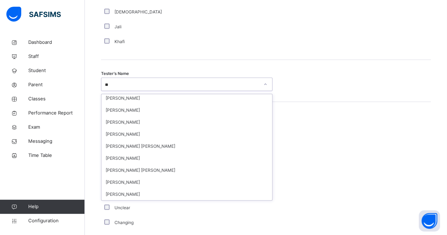
scroll to position [0, 0]
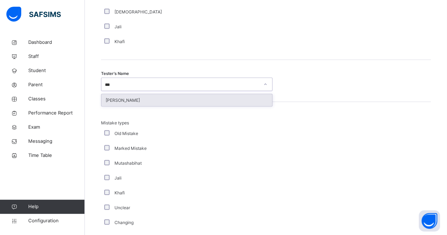
type input "****"
click at [263, 100] on div "[PERSON_NAME]" at bounding box center [186, 100] width 171 height 12
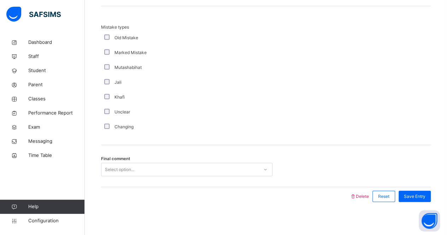
scroll to position [786, 0]
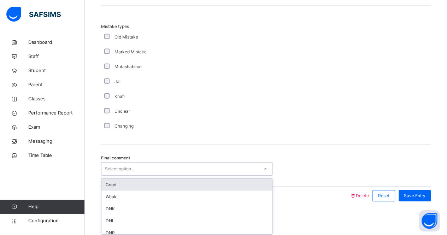
click at [243, 189] on div "Good" at bounding box center [186, 185] width 171 height 12
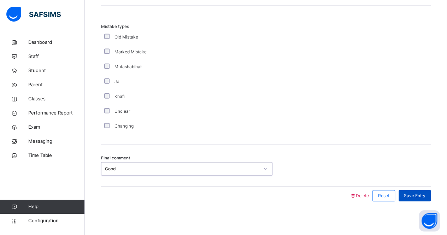
click at [416, 194] on span "Save Entry" at bounding box center [415, 195] width 22 height 6
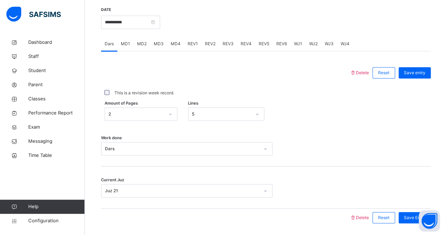
scroll to position [271, 0]
click at [214, 47] on div "REV2" at bounding box center [210, 44] width 18 height 14
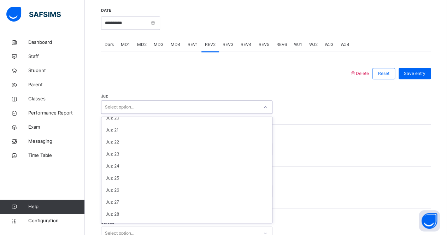
scroll to position [254, 0]
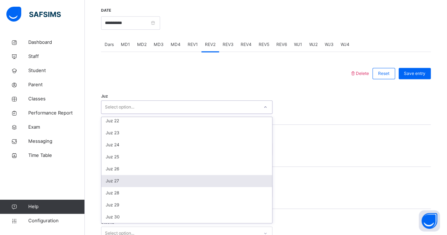
click at [180, 183] on div "Juz 27" at bounding box center [186, 181] width 171 height 12
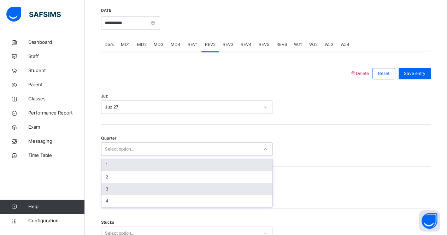
click at [182, 183] on div "3" at bounding box center [186, 189] width 171 height 12
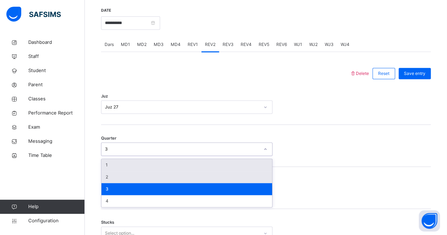
click at [183, 176] on div "2" at bounding box center [186, 177] width 171 height 12
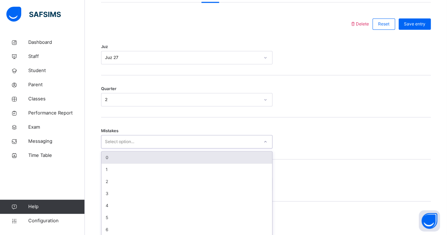
scroll to position [323, 0]
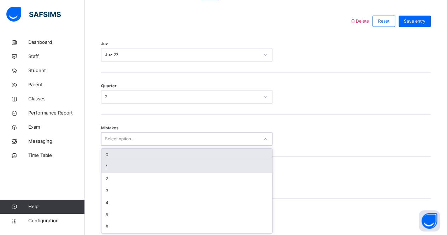
click at [178, 161] on div "1" at bounding box center [186, 167] width 171 height 12
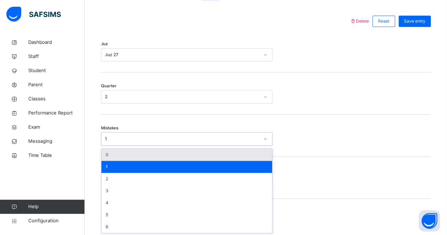
click at [186, 150] on div "0" at bounding box center [186, 155] width 171 height 12
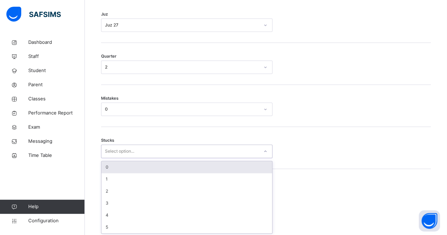
scroll to position [353, 0]
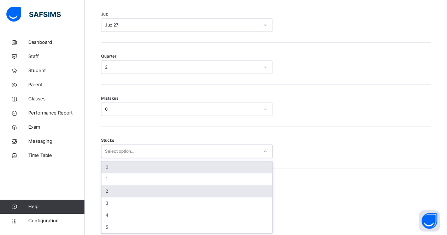
click at [189, 191] on div "2" at bounding box center [186, 191] width 171 height 12
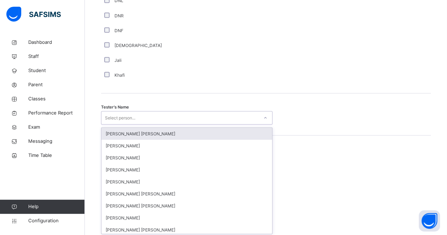
scroll to position [657, 0]
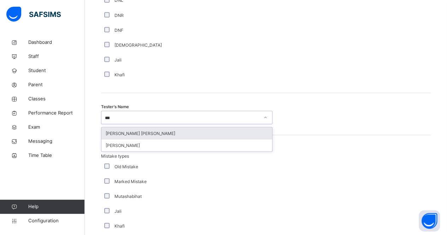
type input "**"
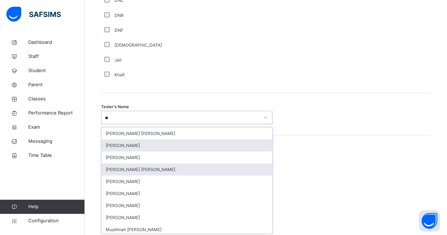
click at [230, 149] on div "[PERSON_NAME]" at bounding box center [186, 145] width 171 height 12
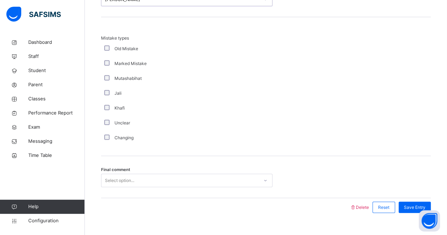
scroll to position [786, 0]
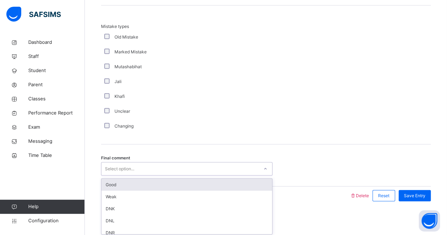
click at [108, 183] on div "Good" at bounding box center [186, 185] width 171 height 12
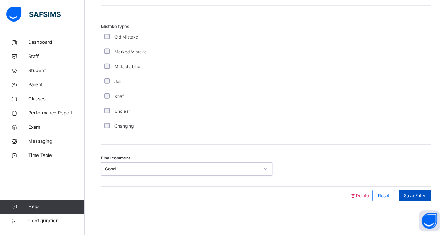
click at [423, 193] on span "Save Entry" at bounding box center [415, 195] width 22 height 6
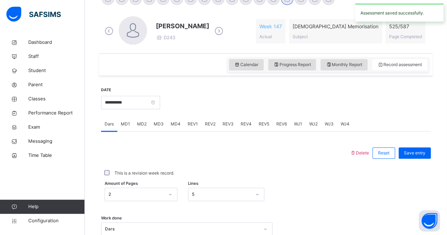
scroll to position [192, 0]
click at [227, 128] on div "REV3" at bounding box center [228, 123] width 18 height 14
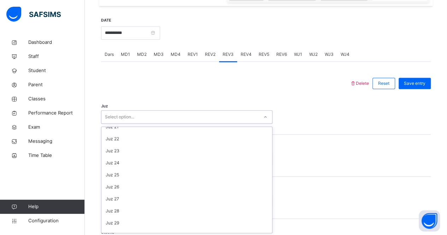
scroll to position [254, 0]
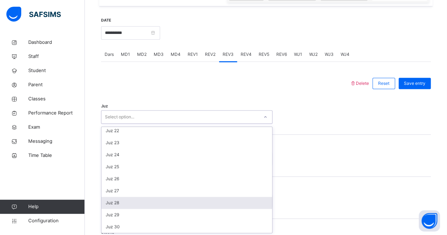
click at [216, 197] on div "Juz 28" at bounding box center [186, 203] width 171 height 12
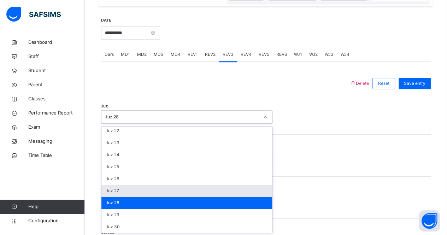
click at [208, 191] on div "Juz 27" at bounding box center [186, 191] width 171 height 12
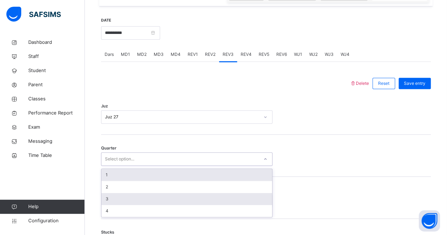
click at [209, 198] on div "3" at bounding box center [186, 199] width 171 height 12
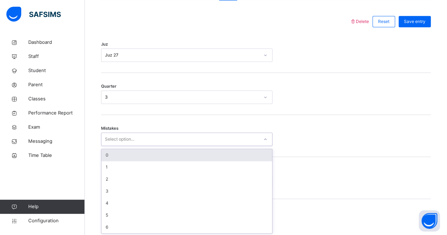
scroll to position [323, 0]
click at [222, 153] on div "0" at bounding box center [186, 155] width 171 height 12
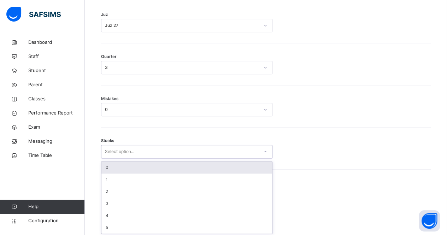
scroll to position [353, 0]
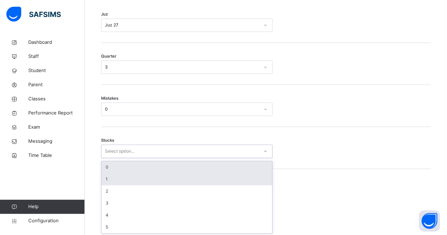
click at [214, 174] on div "1" at bounding box center [186, 179] width 171 height 12
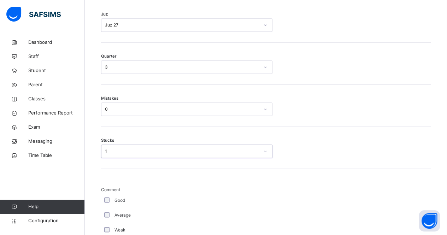
click at [210, 197] on div "Good" at bounding box center [189, 200] width 173 height 6
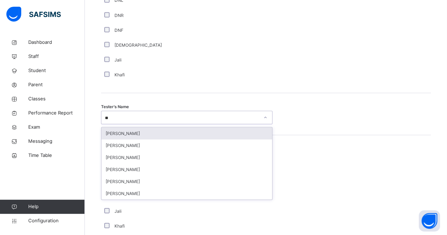
scroll to position [0, 0]
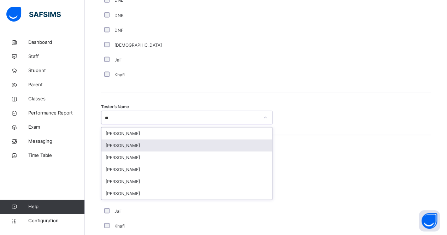
type input "*"
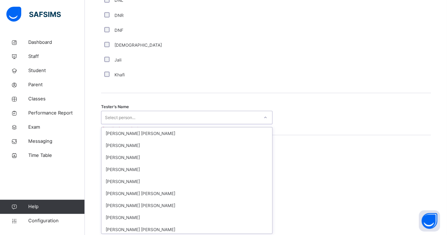
type input "*"
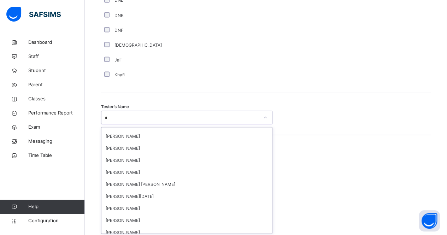
scroll to position [155, 0]
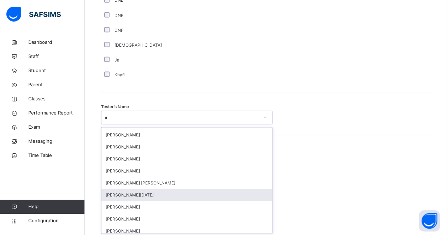
click at [240, 192] on div "[PERSON_NAME][DATE]" at bounding box center [186, 195] width 171 height 12
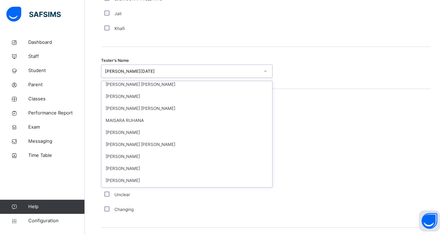
scroll to position [75, 0]
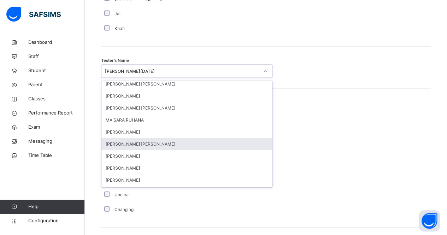
click at [231, 141] on div "[PERSON_NAME] [PERSON_NAME]" at bounding box center [186, 144] width 171 height 12
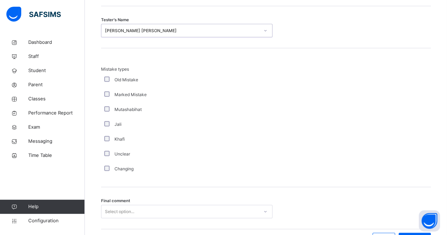
scroll to position [786, 0]
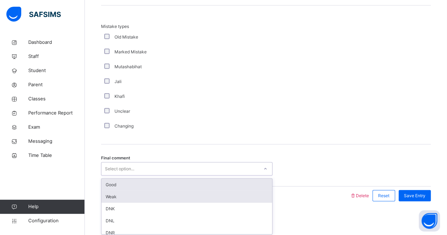
click at [218, 191] on div "Weak" at bounding box center [186, 197] width 171 height 12
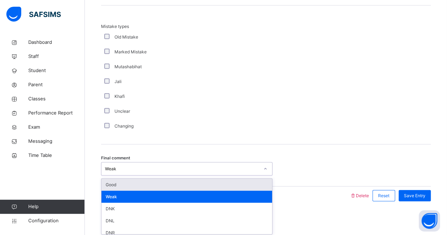
click at [250, 181] on div "Good" at bounding box center [186, 185] width 171 height 12
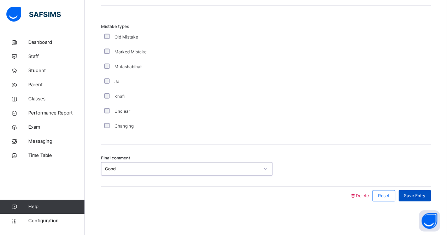
click at [422, 197] on div "Save Entry" at bounding box center [414, 195] width 32 height 11
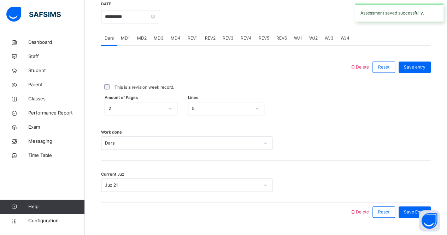
scroll to position [271, 0]
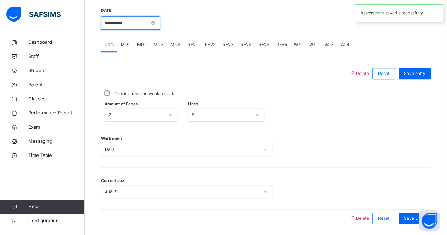
click at [108, 23] on input "**********" at bounding box center [130, 22] width 59 height 13
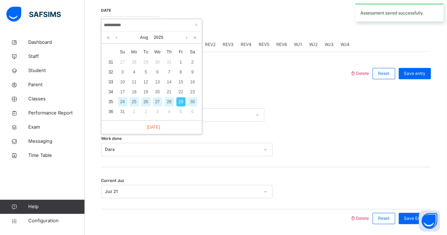
click at [171, 99] on div "28" at bounding box center [169, 101] width 9 height 9
type input "**********"
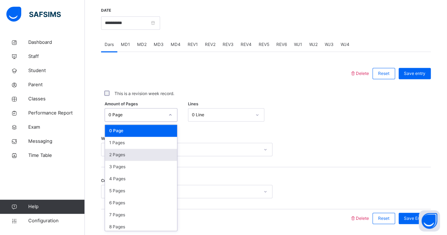
click at [109, 152] on div "2 Pages" at bounding box center [141, 155] width 72 height 12
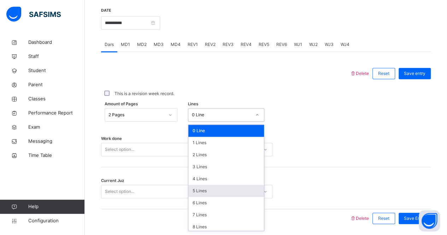
click at [255, 194] on div "5 Lines" at bounding box center [226, 191] width 76 height 12
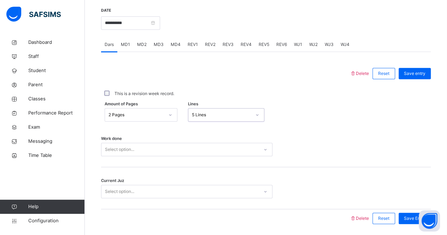
scroll to position [295, 0]
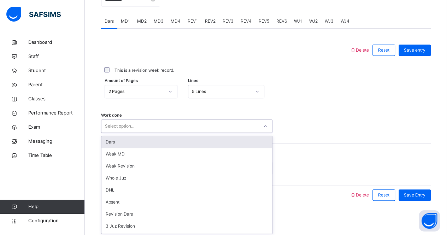
click at [116, 142] on div "Dars" at bounding box center [186, 142] width 171 height 12
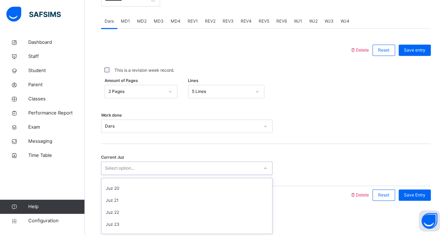
scroll to position [221, 0]
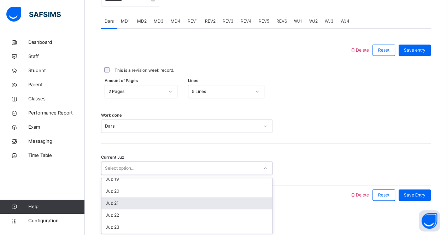
click at [106, 203] on div "Juz 21" at bounding box center [186, 203] width 171 height 12
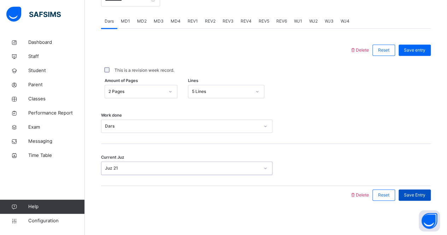
click at [431, 194] on div "Save Entry" at bounding box center [414, 194] width 32 height 11
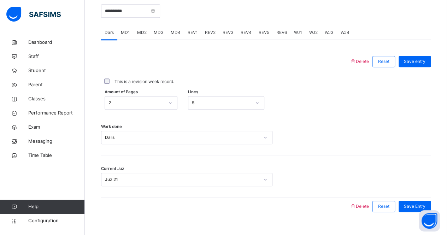
scroll to position [286, 0]
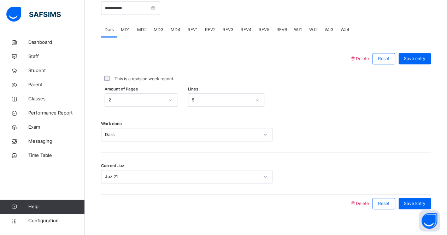
click at [158, 31] on span "MD3" at bounding box center [159, 29] width 10 height 6
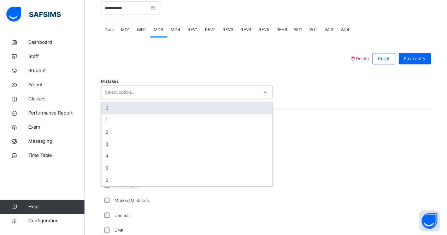
click at [167, 108] on div "0" at bounding box center [186, 108] width 171 height 12
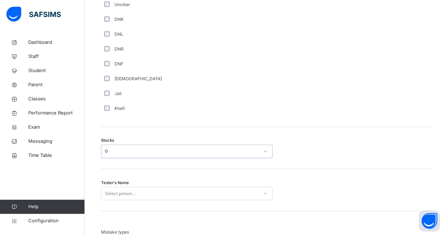
scroll to position [497, 0]
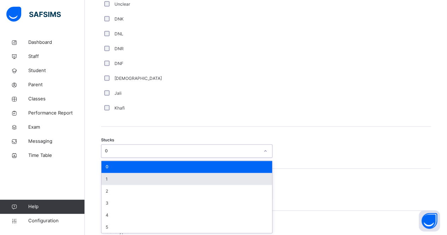
click at [159, 178] on div "1" at bounding box center [186, 179] width 171 height 12
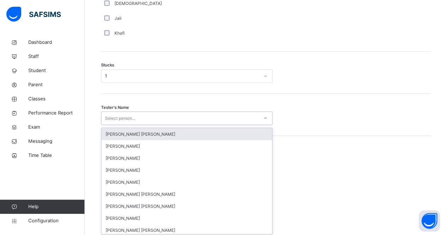
scroll to position [573, 0]
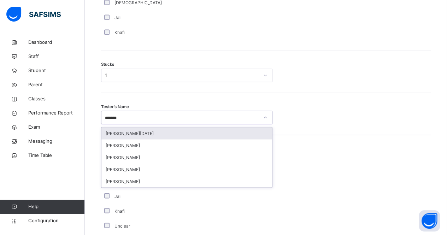
type input "********"
click at [239, 135] on div "[PERSON_NAME][DATE]" at bounding box center [186, 133] width 171 height 12
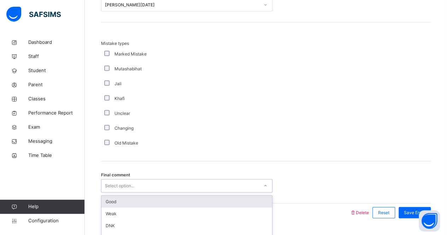
scroll to position [702, 0]
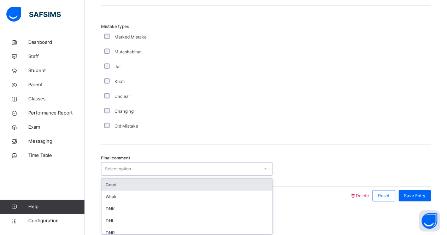
click at [212, 184] on div "Good" at bounding box center [186, 185] width 171 height 12
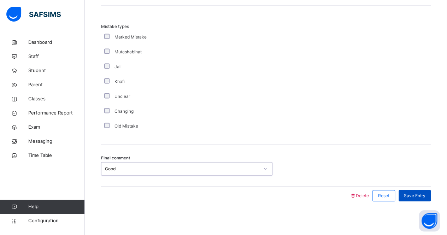
click at [415, 194] on span "Save Entry" at bounding box center [415, 195] width 22 height 6
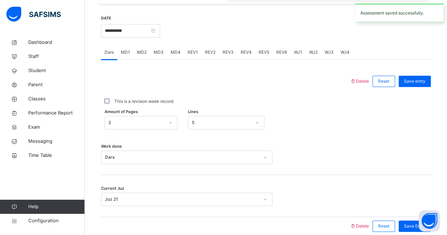
scroll to position [261, 0]
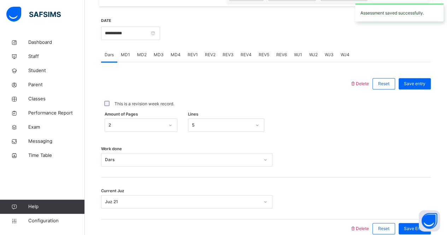
click at [177, 58] on div "MD4" at bounding box center [175, 55] width 17 height 14
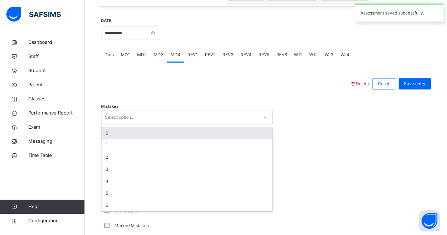
click at [211, 129] on div "0" at bounding box center [186, 133] width 171 height 12
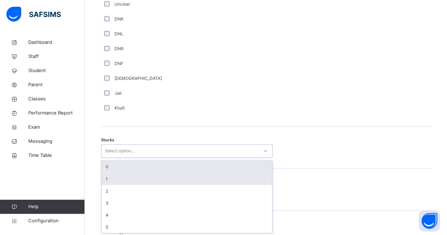
click at [208, 180] on div "1" at bounding box center [186, 179] width 171 height 12
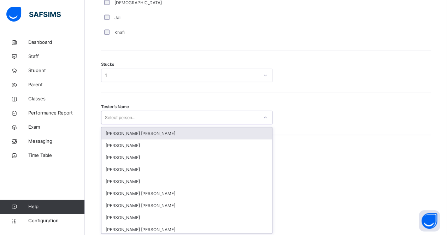
scroll to position [573, 0]
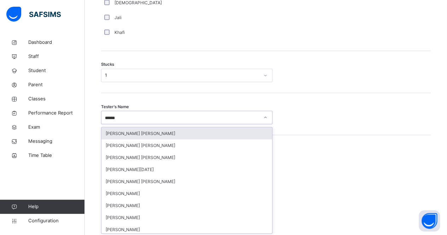
type input "*******"
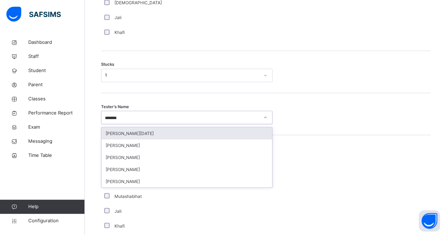
click at [237, 134] on div "[PERSON_NAME][DATE]" at bounding box center [186, 133] width 171 height 12
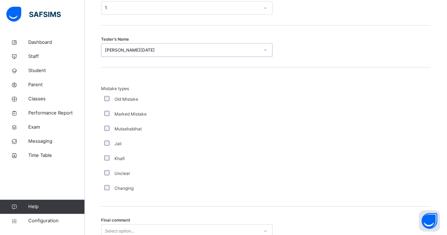
scroll to position [702, 0]
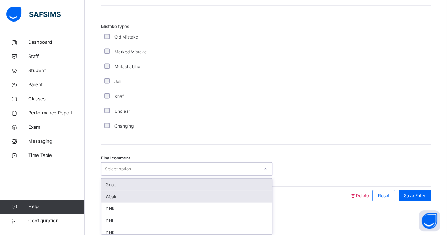
click at [191, 194] on div "Weak" at bounding box center [186, 197] width 171 height 12
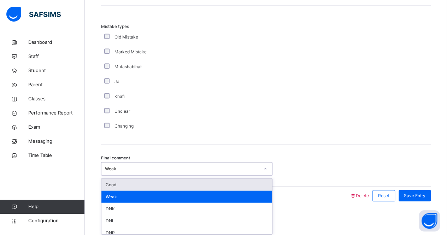
click at [261, 185] on div "Good" at bounding box center [186, 185] width 171 height 12
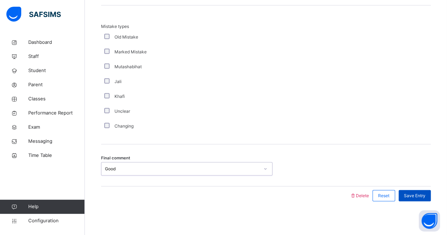
click at [425, 195] on span "Save Entry" at bounding box center [415, 195] width 22 height 6
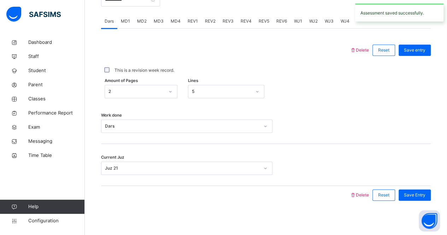
scroll to position [230, 0]
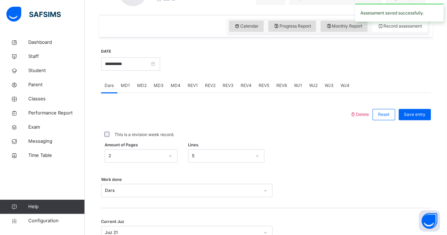
click at [180, 113] on div at bounding box center [226, 114] width 242 height 18
click at [191, 87] on span "REV1" at bounding box center [193, 85] width 10 height 6
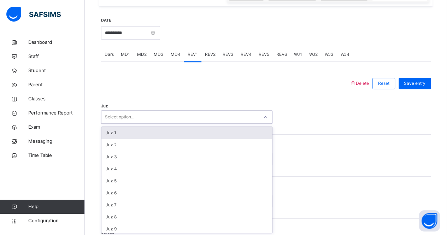
scroll to position [261, 0]
type input "**"
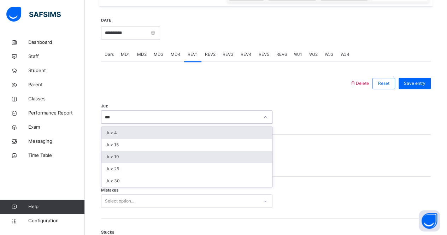
click at [234, 155] on div "Juz 19" at bounding box center [186, 157] width 171 height 12
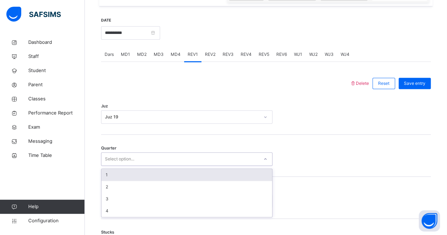
click at [226, 176] on div "1" at bounding box center [186, 175] width 171 height 12
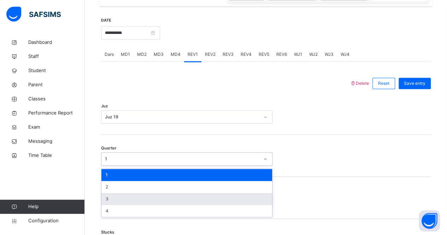
click at [224, 198] on div "3" at bounding box center [186, 199] width 171 height 12
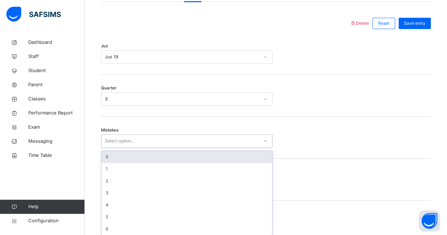
scroll to position [323, 0]
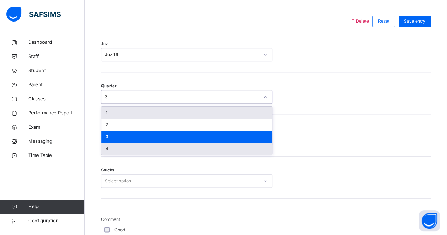
click at [222, 152] on div "4" at bounding box center [186, 149] width 171 height 12
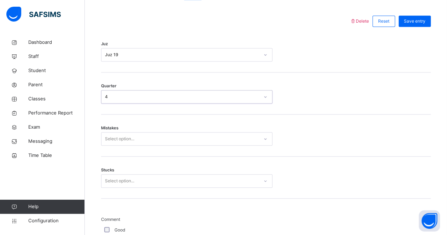
click at [226, 153] on div "Mistakes Select option..." at bounding box center [266, 135] width 330 height 42
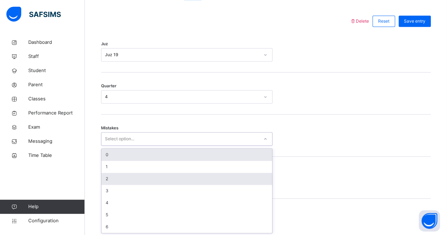
click at [218, 173] on div "2" at bounding box center [186, 179] width 171 height 12
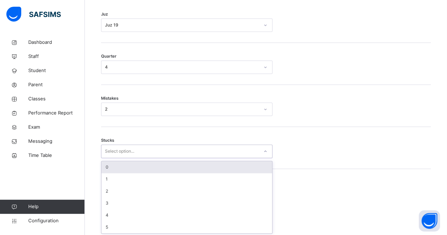
scroll to position [353, 0]
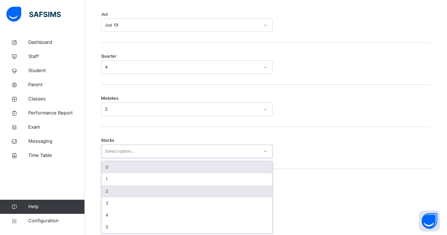
click at [216, 185] on div "2" at bounding box center [186, 191] width 171 height 12
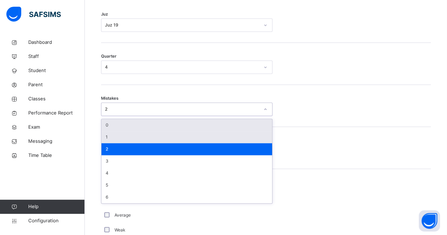
click at [225, 134] on div "1" at bounding box center [186, 137] width 171 height 12
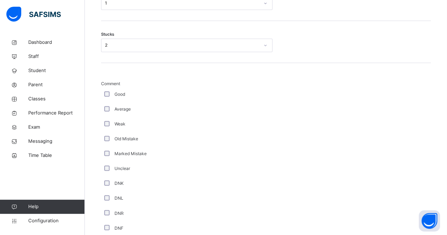
scroll to position [472, 0]
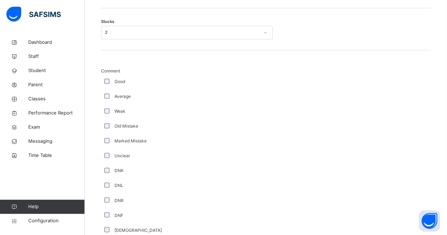
click at [121, 107] on div "Weak" at bounding box center [189, 111] width 177 height 15
click at [126, 110] on div "Weak" at bounding box center [189, 111] width 173 height 6
click at [117, 115] on div "Weak" at bounding box center [189, 111] width 177 height 15
click at [119, 82] on label "Good" at bounding box center [119, 81] width 11 height 6
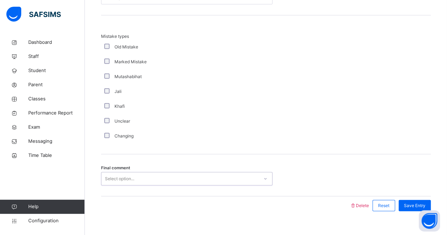
scroll to position [786, 0]
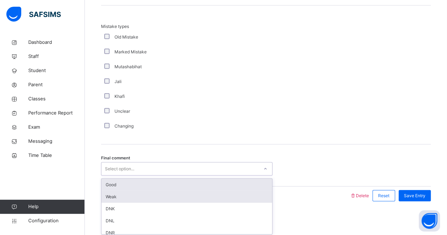
click at [177, 194] on div "Weak" at bounding box center [186, 197] width 171 height 12
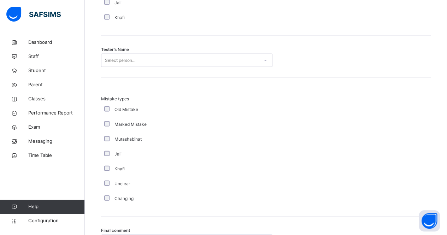
scroll to position [713, 0]
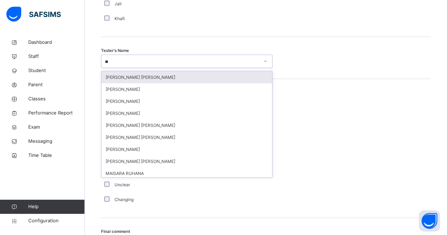
type input "***"
click at [255, 75] on div "Mahmood Quorane" at bounding box center [186, 77] width 171 height 12
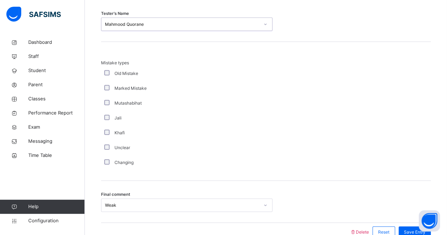
scroll to position [786, 0]
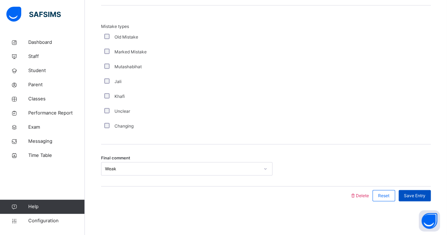
click at [420, 192] on span "Save Entry" at bounding box center [415, 195] width 22 height 6
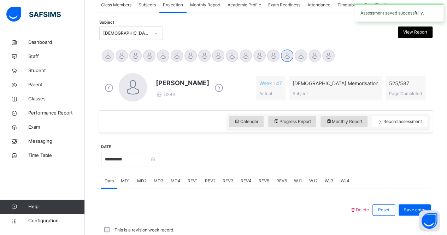
scroll to position [295, 0]
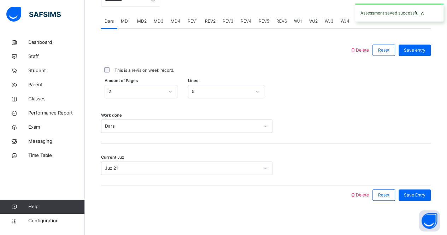
click at [191, 20] on span "REV1" at bounding box center [193, 21] width 10 height 6
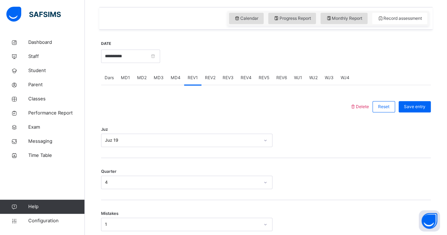
scroll to position [244, 0]
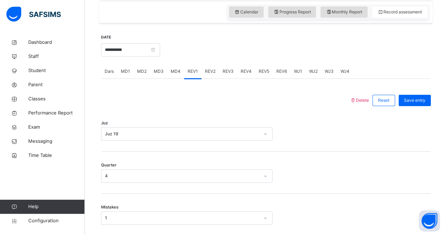
click at [211, 72] on span "REV2" at bounding box center [210, 71] width 11 height 6
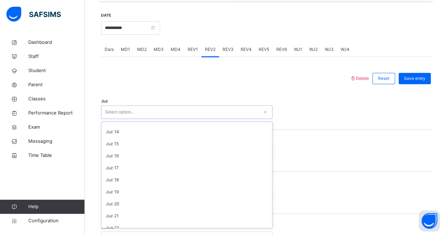
scroll to position [153, 0]
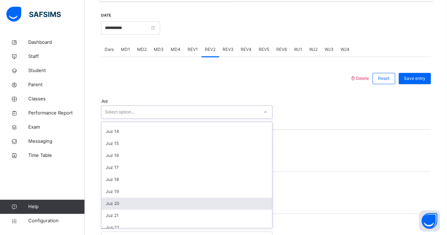
click at [223, 205] on div "Juz 20" at bounding box center [186, 203] width 171 height 12
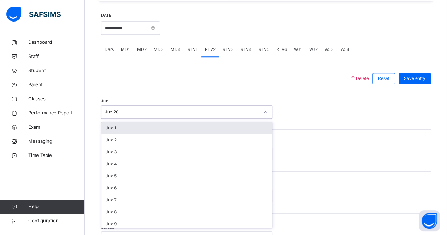
click at [305, 167] on div "Quarter Select option..." at bounding box center [266, 151] width 330 height 42
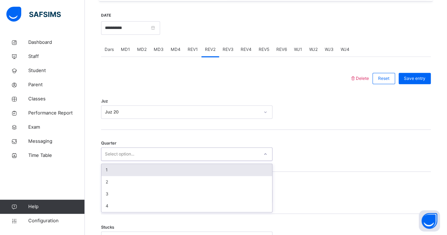
click at [206, 174] on div "1" at bounding box center [186, 170] width 171 height 12
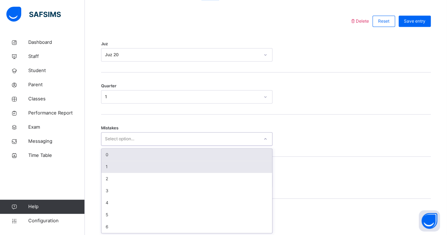
click at [223, 171] on div "1" at bounding box center [186, 167] width 171 height 12
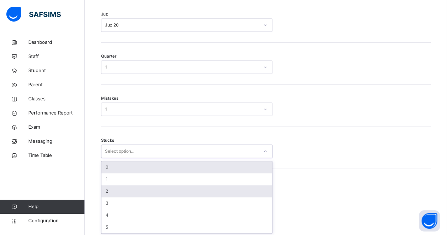
click at [228, 186] on div "2" at bounding box center [186, 191] width 171 height 12
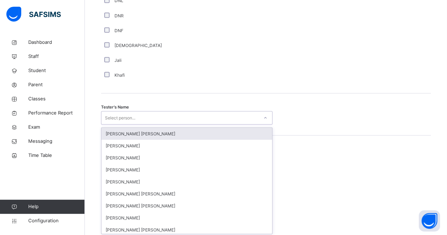
scroll to position [657, 0]
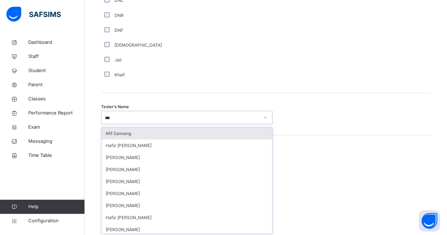
type input "****"
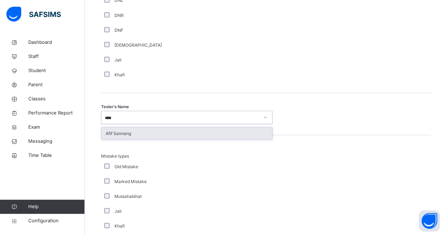
click at [216, 133] on div "Afif Sannang" at bounding box center [186, 133] width 171 height 12
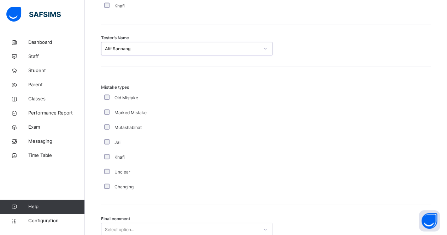
scroll to position [786, 0]
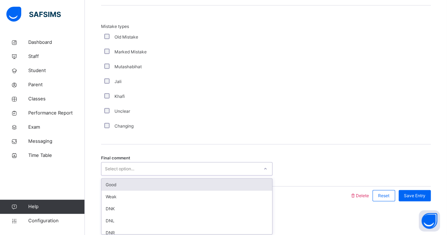
click at [206, 186] on div "Good" at bounding box center [186, 185] width 171 height 12
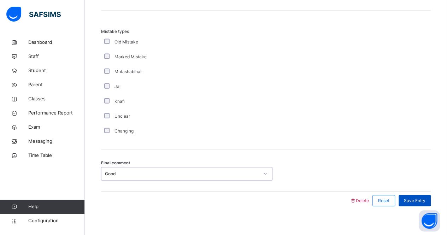
click at [413, 195] on div "Save Entry" at bounding box center [414, 200] width 32 height 11
click at [416, 201] on span "Save Entry" at bounding box center [415, 200] width 22 height 6
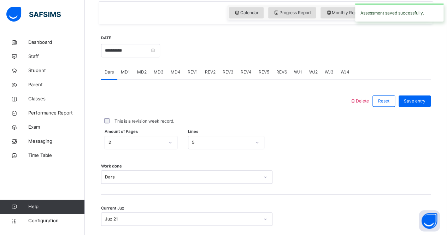
scroll to position [239, 0]
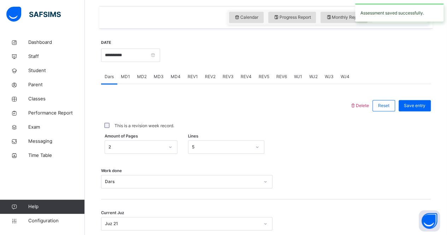
click at [228, 80] on div "REV3" at bounding box center [228, 77] width 18 height 14
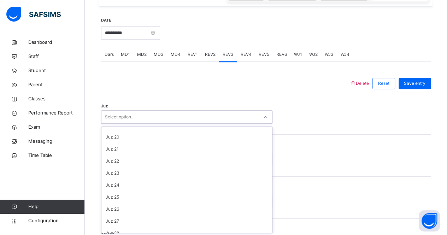
scroll to position [254, 0]
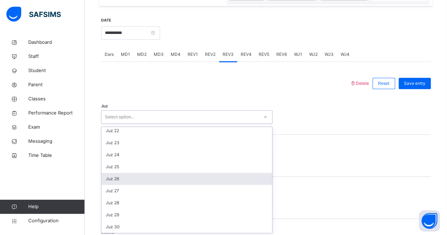
click at [212, 175] on div "Juz 26" at bounding box center [186, 179] width 171 height 12
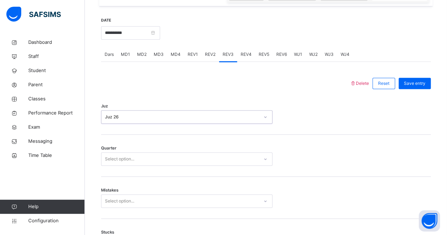
scroll to position [258, 0]
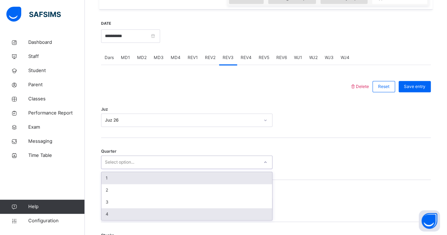
click at [210, 212] on div "4" at bounding box center [186, 214] width 171 height 12
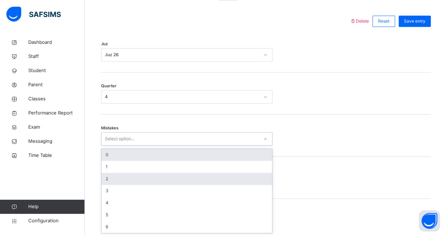
click at [207, 174] on div "2" at bounding box center [186, 179] width 171 height 12
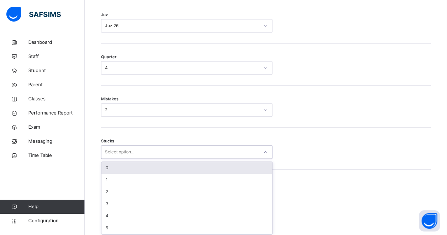
scroll to position [353, 0]
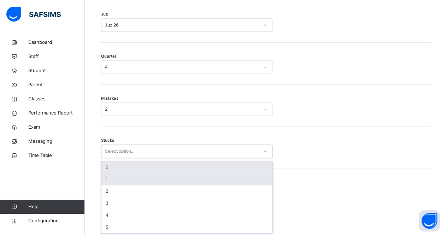
click at [208, 182] on div "1" at bounding box center [186, 179] width 171 height 12
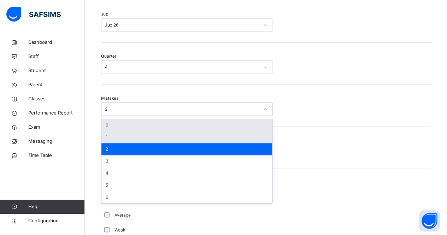
click at [215, 138] on div "1" at bounding box center [186, 137] width 171 height 12
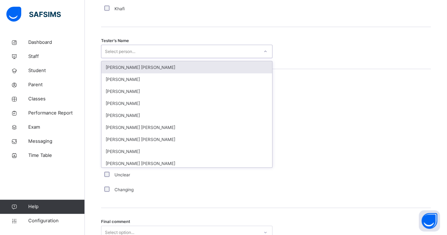
scroll to position [725, 0]
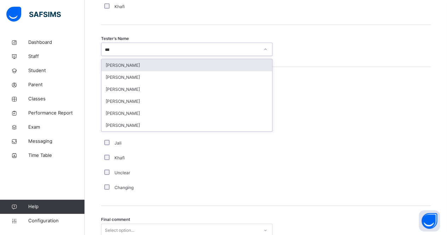
type input "****"
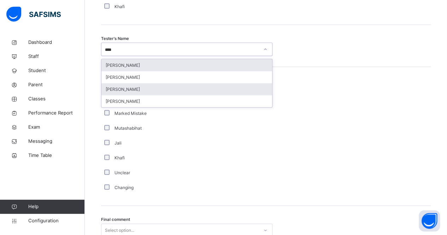
click at [232, 85] on div "[PERSON_NAME]" at bounding box center [186, 89] width 171 height 12
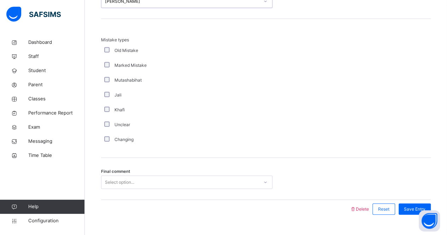
scroll to position [786, 0]
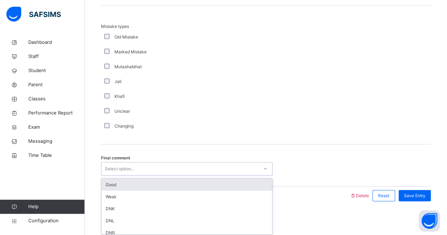
click at [198, 186] on div "Good" at bounding box center [186, 185] width 171 height 12
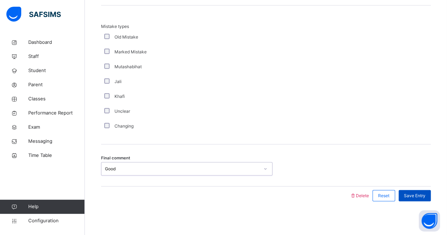
click at [425, 192] on span "Save Entry" at bounding box center [415, 195] width 22 height 6
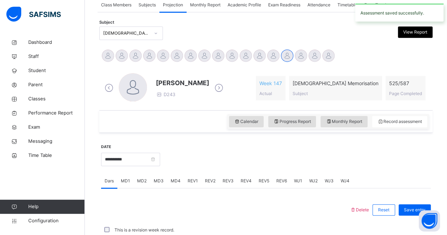
scroll to position [295, 0]
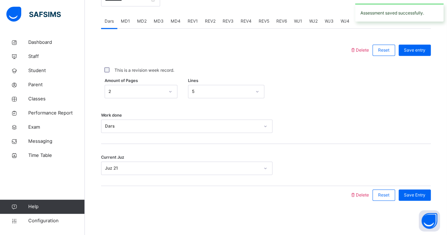
click at [230, 21] on span "REV3" at bounding box center [227, 21] width 11 height 6
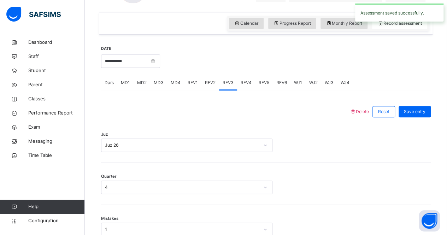
scroll to position [0, 0]
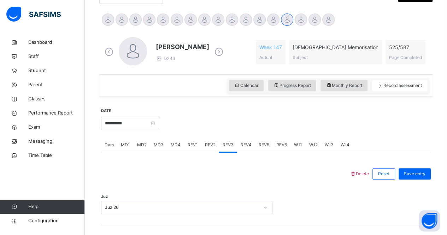
click at [244, 144] on span "REV4" at bounding box center [246, 145] width 11 height 6
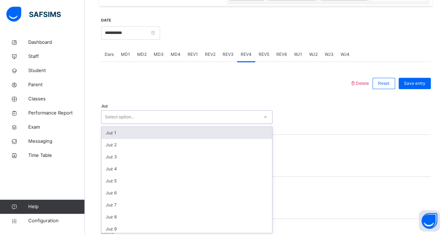
scroll to position [261, 0]
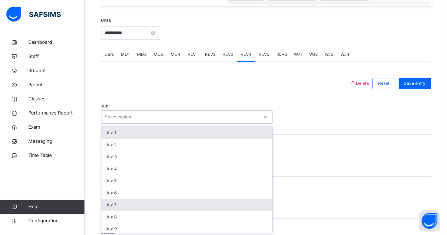
click at [231, 199] on div "Juz 7" at bounding box center [186, 205] width 171 height 12
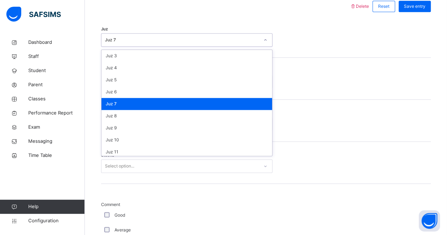
scroll to position [53, 0]
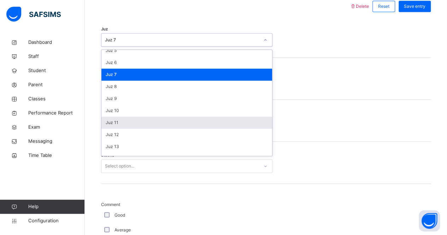
click at [225, 125] on div "Juz 11" at bounding box center [186, 123] width 171 height 12
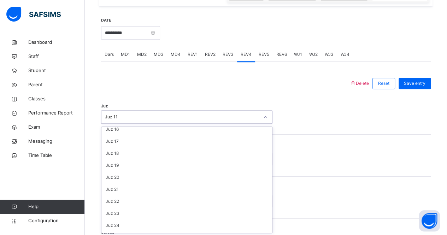
scroll to position [193, 0]
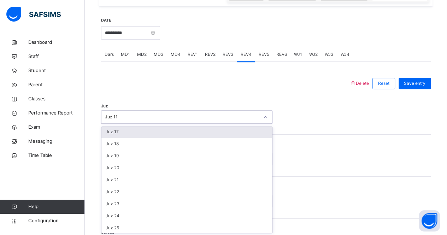
click at [255, 132] on div "Juz 17" at bounding box center [186, 132] width 171 height 12
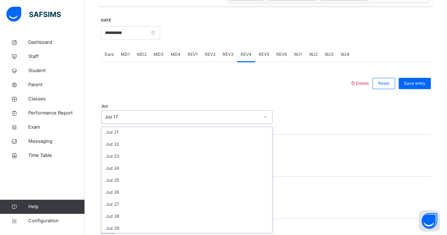
scroll to position [242, 0]
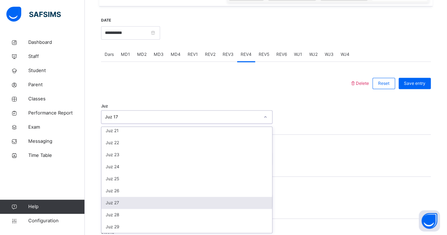
click at [202, 201] on div "Juz 27" at bounding box center [186, 203] width 171 height 12
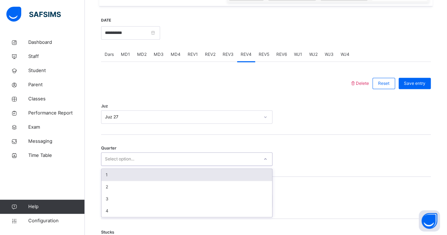
click at [202, 176] on div "1" at bounding box center [186, 175] width 171 height 12
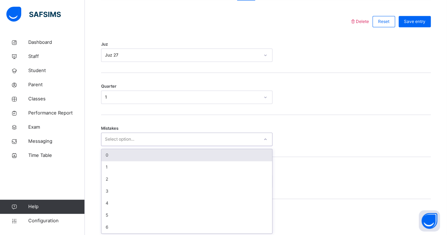
scroll to position [323, 0]
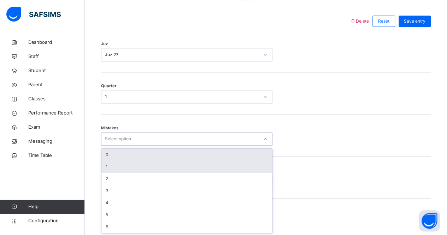
click at [227, 167] on div "1" at bounding box center [186, 167] width 171 height 12
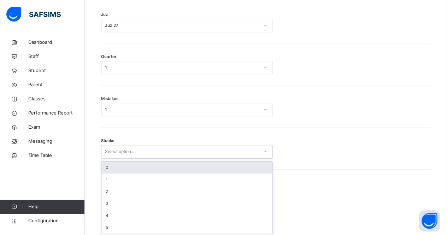
scroll to position [353, 0]
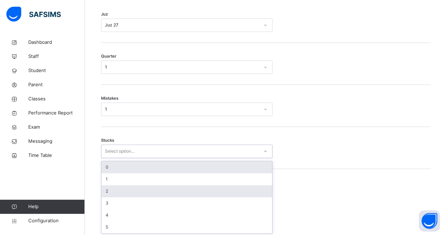
click at [222, 191] on div "2" at bounding box center [186, 191] width 171 height 12
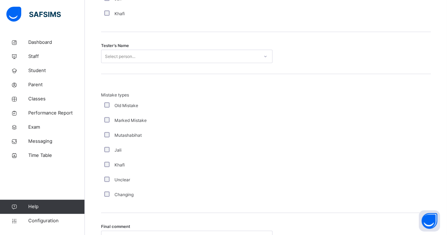
scroll to position [712, 0]
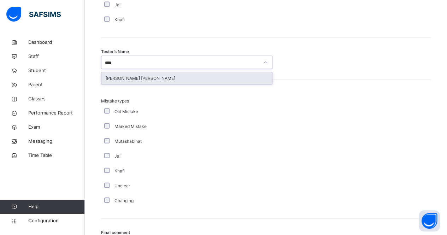
type input "*****"
click at [250, 78] on div "[PERSON_NAME] [PERSON_NAME]" at bounding box center [186, 78] width 171 height 12
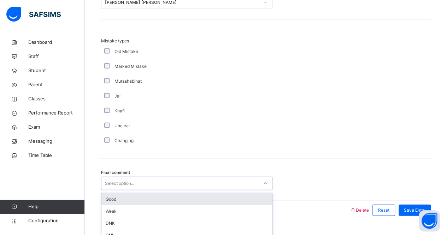
scroll to position [786, 0]
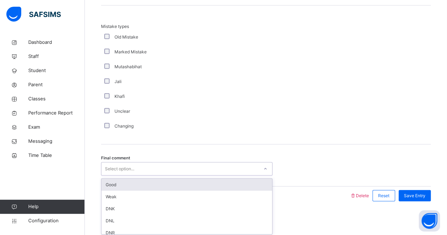
click at [227, 189] on div "Good" at bounding box center [186, 185] width 171 height 12
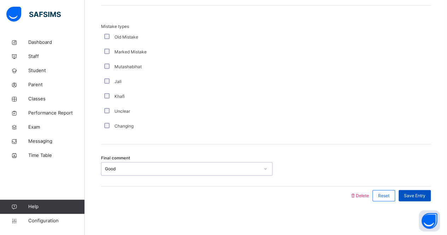
click at [411, 197] on div "Save Entry" at bounding box center [414, 195] width 32 height 11
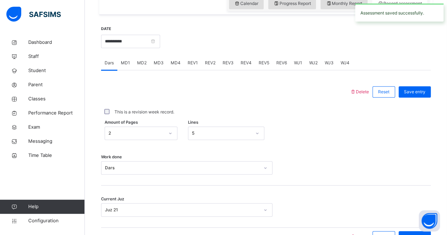
scroll to position [252, 0]
click at [260, 86] on div at bounding box center [226, 92] width 242 height 18
click at [259, 82] on div "Delete Reset Save entry This is a revision week record. Amount of Pages 2 Lines…" at bounding box center [266, 159] width 330 height 176
click at [262, 61] on span "REV5" at bounding box center [264, 63] width 11 height 6
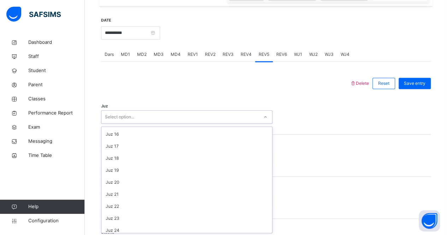
scroll to position [174, 0]
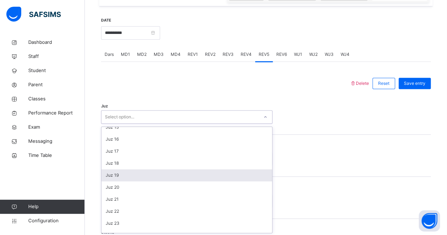
click at [231, 175] on div "Juz 19" at bounding box center [186, 175] width 171 height 12
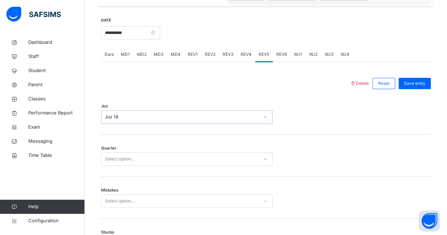
click at [221, 172] on div "Quarter Select option..." at bounding box center [266, 156] width 330 height 42
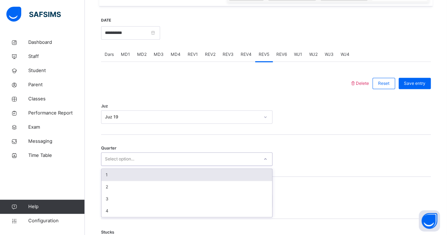
click at [221, 175] on div "1" at bounding box center [186, 175] width 171 height 12
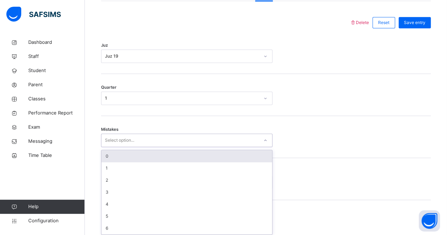
scroll to position [323, 0]
click at [226, 159] on div "0" at bounding box center [186, 155] width 171 height 12
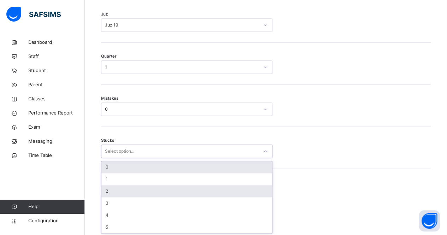
click at [216, 189] on div "2" at bounding box center [186, 191] width 171 height 12
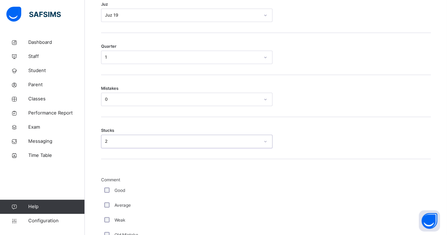
scroll to position [375, 0]
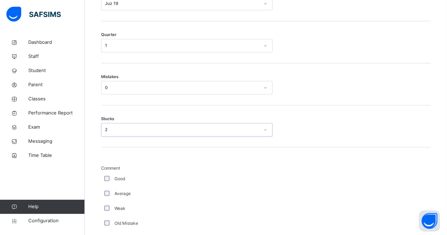
click at [119, 171] on div "Good" at bounding box center [189, 178] width 177 height 15
click at [125, 179] on label "Good" at bounding box center [119, 179] width 11 height 6
click at [124, 180] on div "Good" at bounding box center [189, 178] width 177 height 15
click at [118, 177] on label "Good" at bounding box center [119, 179] width 11 height 6
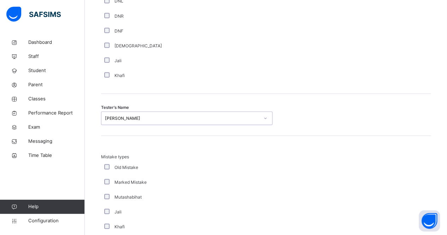
scroll to position [657, 0]
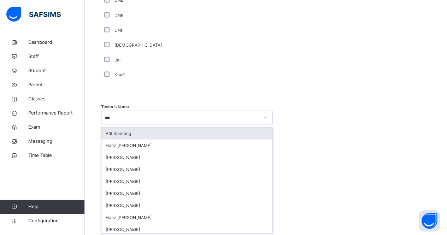
type input "****"
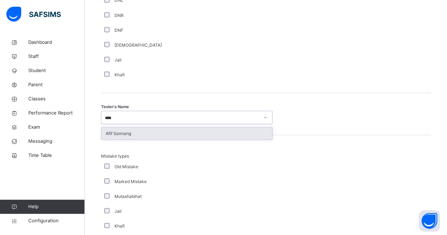
click at [256, 131] on div "Afif Sannang" at bounding box center [186, 133] width 171 height 12
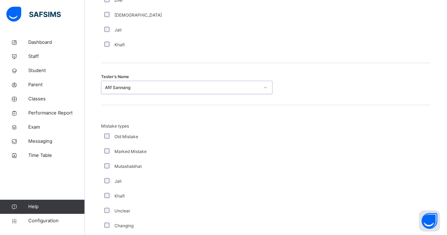
scroll to position [786, 0]
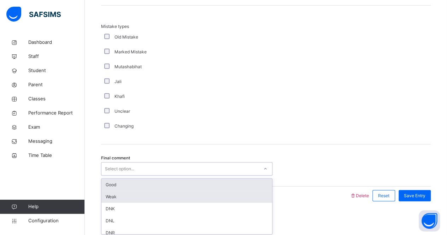
click at [221, 194] on div "Weak" at bounding box center [186, 197] width 171 height 12
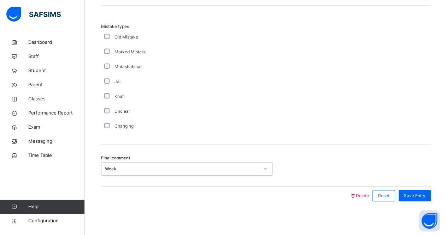
click at [252, 182] on div "Final comment option Weak, selected. 0 results available. Select is focused ,ty…" at bounding box center [266, 165] width 330 height 42
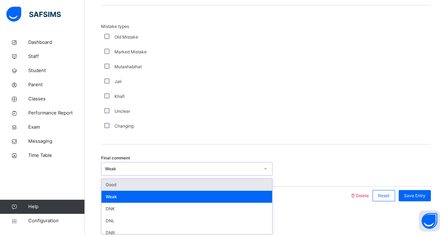
click at [258, 189] on div "Good" at bounding box center [186, 185] width 171 height 12
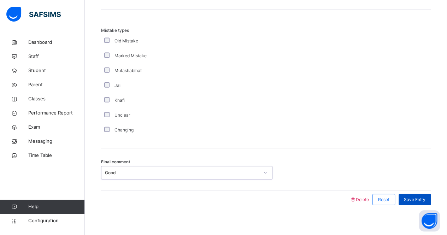
click at [411, 203] on div "Save Entry" at bounding box center [414, 199] width 32 height 11
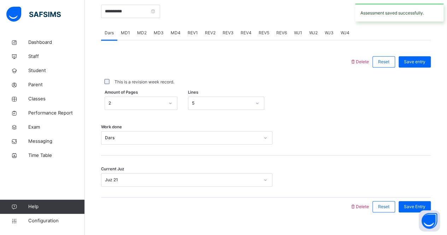
scroll to position [278, 0]
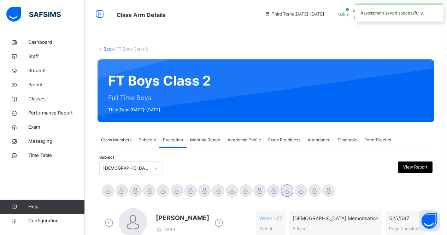
scroll to position [258, 0]
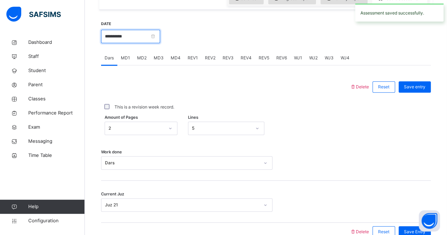
click at [160, 36] on input "**********" at bounding box center [130, 36] width 59 height 13
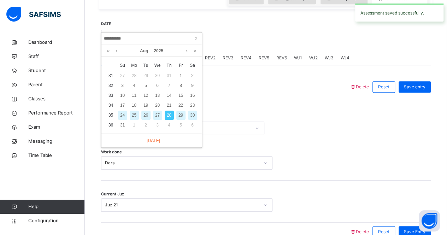
click at [159, 114] on div "27" at bounding box center [157, 115] width 9 height 9
type input "**********"
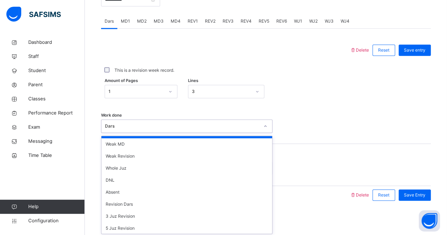
scroll to position [7, 0]
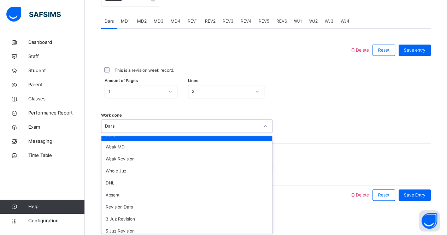
click at [230, 72] on div "This is a revision week record." at bounding box center [266, 70] width 326 height 6
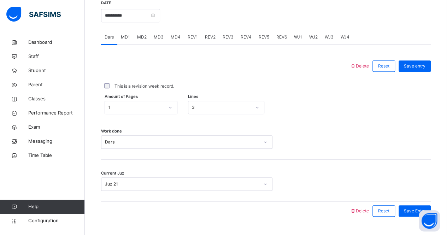
scroll to position [277, 0]
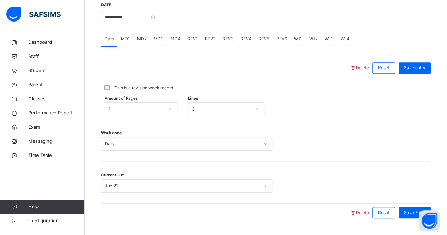
click at [125, 38] on span "MD1" at bounding box center [125, 39] width 9 height 6
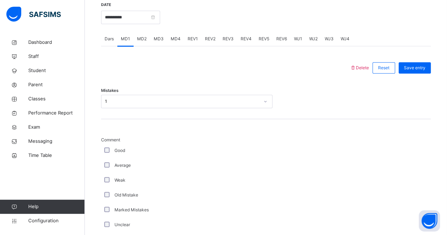
click at [191, 40] on span "REV1" at bounding box center [193, 39] width 10 height 6
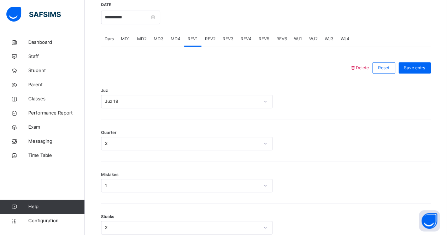
click at [214, 40] on div "REV2" at bounding box center [210, 39] width 18 height 14
click at [231, 42] on div "REV3" at bounding box center [228, 39] width 18 height 14
click at [248, 43] on div "REV4" at bounding box center [246, 39] width 18 height 14
click at [224, 40] on span "REV3" at bounding box center [227, 39] width 11 height 6
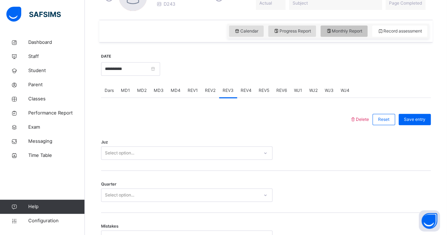
click at [356, 30] on span "Monthly Report" at bounding box center [344, 31] width 36 height 6
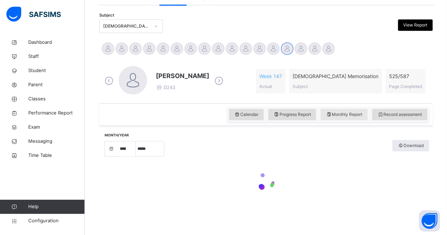
select select "****"
select select "*"
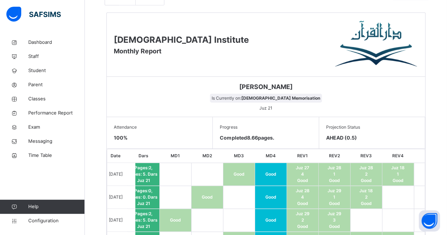
scroll to position [0, 0]
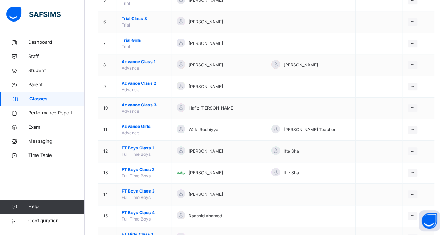
scroll to position [182, 0]
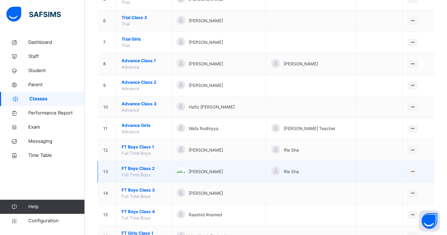
click at [141, 169] on span "FT Boys Class 2" at bounding box center [143, 168] width 44 height 6
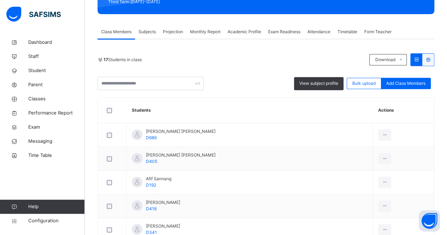
scroll to position [109, 0]
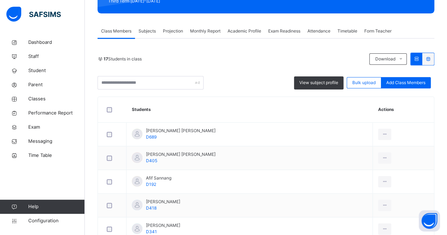
click at [229, 29] on span "Academic Profile" at bounding box center [244, 31] width 34 height 6
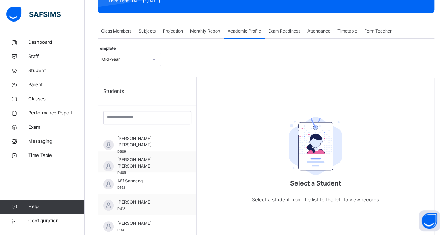
click at [217, 30] on span "Monthly Report" at bounding box center [205, 31] width 30 height 6
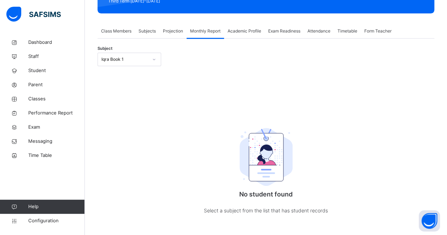
click at [170, 30] on span "Projection" at bounding box center [173, 31] width 20 height 6
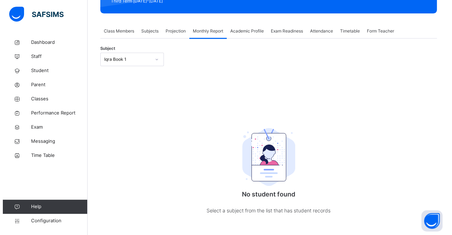
scroll to position [0, 0]
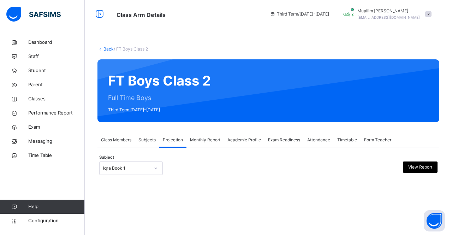
click at [158, 166] on div at bounding box center [156, 167] width 12 height 11
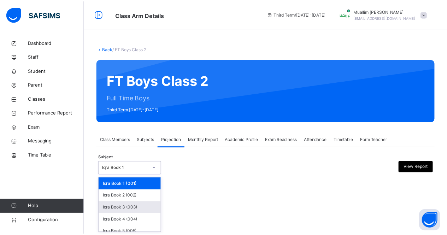
scroll to position [48, 0]
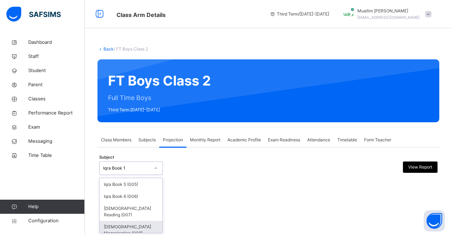
click at [140, 221] on div "[DEMOGRAPHIC_DATA] Memorisation (008)" at bounding box center [131, 230] width 63 height 18
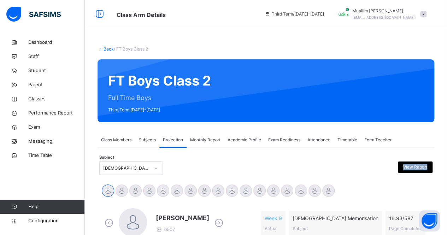
drag, startPoint x: 144, startPoint y: 221, endPoint x: 276, endPoint y: 177, distance: 139.3
click at [274, 168] on div at bounding box center [308, 167] width 81 height 13
click at [208, 139] on span "Monthly Report" at bounding box center [205, 140] width 30 height 6
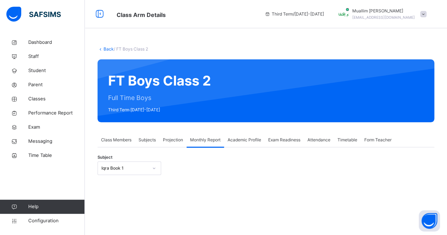
click at [170, 139] on span "Projection" at bounding box center [173, 140] width 20 height 6
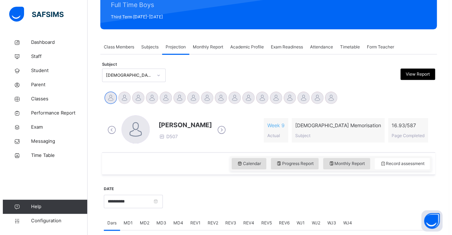
scroll to position [103, 0]
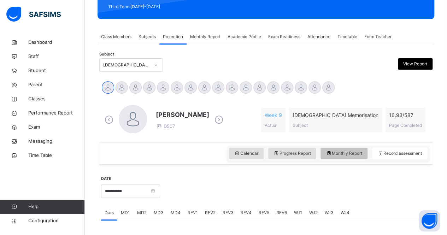
click at [346, 152] on span "Monthly Report" at bounding box center [344, 153] width 36 height 6
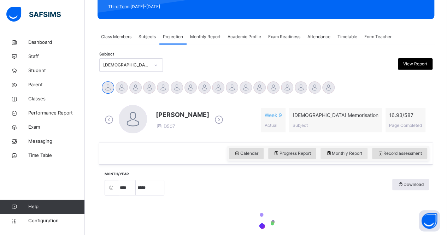
select select "****"
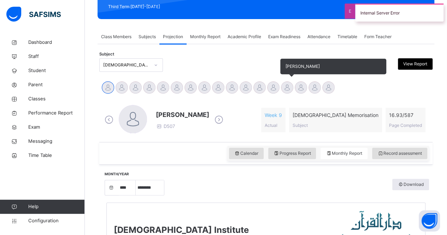
click at [286, 88] on div at bounding box center [287, 87] width 12 height 12
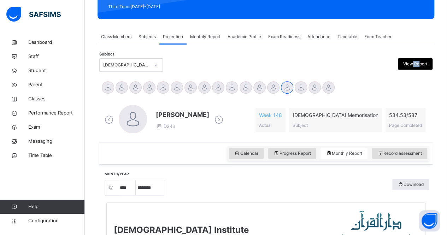
drag, startPoint x: 423, startPoint y: 70, endPoint x: 417, endPoint y: 58, distance: 12.5
click at [417, 58] on div "View Report" at bounding box center [392, 64] width 81 height 13
click at [417, 58] on div "View Report" at bounding box center [415, 63] width 35 height 11
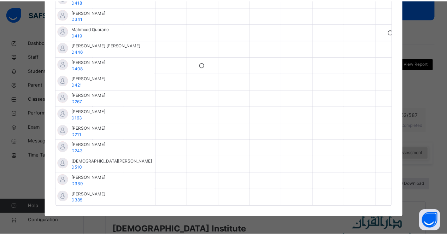
scroll to position [0, 0]
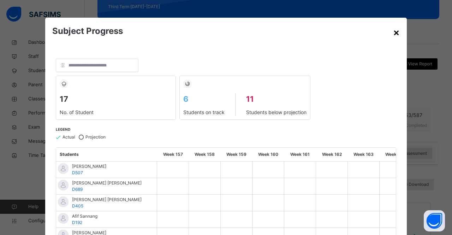
click at [396, 34] on div "×" at bounding box center [396, 32] width 7 height 15
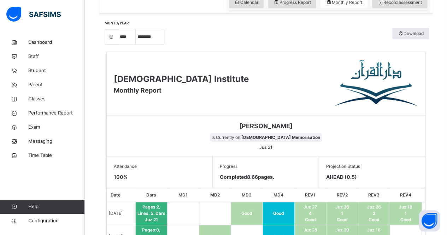
scroll to position [252, 0]
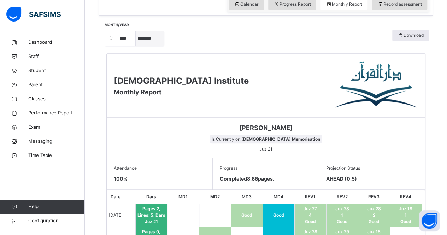
click at [138, 32] on select "***** ******** ***** ***** *** **** **** ****** ********* ******* ******** ****…" at bounding box center [150, 38] width 28 height 15
select select "*"
click at [136, 46] on select "***** ******** ***** ***** *** **** **** ****** ********* ******* ******** ****…" at bounding box center [150, 38] width 28 height 15
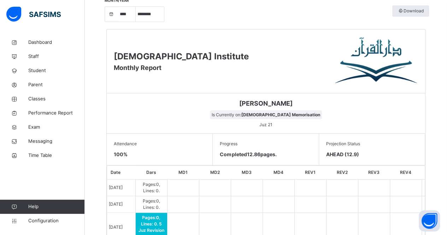
scroll to position [313, 0]
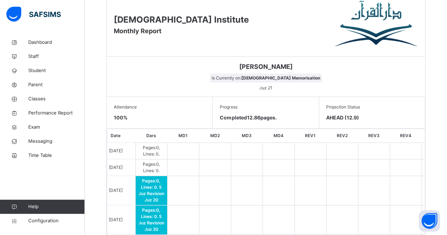
click at [179, 101] on div "Attendance 100 %" at bounding box center [160, 113] width 106 height 32
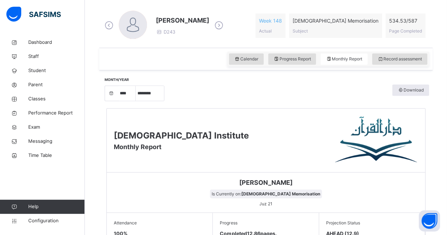
scroll to position [196, 0]
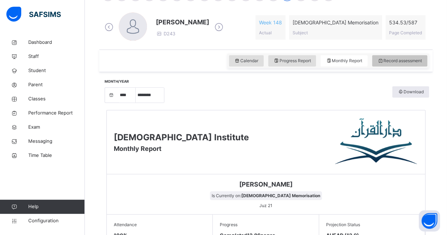
click at [412, 64] on div "Record assessment" at bounding box center [399, 60] width 55 height 11
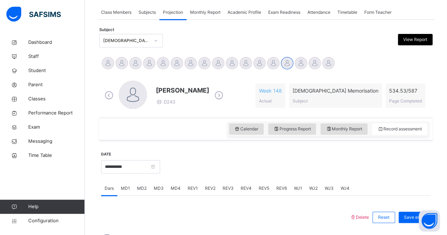
scroll to position [149, 0]
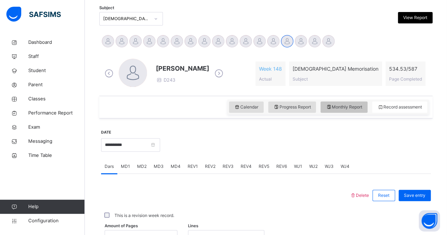
click at [339, 109] on div "Monthly Report" at bounding box center [343, 106] width 47 height 11
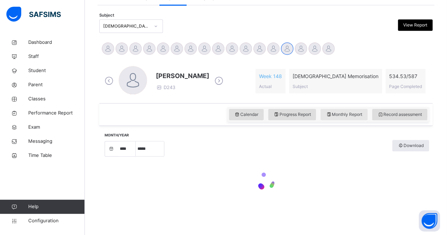
select select "****"
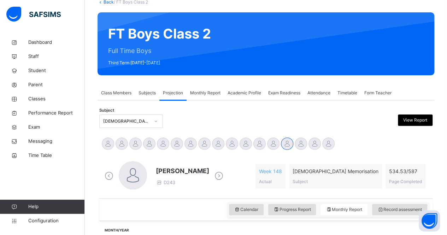
scroll to position [48, 0]
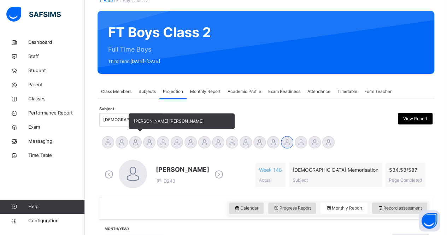
click at [136, 138] on div at bounding box center [135, 142] width 12 height 12
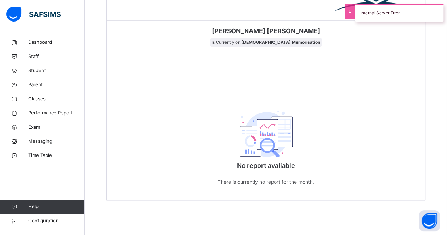
scroll to position [234, 0]
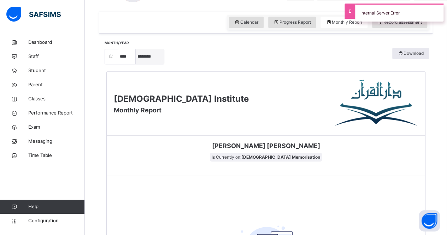
click at [142, 49] on select "***** ******** ***** ***** *** **** **** ****** ********* ******* ******** ****…" at bounding box center [150, 56] width 28 height 15
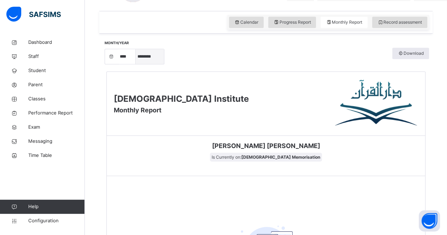
click at [136, 64] on select "***** ******** ***** ***** *** **** **** ****** ********* ******* ******** ****…" at bounding box center [150, 56] width 28 height 15
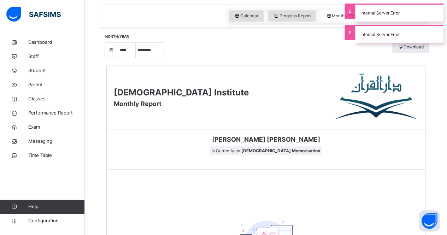
scroll to position [173, 0]
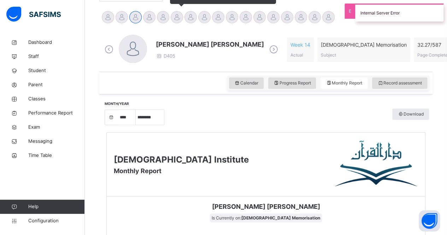
drag, startPoint x: 195, startPoint y: 60, endPoint x: 174, endPoint y: 17, distance: 47.5
click at [174, 17] on div at bounding box center [177, 17] width 12 height 12
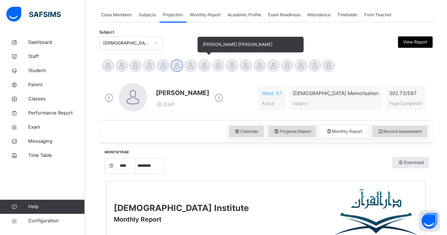
scroll to position [115, 0]
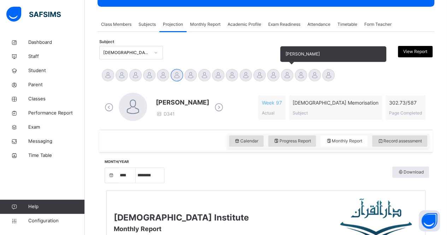
click at [285, 70] on div at bounding box center [287, 75] width 12 height 12
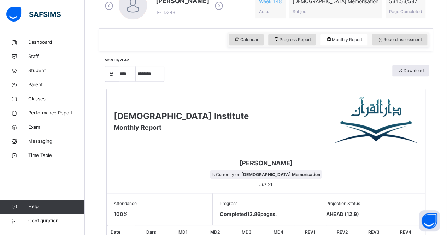
scroll to position [209, 0]
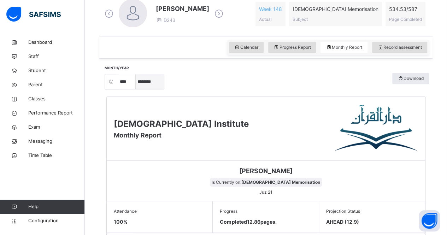
click at [153, 81] on select "***** ******** ***** ***** *** **** **** ****** ********* ******* ******** ****…" at bounding box center [150, 81] width 28 height 15
click at [136, 89] on select "***** ******** ***** ***** *** **** **** ****** ********* ******* ******** ****…" at bounding box center [150, 81] width 28 height 15
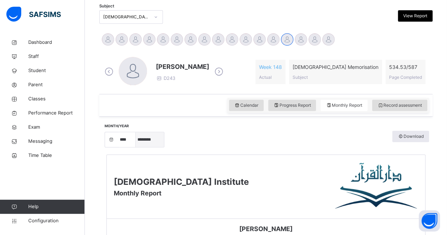
scroll to position [161, 0]
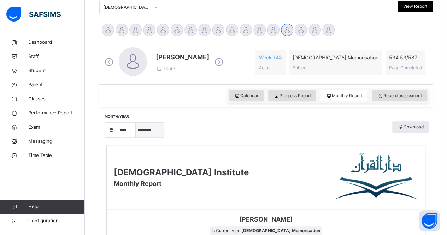
click at [147, 129] on select "***** ******** ***** ***** *** **** **** ****** ********* ******* ******** ****…" at bounding box center [150, 130] width 28 height 15
click at [136, 137] on select "***** ******** ***** ***** *** **** **** ****** ********* ******* ******** ****…" at bounding box center [150, 130] width 28 height 15
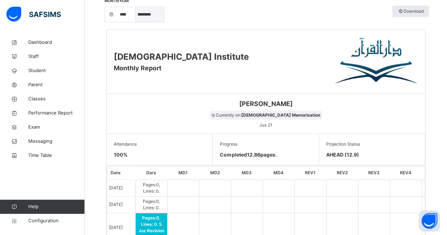
scroll to position [265, 0]
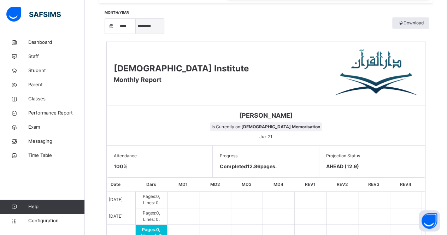
click at [150, 28] on select "***** ******** ***** ***** *** **** **** ****** ********* ******* ******** ****…" at bounding box center [150, 26] width 28 height 15
select select "*"
click at [136, 34] on select "***** ******** ***** ***** *** **** **** ****** ********* ******* ******** ****…" at bounding box center [150, 26] width 28 height 15
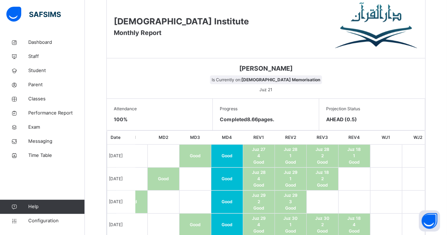
scroll to position [0, 52]
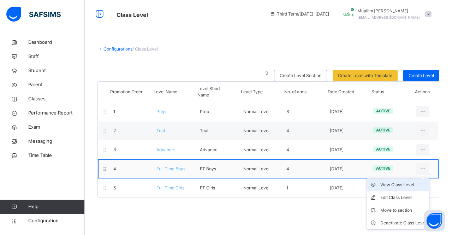
click at [411, 188] on li "View Class Level" at bounding box center [398, 184] width 62 height 13
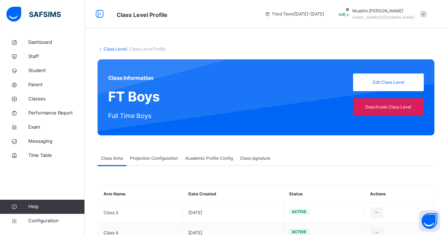
click at [153, 159] on span "Projection Configuration" at bounding box center [154, 158] width 48 height 6
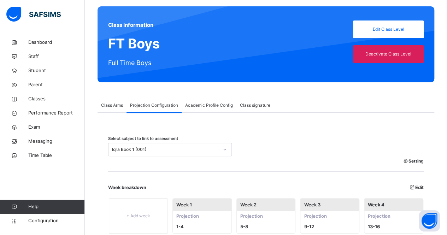
click at [150, 154] on div "Iqra Book 1 (001)" at bounding box center [170, 149] width 124 height 13
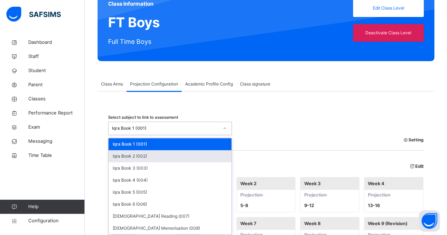
scroll to position [76, 0]
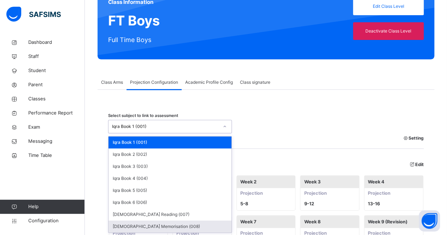
click at [155, 223] on div "[DEMOGRAPHIC_DATA] Memorisation (008)" at bounding box center [169, 226] width 123 height 12
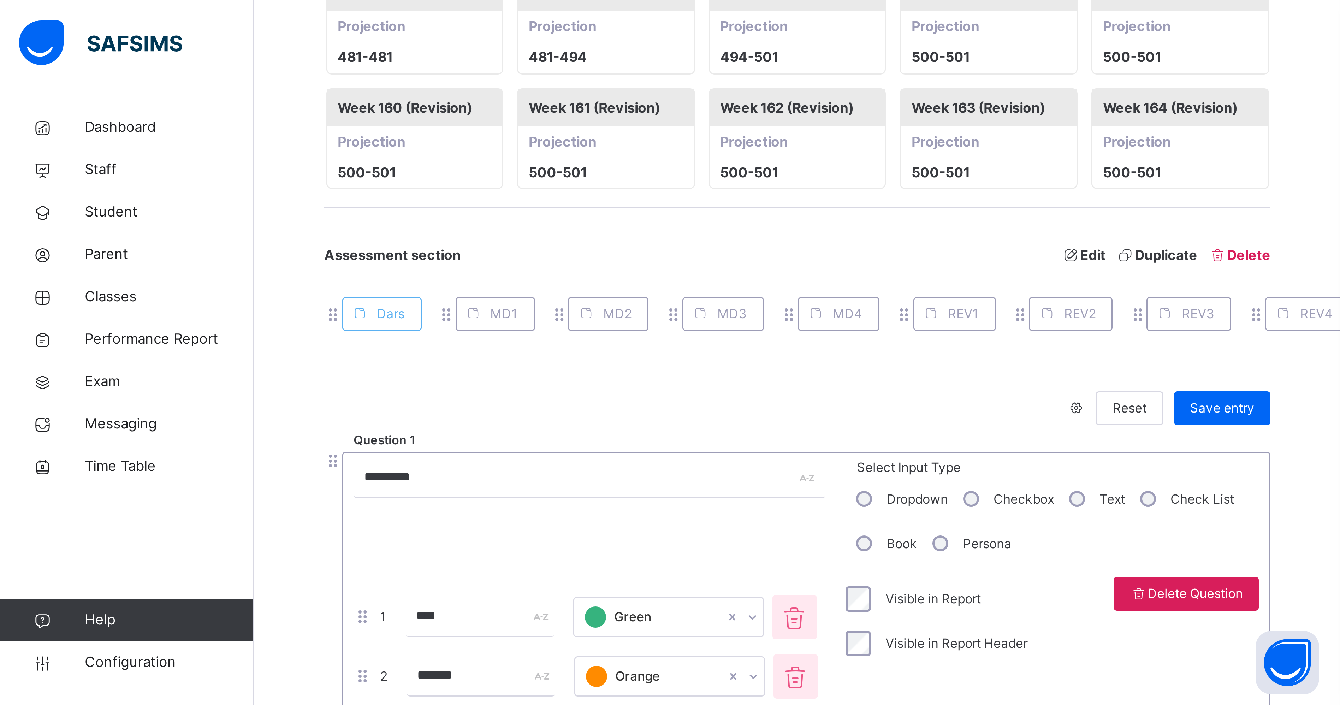
scroll to position [1451, 0]
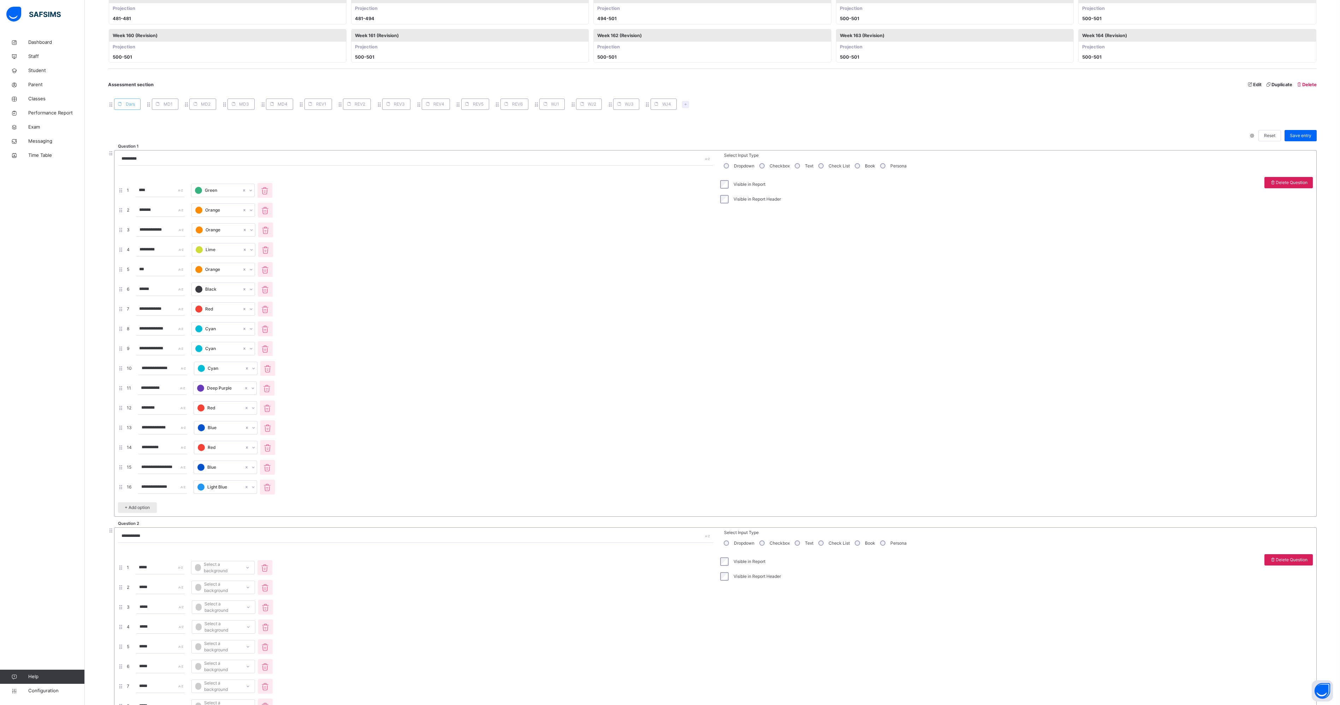
drag, startPoint x: 395, startPoint y: 0, endPoint x: 612, endPoint y: 142, distance: 259.2
click at [452, 142] on div "**********" at bounding box center [712, 662] width 1209 height 1096
click at [452, 107] on span "WJ1" at bounding box center [555, 104] width 8 height 6
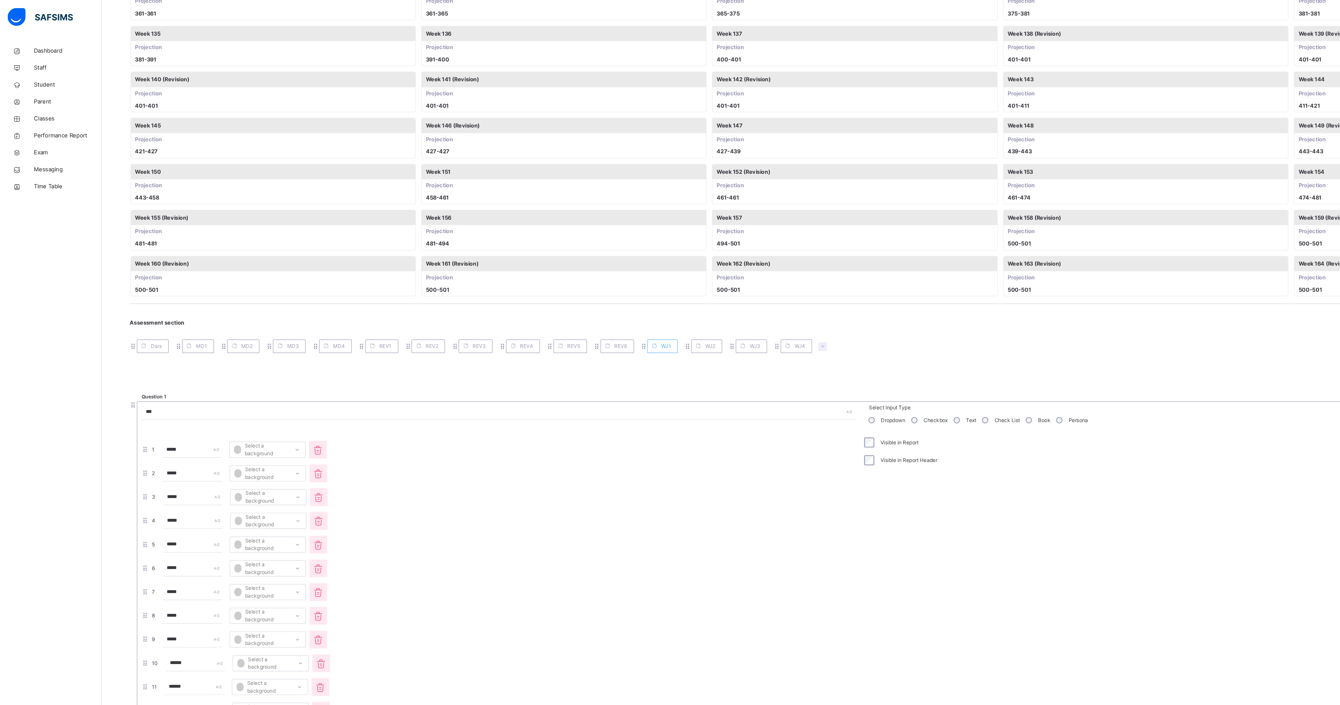
scroll to position [1246, 0]
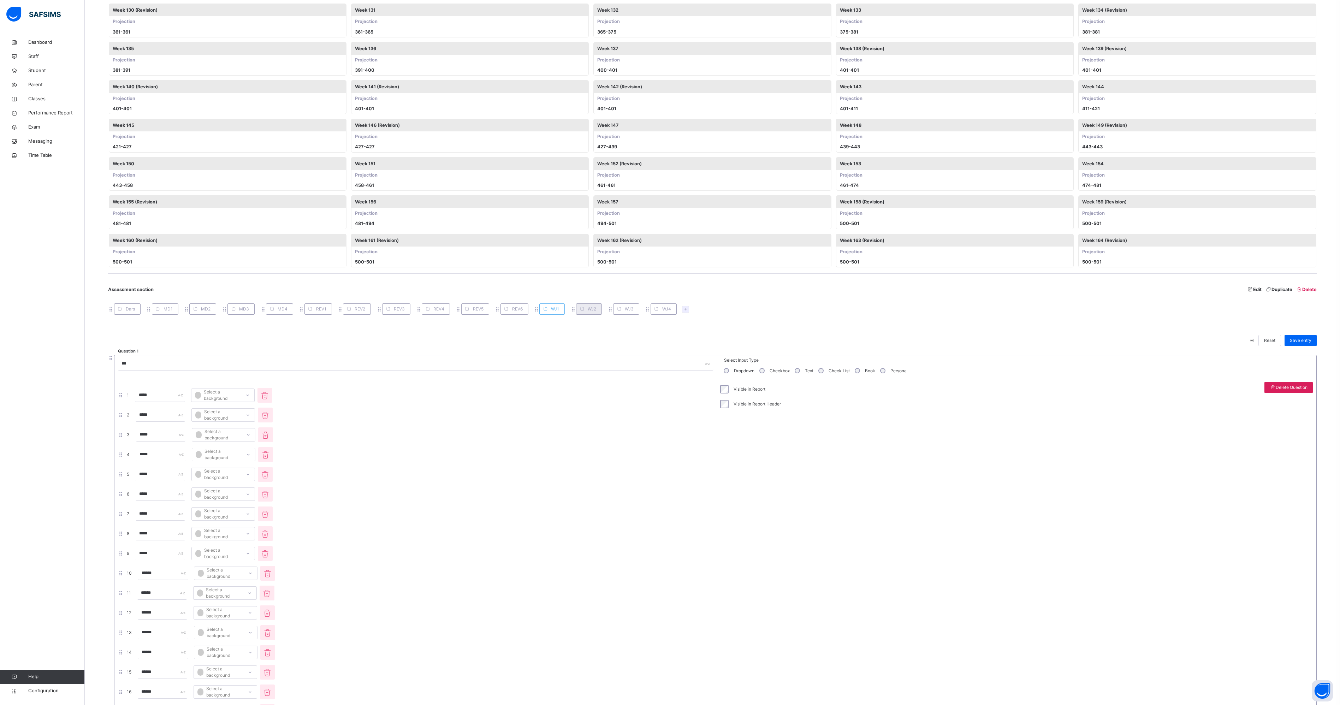
click at [452, 235] on span "WJ2" at bounding box center [592, 309] width 8 height 6
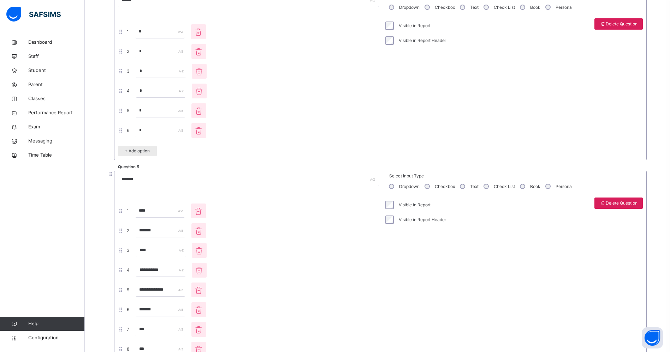
scroll to position [2865, 0]
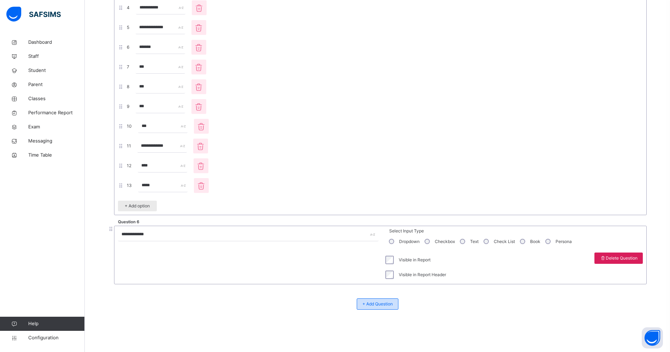
click at [383, 235] on span "+ Add Question" at bounding box center [377, 304] width 30 height 6
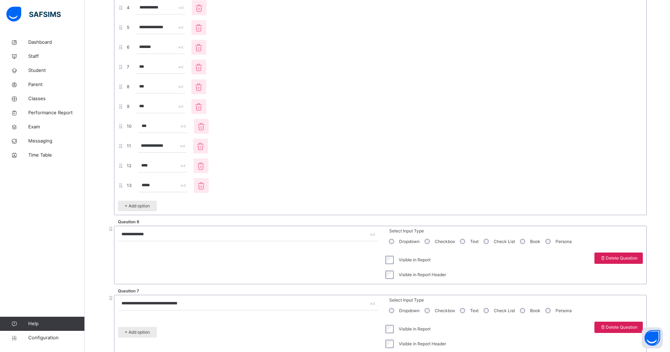
scroll to position [2934, 0]
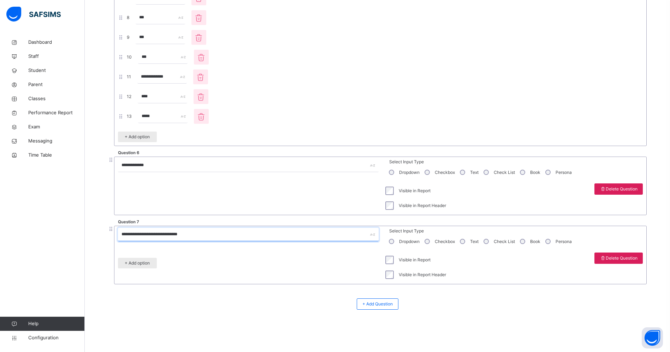
click at [170, 235] on input "**********" at bounding box center [248, 234] width 261 height 13
type input "**********"
click at [136, 235] on div "+ Add option" at bounding box center [137, 263] width 39 height 11
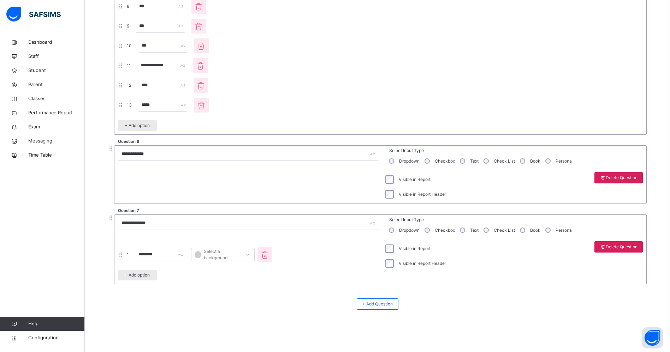
click at [137, 235] on span "+ Add option" at bounding box center [137, 275] width 28 height 6
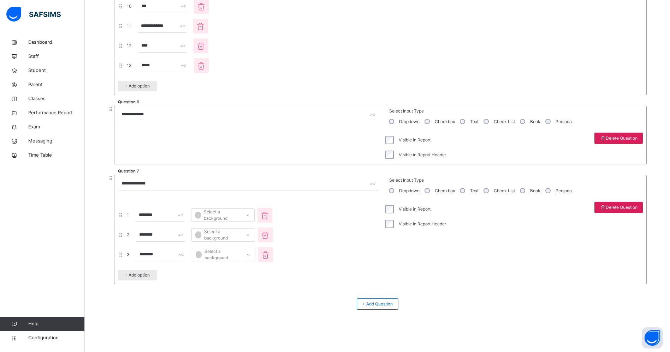
click at [137, 235] on span "+ Add option" at bounding box center [137, 275] width 28 height 6
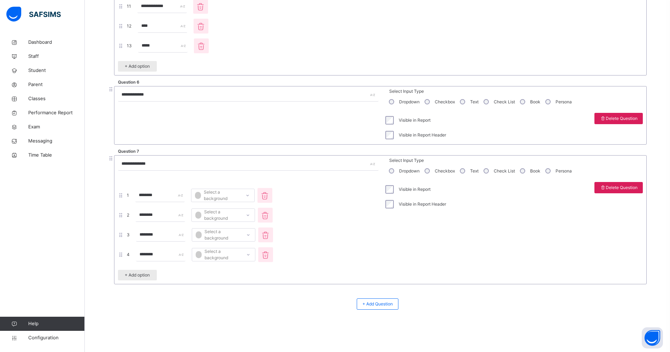
click at [137, 235] on span "+ Add option" at bounding box center [137, 275] width 28 height 6
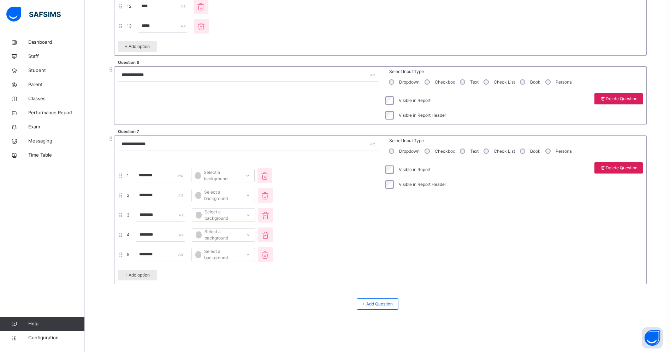
click at [137, 235] on span "+ Add option" at bounding box center [137, 275] width 28 height 6
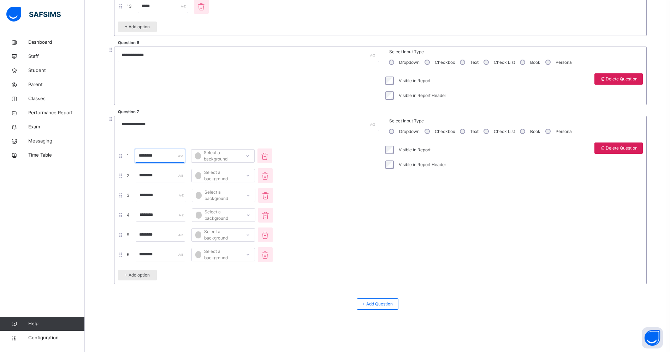
click at [176, 157] on input "********" at bounding box center [159, 155] width 49 height 13
type input "****"
click at [171, 176] on input "********" at bounding box center [160, 175] width 49 height 13
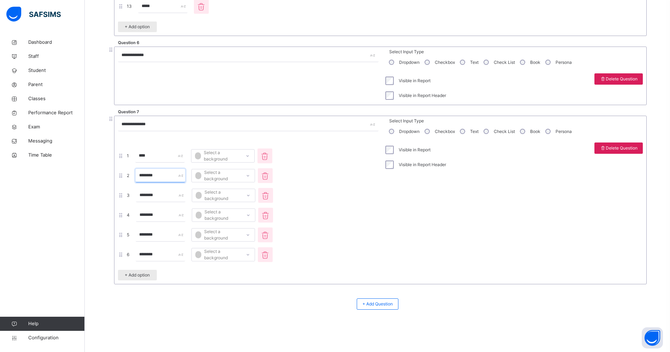
click at [171, 176] on input "********" at bounding box center [160, 175] width 49 height 13
type input "****"
click at [167, 197] on input "********" at bounding box center [160, 195] width 49 height 13
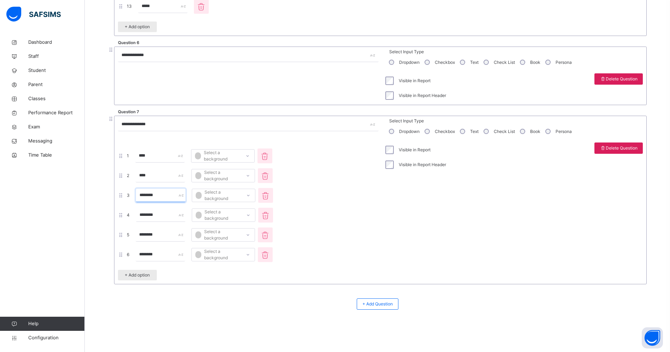
click at [167, 197] on input "********" at bounding box center [160, 195] width 49 height 13
type input "***"
click at [171, 218] on input "********" at bounding box center [160, 215] width 49 height 13
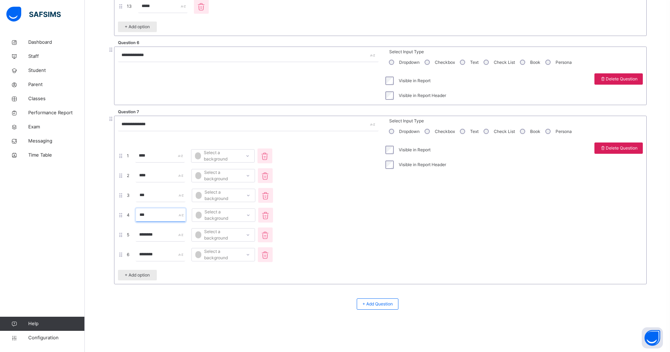
type input "***"
click at [179, 235] on input "********" at bounding box center [160, 234] width 49 height 13
type input "***"
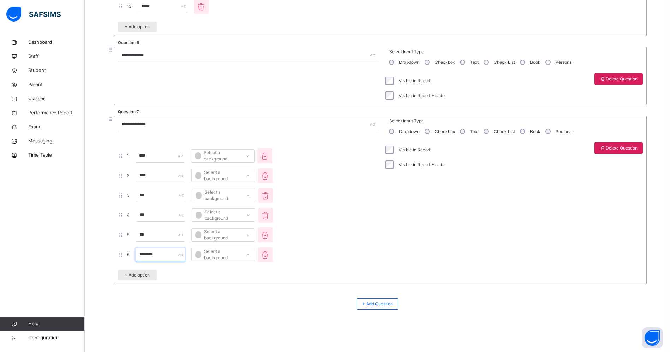
click at [176, 235] on input "********" at bounding box center [160, 254] width 49 height 13
type input "***"
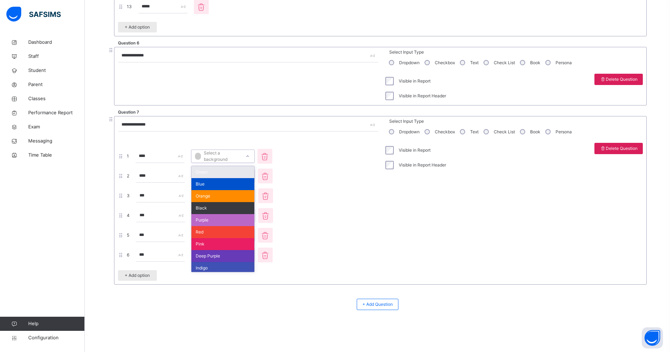
click at [240, 154] on div "Select a background" at bounding box center [217, 156] width 45 height 13
click at [241, 174] on div "Green" at bounding box center [222, 172] width 63 height 12
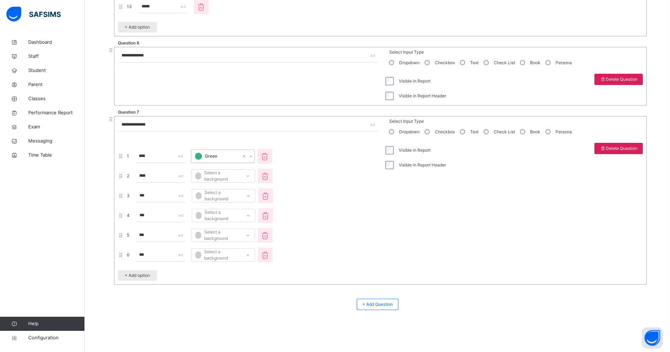
click at [241, 174] on div "Select a background" at bounding box center [217, 176] width 45 height 13
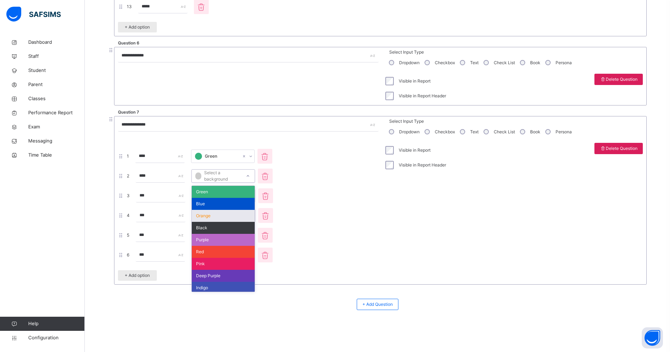
click at [238, 215] on div "Orange" at bounding box center [223, 216] width 63 height 12
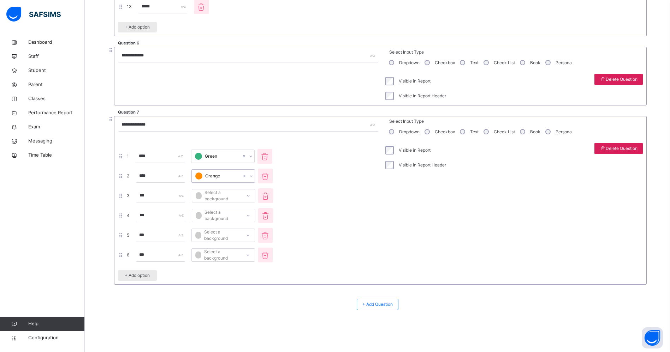
click at [238, 205] on div "1 **** Green 2 **** option Orange, selected. 0 results available. Select is foc…" at bounding box center [248, 213] width 261 height 140
click at [237, 191] on div "Select a background" at bounding box center [218, 195] width 45 height 13
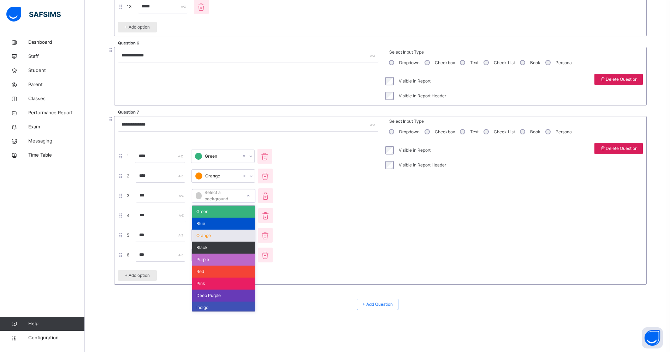
click at [239, 234] on div "Orange" at bounding box center [223, 236] width 63 height 12
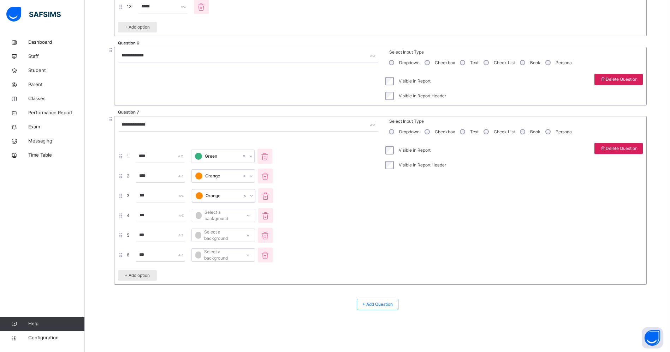
click at [233, 214] on div "Select a background" at bounding box center [218, 215] width 45 height 13
drag, startPoint x: 237, startPoint y: 267, endPoint x: 249, endPoint y: 309, distance: 43.8
drag, startPoint x: 249, startPoint y: 309, endPoint x: 218, endPoint y: 203, distance: 110.3
click at [218, 203] on span "3 *** Orange" at bounding box center [195, 196] width 155 height 16
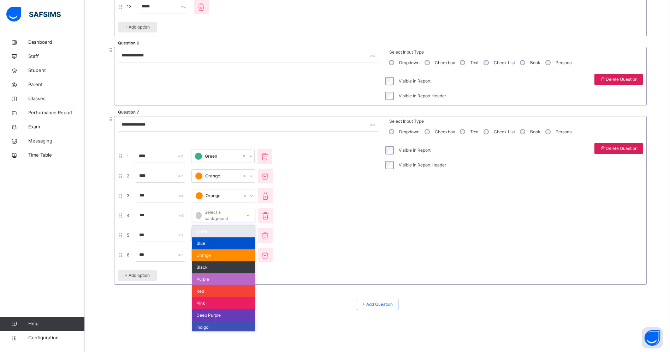
click at [221, 216] on div "Select a background" at bounding box center [218, 215] width 45 height 13
click at [227, 235] on div "Orange" at bounding box center [223, 256] width 63 height 12
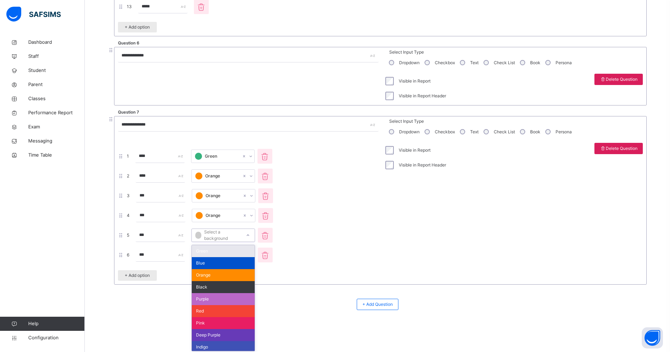
click at [227, 229] on div "Select a background" at bounding box center [223, 235] width 64 height 13
click at [226, 235] on div "Orange" at bounding box center [223, 275] width 63 height 12
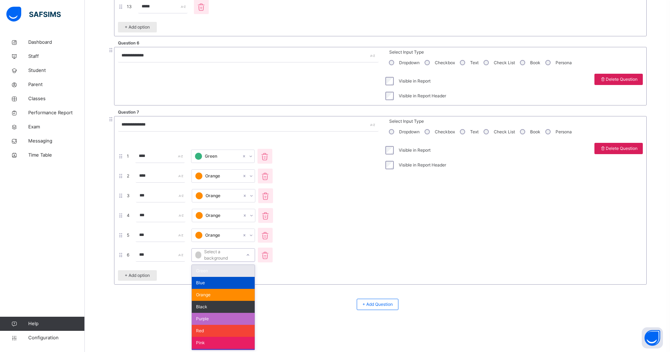
scroll to position [3045, 0]
click at [226, 235] on div "Select a background" at bounding box center [217, 254] width 45 height 13
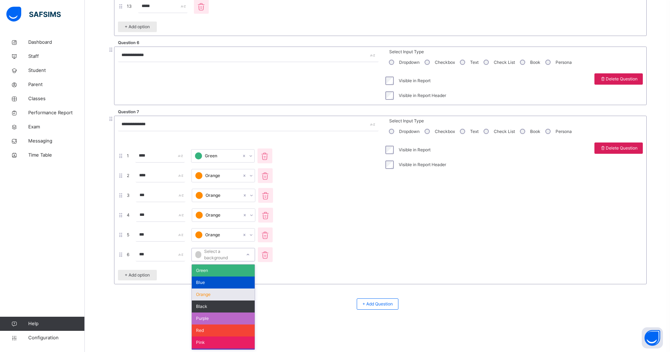
click at [235, 235] on div "Orange" at bounding box center [223, 295] width 63 height 12
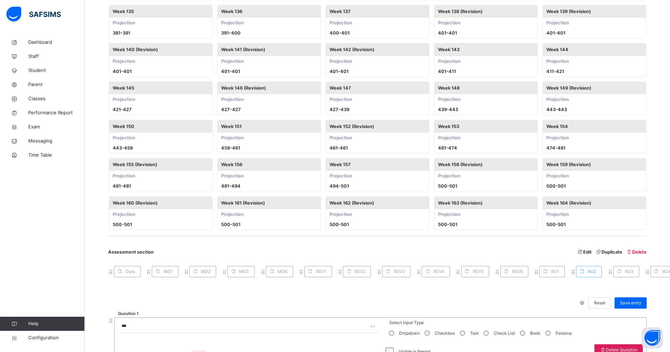
scroll to position [1285, 0]
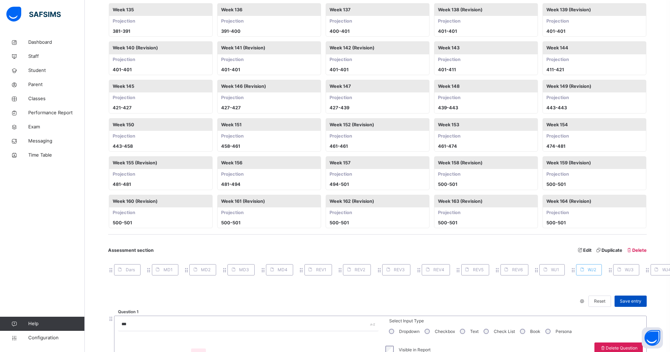
click at [452, 235] on span "Save entry" at bounding box center [631, 301] width 22 height 6
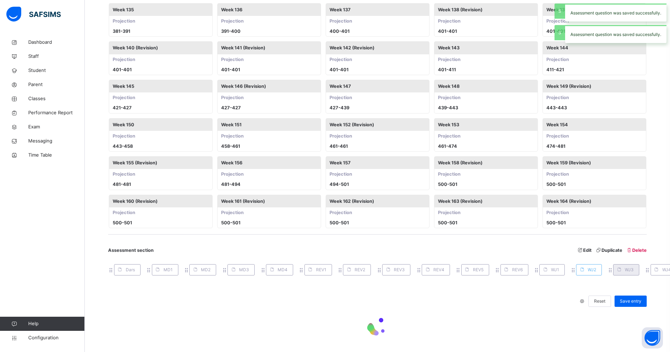
click at [452, 235] on span "WJ3" at bounding box center [629, 270] width 9 height 6
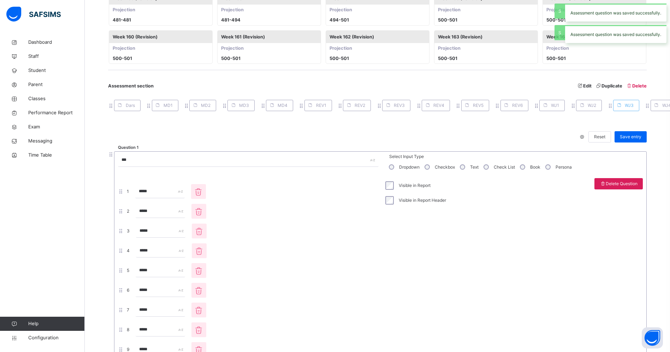
scroll to position [1310, 0]
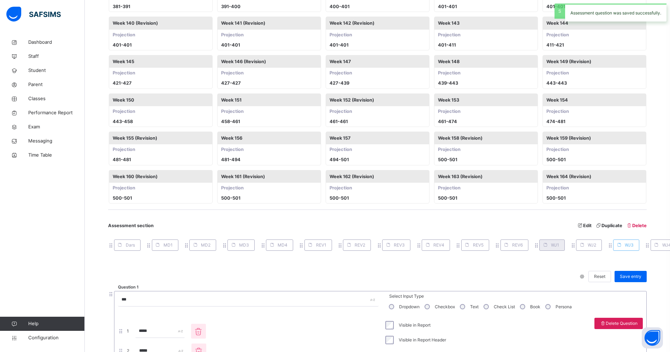
click at [452, 235] on span at bounding box center [545, 245] width 11 height 11
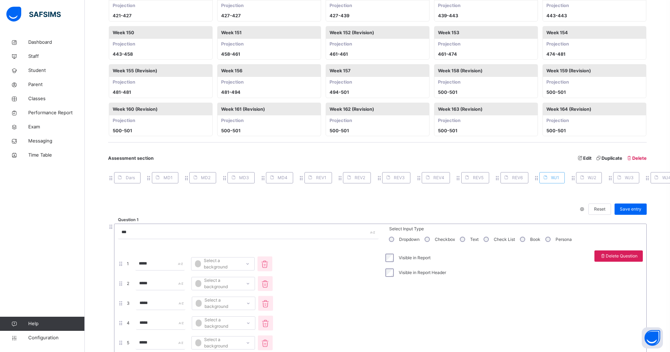
scroll to position [1386, 0]
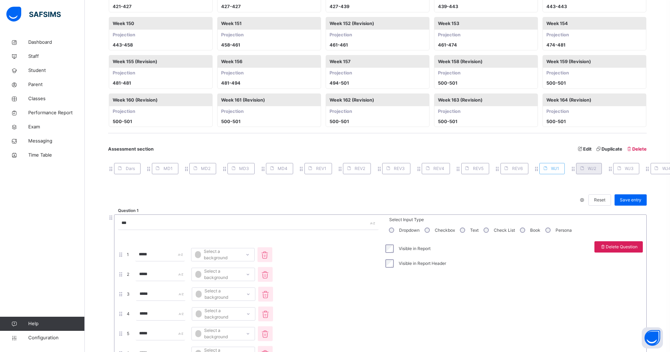
click at [452, 169] on span "WJ2" at bounding box center [592, 169] width 8 height 6
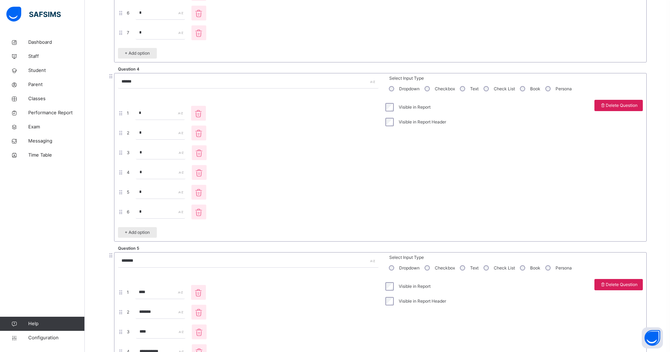
scroll to position [3045, 0]
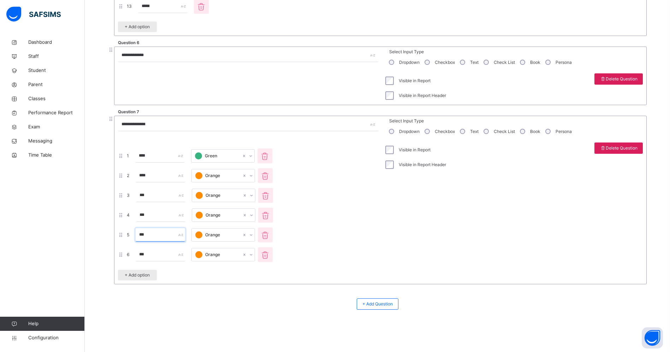
click at [163, 235] on input "***" at bounding box center [160, 234] width 49 height 13
type input "***"
click at [165, 235] on input "***" at bounding box center [160, 254] width 49 height 13
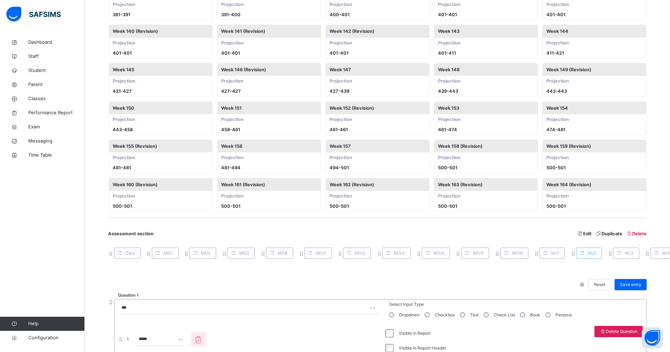
scroll to position [1294, 0]
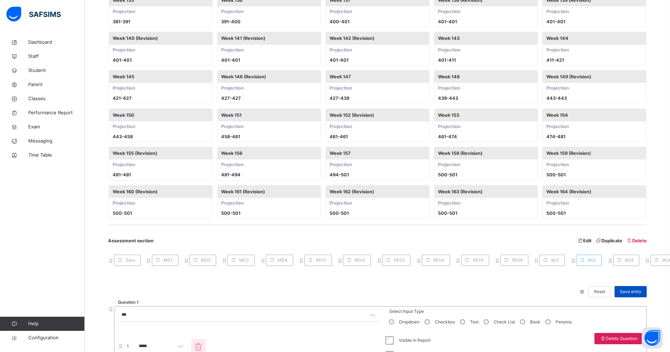
type input "***"
click at [452, 235] on span "Save entry" at bounding box center [631, 292] width 22 height 6
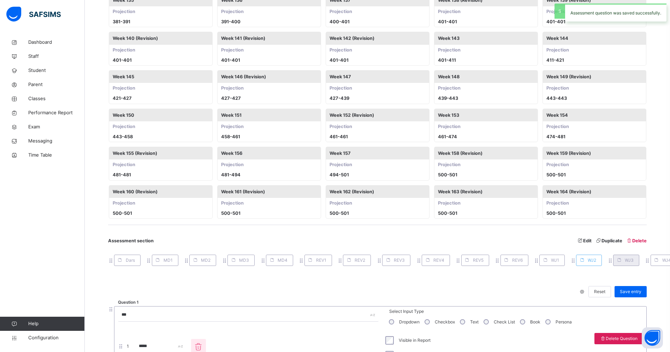
click at [452, 235] on div "WJ3" at bounding box center [626, 260] width 26 height 11
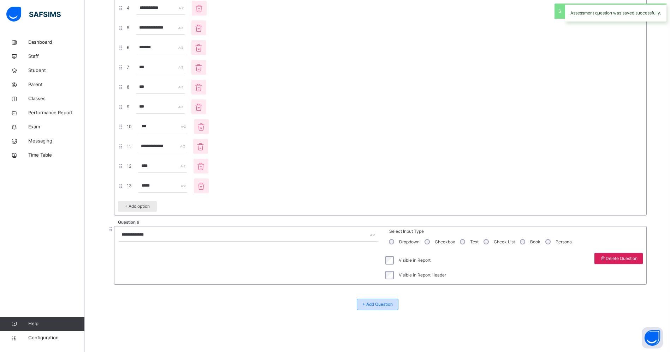
click at [392, 235] on span "+ Add Question" at bounding box center [377, 305] width 30 height 6
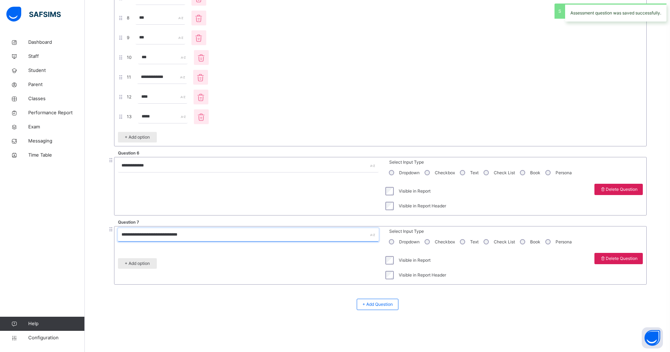
click at [191, 235] on input "**********" at bounding box center [248, 234] width 261 height 13
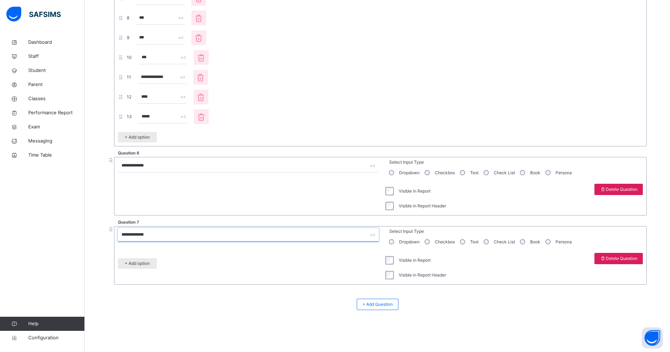
click at [140, 235] on span "+ Add option" at bounding box center [137, 264] width 28 height 6
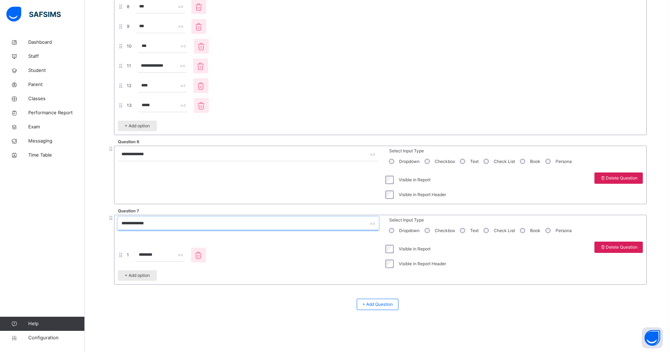
click at [142, 235] on div "1 ******** + Add option" at bounding box center [248, 262] width 261 height 41
click at [142, 235] on div "+ Add option" at bounding box center [137, 276] width 39 height 11
click at [142, 235] on div "+ Add option" at bounding box center [137, 275] width 39 height 11
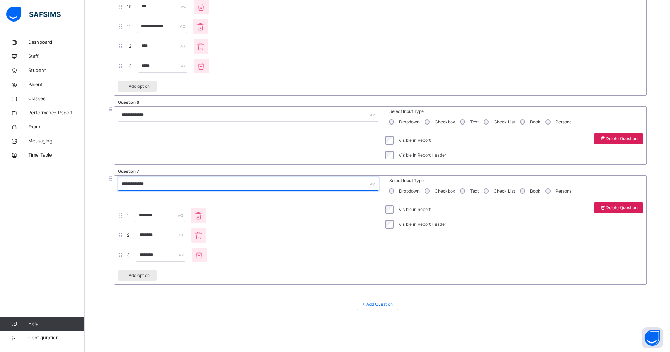
click at [142, 235] on div "+ Add option" at bounding box center [137, 276] width 39 height 11
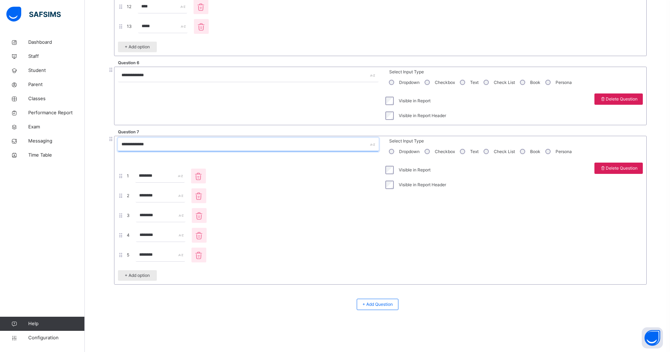
click at [141, 235] on span "+ Add option" at bounding box center [137, 276] width 28 height 6
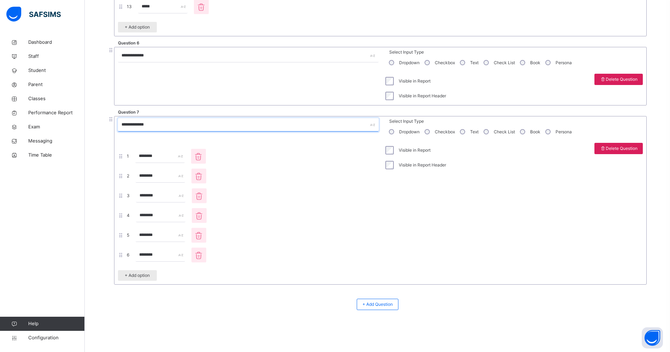
type input "**********"
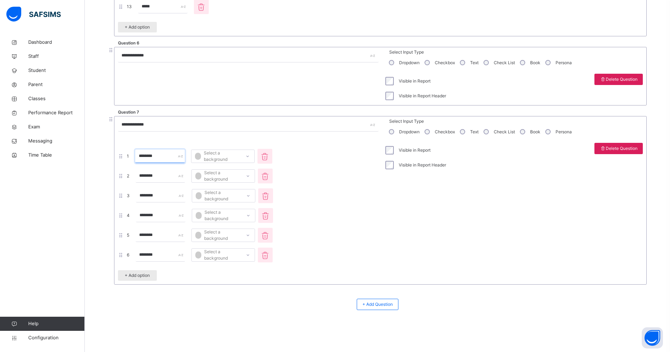
click at [181, 161] on input "********" at bounding box center [159, 156] width 49 height 13
type input "****"
click at [177, 171] on input "********" at bounding box center [160, 176] width 49 height 13
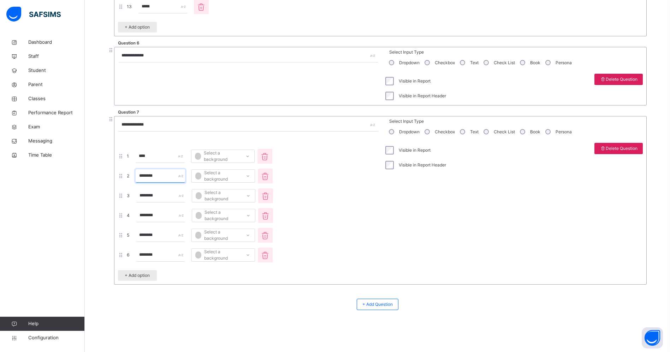
click at [179, 177] on input "********" at bounding box center [160, 176] width 49 height 13
click at [176, 205] on div "1 **** Select a background 2 **** Select a background 3 ******** Select a backg…" at bounding box center [248, 213] width 261 height 140
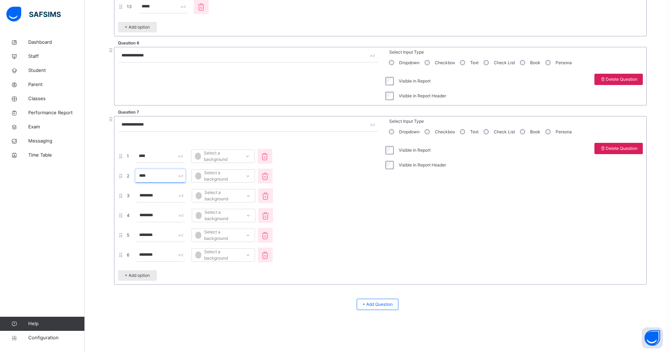
type input "****"
click at [175, 203] on div "********" at bounding box center [160, 196] width 53 height 15
click at [175, 201] on input "********" at bounding box center [160, 195] width 49 height 13
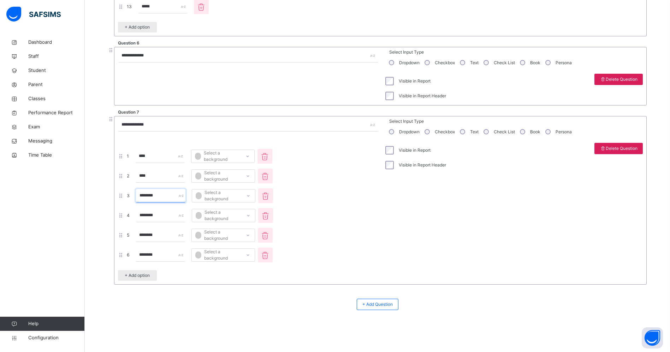
click at [175, 201] on input "********" at bounding box center [160, 195] width 49 height 13
type input "***"
click at [175, 212] on input "********" at bounding box center [160, 215] width 49 height 13
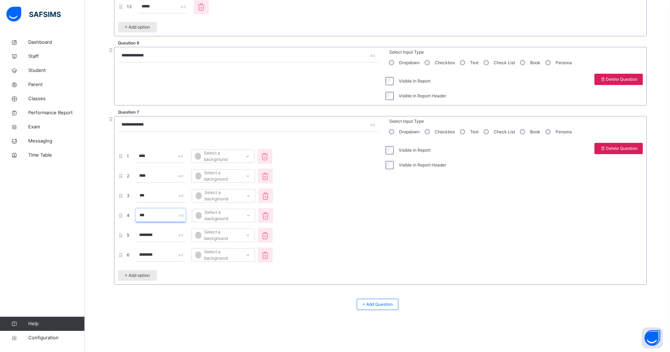
type input "***"
click at [177, 233] on input "********" at bounding box center [160, 235] width 49 height 13
type input "***"
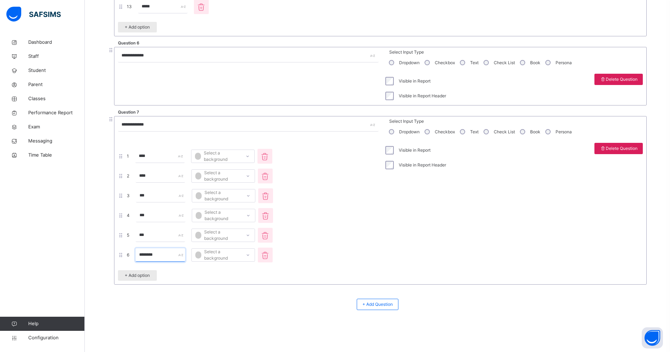
click at [179, 235] on input "********" at bounding box center [160, 255] width 49 height 13
type input "***"
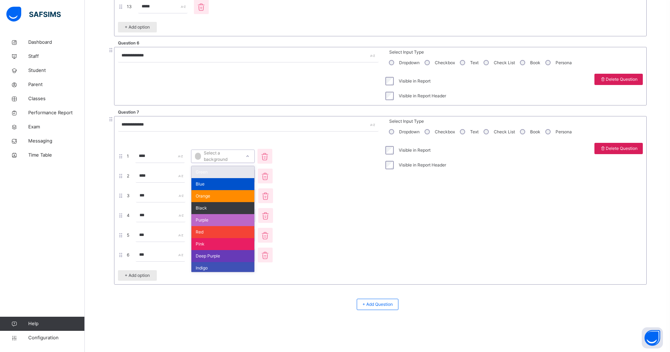
click at [240, 160] on div "Select a background" at bounding box center [217, 156] width 45 height 13
click at [250, 173] on div "Green" at bounding box center [222, 172] width 63 height 12
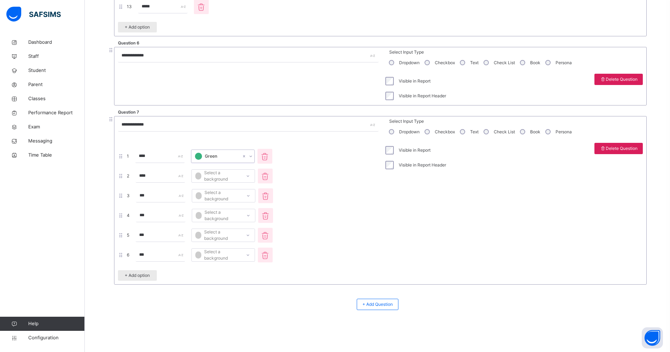
click at [241, 173] on div "Select a background" at bounding box center [217, 176] width 45 height 13
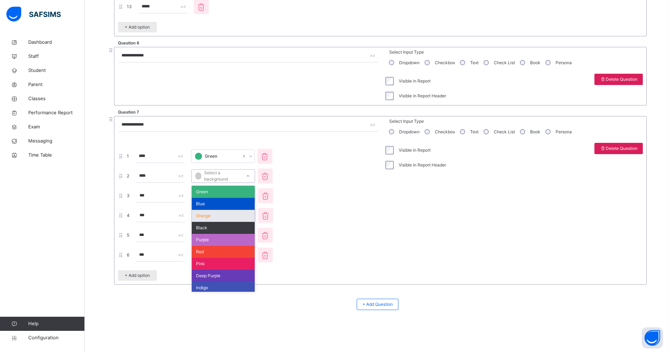
click at [255, 213] on div "Orange" at bounding box center [223, 216] width 63 height 12
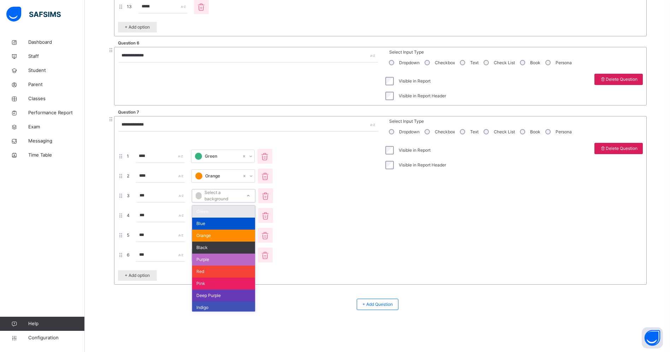
click at [241, 196] on div "Select a background" at bounding box center [218, 195] width 45 height 13
click at [255, 231] on div "Orange" at bounding box center [223, 236] width 63 height 12
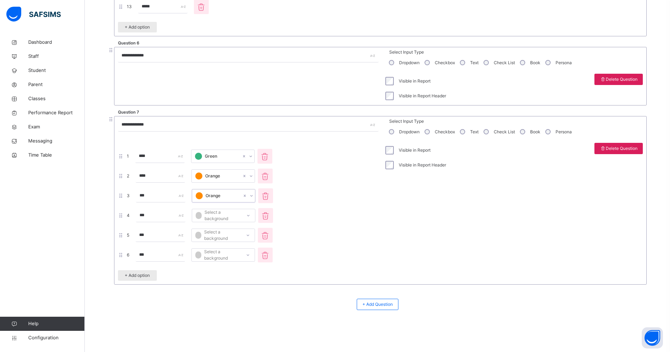
click at [255, 220] on div at bounding box center [248, 215] width 13 height 13
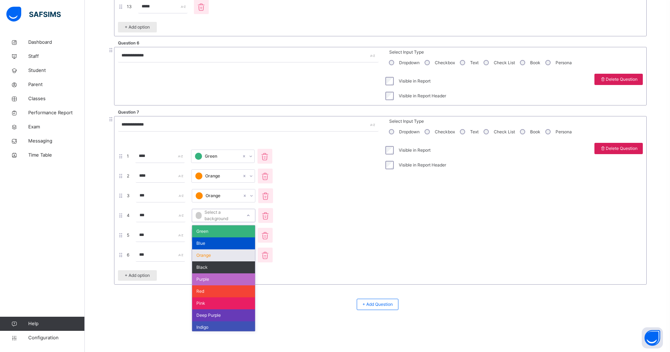
click at [255, 235] on div "Orange" at bounding box center [223, 256] width 63 height 12
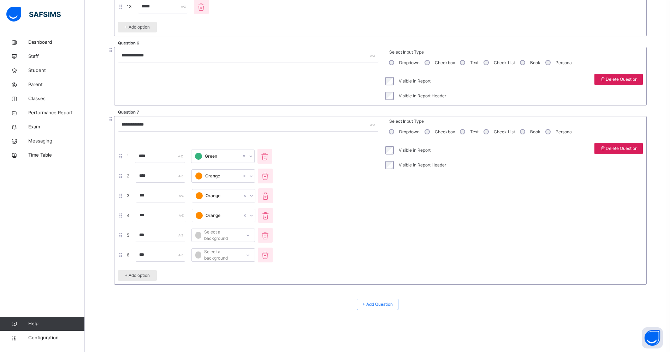
click at [256, 227] on span "5 *** Select a background" at bounding box center [195, 235] width 155 height 16
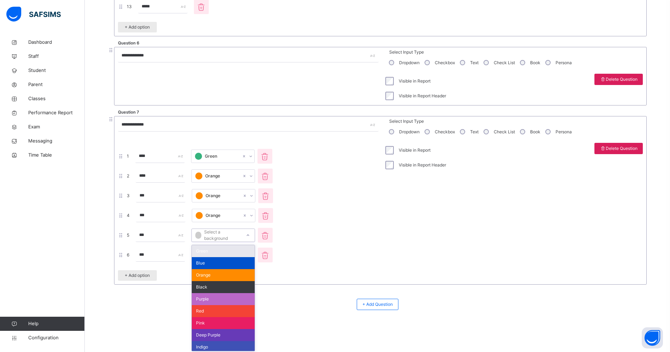
click at [239, 233] on div "Select a background" at bounding box center [217, 235] width 45 height 13
click at [230, 235] on div "Orange" at bounding box center [223, 275] width 63 height 12
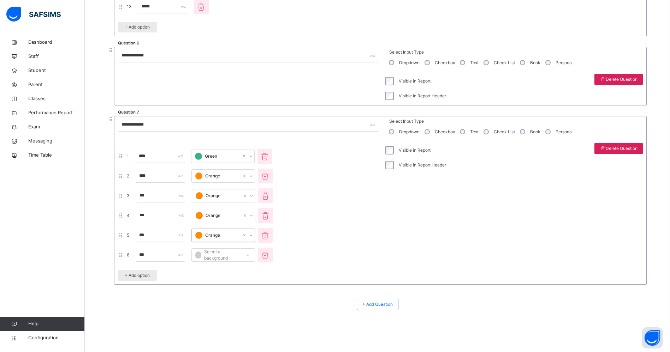
click at [230, 235] on span at bounding box center [248, 269] width 261 height 4
click at [227, 235] on div "Select a background" at bounding box center [223, 255] width 64 height 13
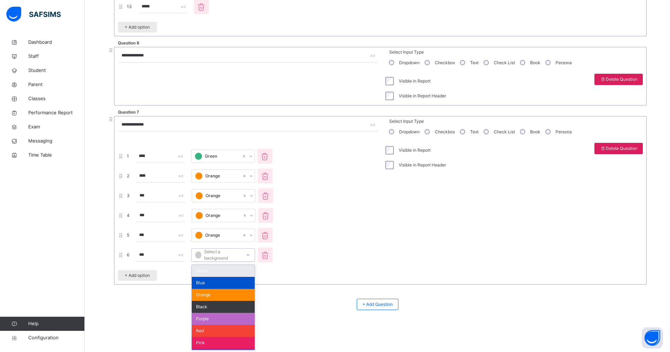
scroll to position [3045, 0]
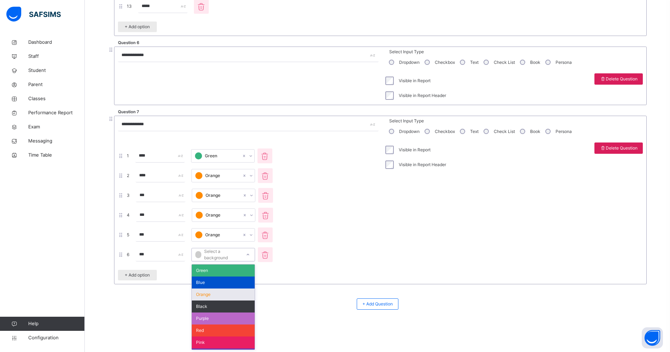
click at [224, 235] on div "Orange" at bounding box center [223, 295] width 63 height 12
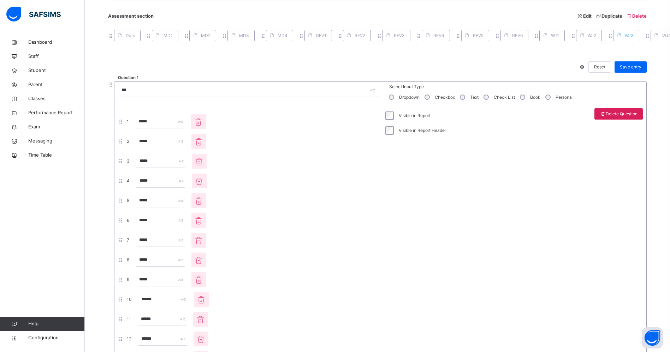
scroll to position [1361, 0]
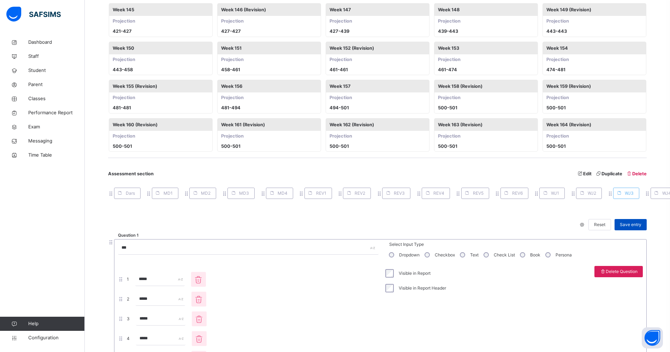
click at [452, 230] on div "Save entry" at bounding box center [631, 224] width 32 height 11
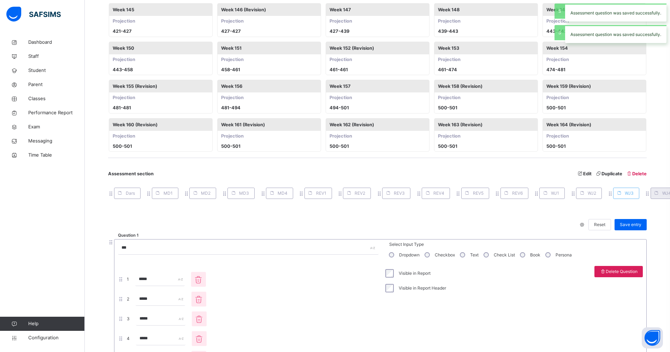
click at [452, 195] on span at bounding box center [656, 193] width 11 height 11
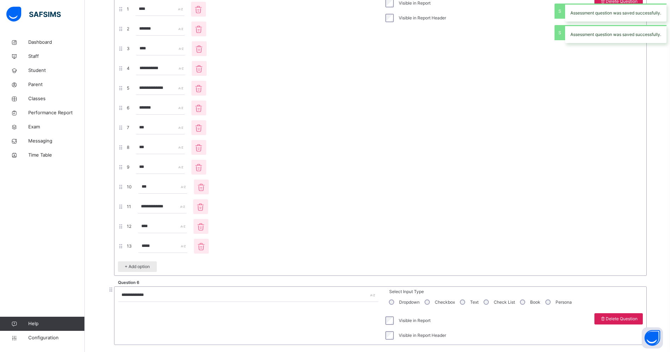
scroll to position [2865, 0]
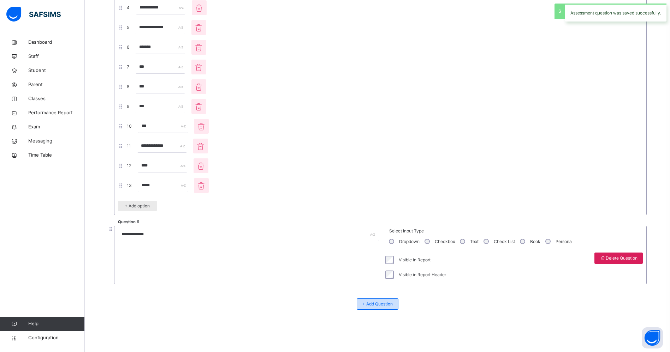
click at [390, 235] on span "+ Add Question" at bounding box center [377, 304] width 30 height 6
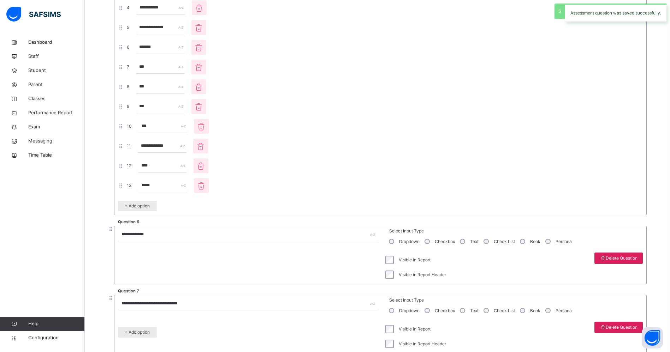
scroll to position [2934, 0]
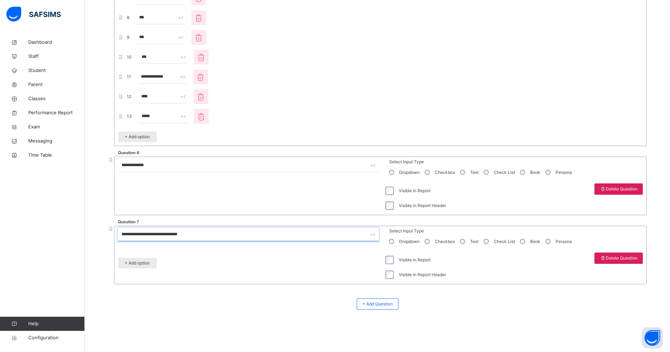
click at [178, 235] on input "**********" at bounding box center [248, 234] width 261 height 13
click at [131, 235] on div "+ Add option" at bounding box center [137, 263] width 39 height 11
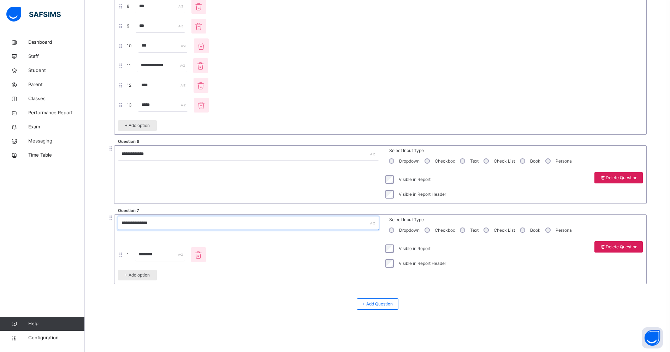
click at [132, 235] on span "+ Add option" at bounding box center [137, 275] width 28 height 6
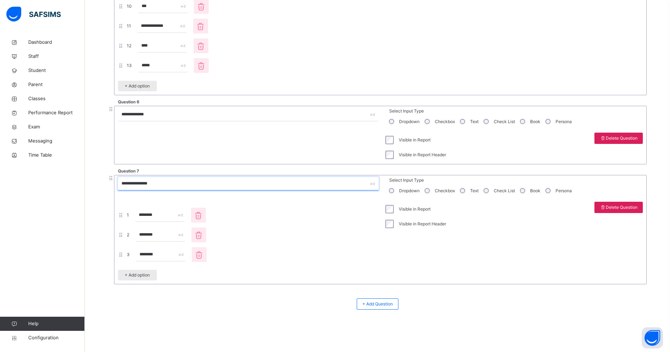
click at [132, 235] on span "+ Add option" at bounding box center [137, 275] width 28 height 6
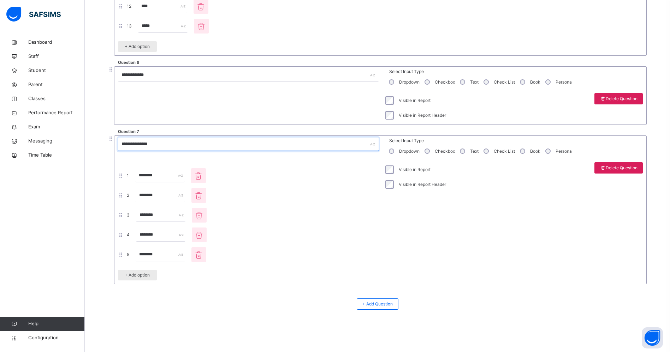
click at [132, 235] on span "+ Add option" at bounding box center [137, 275] width 28 height 6
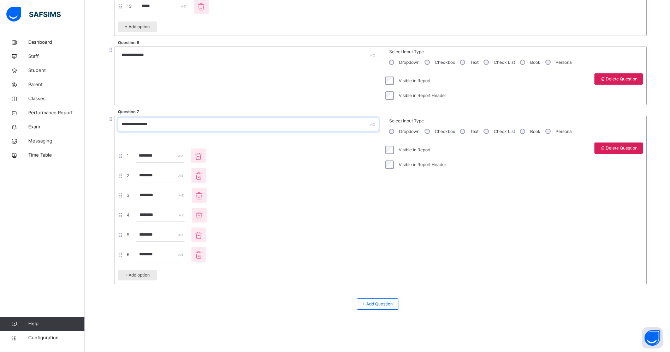
click at [396, 156] on div "Visible in Report" at bounding box center [415, 150] width 66 height 15
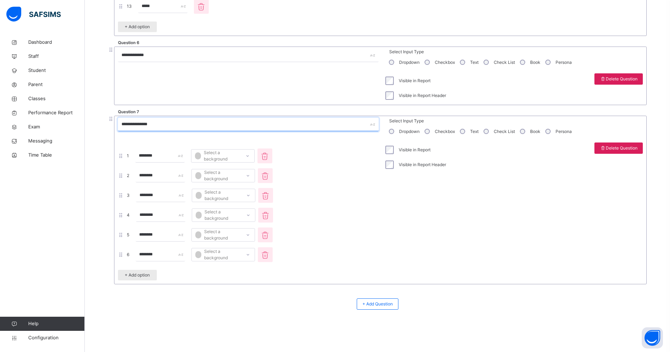
type input "**********"
click at [159, 156] on input "********" at bounding box center [159, 155] width 49 height 13
type input "******"
type input "****"
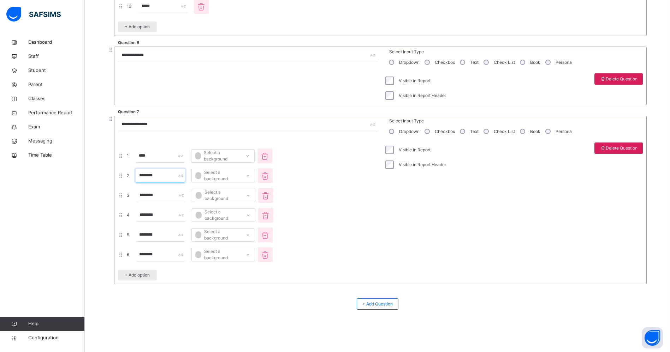
click at [161, 177] on input "********" at bounding box center [160, 175] width 49 height 13
type input "****"
click at [169, 194] on input "********" at bounding box center [160, 195] width 49 height 13
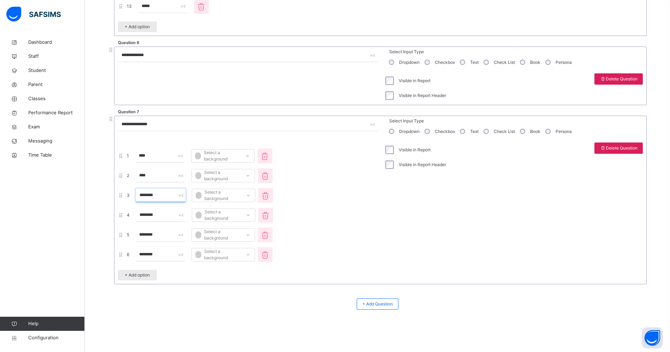
click at [169, 194] on input "********" at bounding box center [160, 195] width 49 height 13
type input "***"
click at [173, 215] on input "********" at bounding box center [160, 215] width 49 height 13
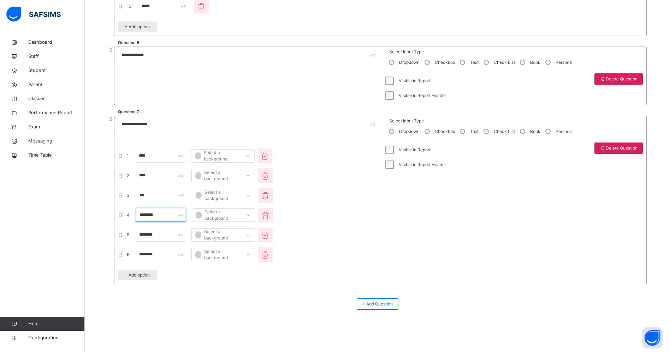
click at [173, 215] on input "********" at bounding box center [160, 215] width 49 height 13
type input "***"
click at [181, 235] on input "********" at bounding box center [160, 234] width 49 height 13
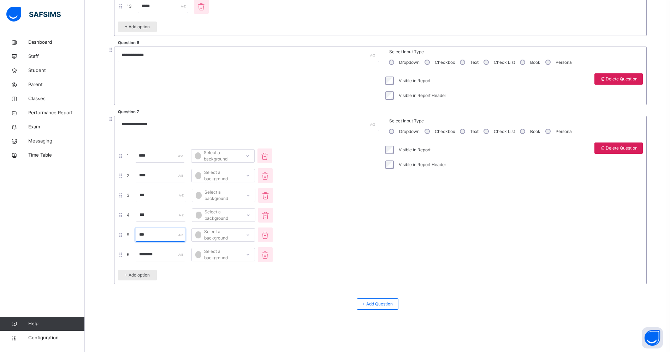
type input "***"
click at [178, 235] on input "********" at bounding box center [160, 254] width 49 height 13
type input "***"
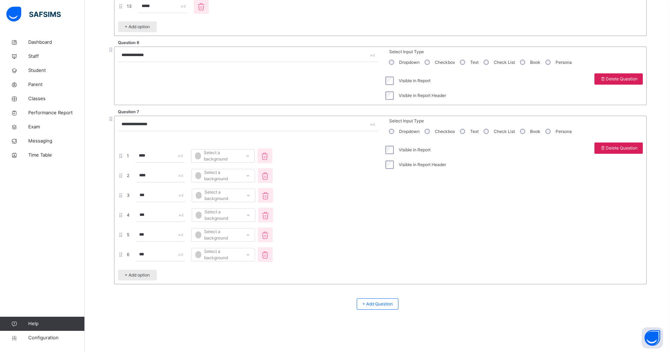
click at [240, 161] on div "Select a background" at bounding box center [217, 155] width 45 height 13
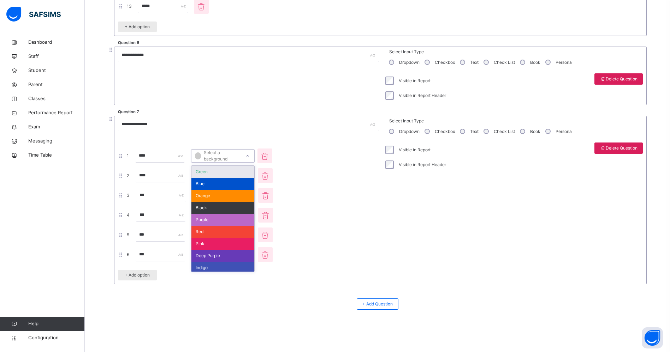
click at [248, 172] on div "Green" at bounding box center [222, 172] width 63 height 12
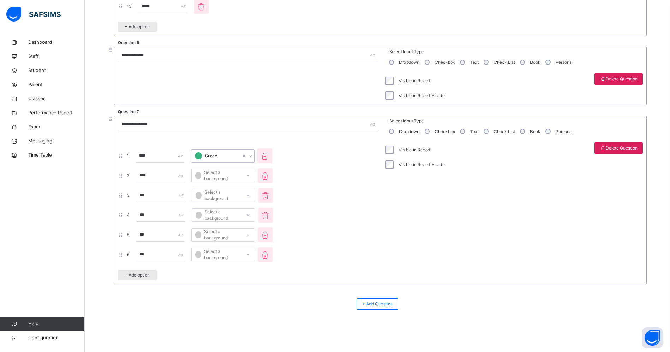
click at [241, 174] on div "Select a background" at bounding box center [217, 175] width 45 height 13
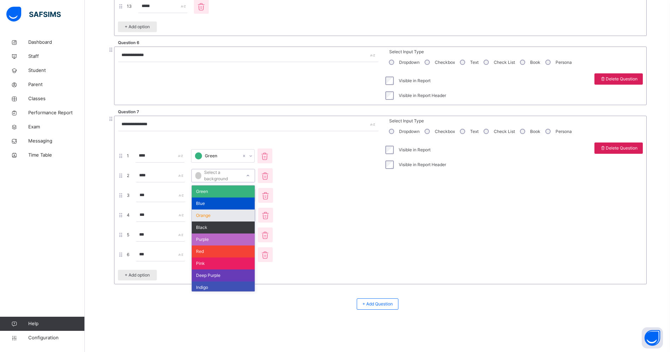
click at [239, 219] on div "Orange" at bounding box center [223, 216] width 63 height 12
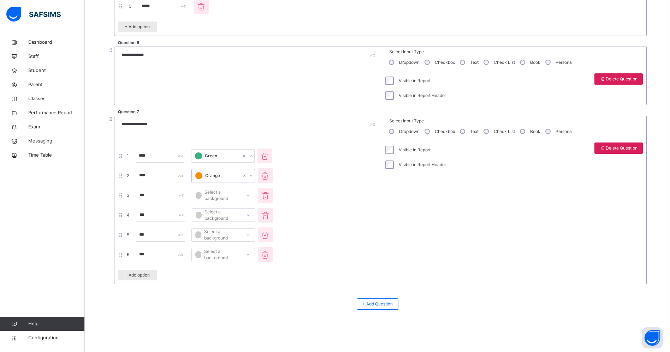
click at [241, 191] on div "Select a background" at bounding box center [218, 195] width 45 height 13
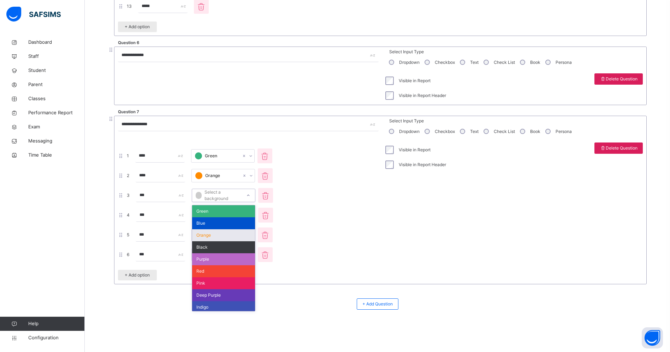
click at [232, 235] on div "Orange" at bounding box center [223, 236] width 63 height 12
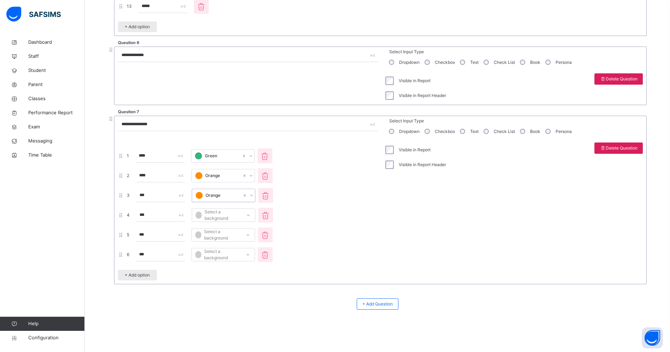
click at [233, 221] on div "Select a background" at bounding box center [218, 215] width 45 height 13
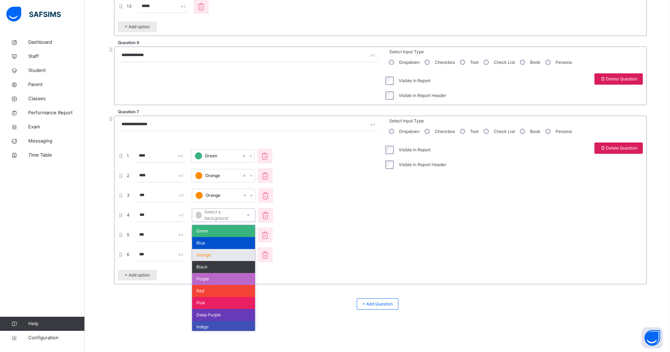
click at [236, 235] on div "Orange" at bounding box center [223, 255] width 63 height 12
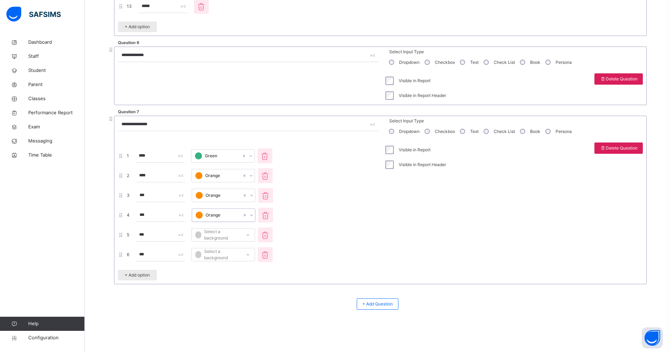
click at [236, 235] on div "Select a background" at bounding box center [217, 234] width 45 height 13
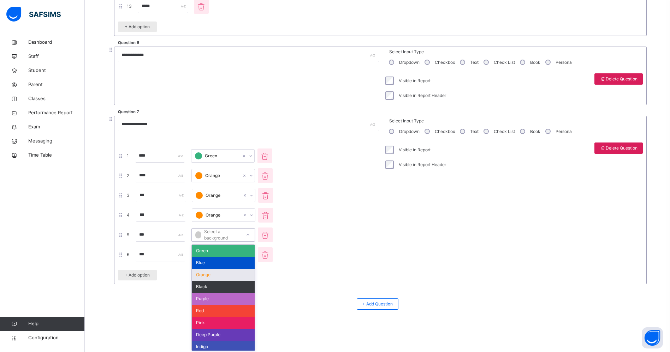
click at [243, 235] on div "Orange" at bounding box center [223, 275] width 63 height 12
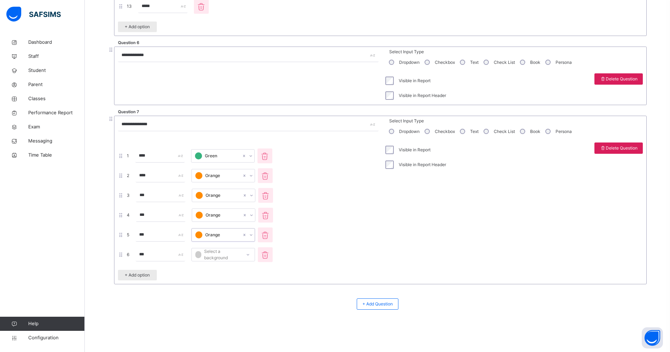
click at [241, 235] on div "Select a background" at bounding box center [217, 254] width 45 height 13
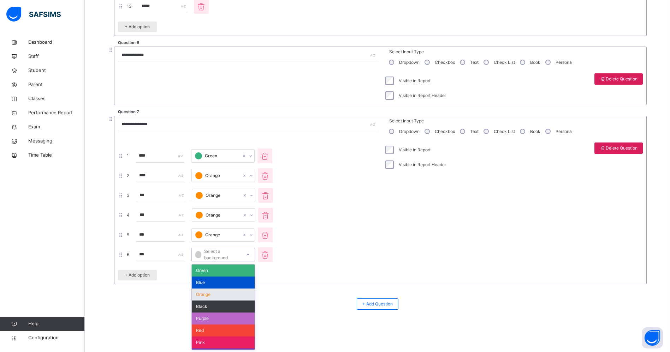
click at [243, 235] on div "Orange" at bounding box center [223, 295] width 63 height 12
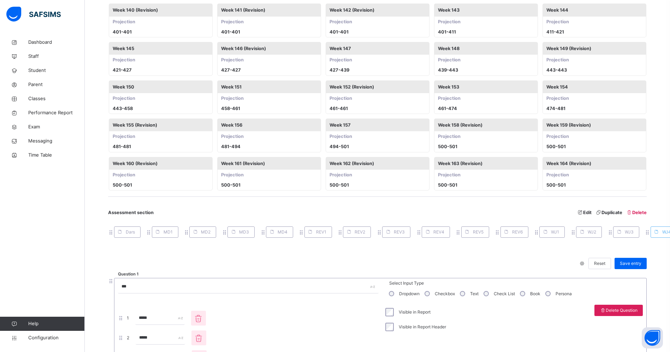
scroll to position [1320, 0]
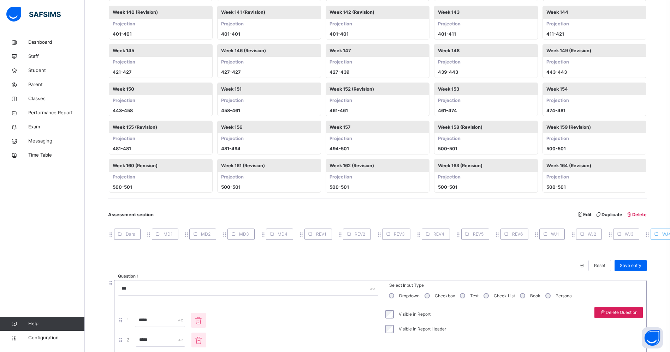
click at [452, 235] on div "Save entry" at bounding box center [629, 266] width 36 height 18
click at [452, 235] on div "Save entry" at bounding box center [631, 265] width 32 height 11
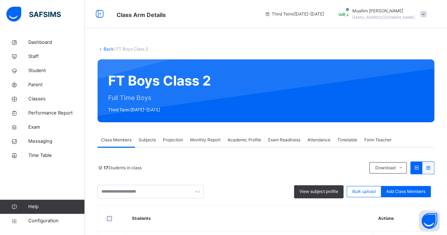
drag, startPoint x: 149, startPoint y: 137, endPoint x: 214, endPoint y: 152, distance: 66.7
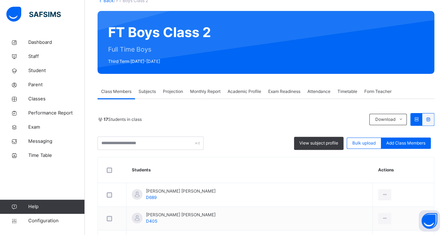
click at [206, 91] on span "Monthly Report" at bounding box center [205, 91] width 30 height 6
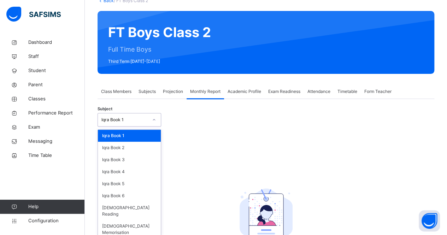
click at [146, 113] on div "Iqra Book 1" at bounding box center [129, 119] width 64 height 13
click at [131, 220] on div "[DEMOGRAPHIC_DATA] Memorisation" at bounding box center [129, 229] width 63 height 18
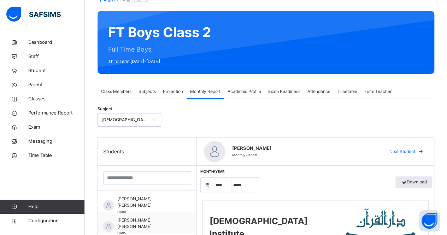
select select "****"
select select "*"
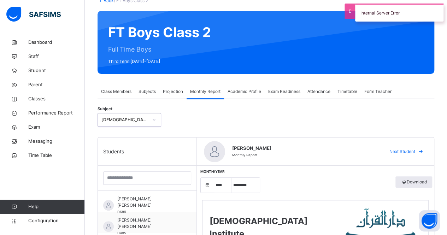
scroll to position [55, 0]
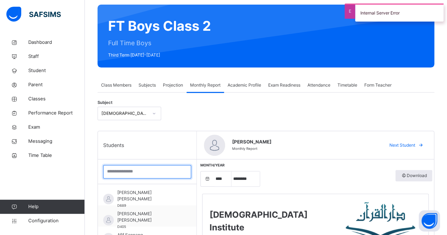
click at [165, 172] on input "search" at bounding box center [147, 171] width 88 height 13
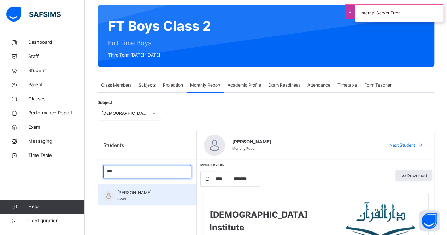
type input "***"
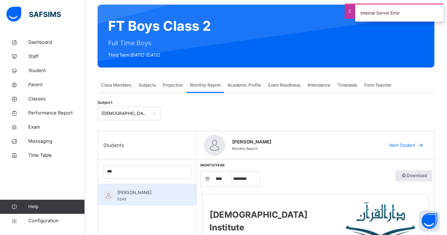
click at [162, 196] on div "Muhammad Omar Khan D243" at bounding box center [148, 195] width 63 height 13
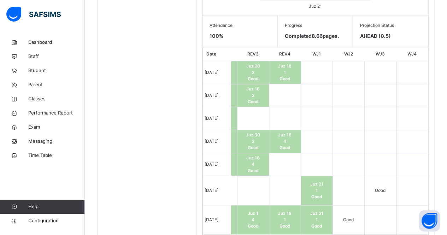
scroll to position [337, 0]
click at [322, 77] on td at bounding box center [317, 73] width 32 height 23
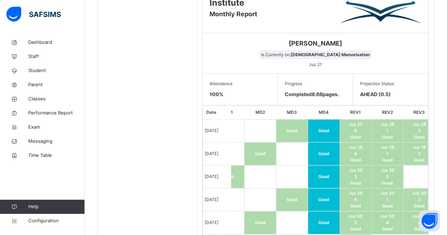
scroll to position [0, 50]
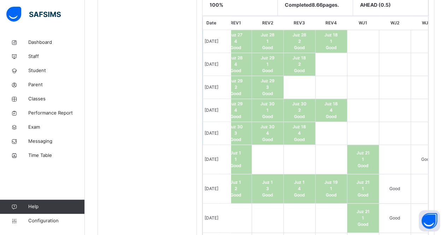
scroll to position [0, 218]
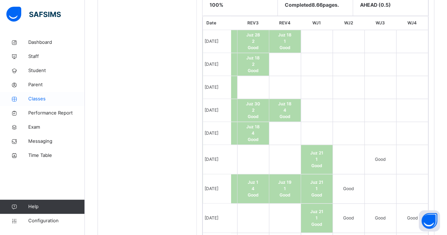
click at [41, 102] on span "Classes" at bounding box center [56, 98] width 57 height 7
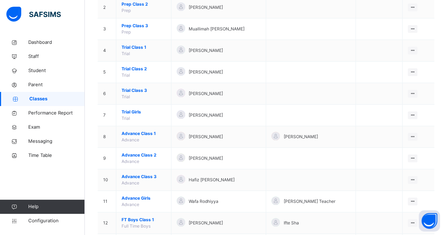
scroll to position [209, 0]
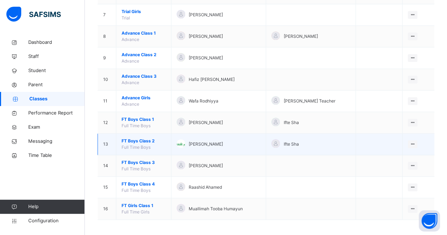
click at [136, 139] on span "FT Boys Class 2" at bounding box center [143, 141] width 44 height 6
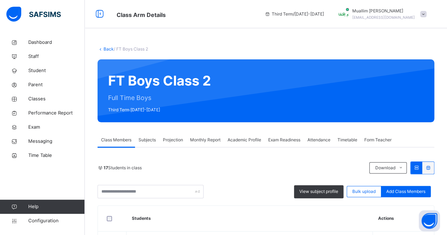
click at [174, 140] on span "Projection" at bounding box center [173, 140] width 20 height 6
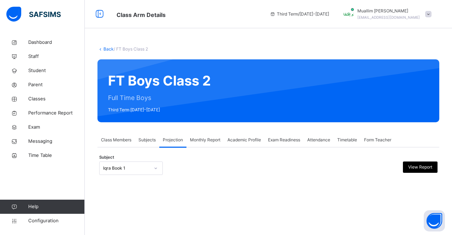
click at [138, 170] on div "Iqra Book 1" at bounding box center [126, 168] width 47 height 6
drag, startPoint x: 137, startPoint y: 206, endPoint x: 111, endPoint y: 170, distance: 44.6
click at [110, 168] on div "Iqra Book 1" at bounding box center [126, 168] width 47 height 6
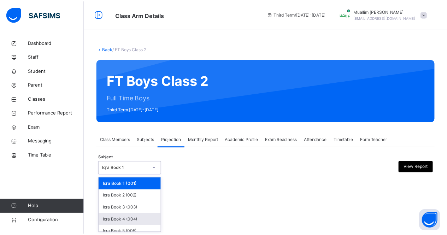
scroll to position [48, 0]
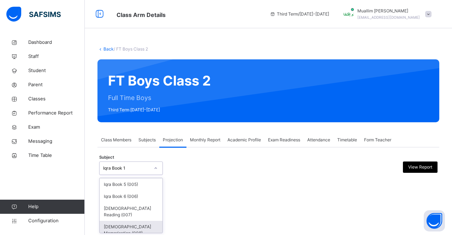
click at [119, 221] on div "[DEMOGRAPHIC_DATA] Memorisation (008)" at bounding box center [131, 230] width 63 height 18
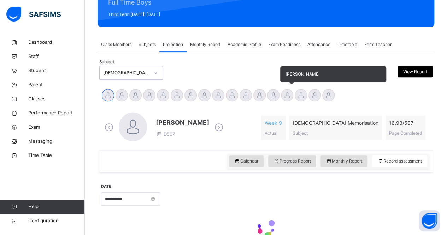
scroll to position [107, 0]
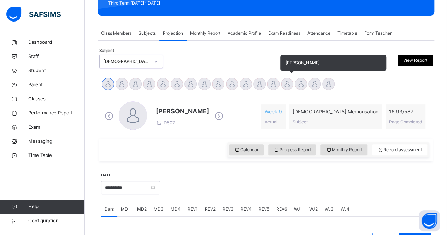
click at [282, 85] on div at bounding box center [287, 84] width 12 height 12
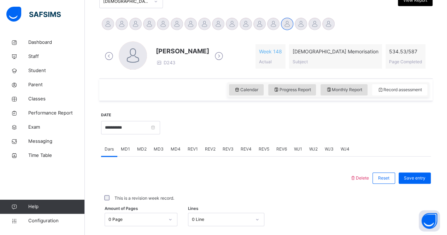
scroll to position [169, 0]
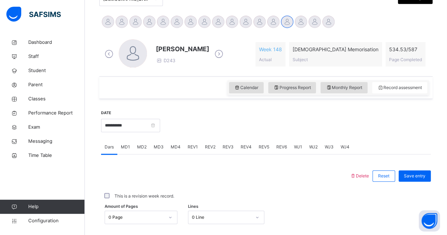
click at [302, 141] on div "WJ1" at bounding box center [297, 147] width 15 height 14
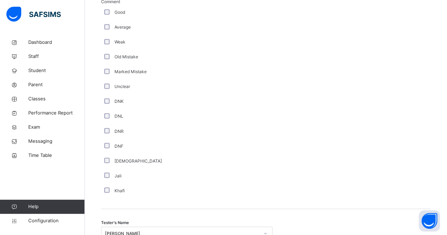
scroll to position [647, 0]
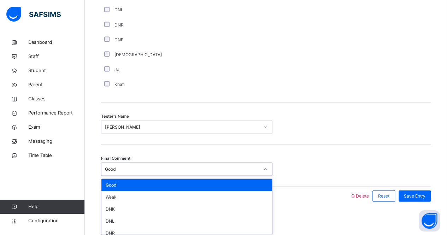
click at [219, 170] on div "Good" at bounding box center [182, 169] width 154 height 6
click at [197, 186] on div "Good" at bounding box center [186, 185] width 171 height 12
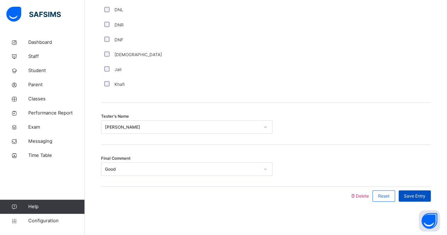
click at [418, 195] on span "Save Entry" at bounding box center [415, 195] width 22 height 6
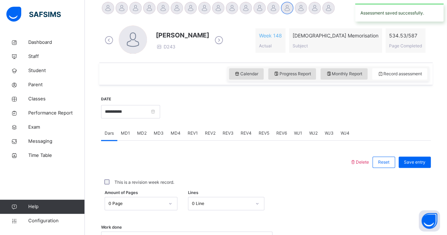
scroll to position [167, 0]
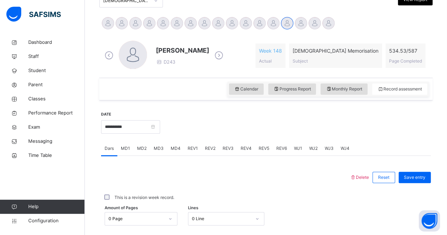
click at [317, 146] on div "WJ2" at bounding box center [313, 148] width 16 height 14
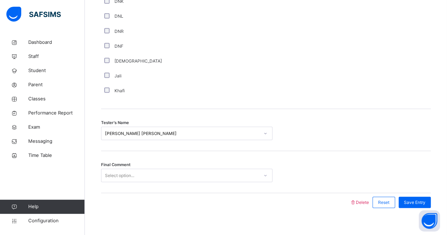
scroll to position [647, 0]
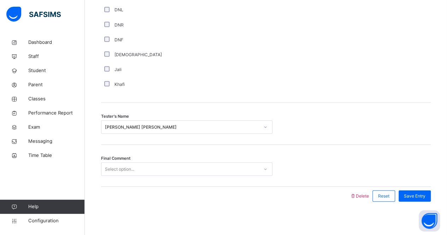
click at [225, 169] on div "Select option..." at bounding box center [179, 169] width 157 height 11
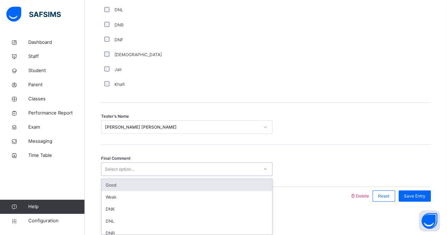
click at [220, 183] on div "Good" at bounding box center [186, 185] width 171 height 12
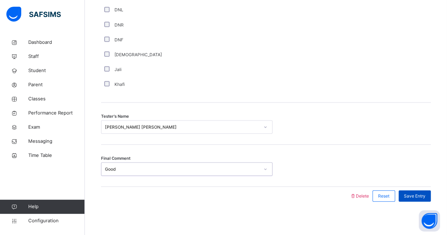
click at [417, 194] on span "Save Entry" at bounding box center [415, 195] width 22 height 6
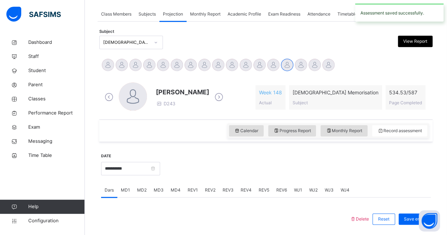
scroll to position [129, 0]
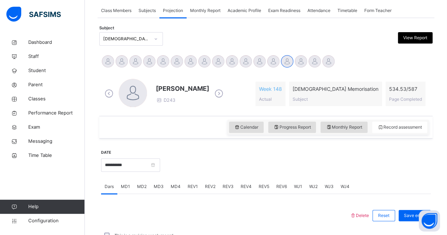
click at [290, 189] on div "WJ1" at bounding box center [297, 186] width 15 height 14
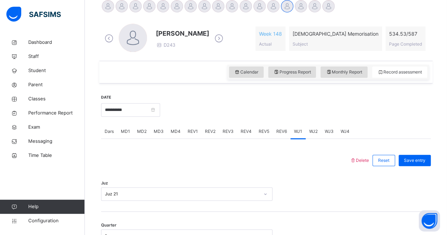
scroll to position [184, 0]
click at [313, 136] on div "WJ2" at bounding box center [313, 132] width 16 height 14
click at [326, 135] on div "WJ3" at bounding box center [329, 132] width 16 height 14
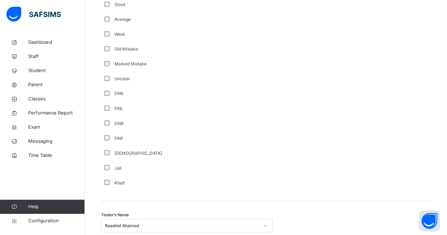
scroll to position [647, 0]
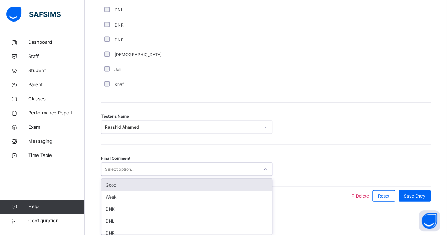
click at [164, 170] on div "Select option..." at bounding box center [179, 169] width 157 height 11
click at [166, 180] on div "Good" at bounding box center [186, 185] width 171 height 12
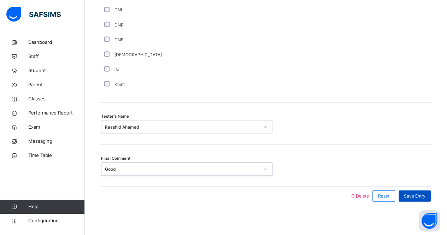
click at [418, 193] on span "Save Entry" at bounding box center [415, 195] width 22 height 6
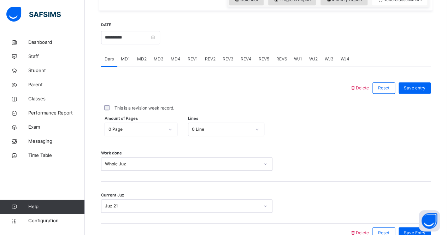
scroll to position [256, 0]
click at [343, 57] on span "WJ4" at bounding box center [344, 60] width 9 height 6
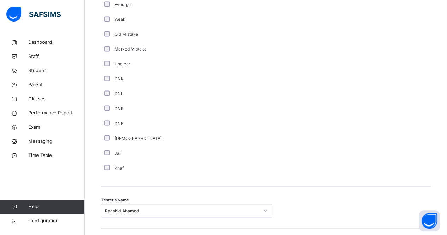
scroll to position [647, 0]
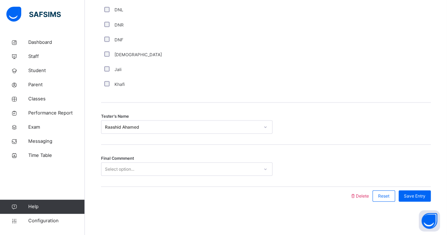
click at [192, 162] on div "Select option..." at bounding box center [186, 168] width 171 height 13
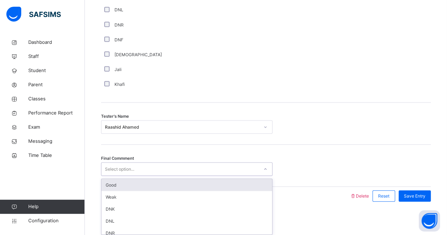
click at [191, 180] on div "Good" at bounding box center [186, 185] width 171 height 12
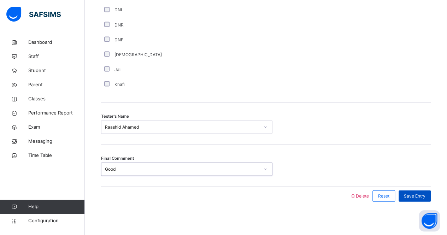
click at [411, 196] on span "Save Entry" at bounding box center [415, 195] width 22 height 6
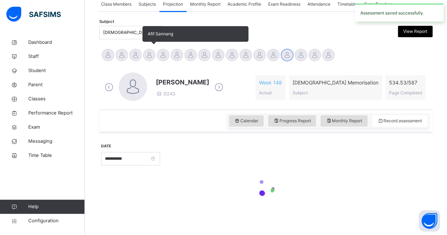
scroll to position [135, 0]
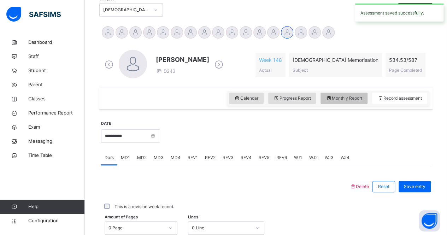
click at [340, 98] on span "Monthly Report" at bounding box center [344, 98] width 36 height 6
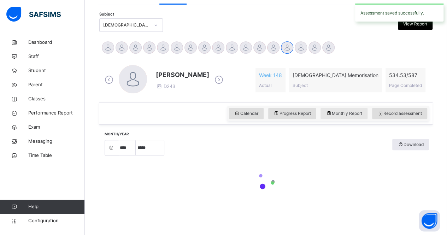
select select "****"
select select "*"
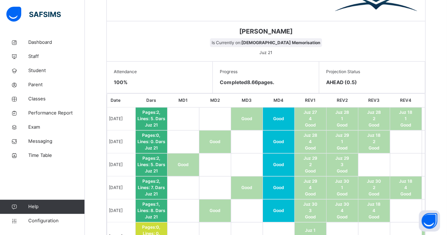
scroll to position [0, 120]
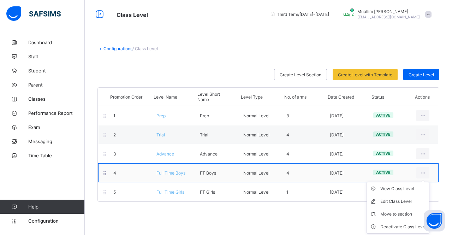
click at [422, 182] on ul "View Class Level Edit Class Level Move to section Deactivate Class Level" at bounding box center [398, 208] width 63 height 52
click at [412, 189] on div "View Class Level" at bounding box center [403, 188] width 46 height 7
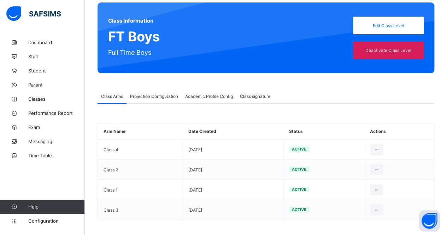
scroll to position [57, 0]
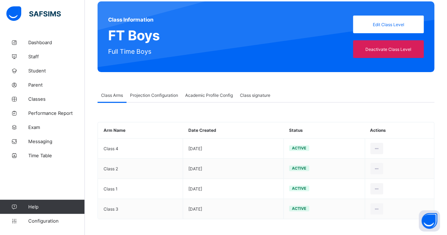
click at [160, 97] on div "Projection Configuration" at bounding box center [153, 95] width 55 height 14
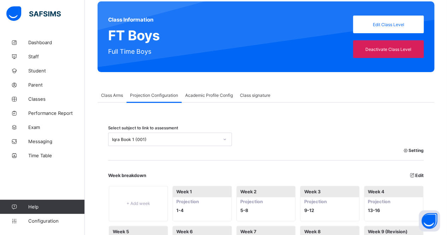
click at [182, 138] on div "Iqra Book 1 (001)" at bounding box center [165, 139] width 107 height 5
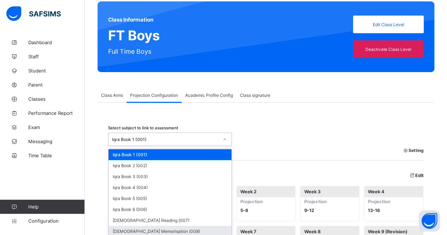
click at [176, 229] on div "[DEMOGRAPHIC_DATA] Memorisation (008)" at bounding box center [169, 231] width 123 height 11
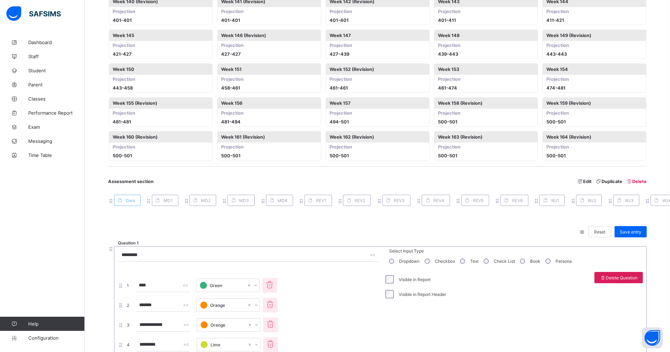
scroll to position [1263, 0]
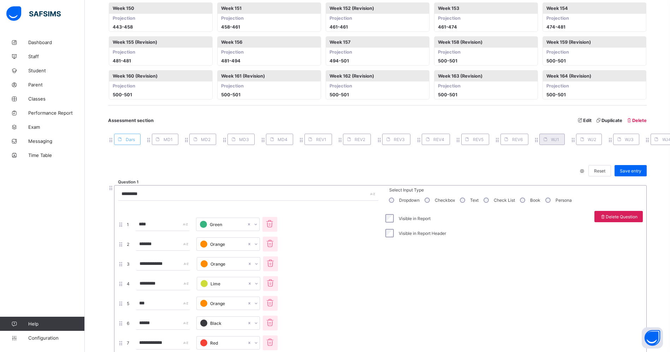
click at [452, 143] on span at bounding box center [545, 139] width 11 height 11
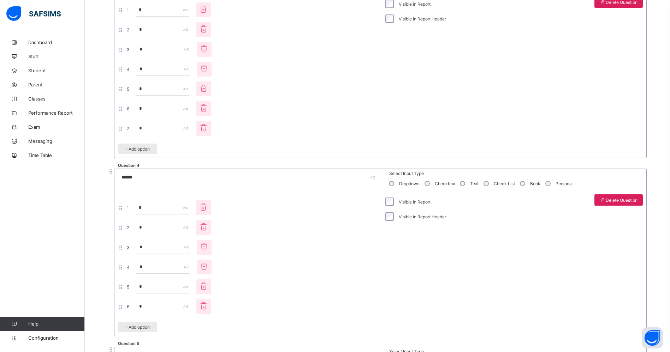
scroll to position [2885, 0]
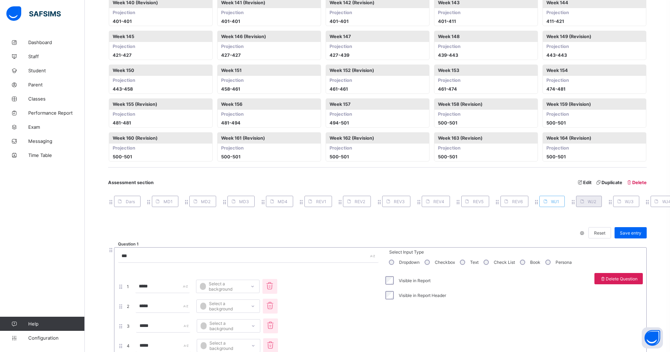
click at [452, 201] on span "WJ2" at bounding box center [592, 201] width 8 height 5
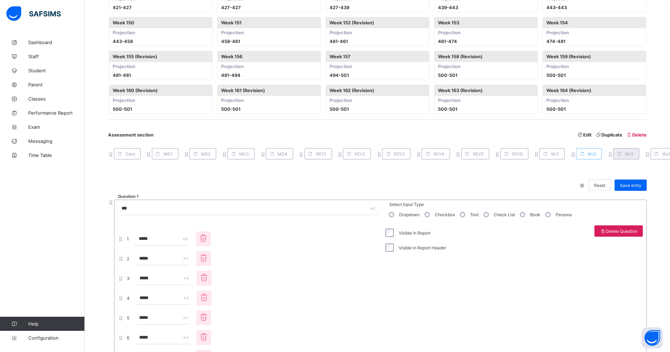
click at [452, 159] on span at bounding box center [618, 153] width 11 height 11
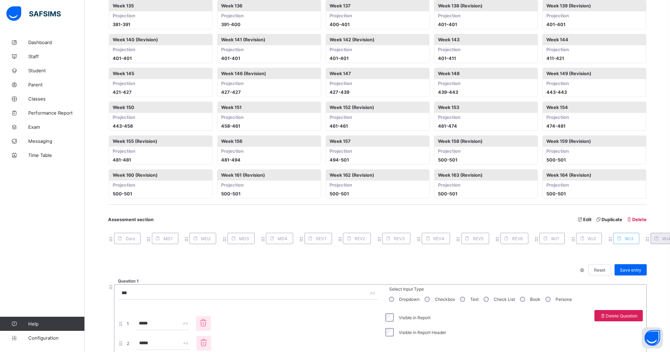
click at [452, 235] on span at bounding box center [656, 238] width 11 height 11
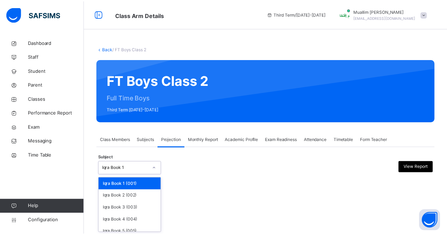
scroll to position [48, 0]
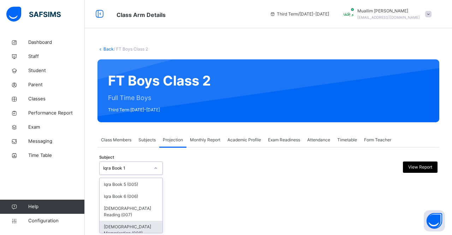
click at [125, 225] on div "[DEMOGRAPHIC_DATA] Memorisation (008)" at bounding box center [131, 230] width 63 height 18
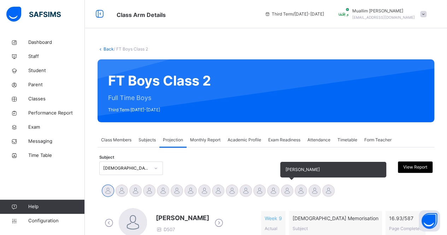
click at [289, 192] on div at bounding box center [287, 190] width 12 height 12
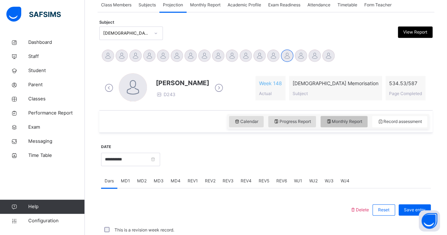
click at [345, 120] on span "Monthly Report" at bounding box center [344, 121] width 36 height 6
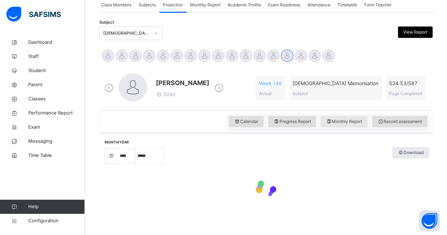
select select "****"
select select "*"
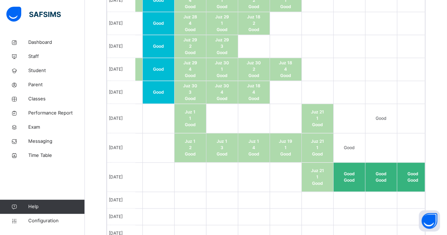
scroll to position [566, 0]
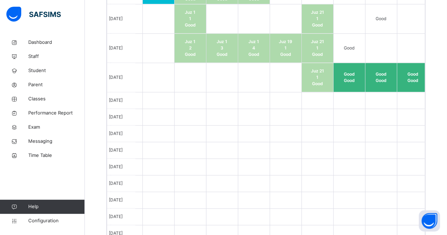
click at [352, 78] on span "Good" at bounding box center [349, 80] width 11 height 5
click at [357, 99] on td at bounding box center [349, 100] width 32 height 17
click at [426, 116] on td at bounding box center [413, 117] width 32 height 17
click at [223, 109] on td at bounding box center [222, 117] width 32 height 17
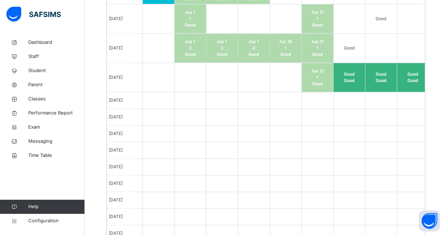
click at [327, 74] on td "Juz 21 1 Good" at bounding box center [317, 77] width 32 height 29
click at [51, 219] on span "Configuration" at bounding box center [56, 220] width 56 height 7
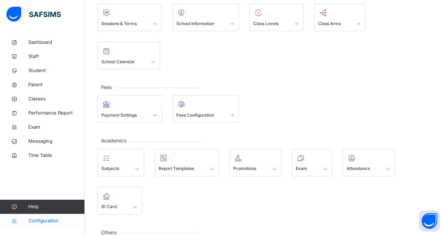
scroll to position [57, 0]
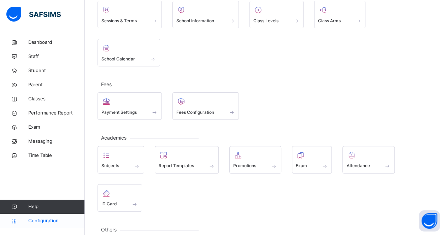
click at [49, 221] on span "Configuration" at bounding box center [56, 220] width 56 height 7
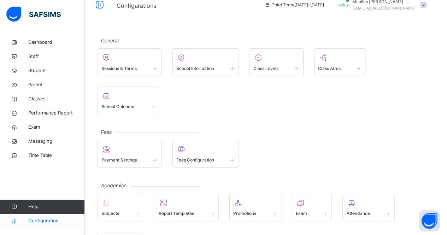
scroll to position [6, 0]
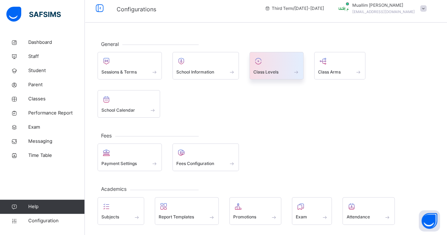
click at [278, 71] on span "Class Levels" at bounding box center [265, 72] width 25 height 6
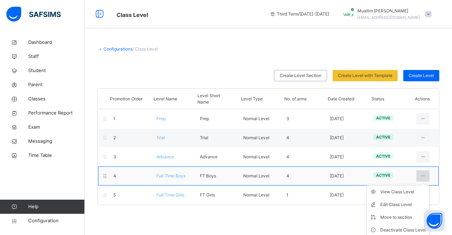
click at [423, 175] on icon at bounding box center [423, 176] width 6 height 6
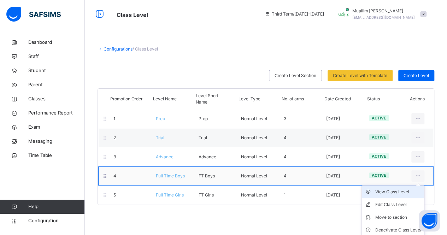
click at [411, 192] on div "View Class Level" at bounding box center [398, 191] width 46 height 7
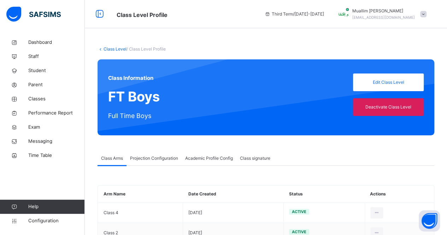
type input "**"
click at [167, 160] on span "Projection Configuration" at bounding box center [154, 158] width 48 height 6
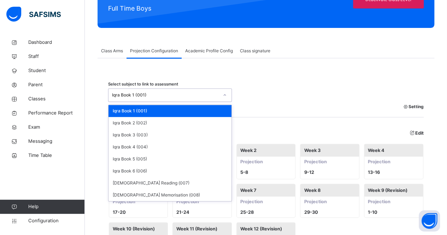
scroll to position [126, 0]
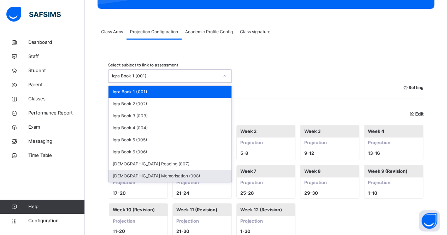
click at [170, 180] on div "[DEMOGRAPHIC_DATA] Memorisation (008)" at bounding box center [169, 176] width 123 height 12
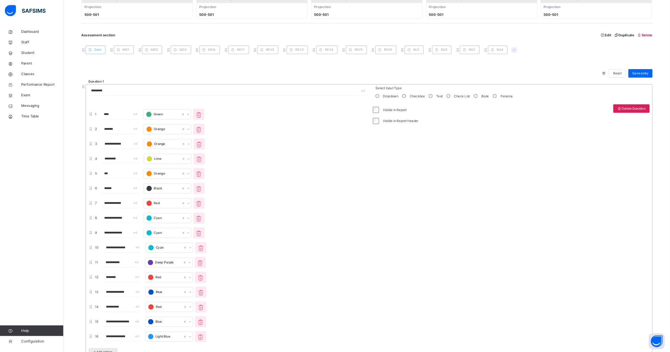
scroll to position [1489, 0]
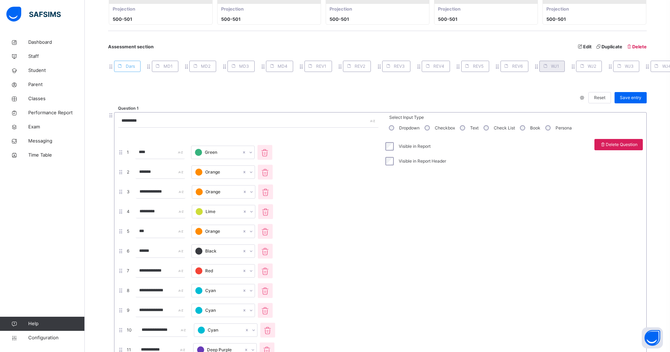
click at [452, 66] on span "WJ1" at bounding box center [555, 66] width 8 height 6
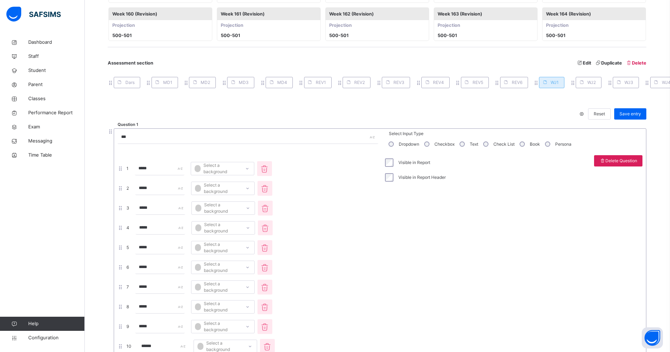
scroll to position [1455, 0]
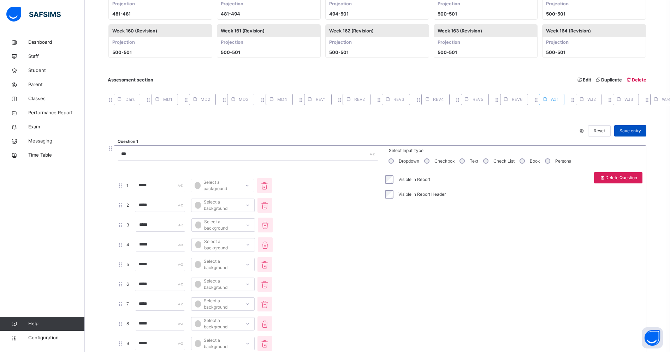
click at [452, 132] on span "Save entry" at bounding box center [630, 131] width 22 height 6
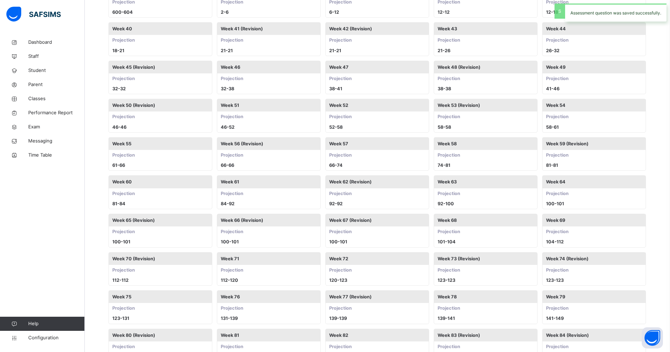
scroll to position [0, 0]
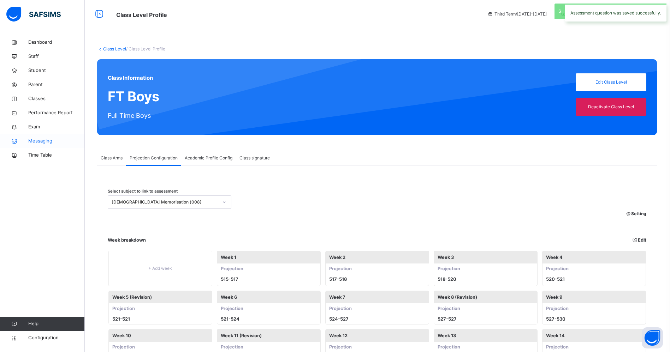
click at [35, 141] on span "Messaging" at bounding box center [56, 141] width 57 height 7
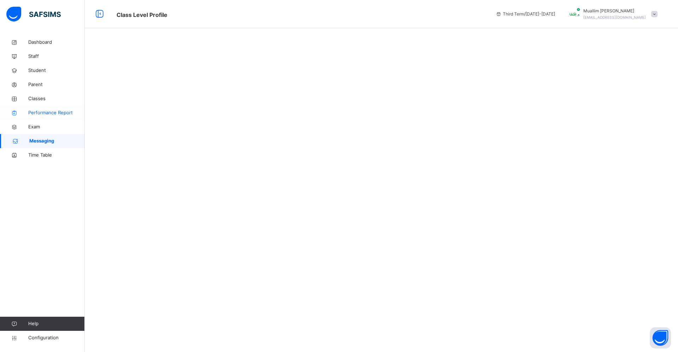
click at [54, 112] on span "Performance Report" at bounding box center [56, 112] width 57 height 7
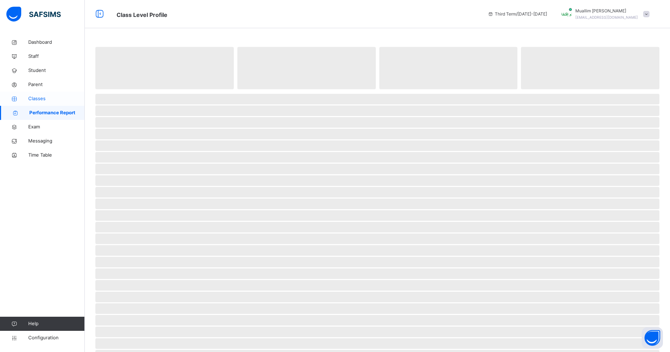
click at [40, 99] on span "Classes" at bounding box center [56, 98] width 57 height 7
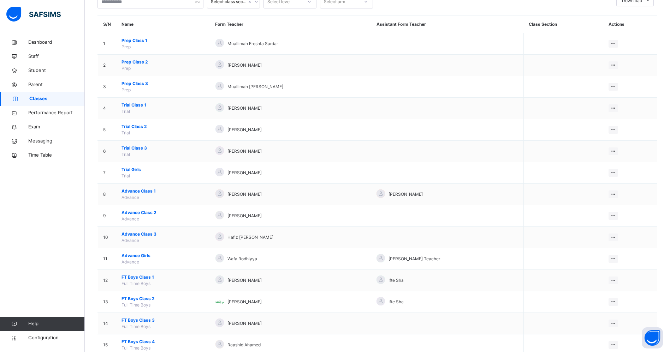
scroll to position [94, 0]
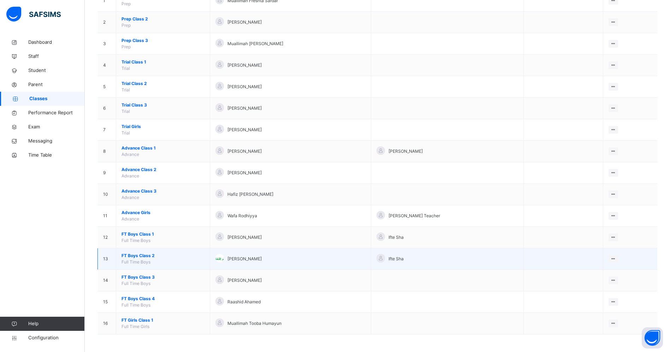
click at [157, 235] on span "FT Boys Class 2" at bounding box center [162, 256] width 83 height 6
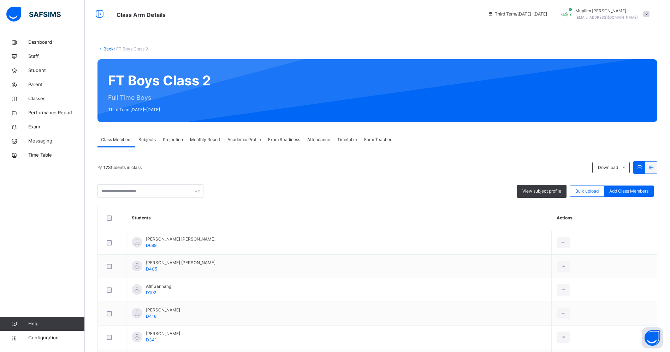
click at [212, 138] on span "Monthly Report" at bounding box center [205, 140] width 30 height 6
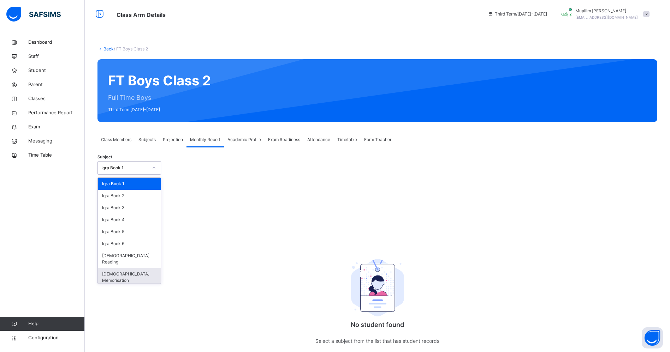
click at [149, 235] on div "[DEMOGRAPHIC_DATA] Memorisation" at bounding box center [129, 277] width 63 height 18
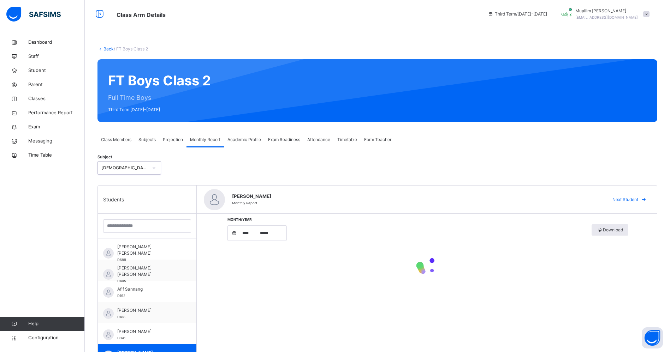
select select "****"
select select "*"
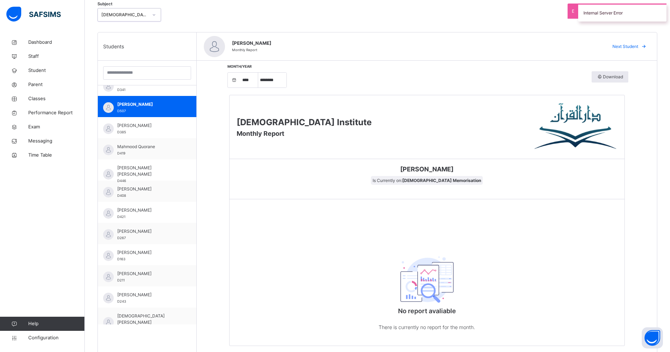
scroll to position [121, 0]
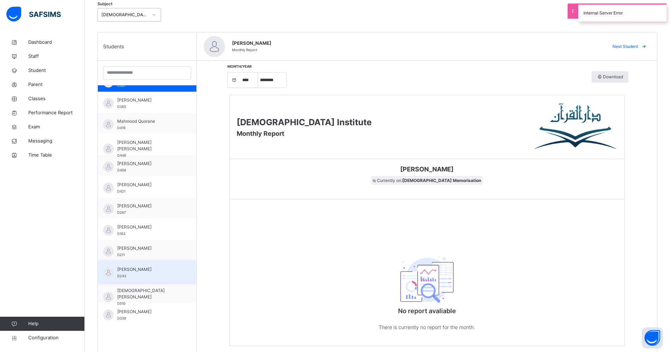
click at [161, 235] on div "[PERSON_NAME] D243" at bounding box center [148, 273] width 63 height 13
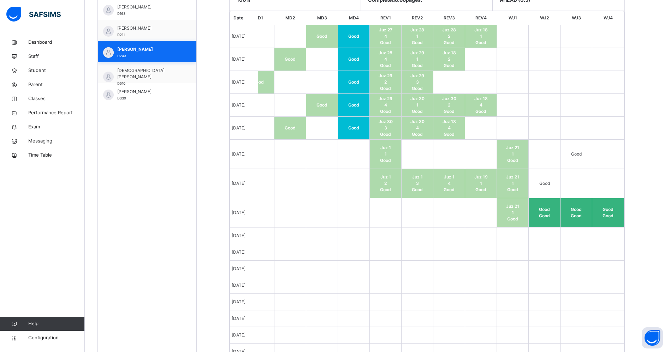
scroll to position [0, 49]
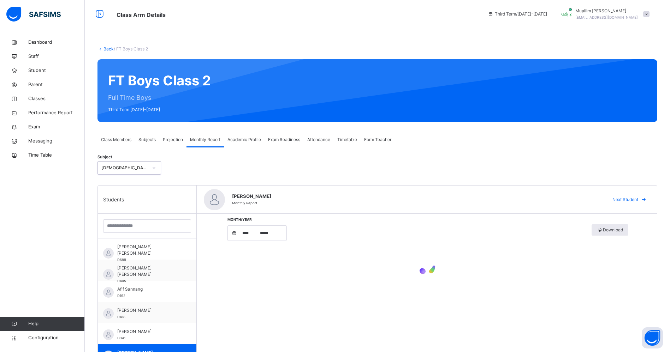
select select "****"
select select "*"
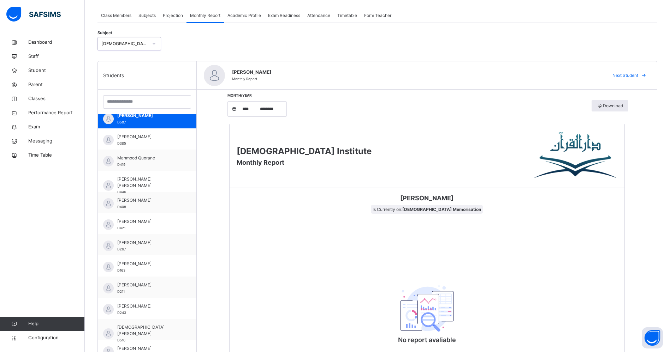
scroll to position [121, 0]
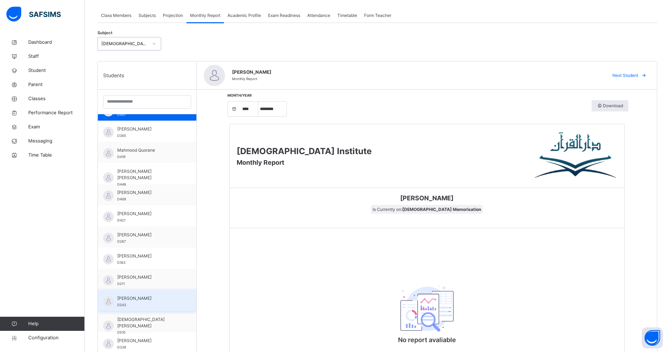
click at [162, 303] on div "[PERSON_NAME] D243" at bounding box center [148, 302] width 63 height 13
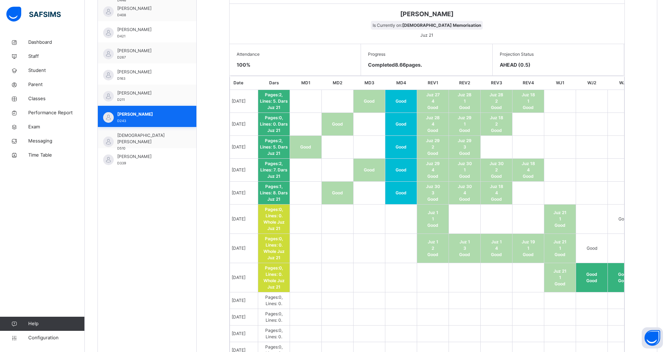
scroll to position [0, 49]
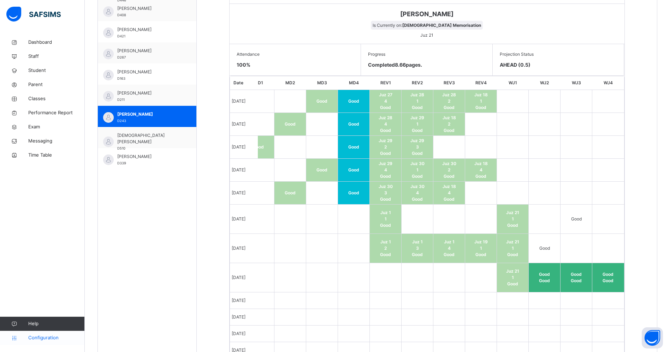
click at [49, 339] on span "Configuration" at bounding box center [56, 338] width 56 height 7
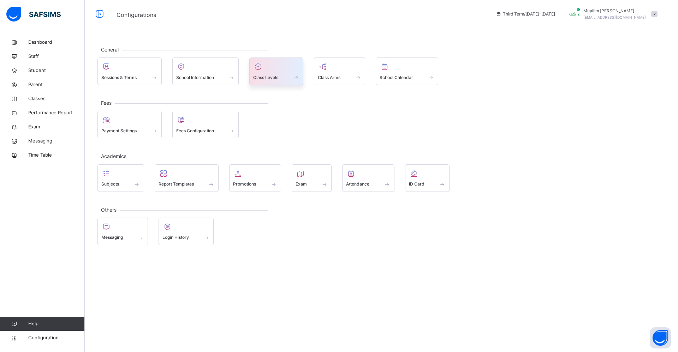
click at [273, 67] on div at bounding box center [276, 66] width 46 height 11
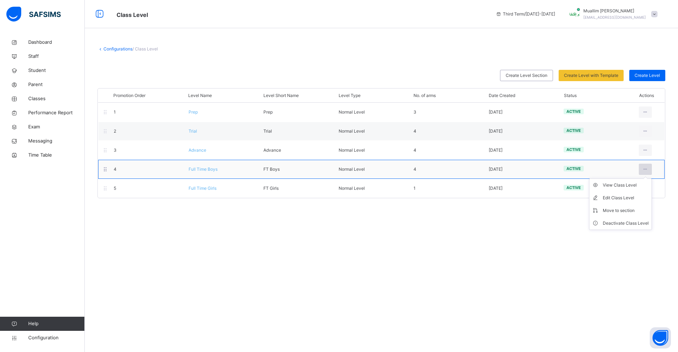
click at [645, 170] on icon at bounding box center [645, 169] width 6 height 6
click at [624, 188] on div "View Class Level" at bounding box center [626, 185] width 46 height 7
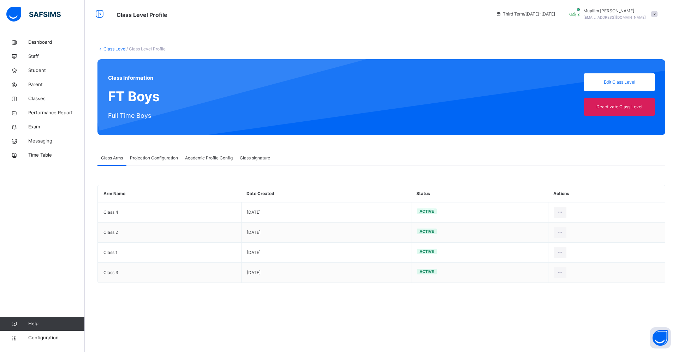
type input "**"
click at [161, 156] on span "Projection Configuration" at bounding box center [154, 158] width 48 height 6
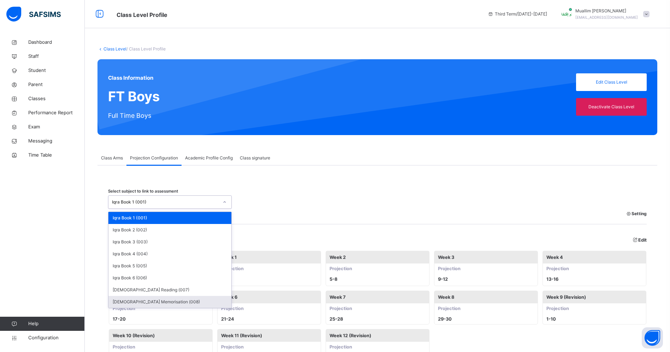
click at [178, 302] on div "[DEMOGRAPHIC_DATA] Memorisation (008)" at bounding box center [169, 302] width 123 height 12
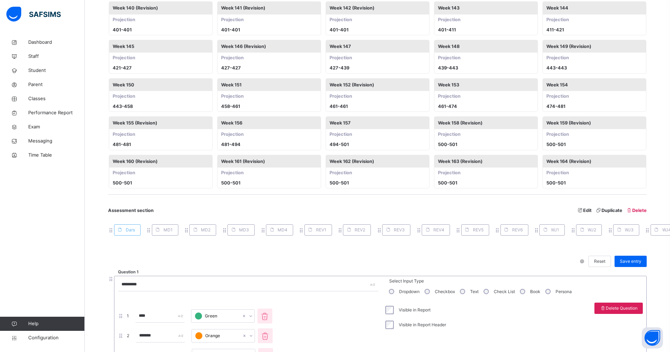
scroll to position [1326, 0]
click at [581, 229] on icon at bounding box center [582, 229] width 5 height 6
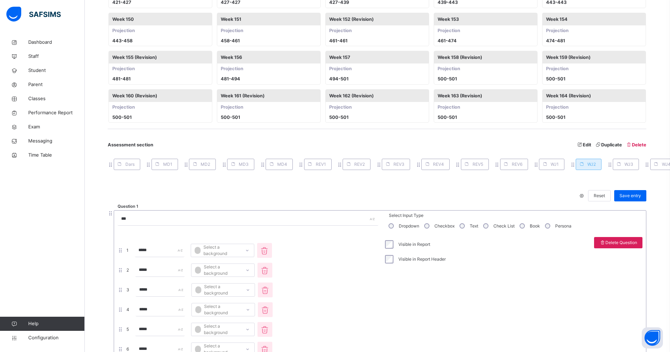
scroll to position [1389, 0]
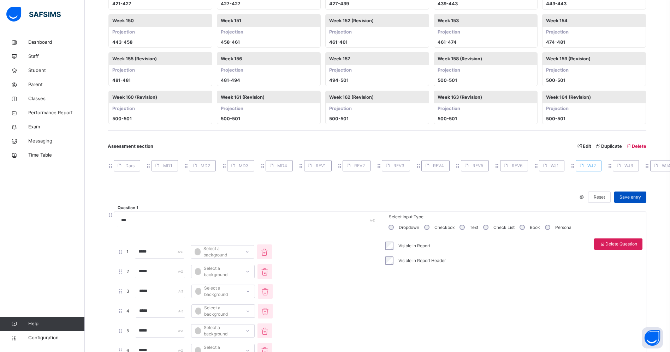
click at [646, 201] on div "Save entry" at bounding box center [630, 197] width 32 height 11
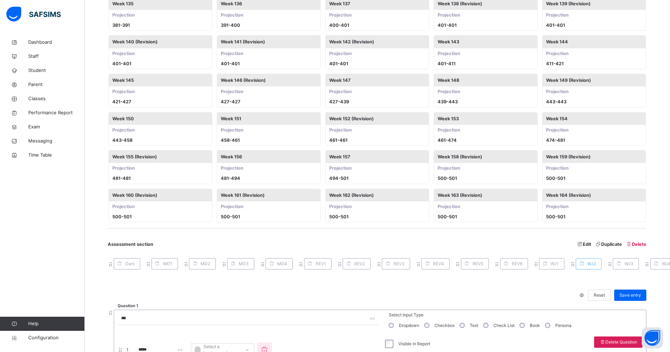
scroll to position [1289, 0]
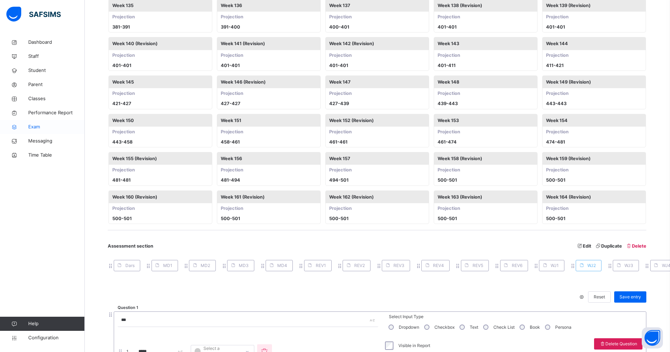
click at [39, 125] on span "Exam" at bounding box center [56, 127] width 57 height 7
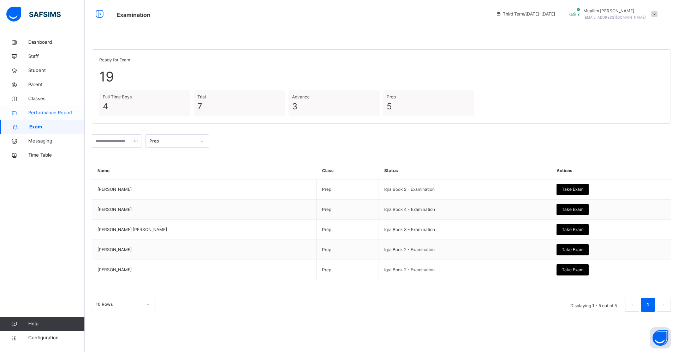
click at [35, 112] on span "Performance Report" at bounding box center [56, 112] width 57 height 7
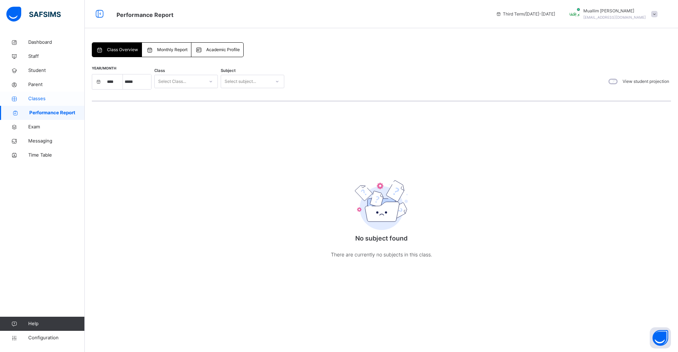
click at [46, 100] on span "Classes" at bounding box center [56, 98] width 57 height 7
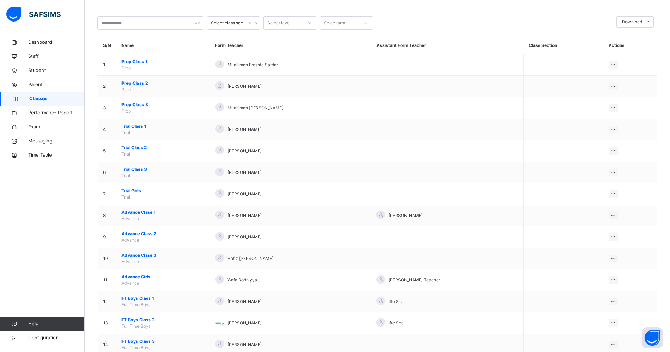
scroll to position [82, 0]
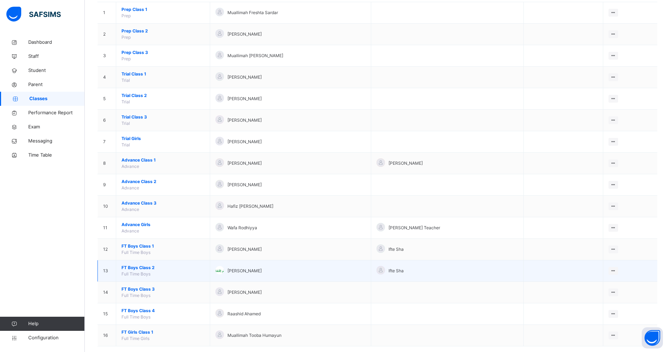
click at [155, 270] on span "FT Boys Class 2" at bounding box center [162, 268] width 83 height 6
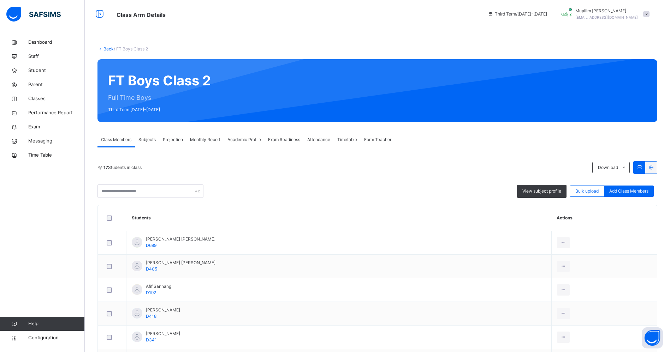
click at [206, 143] on div "Monthly Report" at bounding box center [204, 140] width 37 height 14
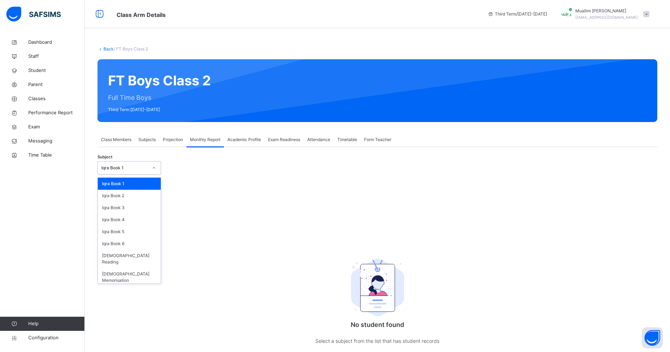
click at [158, 165] on div at bounding box center [154, 167] width 12 height 11
click at [146, 268] on div "[DEMOGRAPHIC_DATA] Memorisation" at bounding box center [129, 277] width 63 height 18
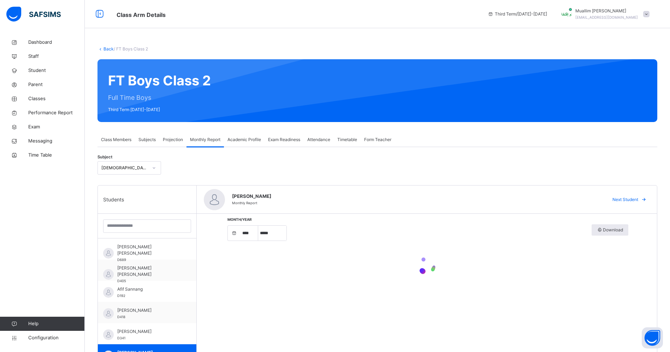
click at [265, 263] on div at bounding box center [427, 267] width 403 height 44
select select "****"
select select "*"
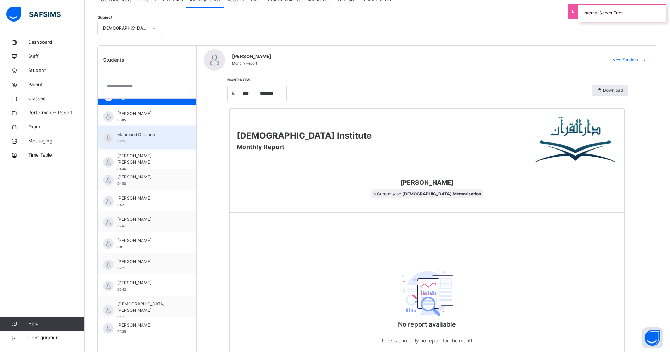
scroll to position [158, 0]
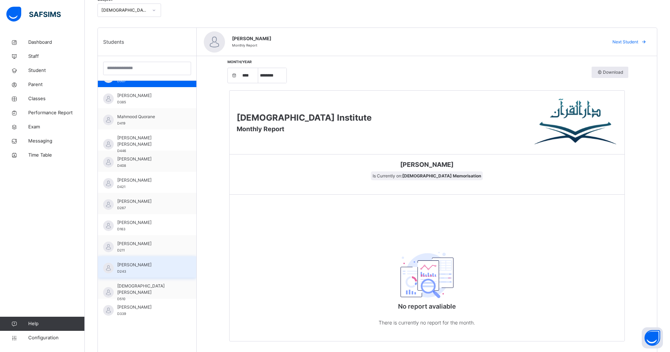
click at [174, 265] on div "[PERSON_NAME] D243" at bounding box center [147, 267] width 99 height 21
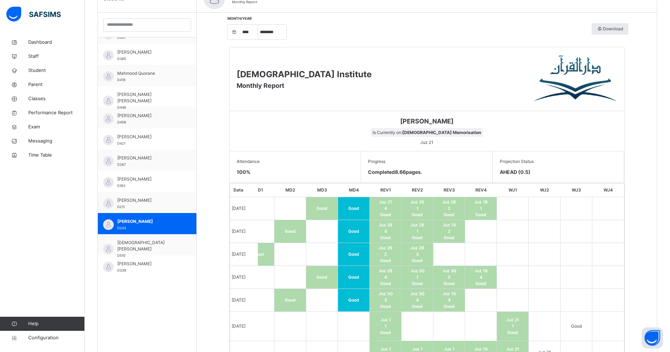
scroll to position [0, 0]
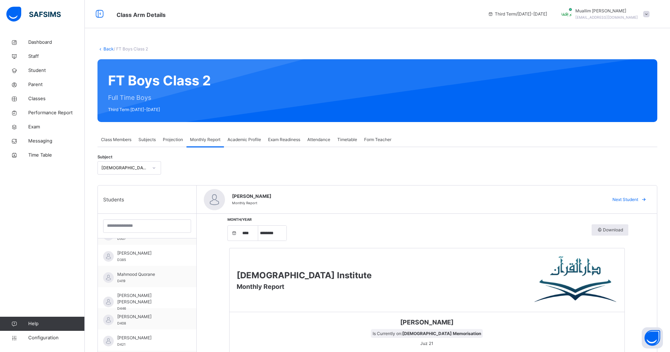
click at [170, 136] on div "Projection" at bounding box center [172, 140] width 27 height 14
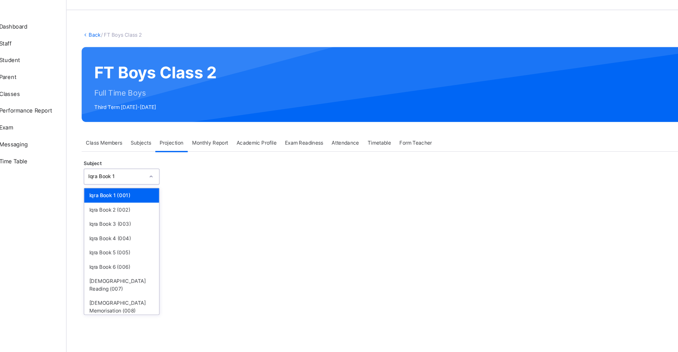
click at [149, 168] on div "Iqra Book 1" at bounding box center [126, 168] width 47 height 6
click at [132, 270] on div "[DEMOGRAPHIC_DATA] Memorisation (008)" at bounding box center [131, 277] width 63 height 18
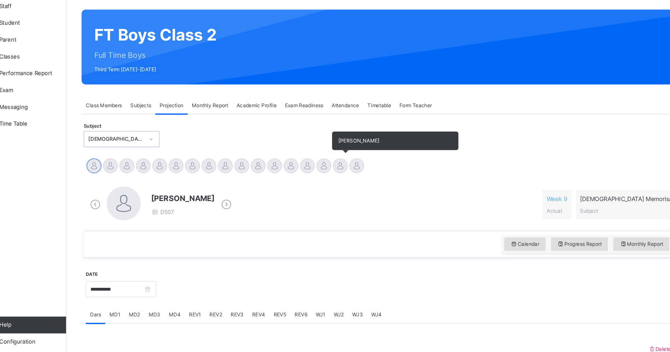
click at [313, 191] on div at bounding box center [314, 190] width 12 height 12
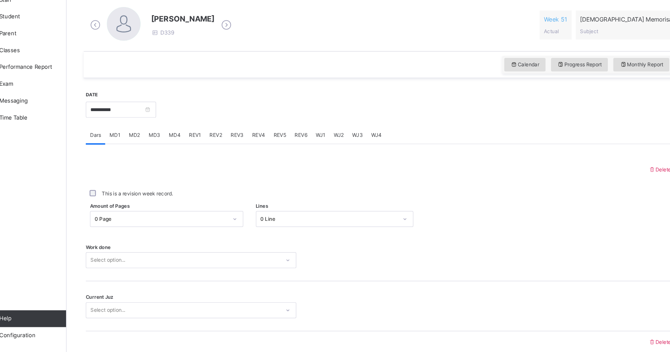
scroll to position [146, 0]
click at [127, 149] on input "**********" at bounding box center [130, 148] width 59 height 13
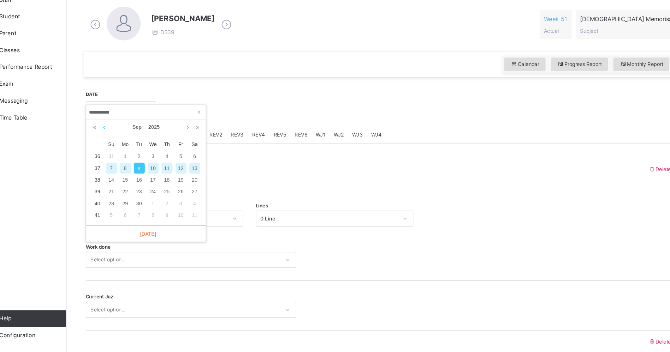
click at [118, 163] on link at bounding box center [116, 163] width 5 height 12
click at [169, 227] on div "28" at bounding box center [169, 227] width 9 height 9
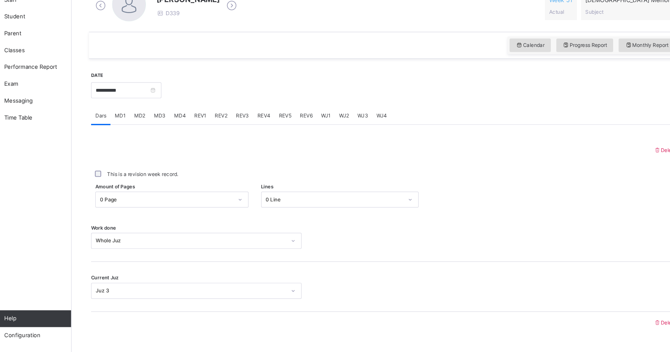
scroll to position [165, 0]
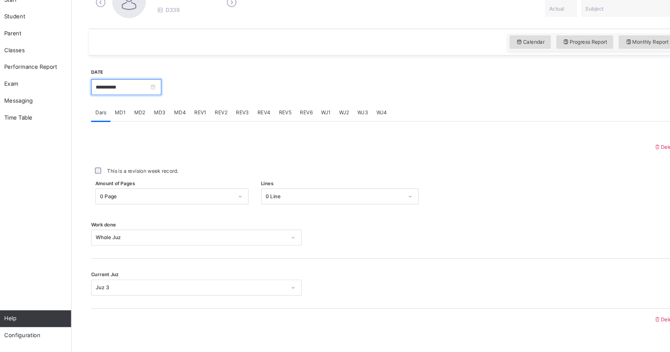
click at [113, 130] on input "**********" at bounding box center [130, 129] width 59 height 13
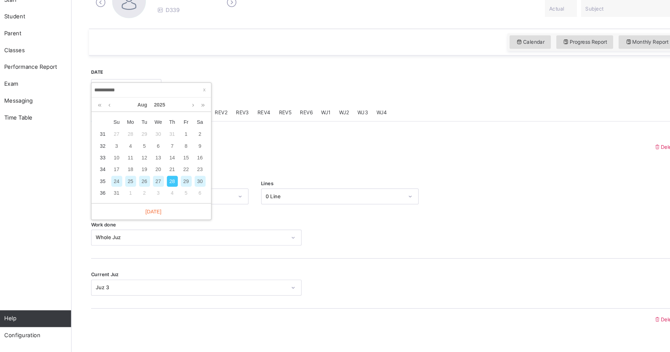
click at [145, 209] on div "26" at bounding box center [145, 208] width 9 height 9
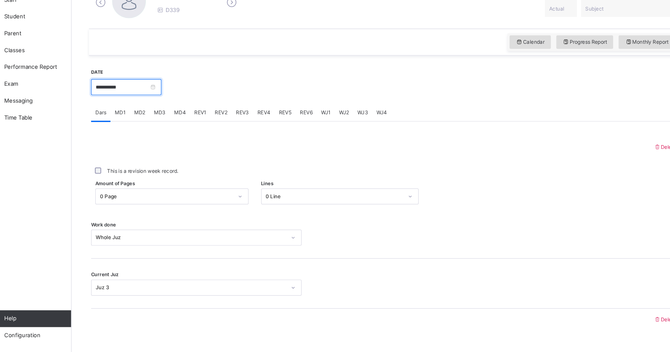
click at [122, 130] on input "**********" at bounding box center [130, 129] width 59 height 13
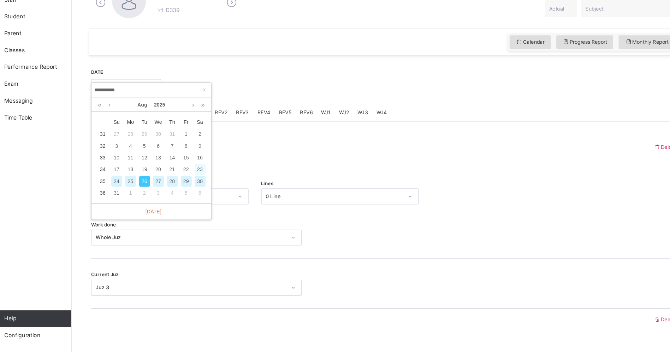
click at [193, 202] on div "23" at bounding box center [192, 198] width 9 height 9
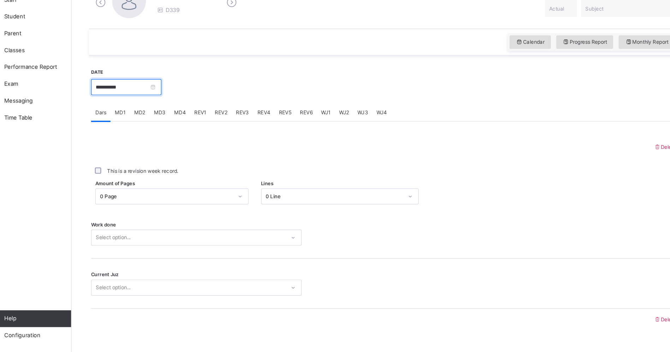
click at [131, 130] on input "**********" at bounding box center [130, 129] width 59 height 13
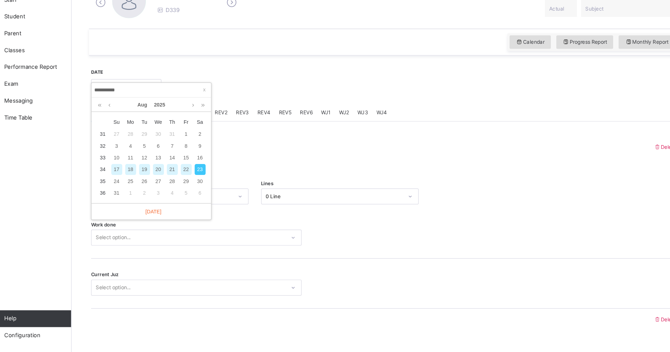
click at [194, 202] on div "23" at bounding box center [192, 198] width 9 height 9
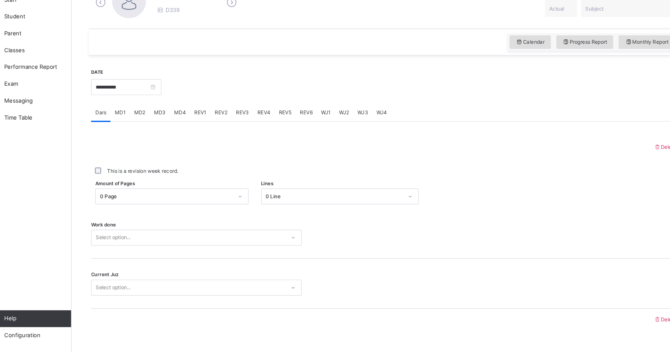
scroll to position [178, 0]
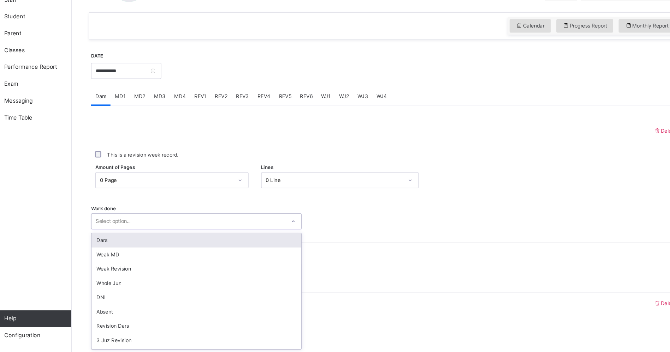
click at [178, 249] on div "option Dars focused, 1 of 16. 16 results available. Use Up and Down to choose o…" at bounding box center [189, 242] width 177 height 13
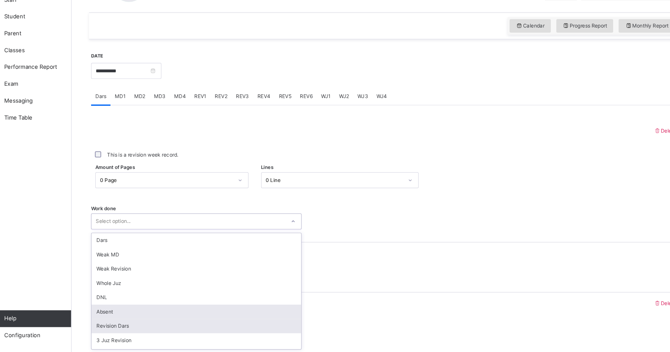
click at [111, 317] on div "Absent" at bounding box center [189, 319] width 176 height 12
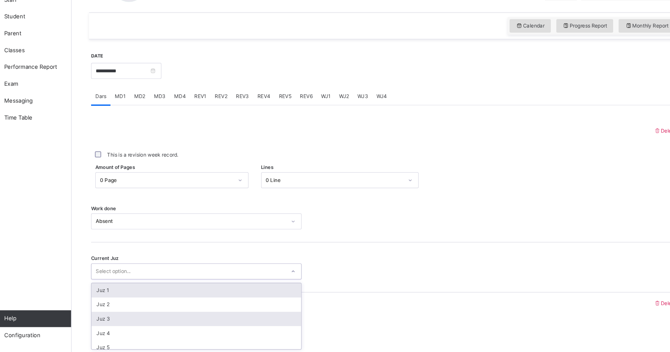
click at [107, 325] on div "Juz 3" at bounding box center [189, 325] width 176 height 12
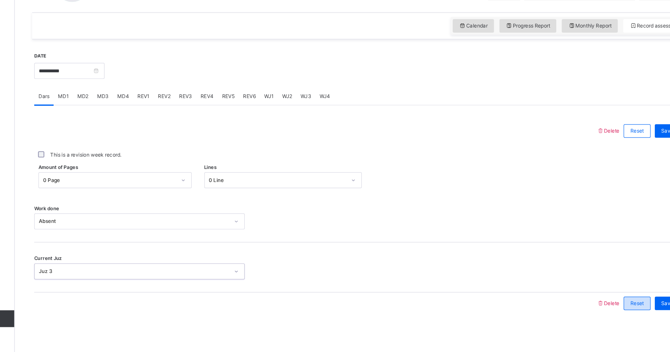
click at [612, 313] on span "Reset" at bounding box center [606, 311] width 11 height 6
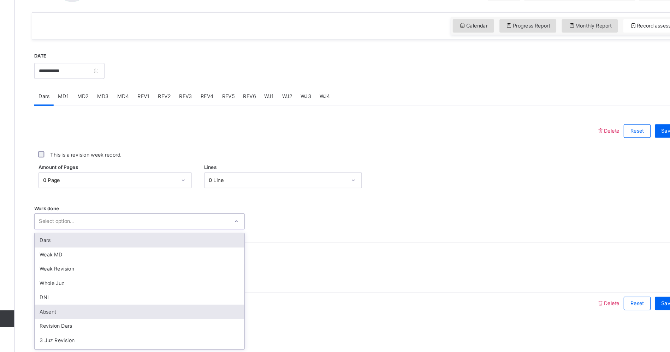
click at [119, 316] on div "Absent" at bounding box center [189, 319] width 176 height 12
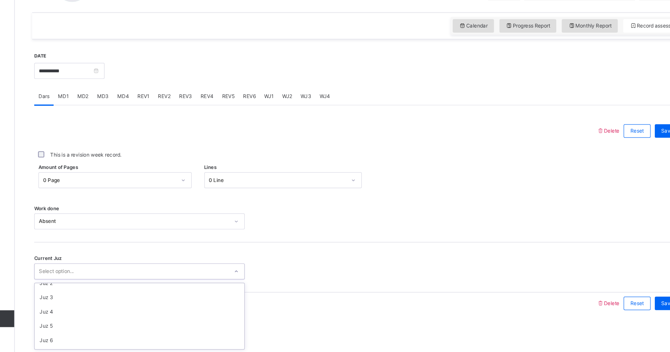
scroll to position [0, 0]
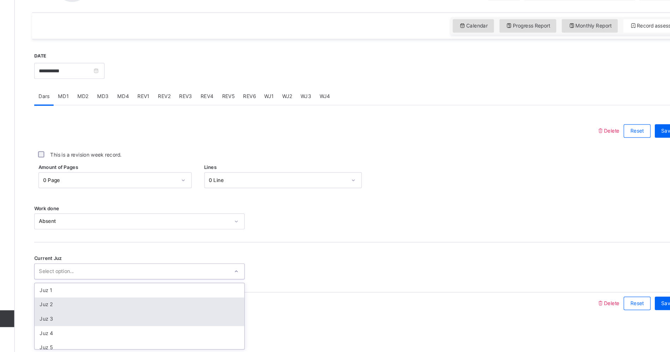
click at [111, 313] on div "Juz 2" at bounding box center [189, 313] width 176 height 12
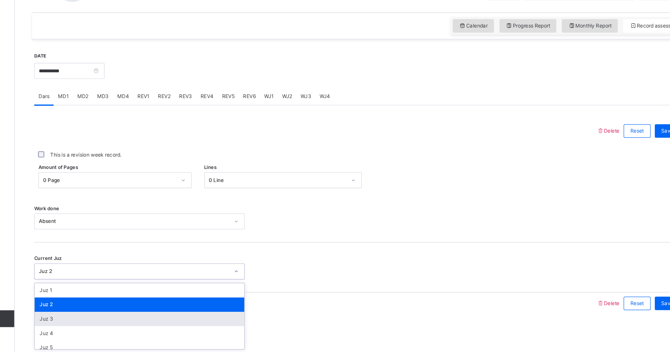
click at [115, 325] on div "Juz 3" at bounding box center [189, 325] width 176 height 12
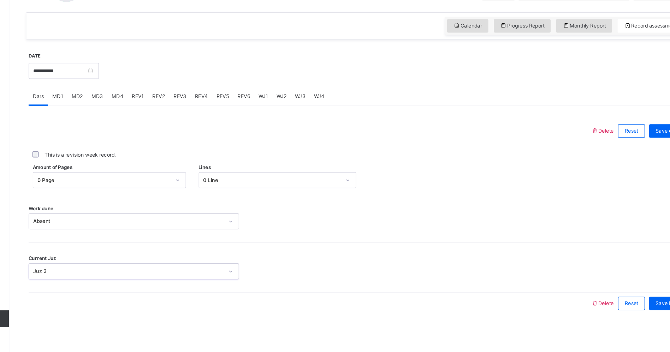
scroll to position [178, 0]
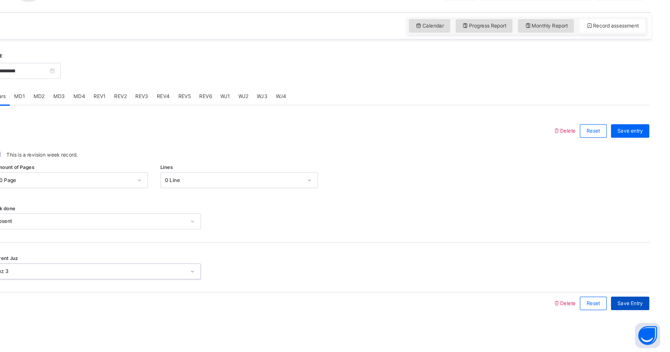
click at [646, 311] on span "Save Entry" at bounding box center [638, 311] width 22 height 6
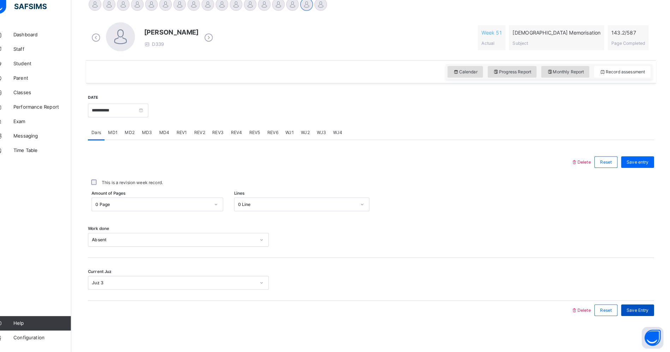
click at [647, 314] on span "Save Entry" at bounding box center [638, 311] width 22 height 6
click at [122, 116] on input "**********" at bounding box center [130, 115] width 59 height 13
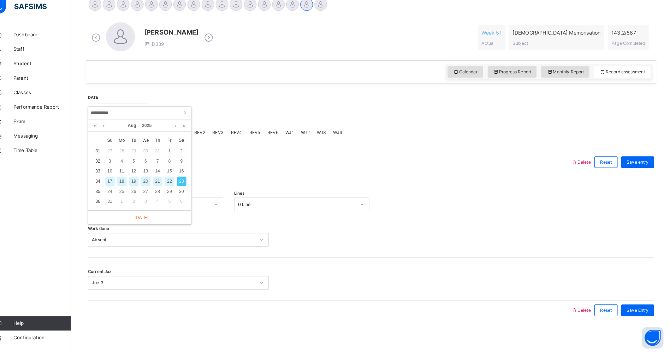
click at [182, 188] on div "22" at bounding box center [180, 185] width 9 height 9
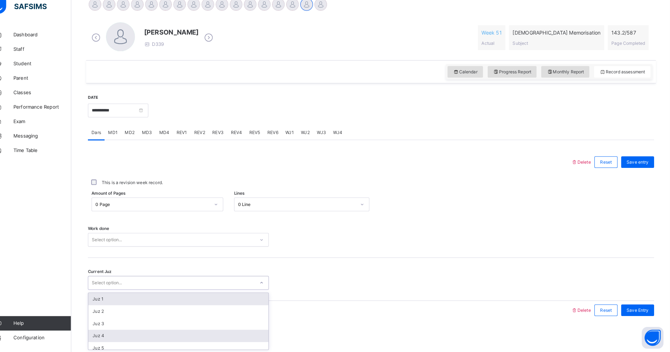
click at [107, 336] on div "Juz 4" at bounding box center [189, 337] width 176 height 12
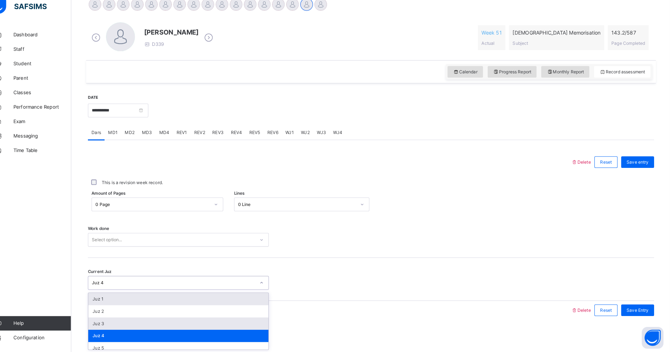
click at [106, 325] on div "Juz 3" at bounding box center [189, 325] width 176 height 12
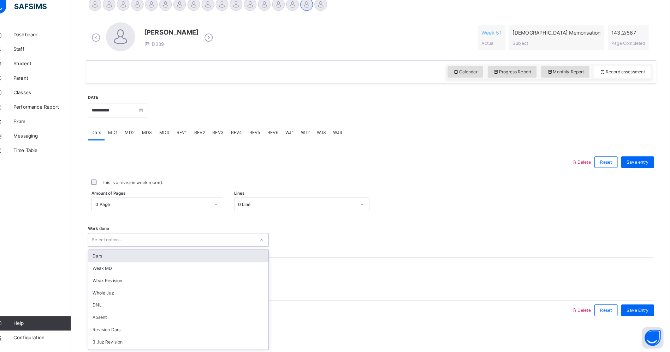
click at [109, 259] on div "Dars" at bounding box center [189, 259] width 176 height 12
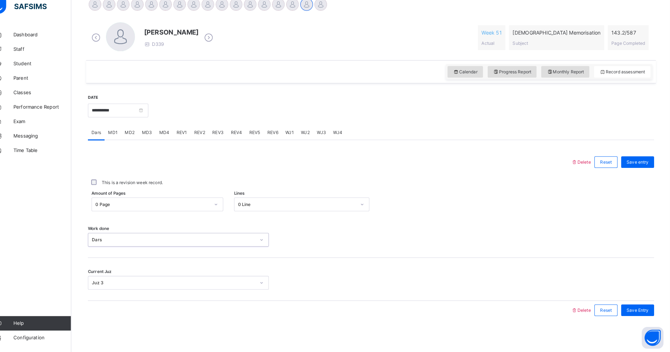
click at [105, 240] on div "Dars" at bounding box center [185, 242] width 160 height 6
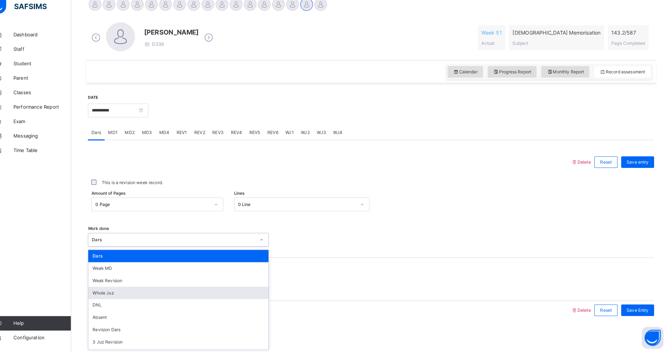
click at [111, 294] on div "Whole Juz" at bounding box center [189, 295] width 176 height 12
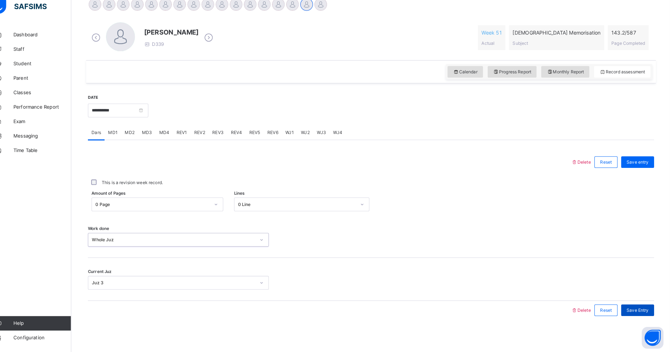
click at [646, 310] on span "Save Entry" at bounding box center [638, 311] width 22 height 6
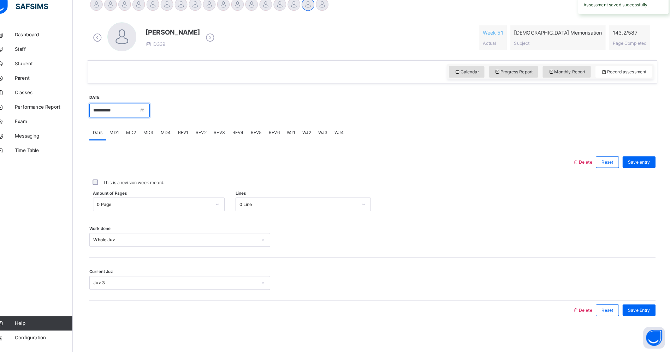
click at [119, 116] on input "**********" at bounding box center [130, 115] width 59 height 13
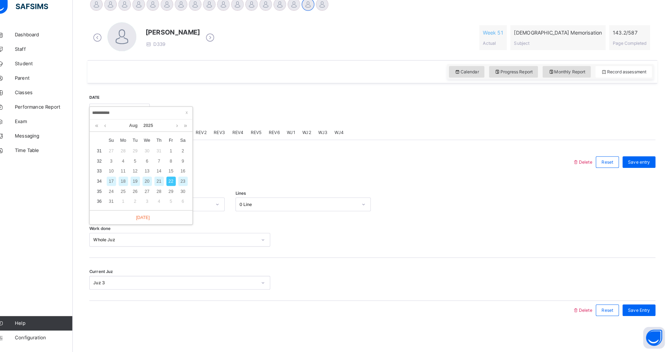
click at [169, 186] on div "21" at bounding box center [169, 185] width 9 height 9
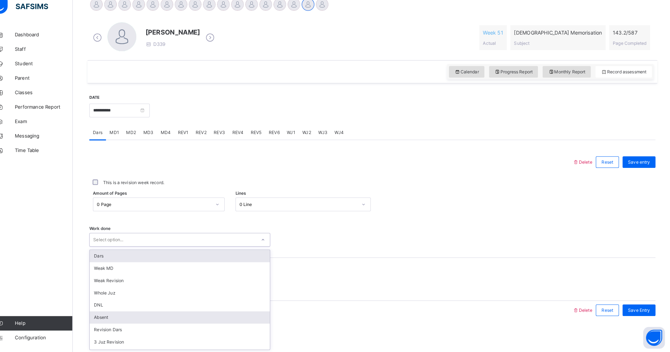
click at [102, 321] on div "Absent" at bounding box center [189, 319] width 176 height 12
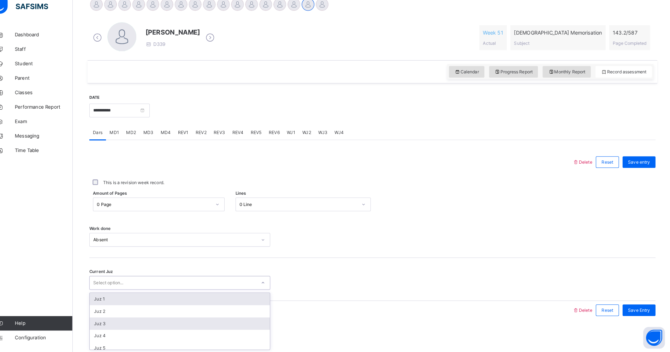
click at [137, 329] on div "Juz 3" at bounding box center [189, 325] width 176 height 12
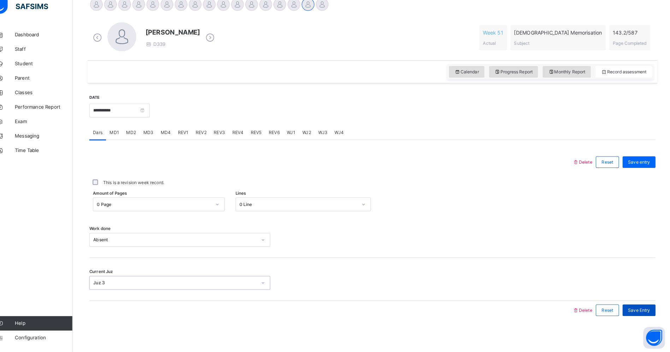
click at [650, 308] on div "Save Entry" at bounding box center [638, 311] width 32 height 11
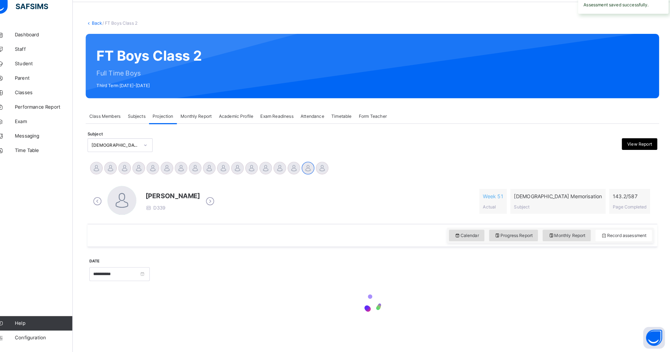
scroll to position [18, 0]
click at [651, 316] on div at bounding box center [377, 306] width 553 height 30
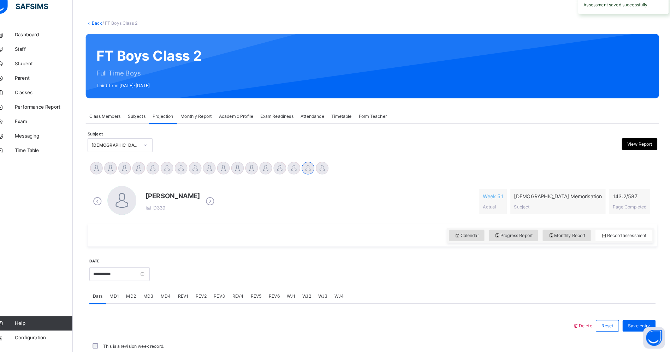
scroll to position [178, 0]
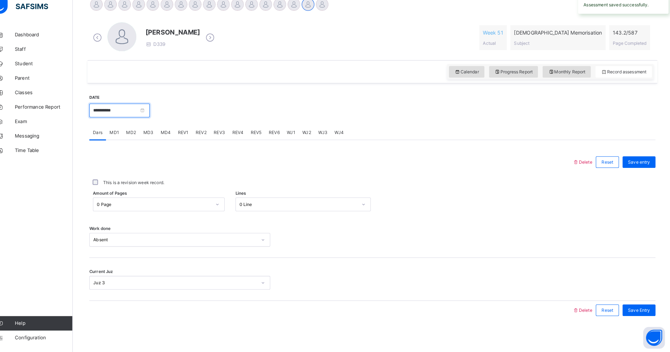
click at [114, 113] on input "**********" at bounding box center [130, 115] width 59 height 13
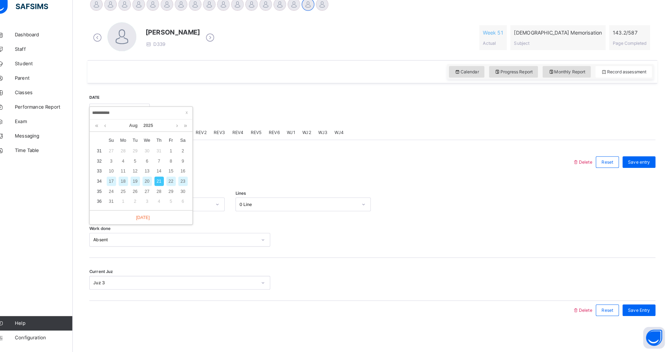
click at [156, 188] on div "20" at bounding box center [157, 185] width 9 height 9
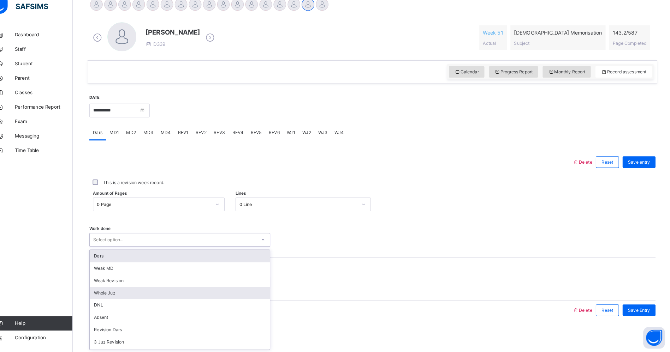
click at [112, 295] on div "Whole Juz" at bounding box center [189, 295] width 176 height 12
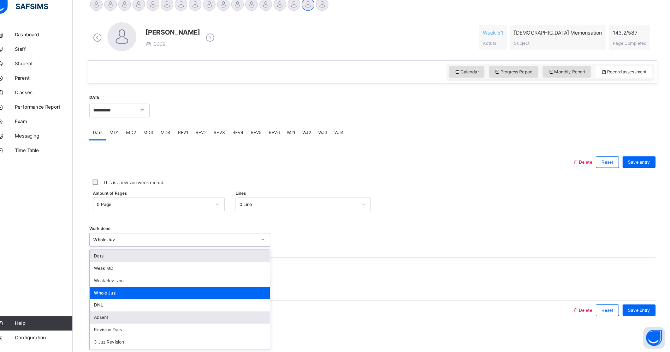
click at [105, 318] on div "Absent" at bounding box center [189, 319] width 176 height 12
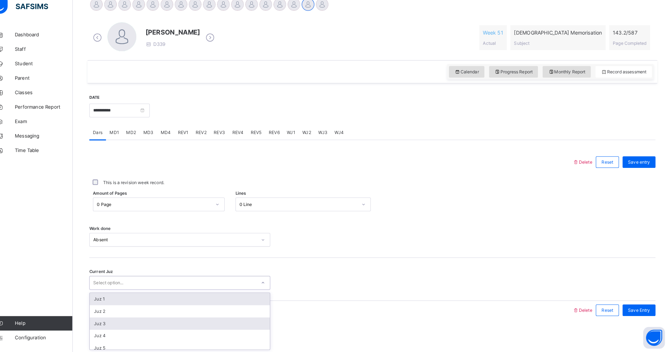
click at [110, 324] on div "Juz 3" at bounding box center [189, 325] width 176 height 12
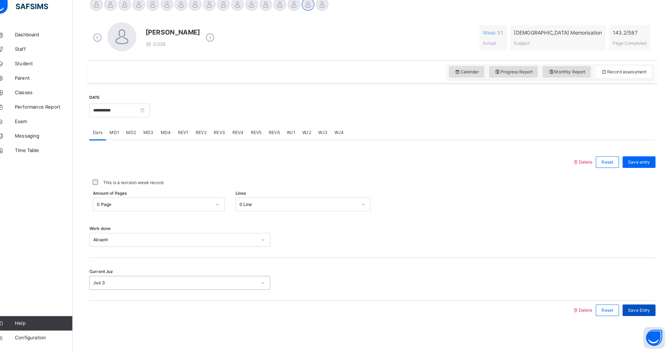
click at [646, 311] on span "Save Entry" at bounding box center [638, 311] width 22 height 6
click at [115, 117] on input "**********" at bounding box center [130, 115] width 59 height 13
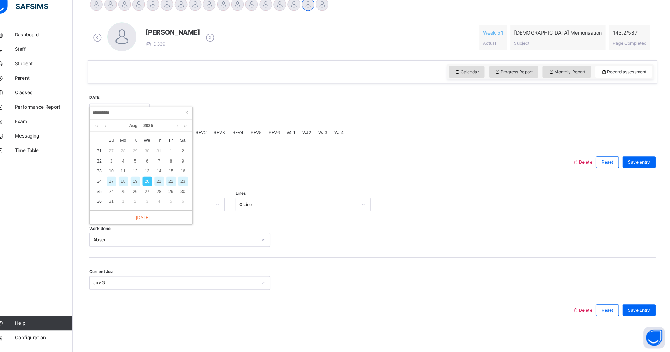
click at [145, 189] on div "19" at bounding box center [145, 185] width 9 height 9
type input "**********"
click at [127, 318] on div at bounding box center [337, 311] width 465 height 18
click at [127, 237] on div "Select option..." at bounding box center [189, 242] width 177 height 13
click at [155, 189] on label "This is a revision week record." at bounding box center [144, 187] width 60 height 6
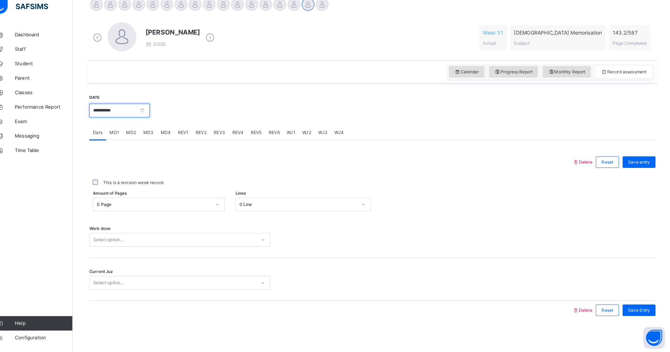
click at [131, 117] on input "**********" at bounding box center [130, 115] width 59 height 13
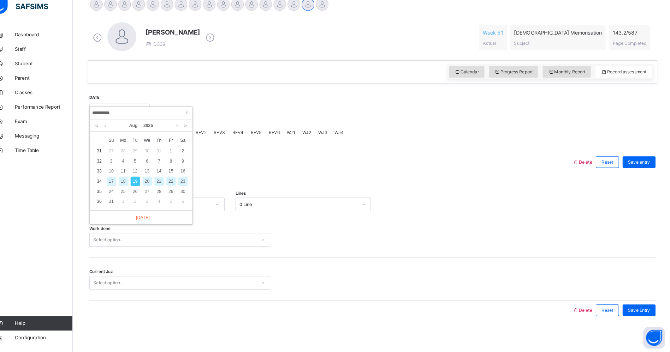
click at [142, 184] on div "19" at bounding box center [145, 185] width 9 height 9
click at [171, 135] on span "MD4" at bounding box center [176, 138] width 10 height 6
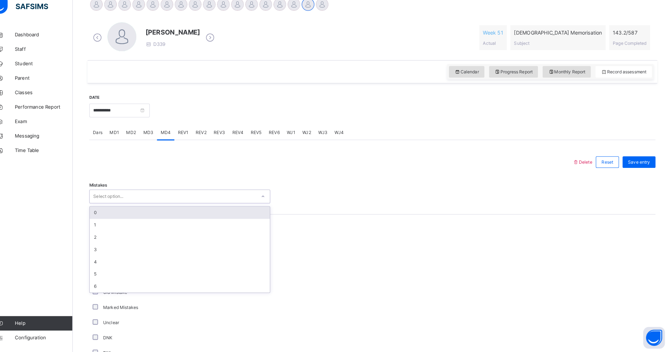
click at [146, 201] on div "Select option..." at bounding box center [182, 200] width 162 height 11
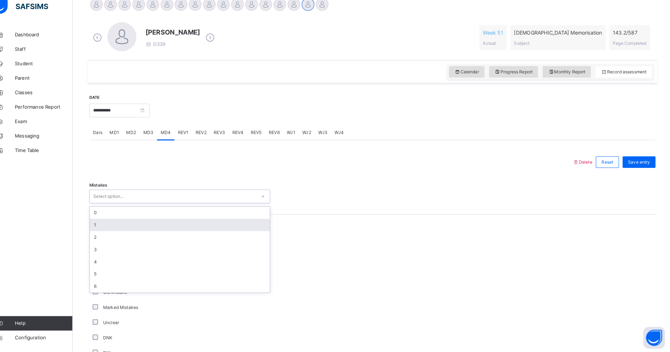
click at [131, 226] on div "1" at bounding box center [189, 228] width 176 height 12
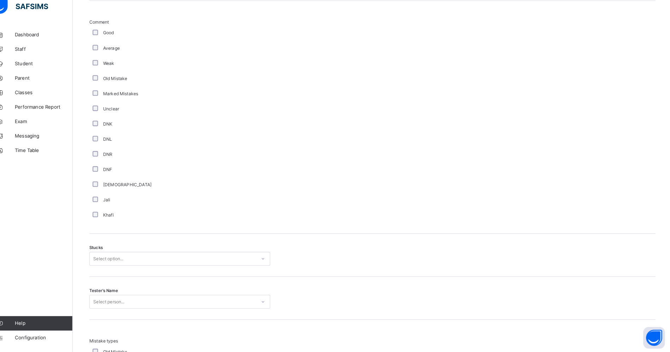
scroll to position [453, 0]
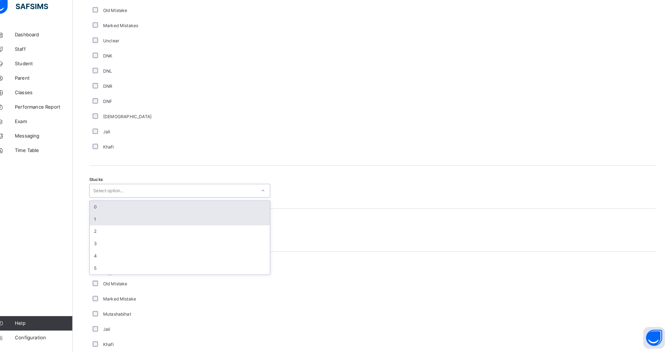
click at [113, 221] on div "1" at bounding box center [189, 222] width 176 height 12
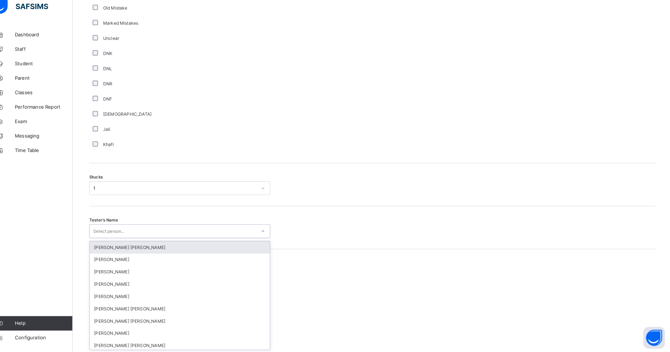
scroll to position [457, 0]
type input "****"
click at [119, 249] on div "[PERSON_NAME] [PERSON_NAME]" at bounding box center [189, 249] width 176 height 12
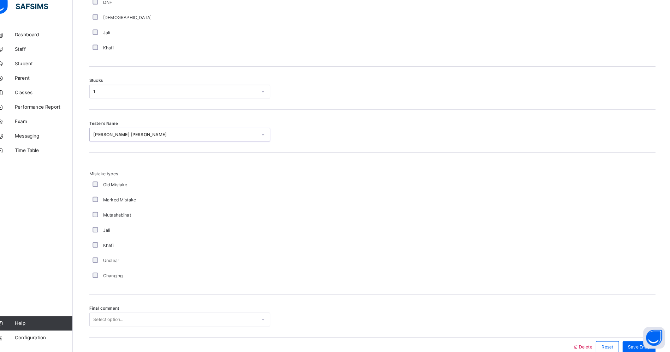
scroll to position [586, 0]
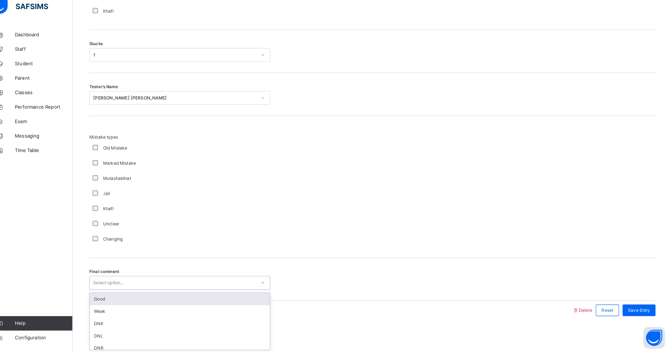
click at [110, 300] on div "Good" at bounding box center [189, 301] width 176 height 12
click at [105, 285] on div "Good" at bounding box center [185, 284] width 160 height 6
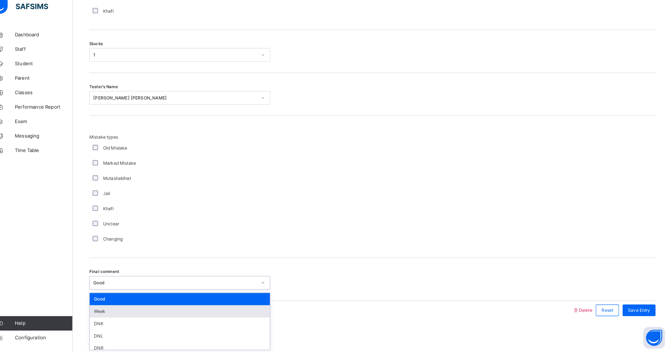
click at [109, 313] on div "Weak" at bounding box center [189, 313] width 176 height 12
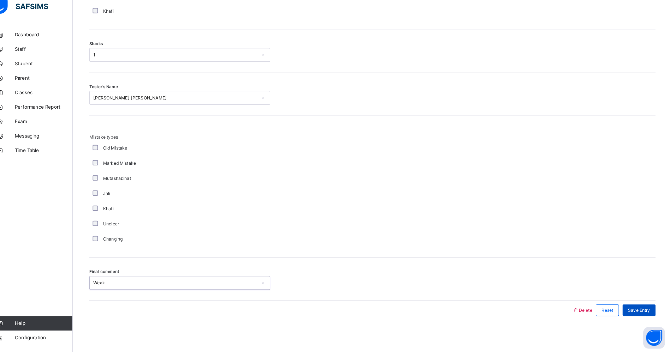
click at [645, 314] on span "Save Entry" at bounding box center [638, 311] width 22 height 6
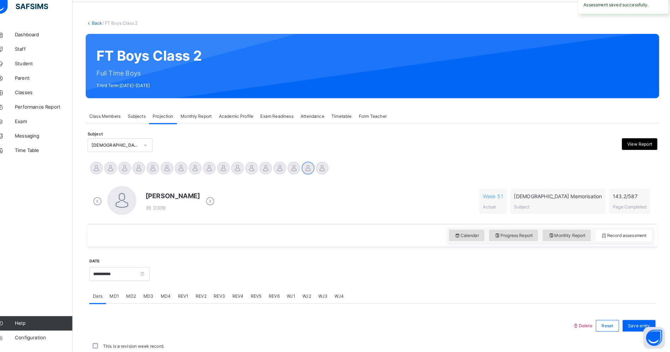
scroll to position [178, 0]
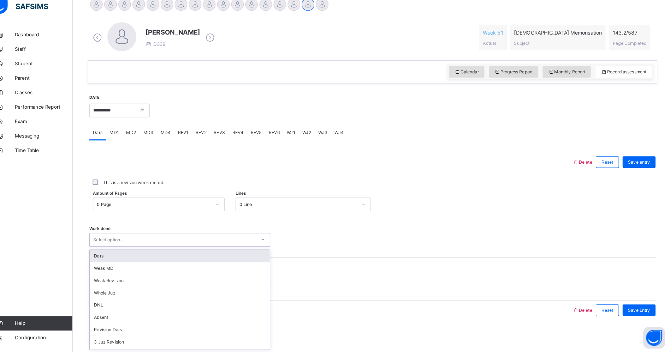
click at [184, 236] on div "Select option..." at bounding box center [189, 242] width 177 height 13
click at [572, 255] on div "Work done option Dars focused, 1 of 16. 16 results available. Use Up and Down t…" at bounding box center [377, 239] width 553 height 42
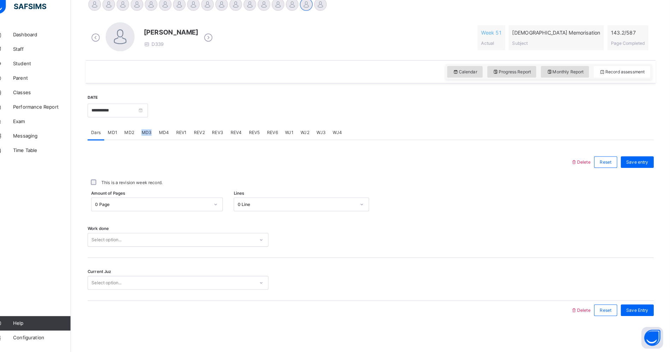
click at [150, 138] on div "MD3" at bounding box center [158, 138] width 17 height 14
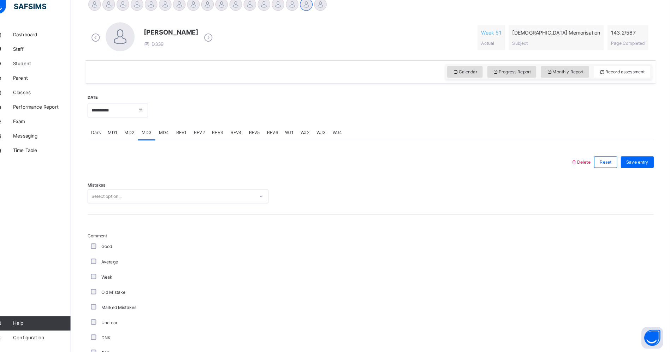
click at [141, 139] on span "MD2" at bounding box center [142, 138] width 10 height 6
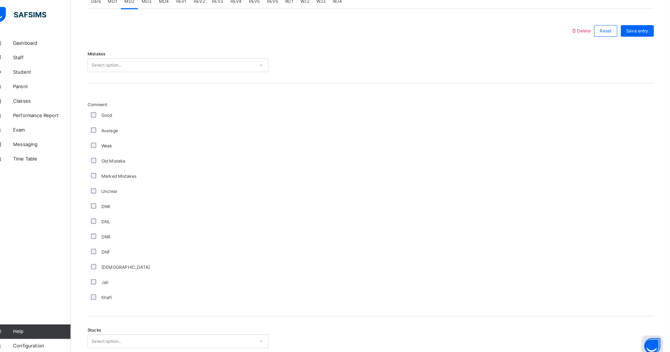
scroll to position [312, 0]
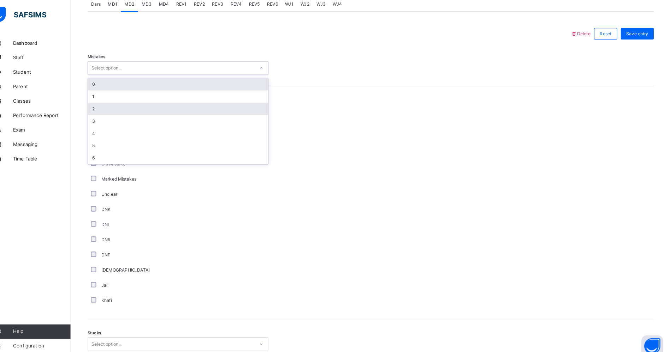
click at [107, 106] on div "2" at bounding box center [189, 106] width 176 height 12
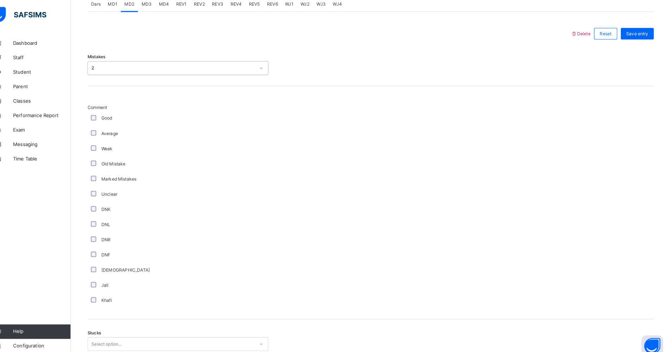
click at [105, 67] on div "2" at bounding box center [185, 66] width 160 height 6
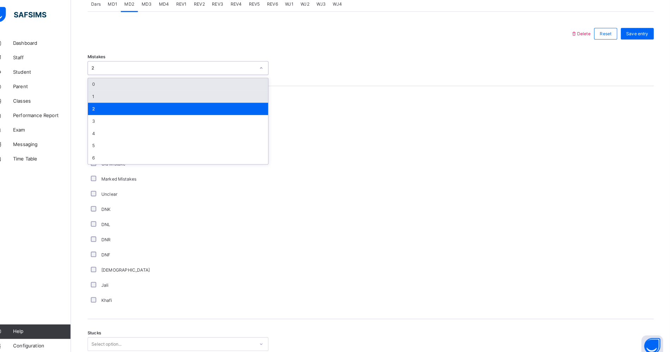
click at [107, 94] on div "1" at bounding box center [189, 94] width 176 height 12
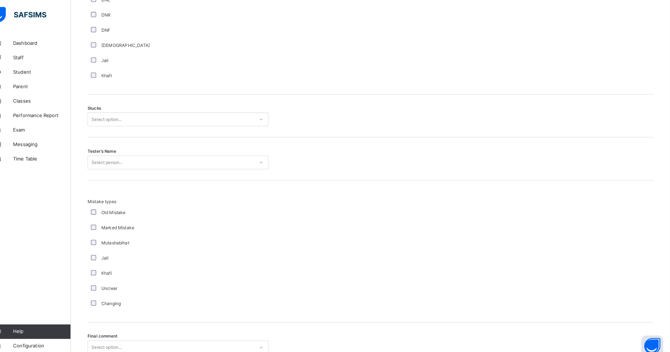
scroll to position [527, 0]
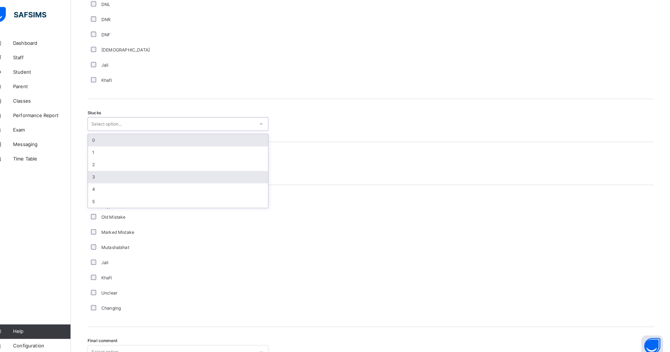
click at [106, 173] on div "3" at bounding box center [189, 173] width 176 height 12
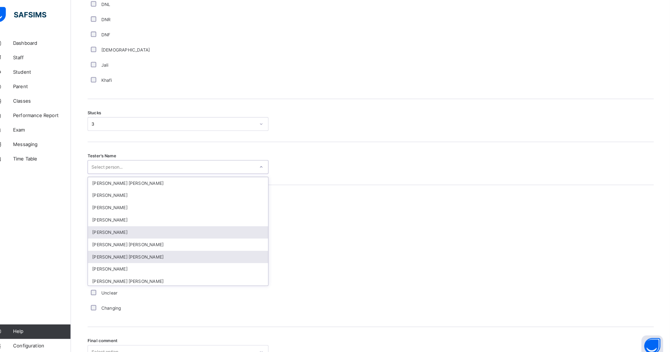
click at [123, 251] on div "[PERSON_NAME] [PERSON_NAME]" at bounding box center [189, 251] width 176 height 12
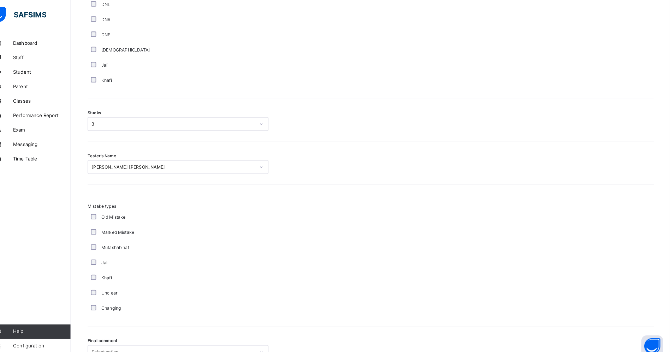
click at [263, 241] on div "Mutashabihat" at bounding box center [189, 242] width 173 height 6
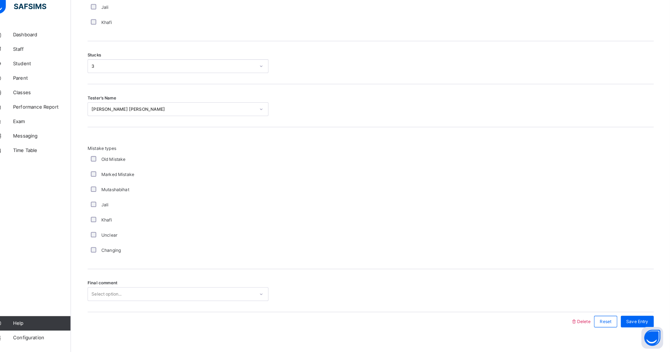
scroll to position [586, 0]
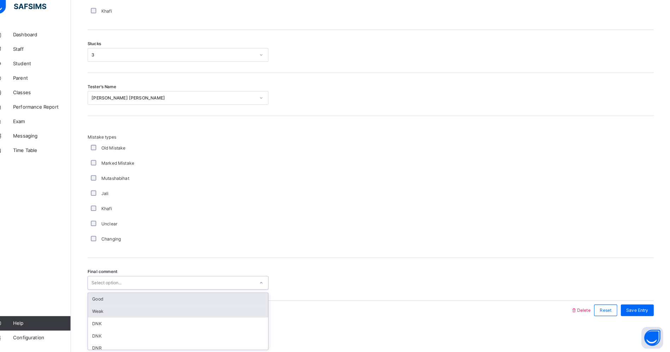
click at [123, 307] on div "Weak" at bounding box center [189, 313] width 176 height 12
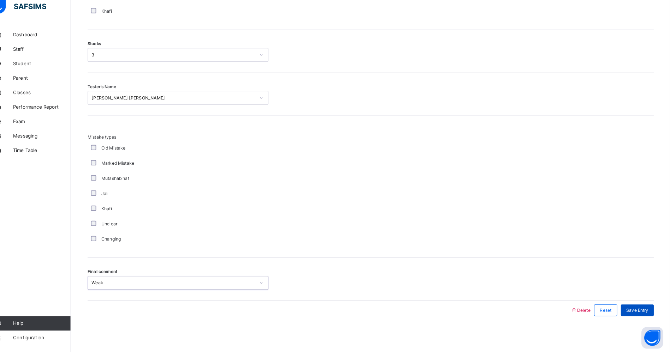
click at [640, 308] on span "Save Entry" at bounding box center [638, 311] width 22 height 6
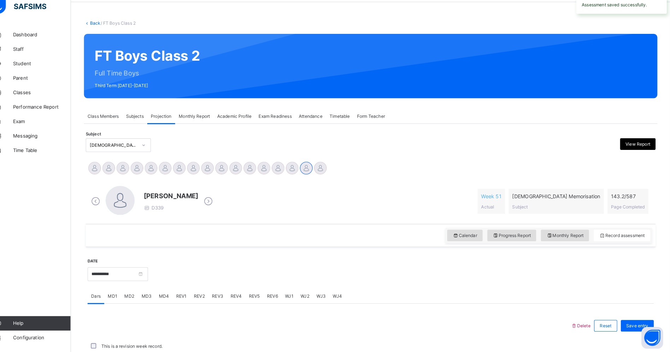
scroll to position [178, 0]
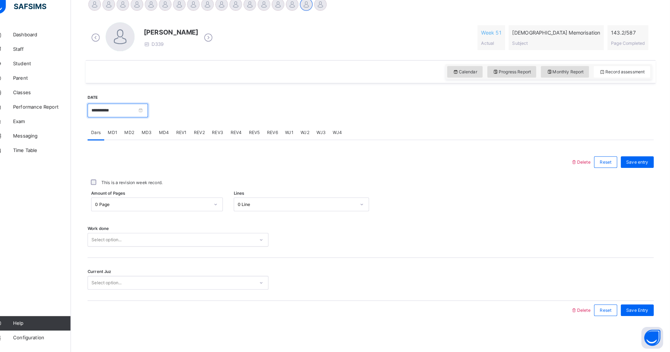
click at [115, 116] on input "**********" at bounding box center [130, 115] width 59 height 13
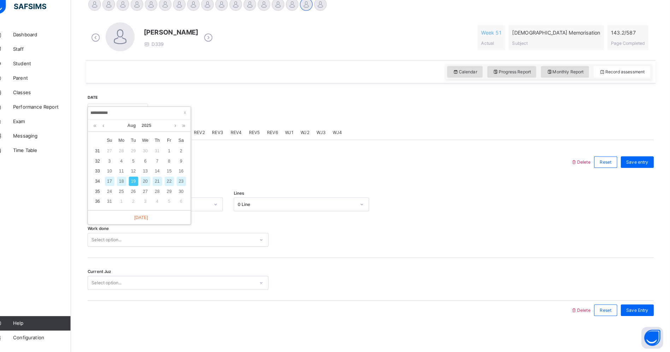
click at [133, 184] on div "18" at bounding box center [134, 185] width 9 height 9
type input "**********"
click at [174, 138] on span "MD4" at bounding box center [176, 138] width 10 height 6
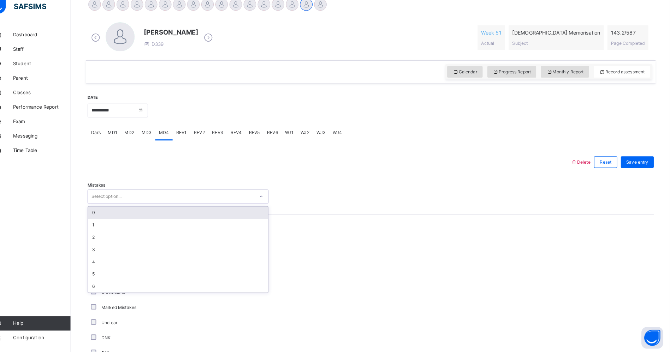
click at [107, 216] on div "0" at bounding box center [189, 216] width 176 height 12
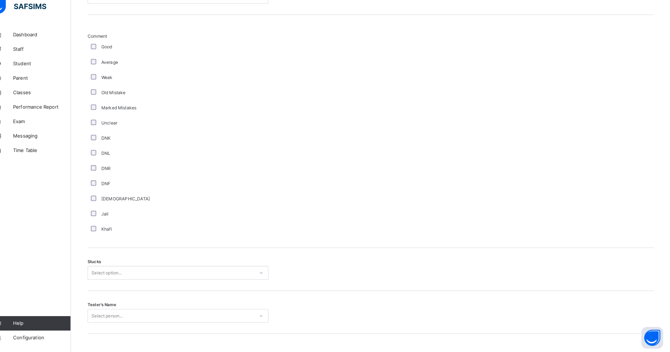
scroll to position [381, 0]
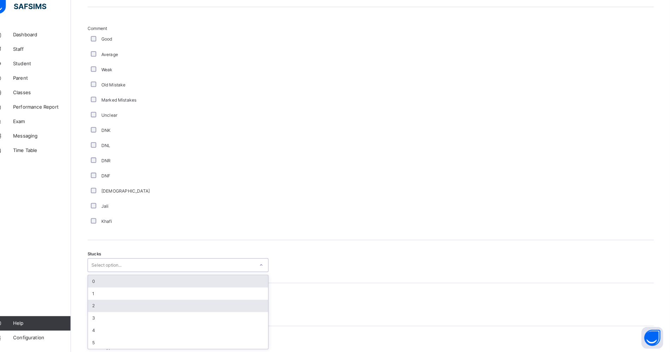
click at [107, 307] on div "2" at bounding box center [189, 307] width 176 height 12
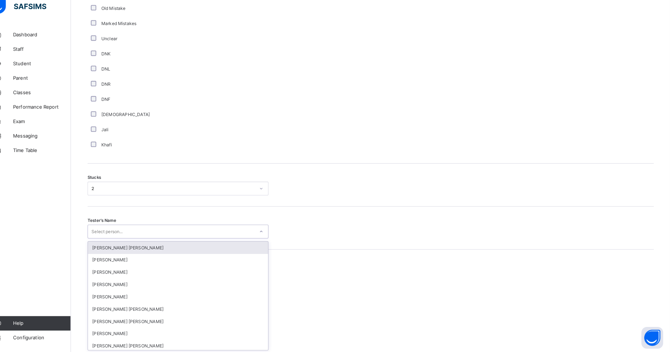
scroll to position [457, 0]
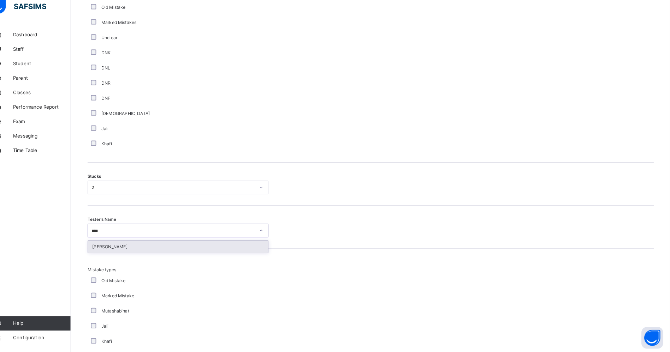
type input "*****"
click at [115, 249] on div "[PERSON_NAME]" at bounding box center [189, 249] width 176 height 12
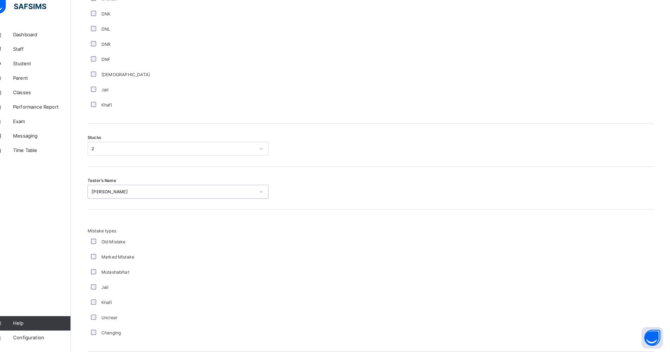
scroll to position [586, 0]
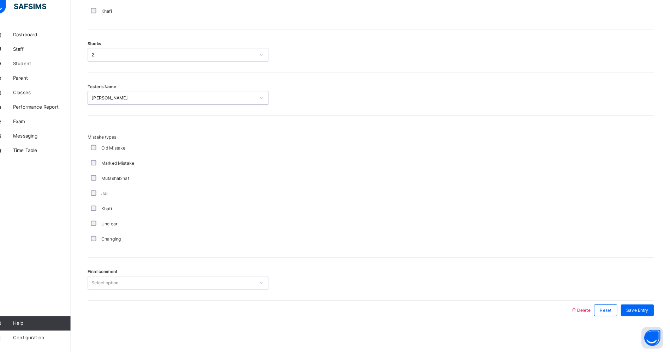
click at [587, 287] on div "Final comment Select option..." at bounding box center [377, 284] width 553 height 13
click at [109, 299] on div "Good" at bounding box center [189, 301] width 176 height 12
click at [642, 314] on span "Save Entry" at bounding box center [638, 311] width 22 height 6
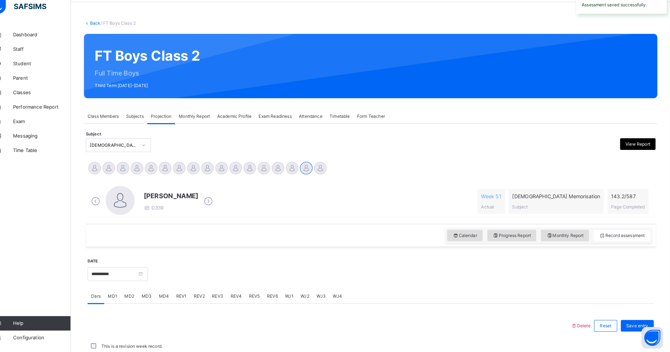
scroll to position [178, 0]
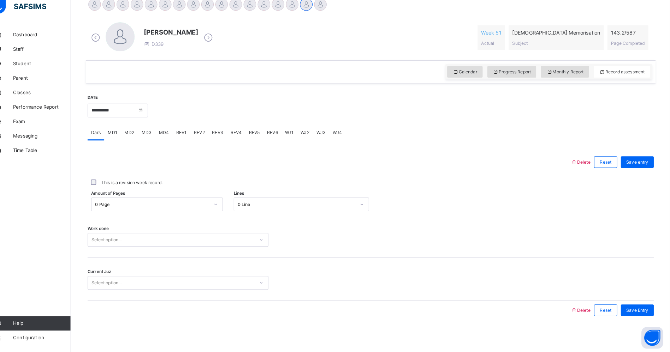
click at [161, 138] on span "MD3" at bounding box center [159, 138] width 10 height 6
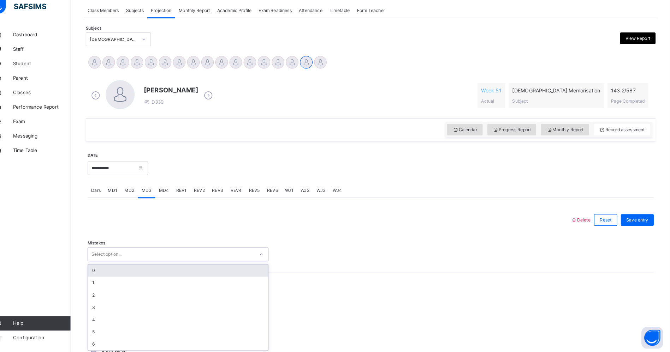
scroll to position [123, 0]
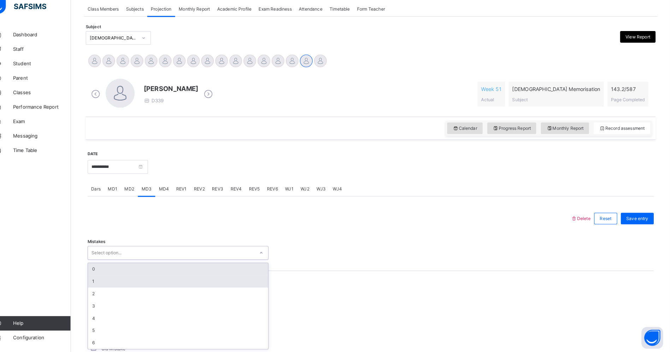
click at [111, 282] on div "1" at bounding box center [189, 283] width 176 height 12
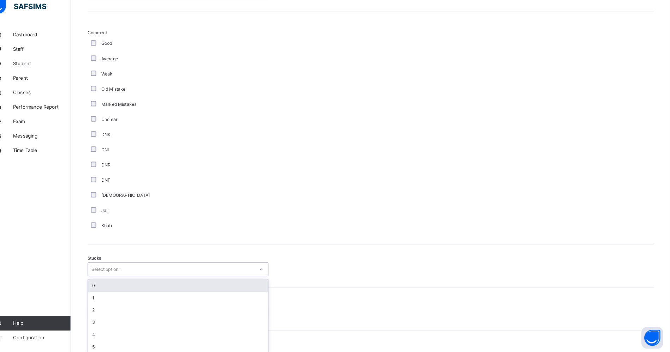
scroll to position [381, 0]
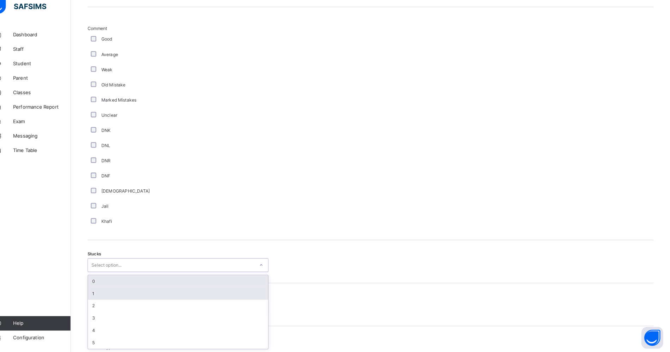
click at [107, 295] on div "1" at bounding box center [189, 295] width 176 height 12
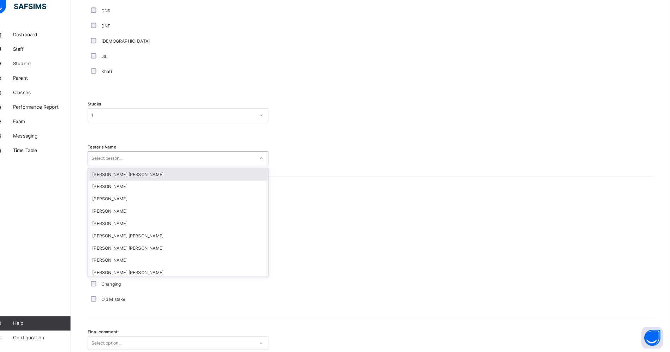
scroll to position [528, 0]
type input "**"
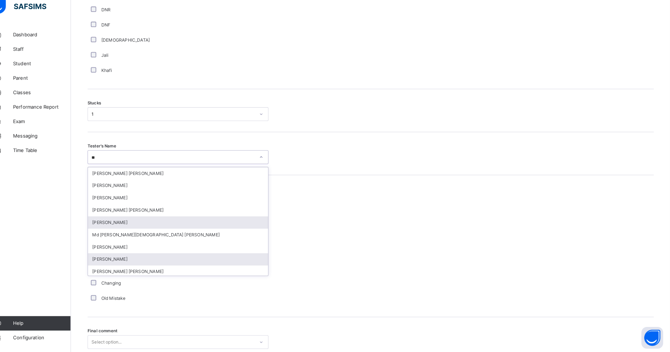
click at [117, 262] on div "[PERSON_NAME]" at bounding box center [189, 262] width 176 height 12
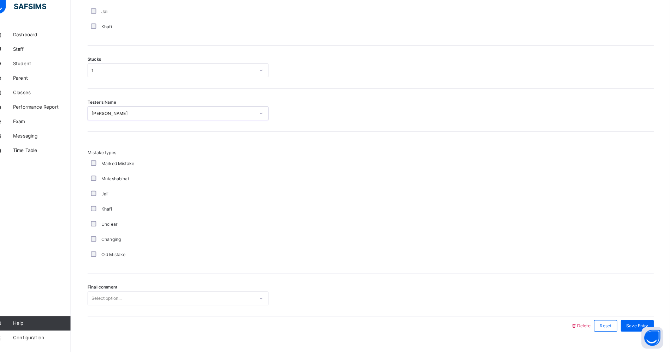
scroll to position [586, 0]
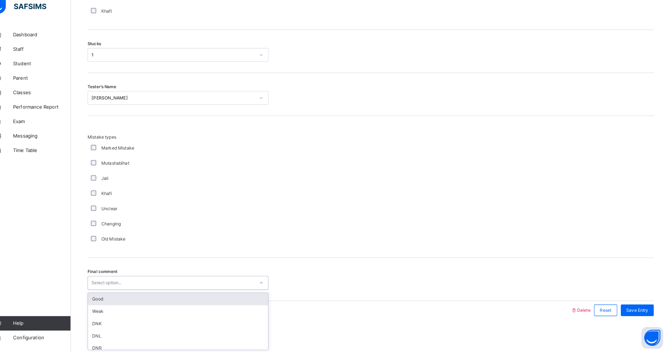
click at [111, 301] on div "Good" at bounding box center [189, 301] width 176 height 12
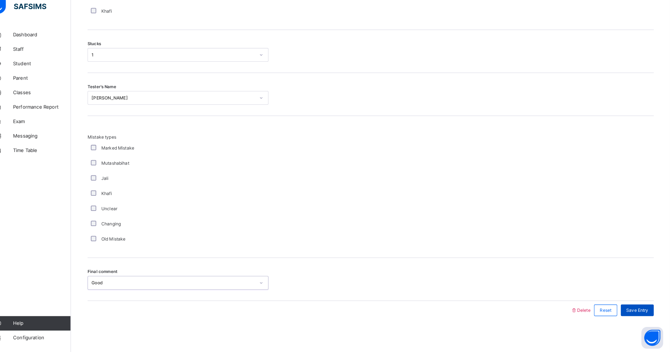
click at [648, 310] on span "Save Entry" at bounding box center [638, 311] width 22 height 6
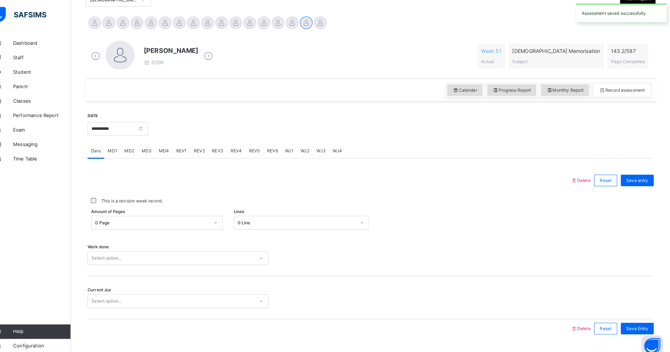
scroll to position [167, 0]
click at [121, 129] on input "**********" at bounding box center [130, 126] width 59 height 13
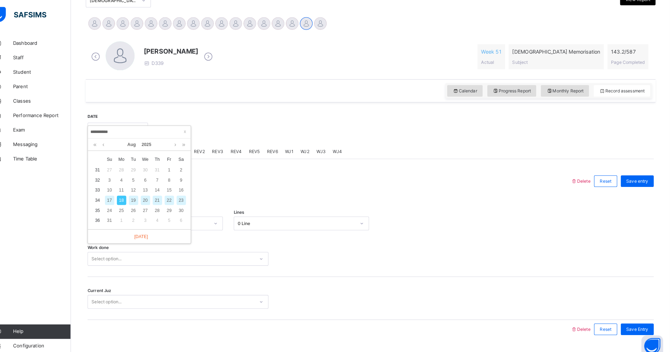
click at [192, 196] on div "23" at bounding box center [192, 195] width 9 height 9
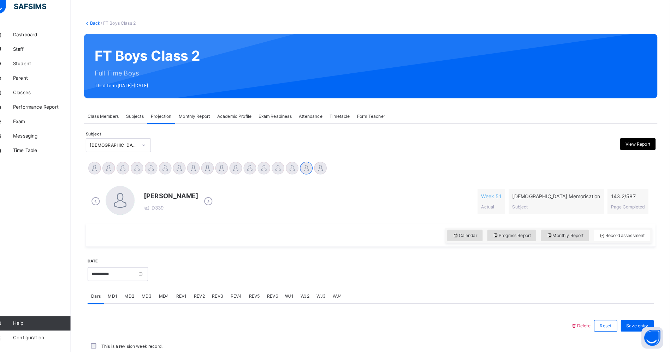
scroll to position [159, 0]
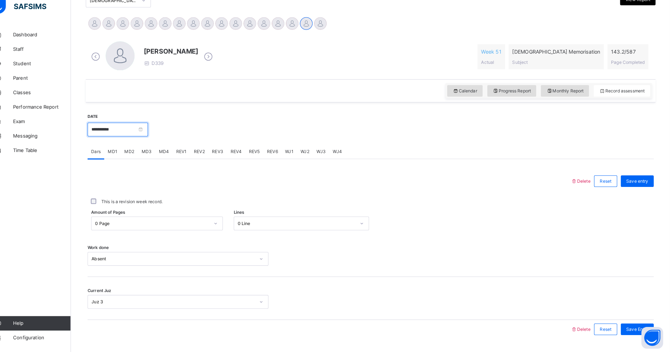
click at [124, 133] on input "**********" at bounding box center [130, 134] width 59 height 13
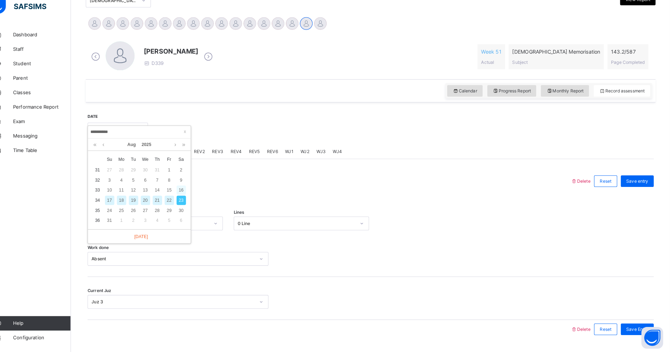
click at [193, 196] on div "16" at bounding box center [192, 194] width 9 height 9
type input "**********"
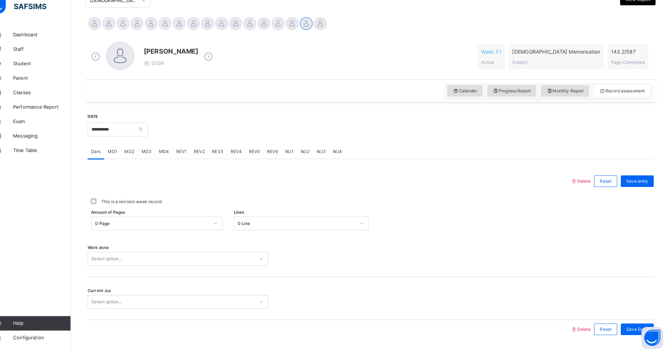
click at [184, 157] on div "REV1" at bounding box center [192, 156] width 17 height 14
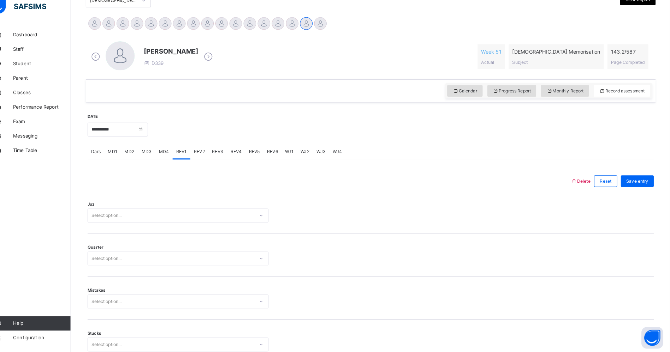
click at [174, 156] on span "MD4" at bounding box center [176, 156] width 10 height 6
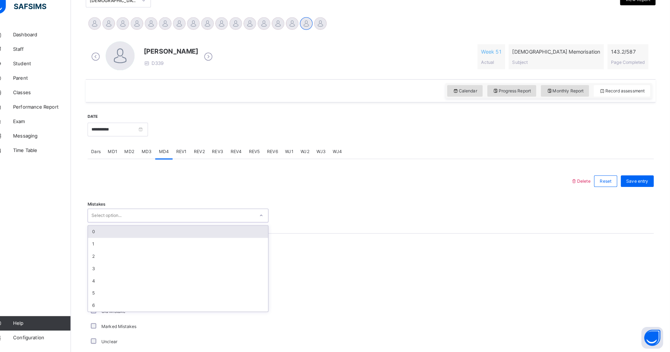
click at [118, 232] on div "0" at bounding box center [189, 235] width 176 height 12
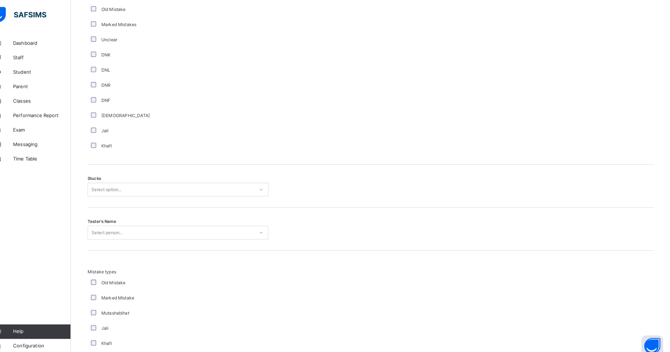
scroll to position [462, 0]
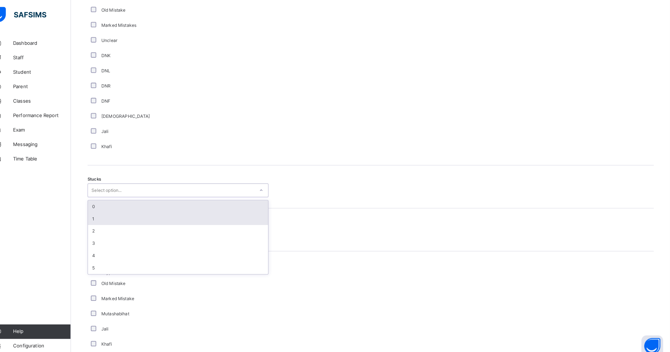
click at [107, 214] on div "1" at bounding box center [189, 214] width 176 height 12
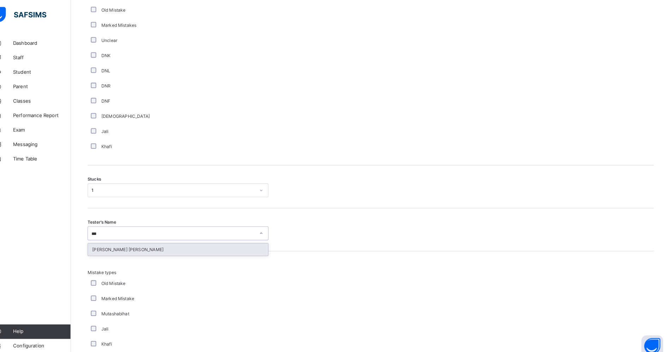
type input "****"
click at [125, 244] on div "[PERSON_NAME] [PERSON_NAME]" at bounding box center [189, 244] width 176 height 12
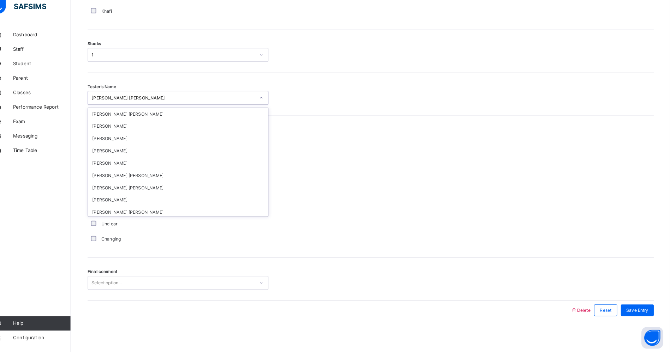
scroll to position [282, 0]
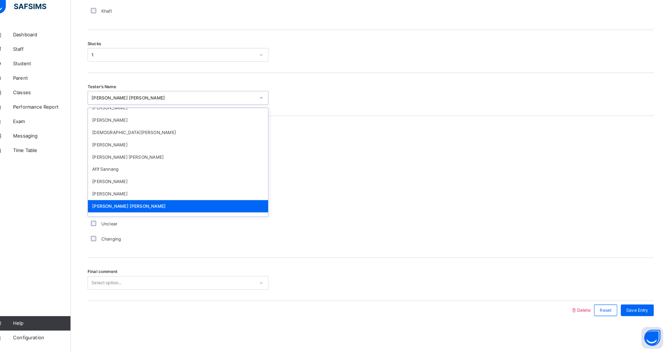
click at [117, 212] on div "[PERSON_NAME] [PERSON_NAME]" at bounding box center [189, 210] width 176 height 12
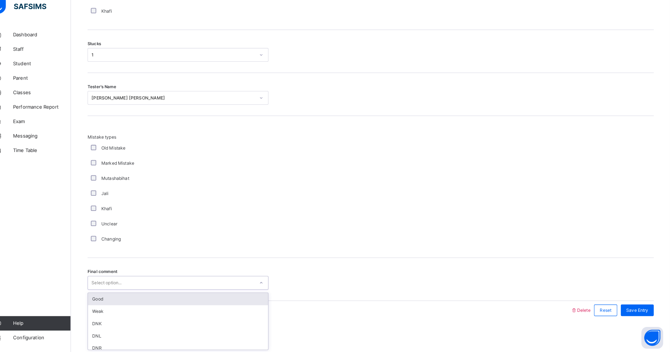
click at [113, 298] on div "Good" at bounding box center [189, 301] width 176 height 12
click at [643, 295] on div "Final comment option Good, selected. 0 results available. Select is focused ,ty…" at bounding box center [377, 281] width 553 height 42
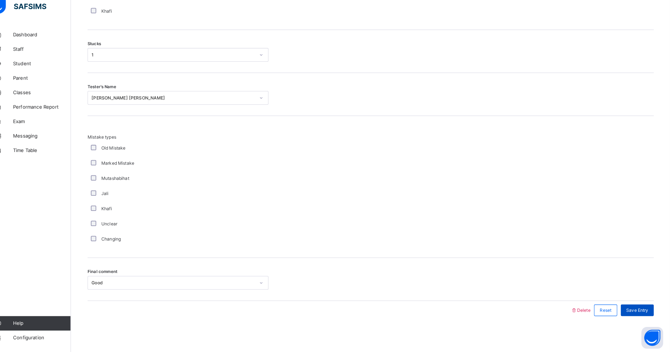
click at [648, 314] on span "Save Entry" at bounding box center [638, 311] width 22 height 6
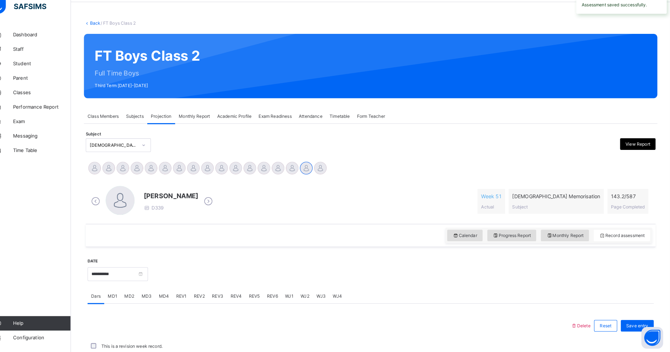
scroll to position [178, 0]
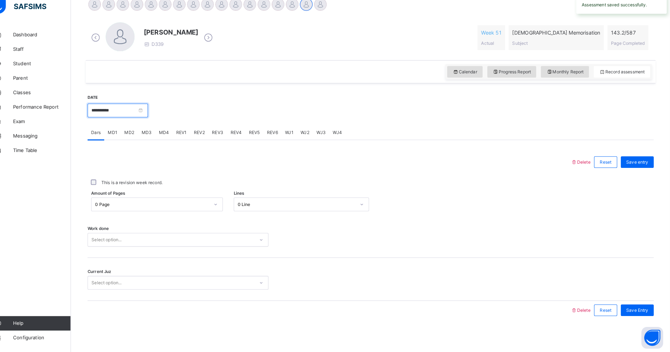
click at [132, 116] on input "**********" at bounding box center [130, 115] width 59 height 13
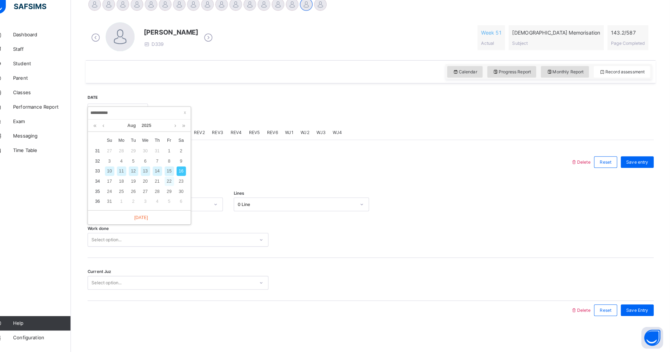
click at [184, 184] on div "22" at bounding box center [180, 185] width 9 height 9
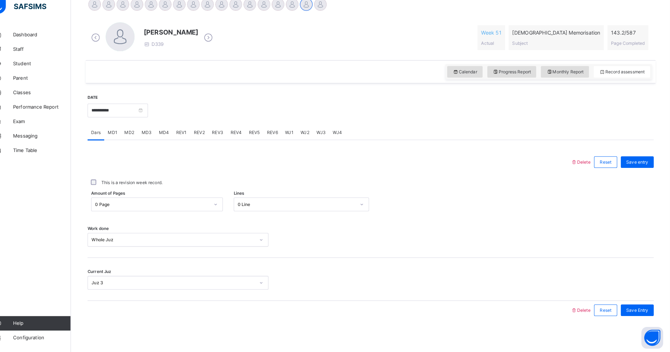
click at [125, 137] on span "MD1" at bounding box center [125, 138] width 9 height 6
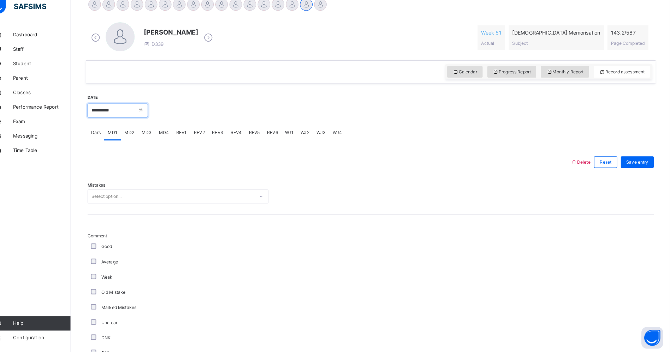
click at [130, 120] on input "**********" at bounding box center [130, 115] width 59 height 13
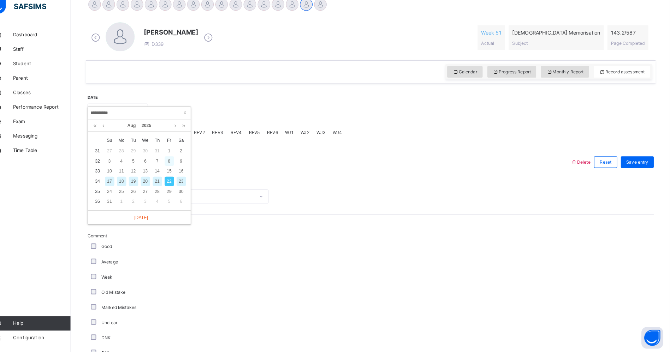
click at [178, 168] on div "8" at bounding box center [180, 165] width 9 height 9
type input "**********"
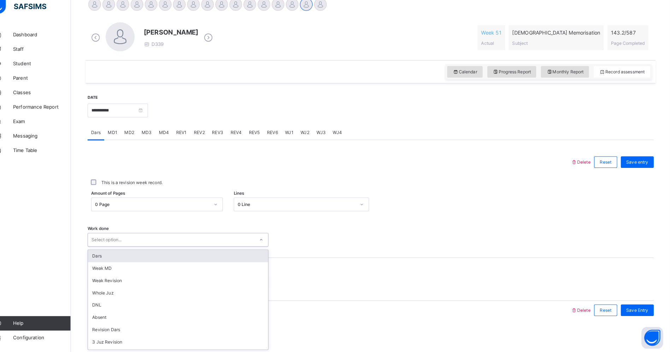
click at [619, 284] on div "Current Juz Select option..." at bounding box center [377, 284] width 553 height 13
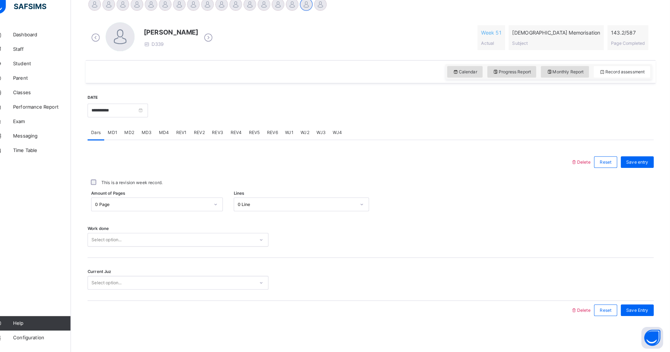
click at [176, 136] on span "MD4" at bounding box center [176, 138] width 10 height 6
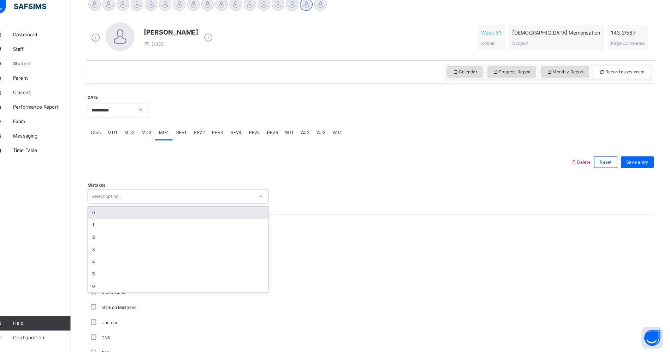
click at [116, 219] on div "0" at bounding box center [189, 216] width 176 height 12
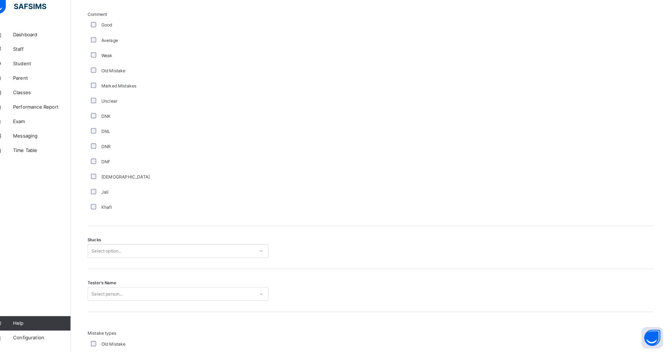
scroll to position [493, 0]
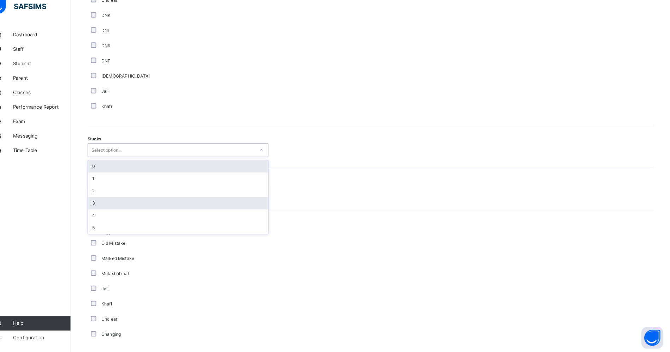
click at [107, 206] on div "3" at bounding box center [189, 207] width 176 height 12
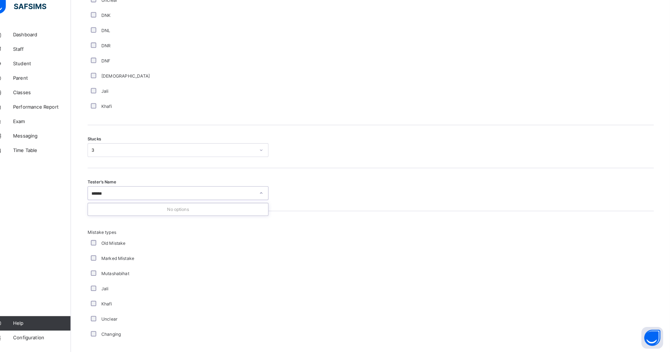
type input "*****"
click at [121, 212] on div "[DEMOGRAPHIC_DATA][PERSON_NAME]" at bounding box center [189, 213] width 176 height 12
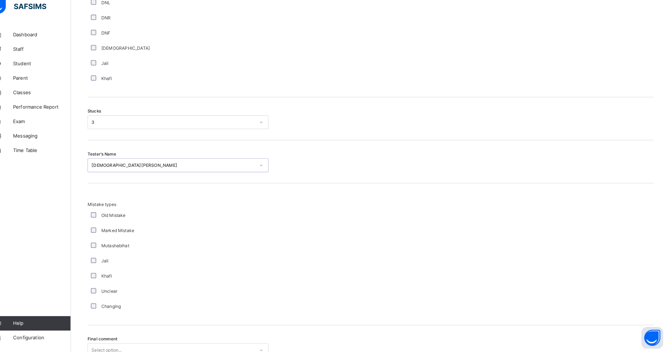
scroll to position [586, 0]
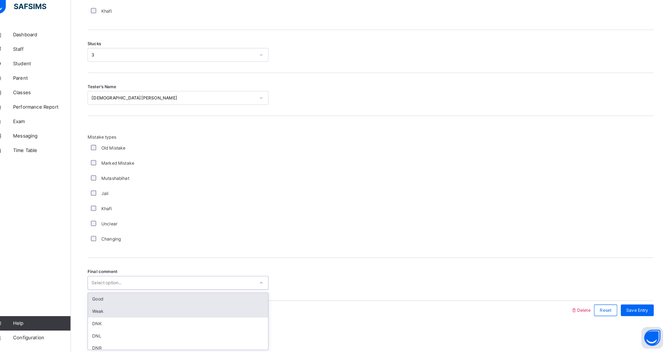
click at [110, 311] on div "Weak" at bounding box center [189, 313] width 176 height 12
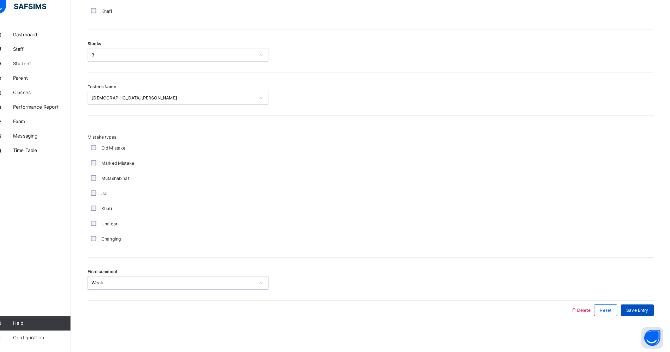
click at [645, 311] on span "Save Entry" at bounding box center [638, 311] width 22 height 6
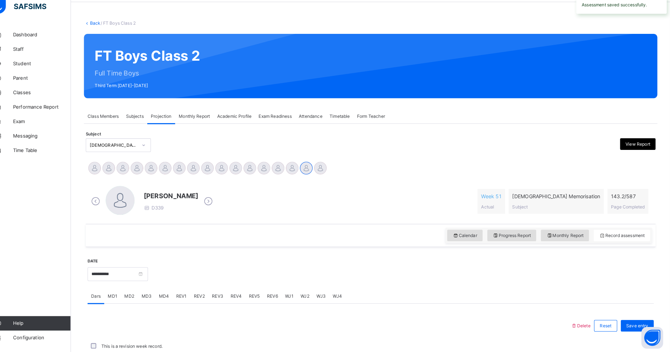
scroll to position [178, 0]
